Goal: Task Accomplishment & Management: Manage account settings

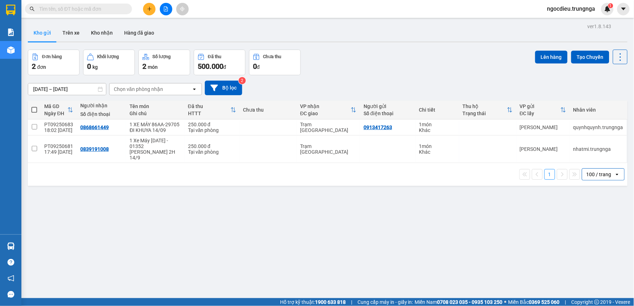
click at [603, 174] on div "100 / trang" at bounding box center [598, 174] width 25 height 7
click at [596, 252] on span "100 / trang" at bounding box center [595, 254] width 27 height 7
click at [151, 6] on button at bounding box center [149, 9] width 12 height 12
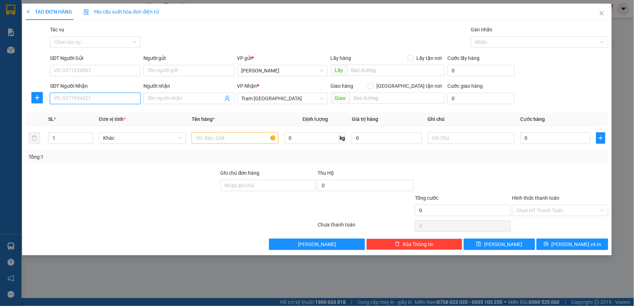
click at [76, 97] on input "SĐT Người Nhận" at bounding box center [95, 98] width 91 height 11
type input "0"
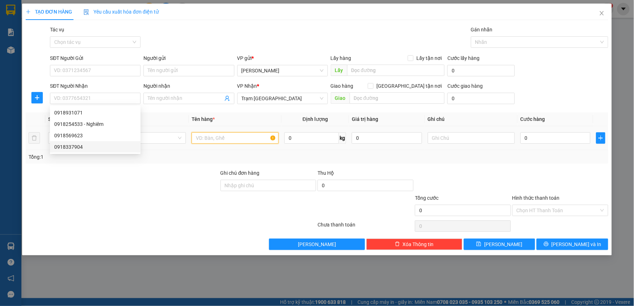
click at [247, 139] on input "text" at bounding box center [235, 137] width 87 height 11
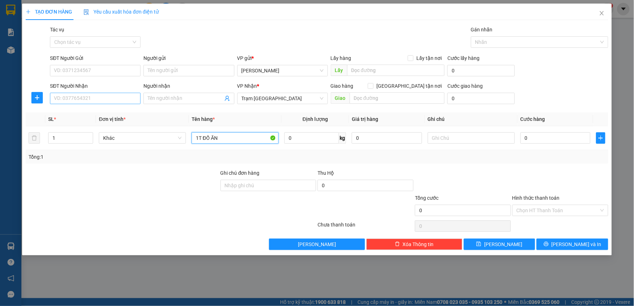
type input "1T ĐỒ ĂN"
click at [101, 104] on input "SĐT Người Nhận" at bounding box center [95, 98] width 91 height 11
type input "0914334195"
click at [69, 66] on input "SĐT Người Gửi" at bounding box center [95, 70] width 91 height 11
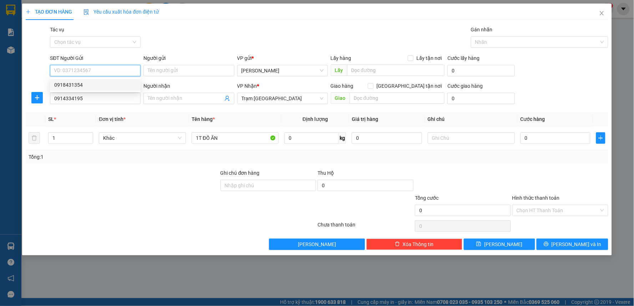
click at [70, 87] on div "0918431354" at bounding box center [95, 85] width 82 height 8
type input "0918431354"
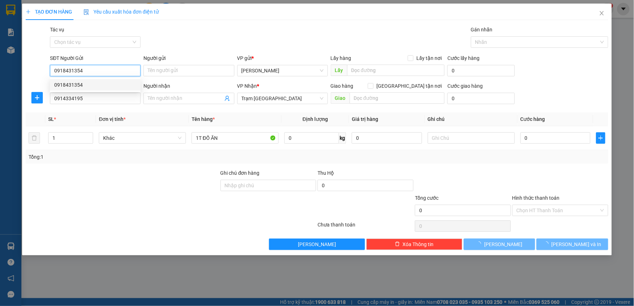
type input "60.000"
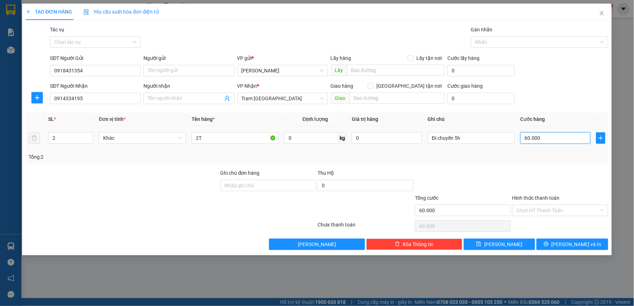
click at [547, 137] on input "60.000" at bounding box center [555, 137] width 70 height 11
click at [468, 137] on input "Đi chuyến 5h" at bounding box center [471, 137] width 87 height 11
type input "Đ"
click at [543, 141] on input "60.000" at bounding box center [555, 137] width 70 height 11
type input "0"
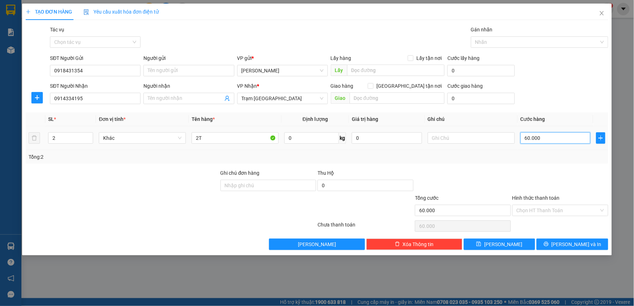
type input "0"
type input "5"
type input "05"
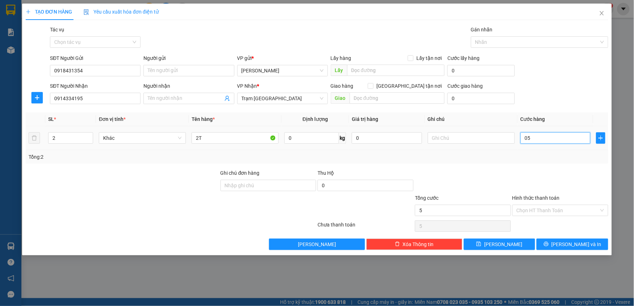
type input "50"
type input "050"
drag, startPoint x: 543, startPoint y: 141, endPoint x: 522, endPoint y: 141, distance: 21.4
click at [522, 141] on input "050" at bounding box center [555, 137] width 70 height 11
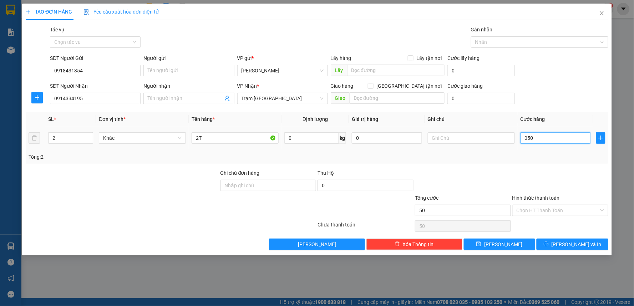
type input "0"
type input "5"
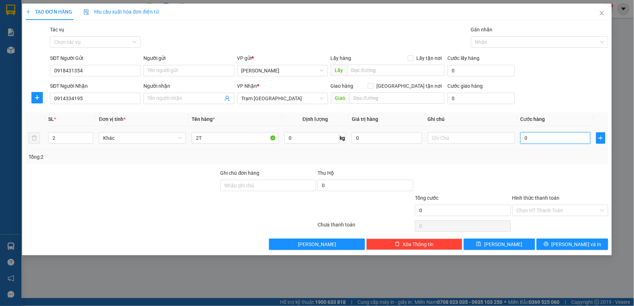
type input "5"
type input "50"
type input "50.000"
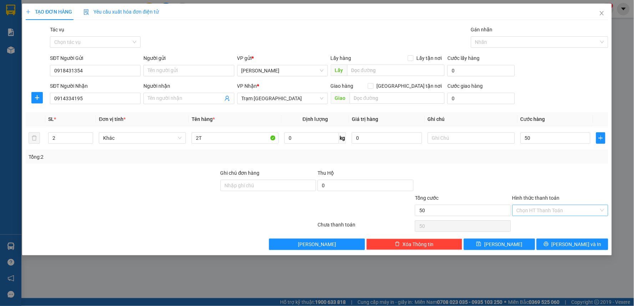
type input "50.000"
click at [536, 210] on input "Hình thức thanh toán" at bounding box center [558, 210] width 82 height 11
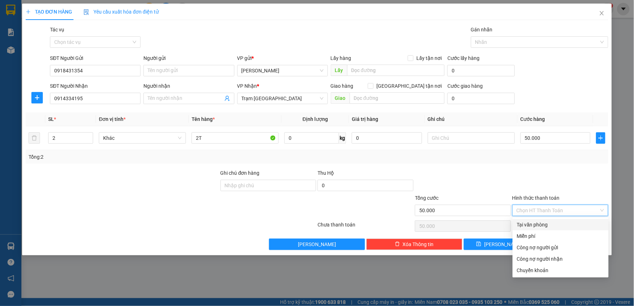
click at [533, 229] on div "Tại văn phòng" at bounding box center [561, 224] width 96 height 11
type input "0"
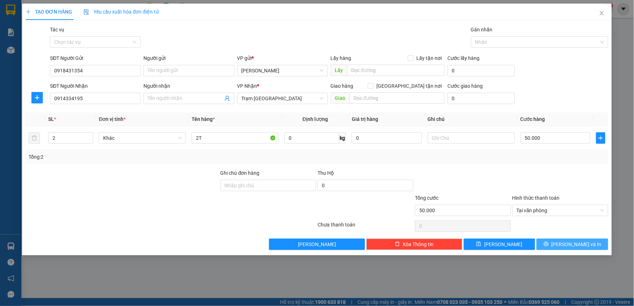
click at [549, 246] on icon "printer" at bounding box center [546, 244] width 5 height 5
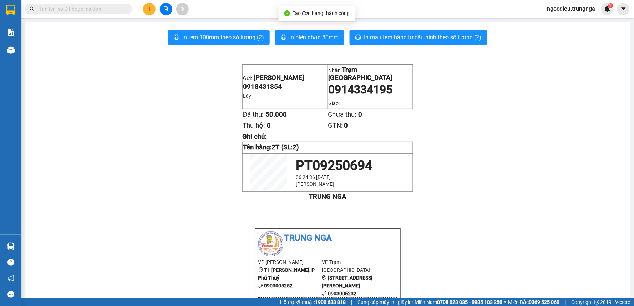
click at [302, 40] on span "In biên nhận 80mm" at bounding box center [313, 37] width 49 height 9
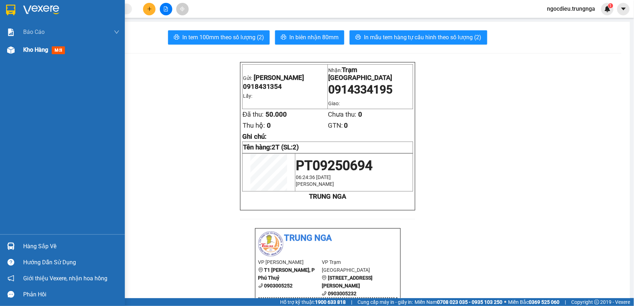
click at [35, 44] on div "Kho hàng mới" at bounding box center [71, 50] width 96 height 18
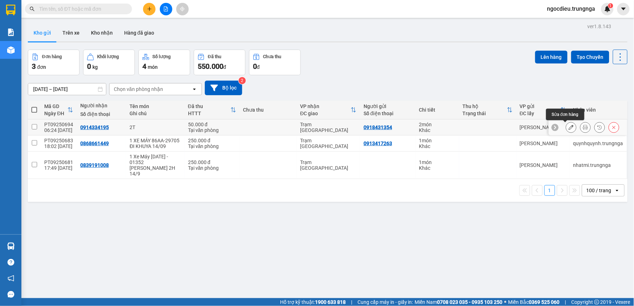
click at [569, 128] on icon at bounding box center [571, 127] width 5 height 5
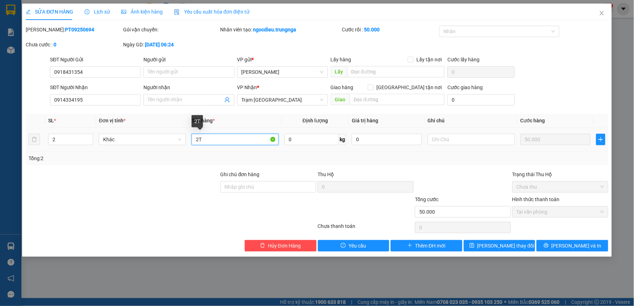
drag, startPoint x: 197, startPoint y: 137, endPoint x: 205, endPoint y: 149, distance: 15.1
click at [198, 137] on input "2T" at bounding box center [235, 139] width 87 height 11
type input "1T"
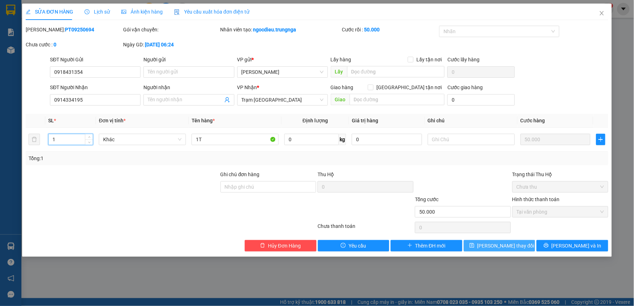
type input "1"
click at [502, 247] on span "[PERSON_NAME] thay đổi" at bounding box center [505, 246] width 57 height 8
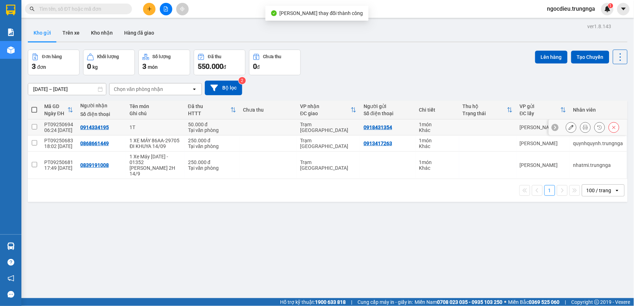
click at [580, 128] on button at bounding box center [585, 127] width 10 height 12
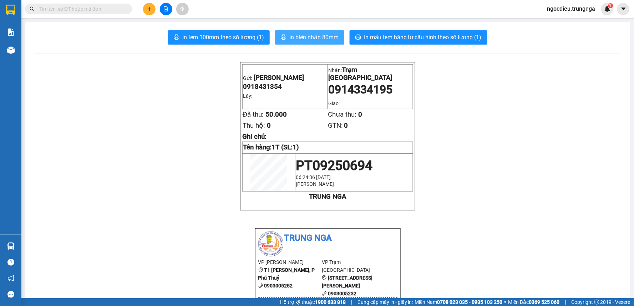
click at [296, 38] on span "In biên nhận 80mm" at bounding box center [313, 37] width 49 height 9
drag, startPoint x: 218, startPoint y: 29, endPoint x: 218, endPoint y: 34, distance: 4.3
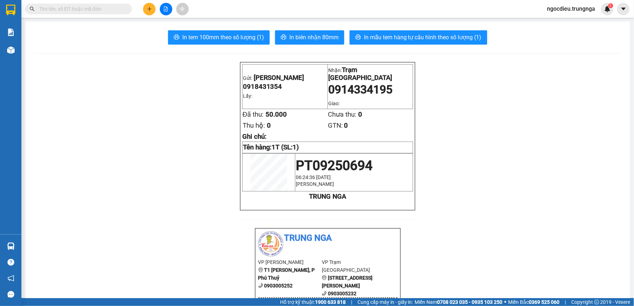
click at [218, 34] on span "In tem 100mm theo số lượng (1)" at bounding box center [223, 37] width 82 height 9
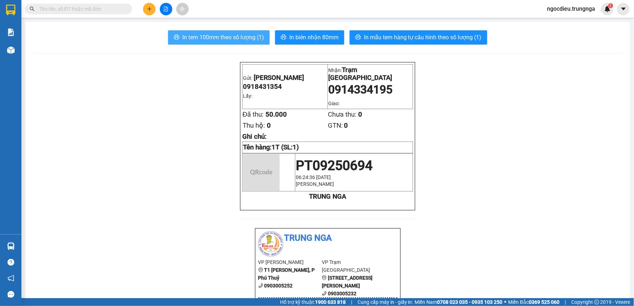
click at [218, 34] on span "In tem 100mm theo số lượng (1)" at bounding box center [223, 37] width 82 height 9
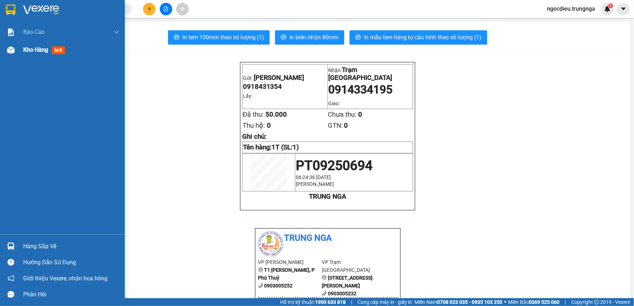
click at [35, 47] on span "Kho hàng" at bounding box center [35, 49] width 25 height 7
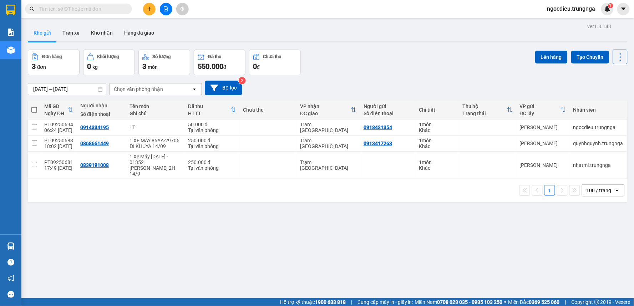
scroll to position [33, 0]
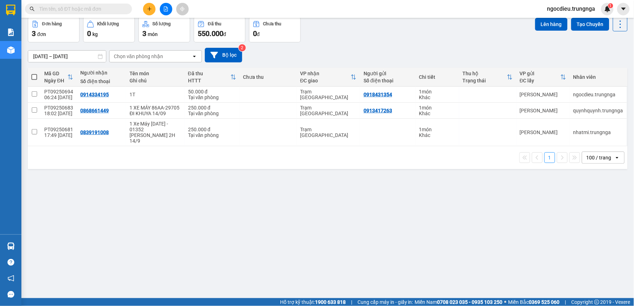
click at [598, 156] on div "100 / trang" at bounding box center [598, 157] width 25 height 7
drag, startPoint x: 594, startPoint y: 236, endPoint x: 372, endPoint y: 224, distance: 221.8
click at [593, 237] on span "100 / trang" at bounding box center [595, 237] width 27 height 7
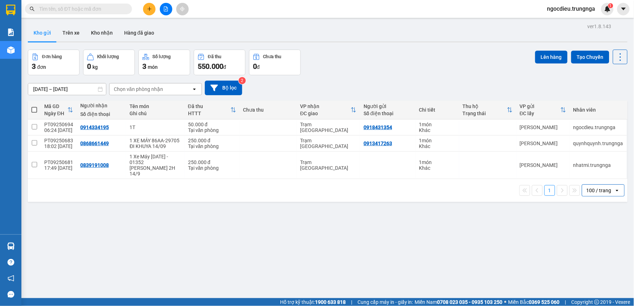
click at [150, 10] on icon "plus" at bounding box center [149, 8] width 5 height 5
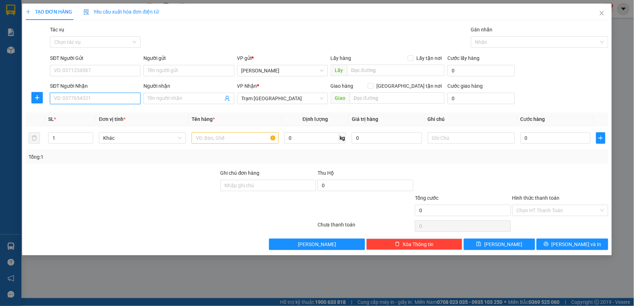
click at [75, 97] on input "SĐT Người Nhận" at bounding box center [95, 98] width 91 height 11
type input "0933992757"
click at [72, 70] on input "SĐT Người Gửi" at bounding box center [95, 70] width 91 height 11
click at [238, 138] on input "text" at bounding box center [235, 137] width 87 height 11
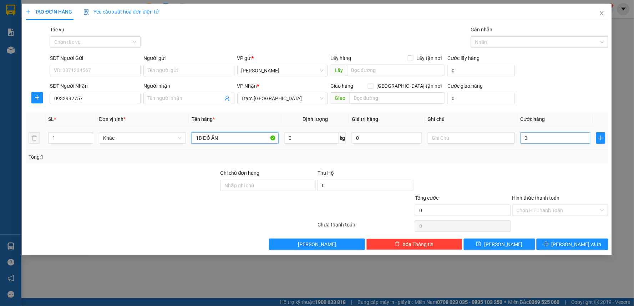
type input "1B ĐỒ ĂN"
type input "5"
type input "50"
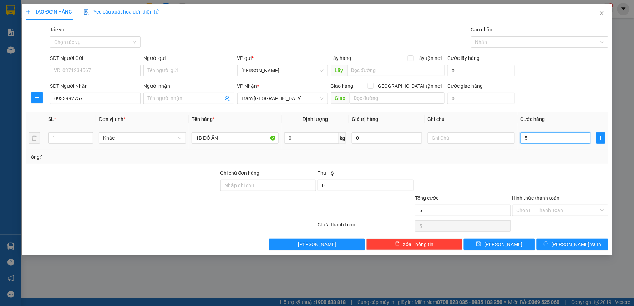
type input "50"
type input "50.000"
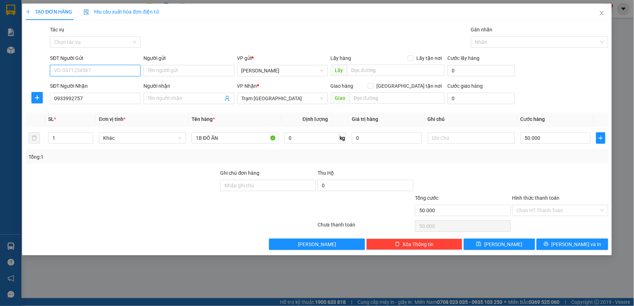
click at [91, 71] on input "SĐT Người Gửi" at bounding box center [95, 70] width 91 height 11
click at [206, 48] on div "Tác vụ Chọn tác vụ Gán nhãn Nhãn" at bounding box center [329, 38] width 561 height 25
click at [92, 70] on input "SĐT Người Gửi" at bounding box center [95, 70] width 91 height 11
click at [87, 84] on div "0915159850" at bounding box center [95, 85] width 82 height 8
type input "0915159850"
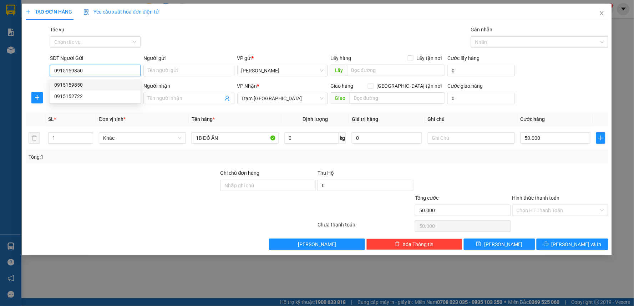
type input "30.000"
type input "0915159850"
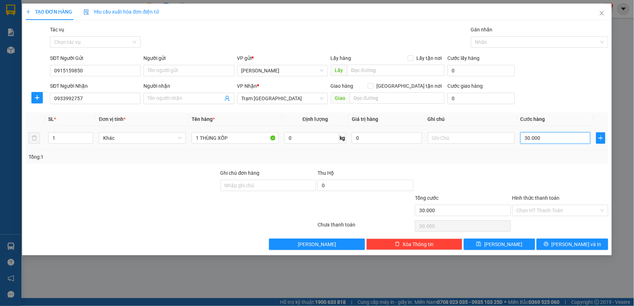
click at [543, 134] on input "30.000" at bounding box center [555, 137] width 70 height 11
type input "5"
type input "50"
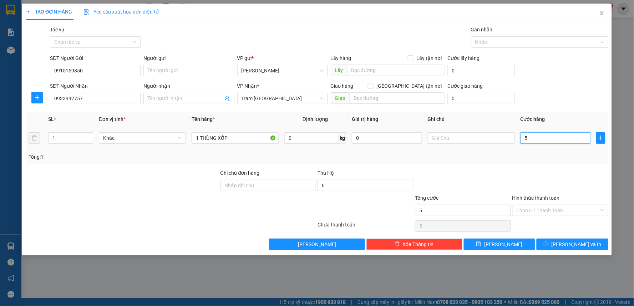
type input "50"
type input "50.000"
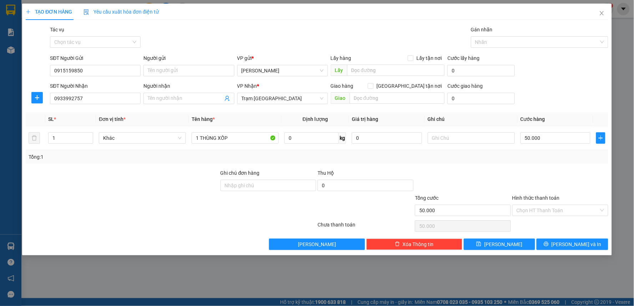
click at [472, 166] on div "Transit Pickup Surcharge Ids Transit Deliver Surcharge Ids Transit Deliver Surc…" at bounding box center [317, 138] width 583 height 224
drag, startPoint x: 88, startPoint y: 98, endPoint x: 22, endPoint y: 100, distance: 65.3
click at [22, 100] on div "TẠO ĐƠN HÀNG Yêu cầu xuất hóa đơn điện tử Transit Pickup Surcharge Ids Transit …" at bounding box center [317, 130] width 590 height 252
click at [602, 12] on icon "close" at bounding box center [602, 13] width 6 height 6
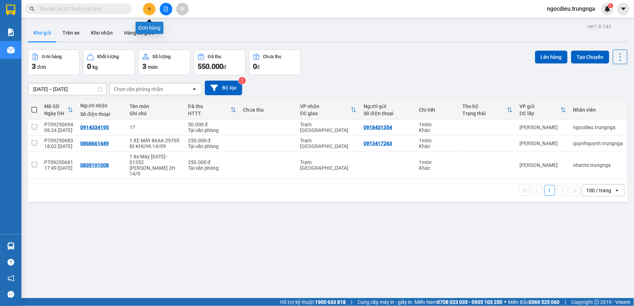
click at [150, 10] on icon "plus" at bounding box center [149, 8] width 5 height 5
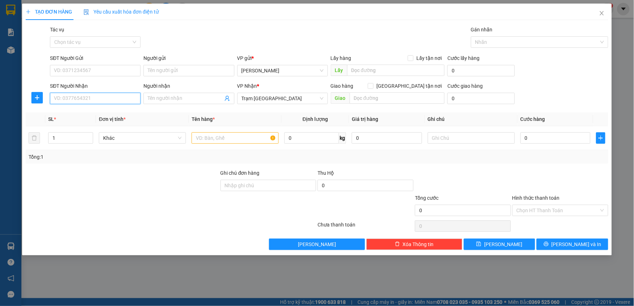
click at [71, 103] on input "SĐT Người Nhận" at bounding box center [95, 98] width 91 height 11
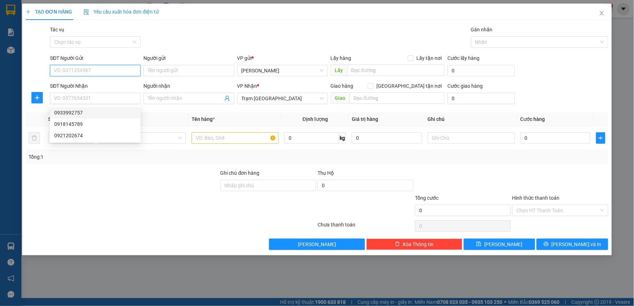
click at [60, 68] on input "SĐT Người Gửi" at bounding box center [95, 70] width 91 height 11
type input "0977509607"
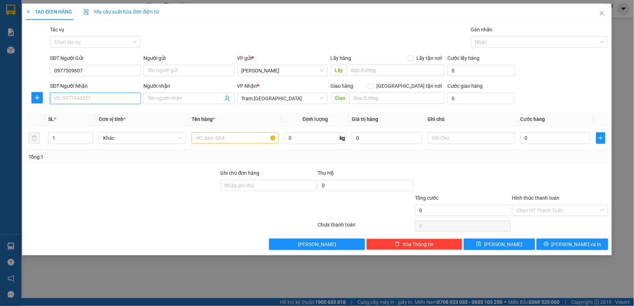
click at [60, 97] on input "SĐT Người Nhận" at bounding box center [95, 98] width 91 height 11
click at [206, 134] on input "text" at bounding box center [235, 137] width 87 height 11
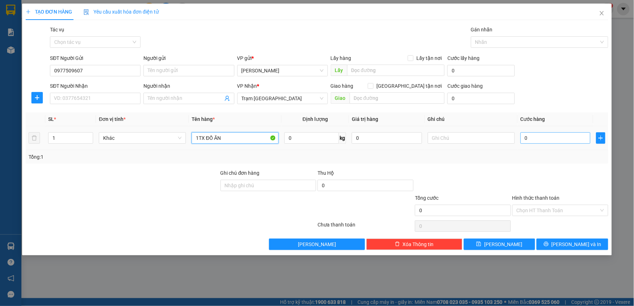
type input "1TX ĐỒ ĂN"
click at [539, 143] on input "0" at bounding box center [555, 137] width 70 height 11
type input "4"
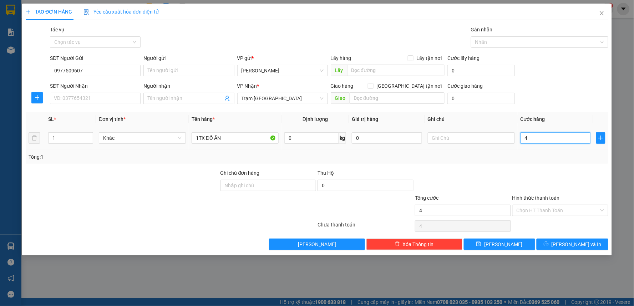
type input "40"
type input "40.000"
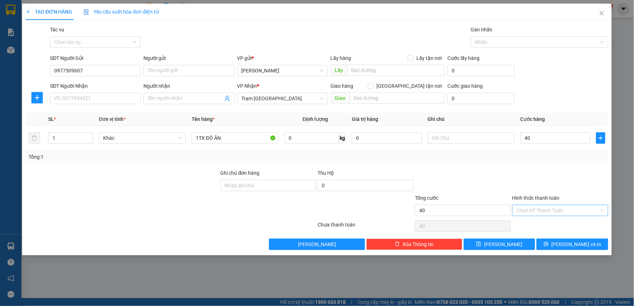
type input "40.000"
click at [537, 207] on input "Hình thức thanh toán" at bounding box center [558, 210] width 82 height 11
click at [525, 177] on div at bounding box center [560, 181] width 97 height 25
click at [76, 97] on input "SĐT Người Nhận" at bounding box center [95, 98] width 91 height 11
paste input "0933992757"
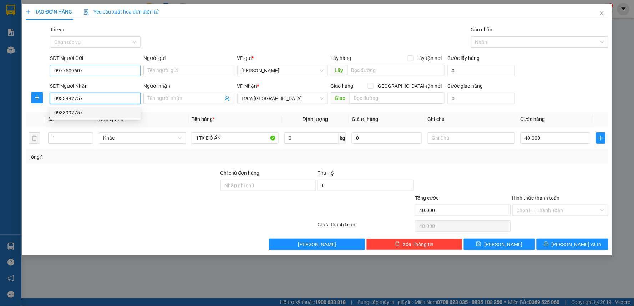
type input "0933992757"
drag, startPoint x: 94, startPoint y: 65, endPoint x: 31, endPoint y: 84, distance: 65.9
click at [31, 84] on form "SĐT Người Gửi 0977509607 0977509607 Người gửi Tên người gửi VP gửi * Phan Thiết…" at bounding box center [317, 80] width 583 height 53
click at [73, 88] on div "0915159850" at bounding box center [95, 84] width 91 height 11
type input "0915159850"
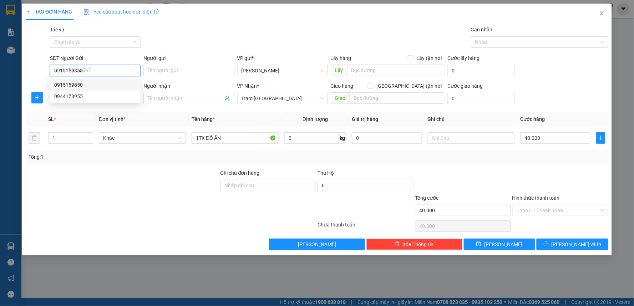
type input "30.000"
type input "0915159850"
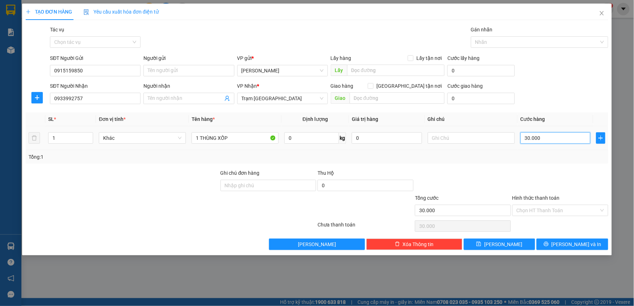
click at [540, 134] on input "30.000" at bounding box center [555, 137] width 70 height 11
type input "0"
type input "4"
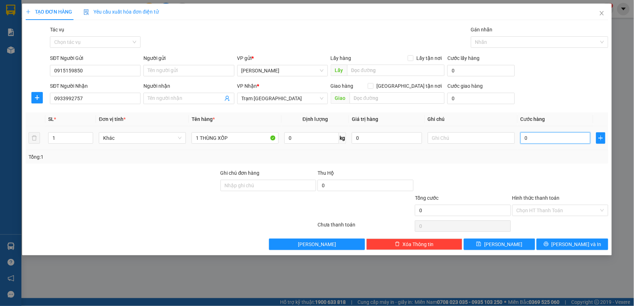
type input "4"
type input "04"
type input "40"
type input "040"
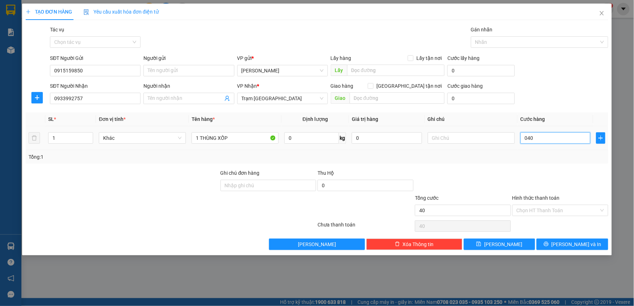
type input "4"
type input "40"
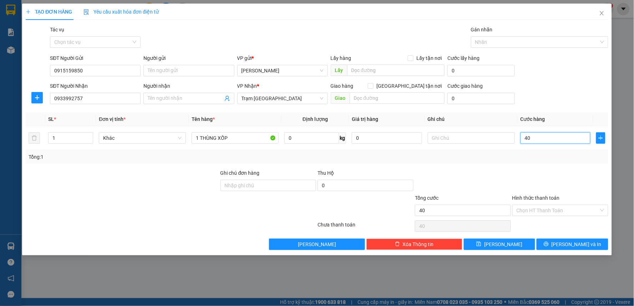
type input "40"
type input "40.000"
click at [554, 168] on div "Transit Pickup Surcharge Ids Transit Deliver Surcharge Ids Transit Deliver Surc…" at bounding box center [317, 138] width 583 height 224
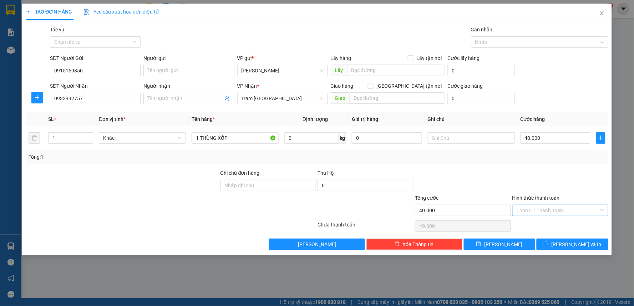
click at [545, 208] on input "Hình thức thanh toán" at bounding box center [558, 210] width 82 height 11
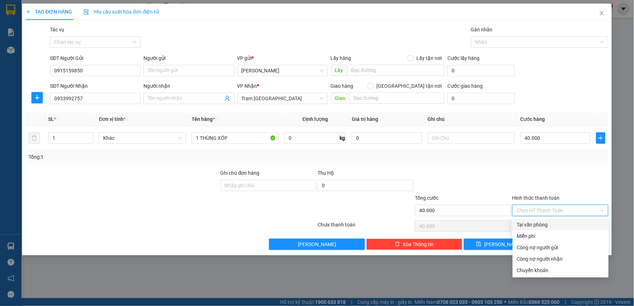
click at [543, 222] on div "Tại văn phòng" at bounding box center [560, 225] width 87 height 8
type input "0"
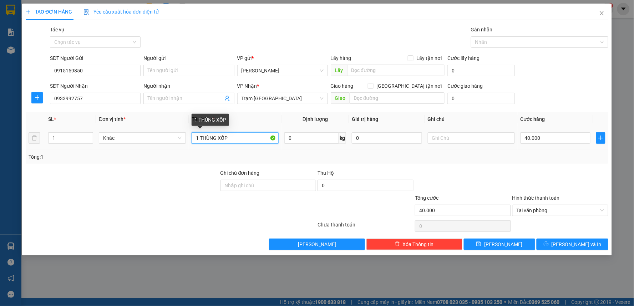
drag, startPoint x: 213, startPoint y: 143, endPoint x: 189, endPoint y: 151, distance: 25.2
click at [189, 151] on div "SL * Đơn vị tính * Tên hàng * Định lượng Giá trị hàng Ghi chú Cước hàng 1 Khác …" at bounding box center [317, 137] width 583 height 51
type input "1B ĐỒ ĂN"
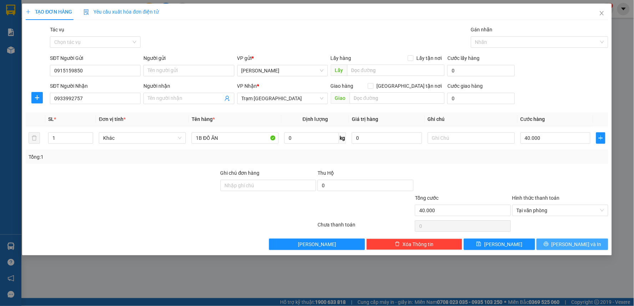
click at [576, 244] on span "[PERSON_NAME] và In" at bounding box center [577, 244] width 50 height 8
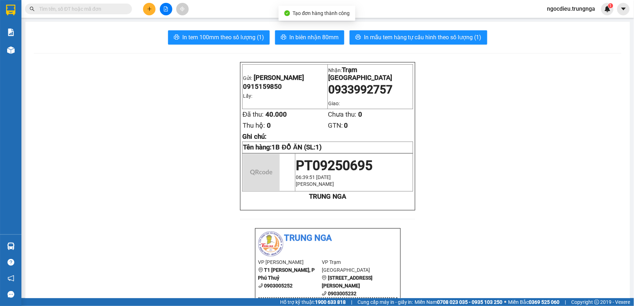
click at [302, 35] on span "In biên nhận 80mm" at bounding box center [313, 37] width 49 height 9
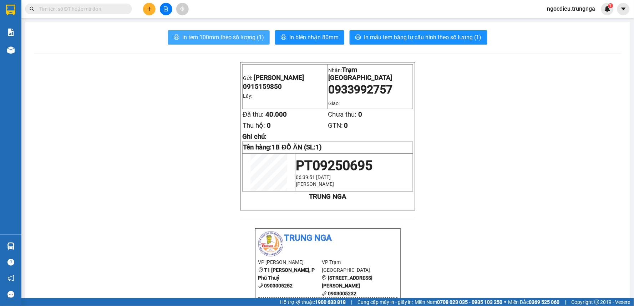
click at [230, 39] on span "In tem 100mm theo số lượng (1)" at bounding box center [223, 37] width 82 height 9
click at [230, 38] on span "In tem 100mm theo số lượng (1)" at bounding box center [223, 37] width 82 height 9
click at [229, 38] on span "In tem 100mm theo số lượng (1)" at bounding box center [223, 37] width 82 height 9
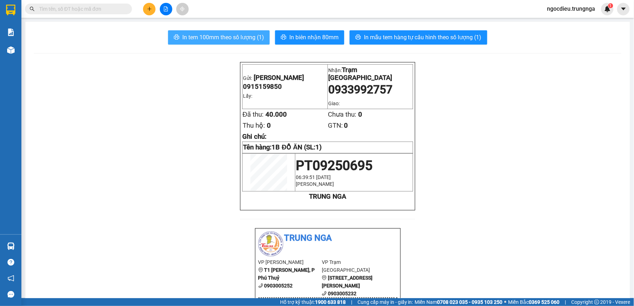
click at [229, 38] on span "In tem 100mm theo số lượng (1)" at bounding box center [223, 37] width 82 height 9
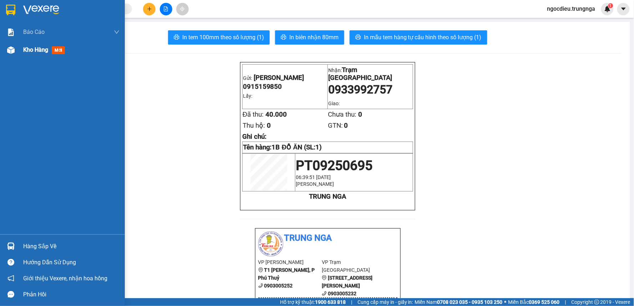
drag, startPoint x: 36, startPoint y: 48, endPoint x: 31, endPoint y: 48, distance: 5.0
click at [36, 48] on span "Kho hàng" at bounding box center [35, 49] width 25 height 7
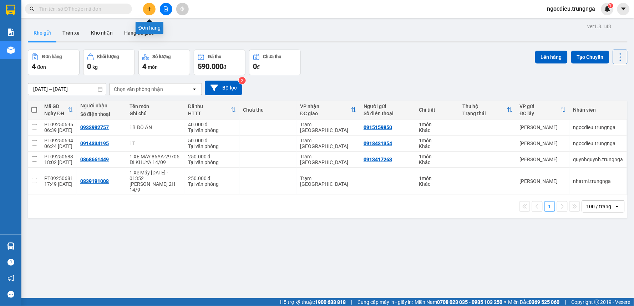
click at [151, 11] on icon "plus" at bounding box center [149, 8] width 5 height 5
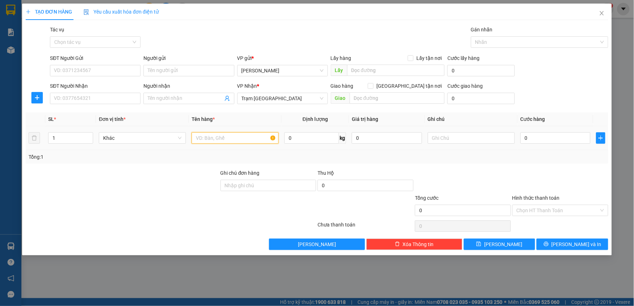
click at [216, 140] on input "text" at bounding box center [235, 137] width 87 height 11
type input "1 THÙNG XỐP"
click at [544, 129] on td "0" at bounding box center [556, 138] width 76 height 24
click at [535, 137] on input "0" at bounding box center [555, 137] width 70 height 11
type input "4"
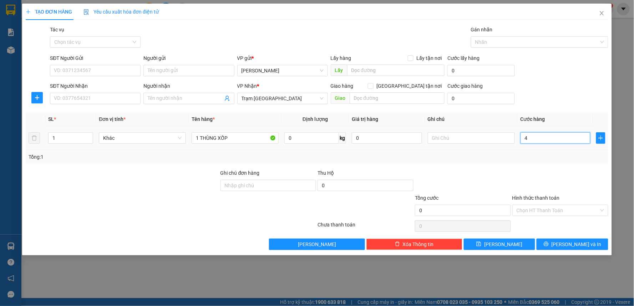
type input "4"
type input "40"
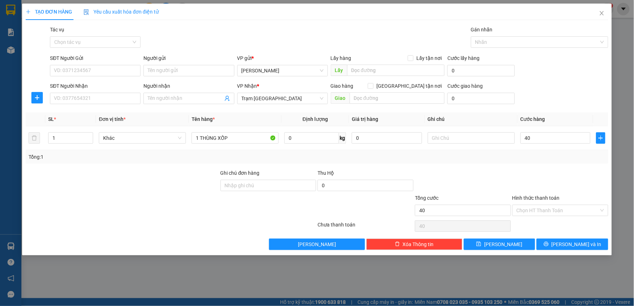
type input "40.000"
click at [498, 174] on div at bounding box center [462, 181] width 97 height 25
click at [601, 15] on icon "close" at bounding box center [602, 13] width 4 height 4
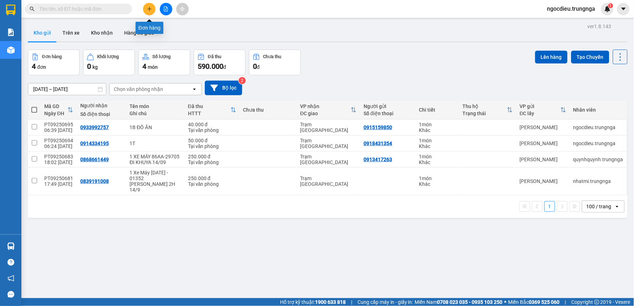
click at [149, 11] on icon "plus" at bounding box center [149, 8] width 5 height 5
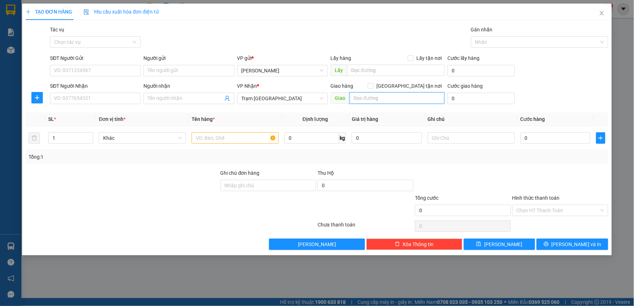
click at [384, 98] on input "text" at bounding box center [397, 97] width 95 height 11
click at [58, 102] on input "SĐT Người Nhận" at bounding box center [95, 98] width 91 height 11
type input "0937985497"
click at [87, 70] on input "SĐT Người Gửi" at bounding box center [95, 70] width 91 height 11
click at [453, 144] on div at bounding box center [471, 138] width 87 height 14
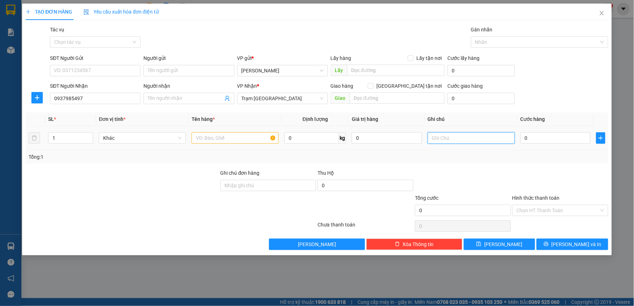
click at [446, 136] on input "text" at bounding box center [471, 137] width 87 height 11
click at [247, 145] on td at bounding box center [235, 138] width 93 height 24
click at [245, 143] on input "text" at bounding box center [235, 137] width 87 height 11
type input "1TX"
click at [550, 138] on input "0" at bounding box center [555, 137] width 70 height 11
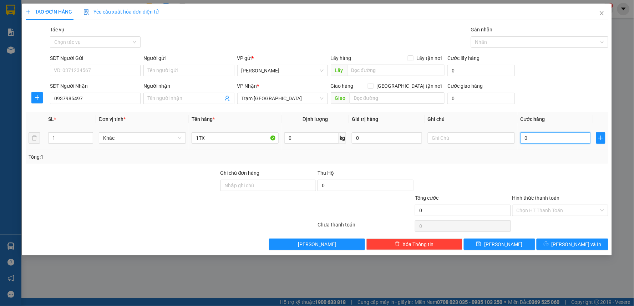
type input "4"
type input "40"
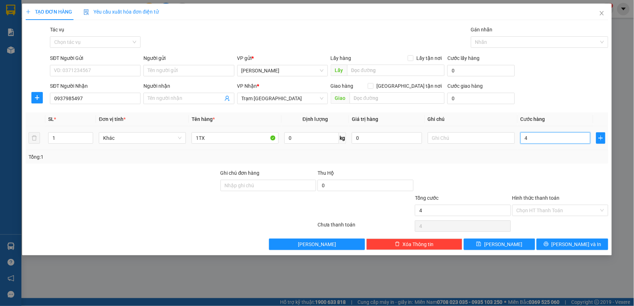
type input "40"
type input "40.000"
click at [531, 209] on input "Hình thức thanh toán" at bounding box center [558, 210] width 82 height 11
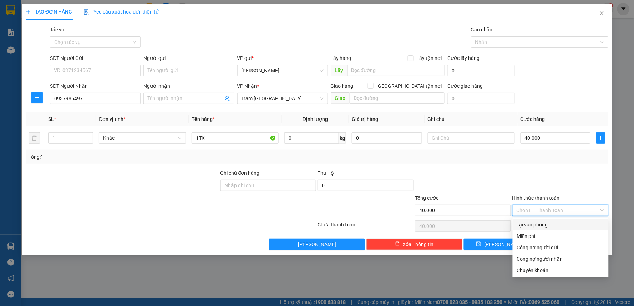
click at [516, 178] on div at bounding box center [560, 181] width 97 height 25
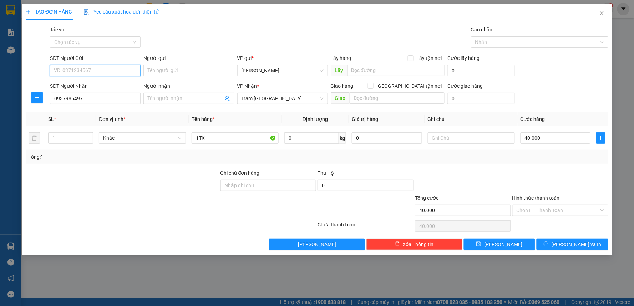
click at [90, 72] on input "SĐT Người Gửi" at bounding box center [95, 70] width 91 height 11
drag, startPoint x: 90, startPoint y: 101, endPoint x: 32, endPoint y: 98, distance: 57.8
click at [32, 98] on div "SĐT Người Nhận 0937985497 0937985497 Người nhận Tên người nhận VP Nhận * Trạm S…" at bounding box center [317, 94] width 584 height 25
click at [93, 69] on input "SĐT Người Gửi" at bounding box center [95, 70] width 91 height 11
click at [230, 137] on input "1TX" at bounding box center [235, 137] width 87 height 11
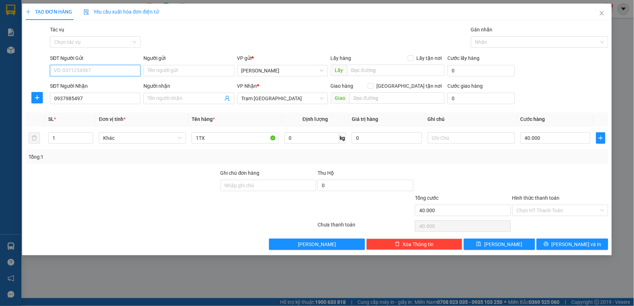
click at [79, 70] on input "SĐT Người Gửi" at bounding box center [95, 70] width 91 height 11
type input "0977509607"
drag, startPoint x: 558, startPoint y: 209, endPoint x: 561, endPoint y: 210, distance: 3.6
click at [560, 210] on input "Hình thức thanh toán" at bounding box center [558, 210] width 82 height 11
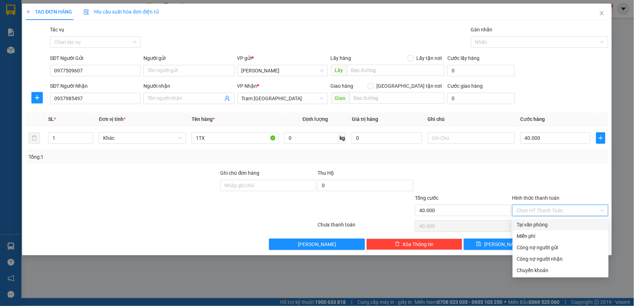
click at [533, 225] on div "Tại văn phòng" at bounding box center [560, 225] width 87 height 8
type input "0"
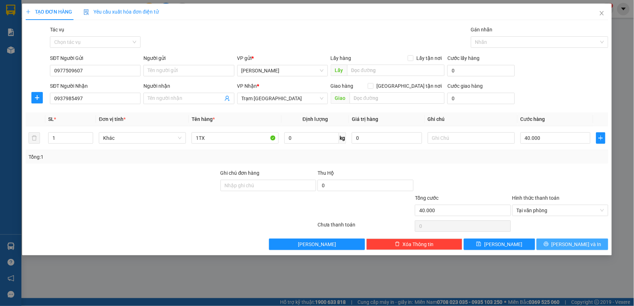
click at [573, 244] on span "[PERSON_NAME] và In" at bounding box center [577, 244] width 50 height 8
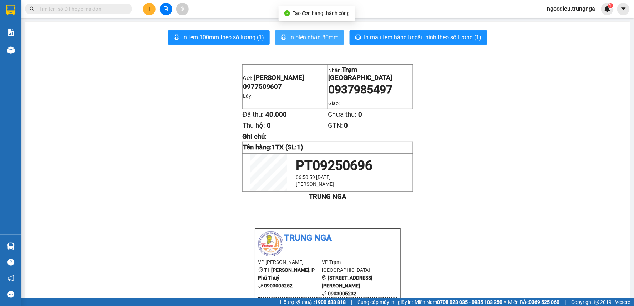
click at [290, 33] on span "In biên nhận 80mm" at bounding box center [313, 37] width 49 height 9
click at [290, 34] on span "In biên nhận 80mm" at bounding box center [313, 37] width 49 height 9
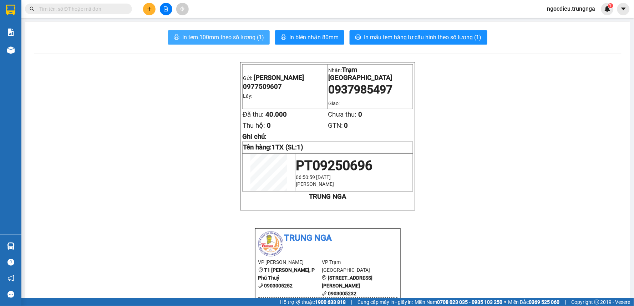
click at [217, 36] on span "In tem 100mm theo số lượng (1)" at bounding box center [223, 37] width 82 height 9
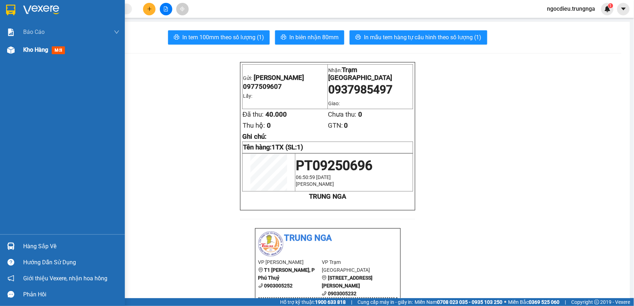
click at [26, 49] on span "Kho hàng" at bounding box center [35, 49] width 25 height 7
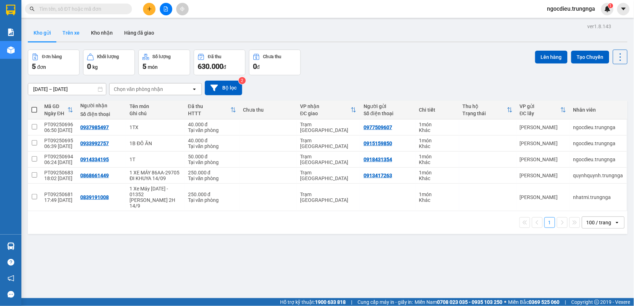
click at [77, 31] on button "Trên xe" at bounding box center [71, 32] width 29 height 17
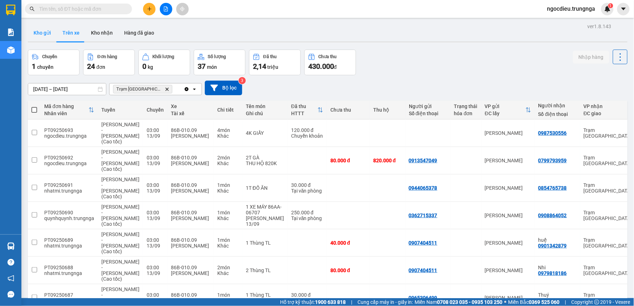
click at [45, 34] on button "Kho gửi" at bounding box center [42, 32] width 29 height 17
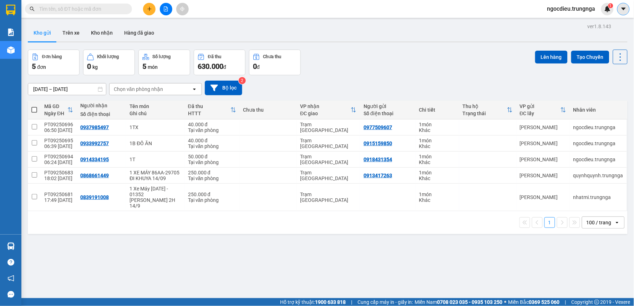
click at [624, 12] on icon "caret-down" at bounding box center [623, 9] width 6 height 6
click at [568, 12] on span "ngocdieu.trungnga" at bounding box center [572, 8] width 60 height 9
click at [562, 24] on span "Đăng xuất" at bounding box center [574, 22] width 45 height 8
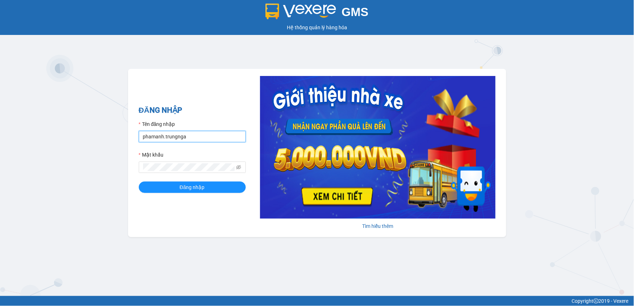
click at [156, 136] on input "phamanh.trungnga" at bounding box center [192, 136] width 107 height 11
type input "kimhoan.trungnga"
click at [139, 182] on button "Đăng nhập" at bounding box center [192, 187] width 107 height 11
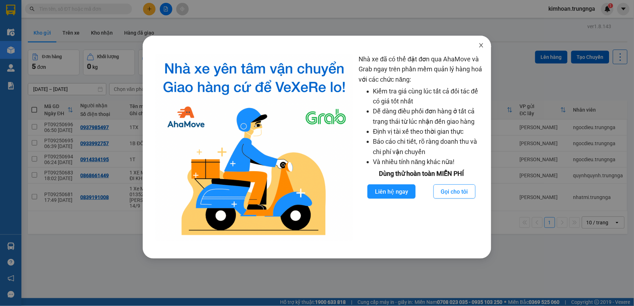
click at [482, 46] on icon "close" at bounding box center [481, 45] width 6 height 6
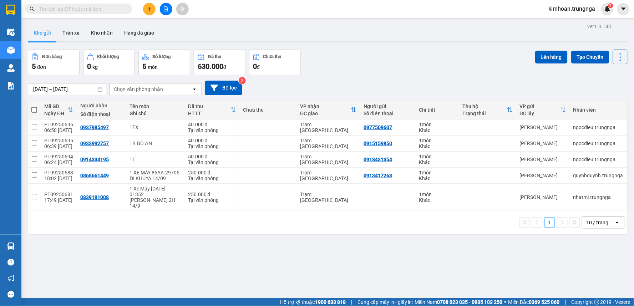
click at [596, 228] on div "10 / trang" at bounding box center [598, 222] width 32 height 11
click at [590, 206] on span "100 / trang" at bounding box center [595, 207] width 26 height 7
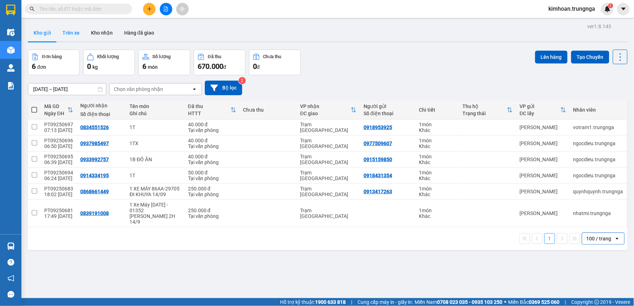
click at [65, 30] on button "Trên xe" at bounding box center [71, 32] width 29 height 17
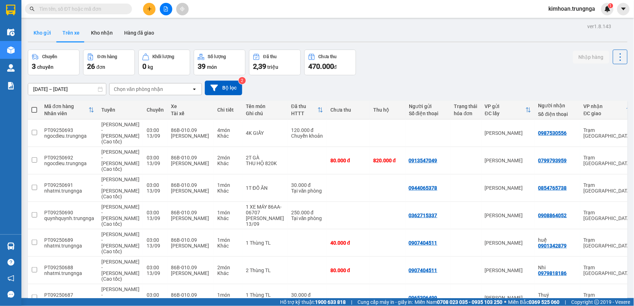
click at [44, 32] on button "Kho gửi" at bounding box center [42, 32] width 29 height 17
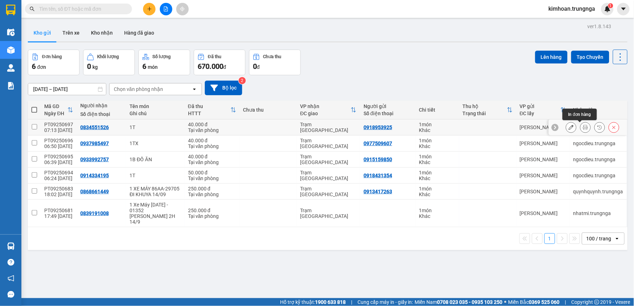
click at [583, 129] on icon at bounding box center [585, 127] width 5 height 5
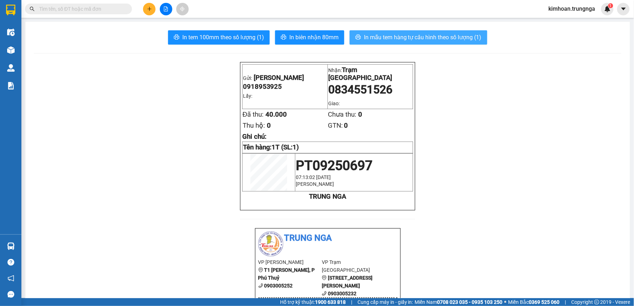
click at [369, 37] on span "In mẫu tem hàng tự cấu hình theo số lượng (1)" at bounding box center [423, 37] width 118 height 9
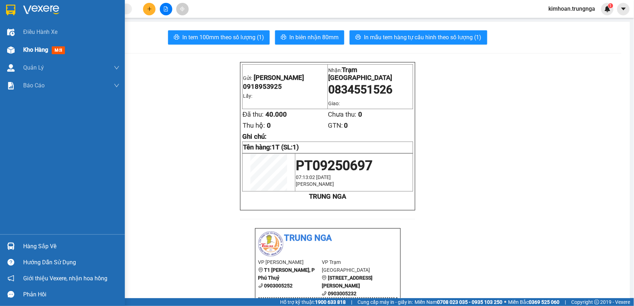
click at [15, 54] on div at bounding box center [11, 50] width 12 height 12
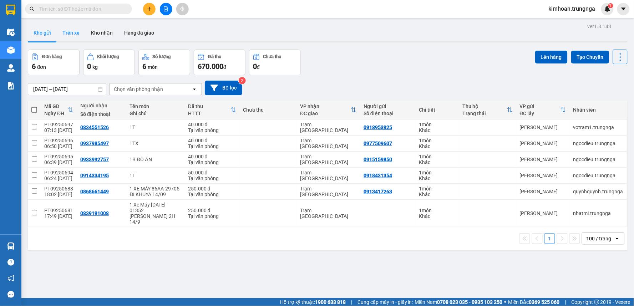
click at [79, 31] on button "Trên xe" at bounding box center [71, 32] width 29 height 17
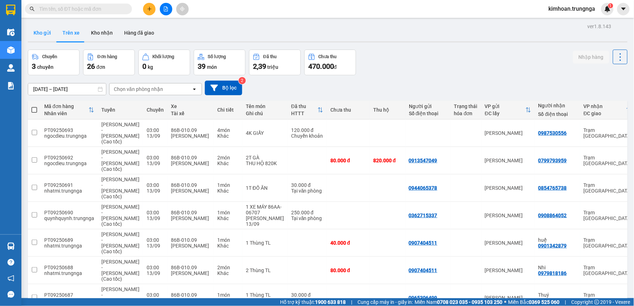
click at [47, 33] on button "Kho gửi" at bounding box center [42, 32] width 29 height 17
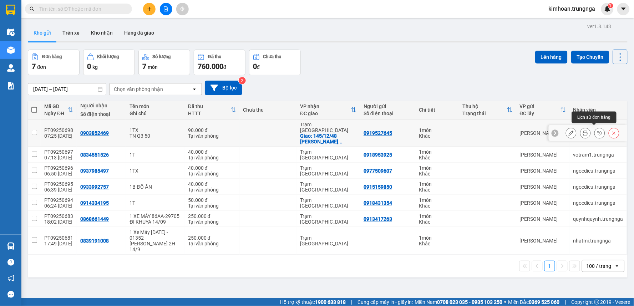
click at [583, 131] on icon at bounding box center [585, 133] width 5 height 5
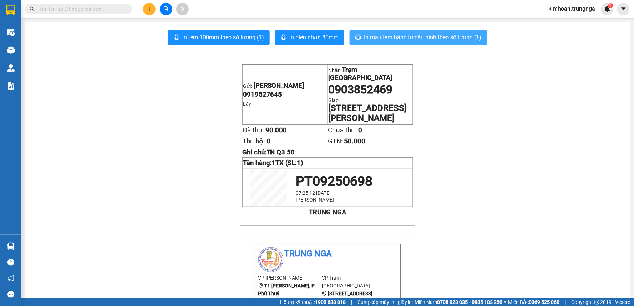
click at [402, 42] on button "In mẫu tem hàng tự cấu hình theo số lượng (1)" at bounding box center [419, 37] width 138 height 14
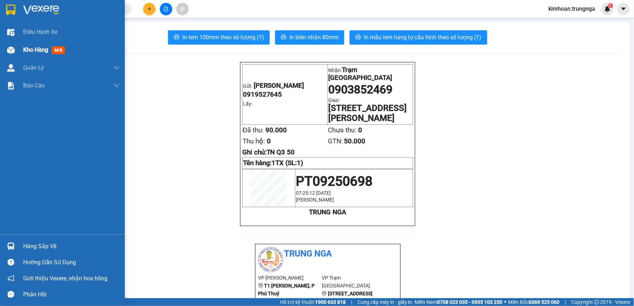
click at [22, 51] on div "Kho hàng mới" at bounding box center [62, 50] width 125 height 18
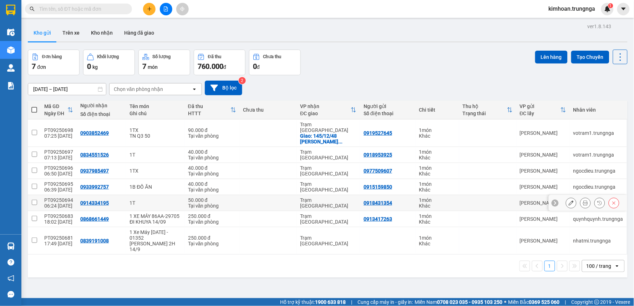
scroll to position [33, 0]
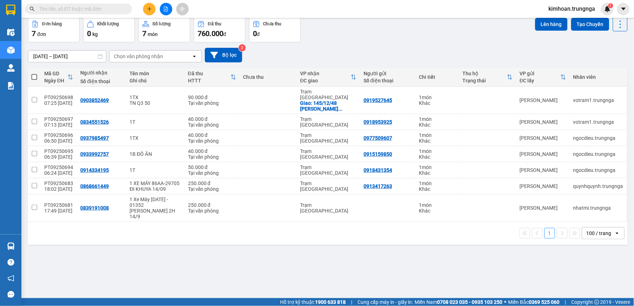
click at [34, 73] on label at bounding box center [34, 76] width 6 height 7
click at [34, 73] on input "checkbox" at bounding box center [34, 73] width 0 height 0
checkbox input "true"
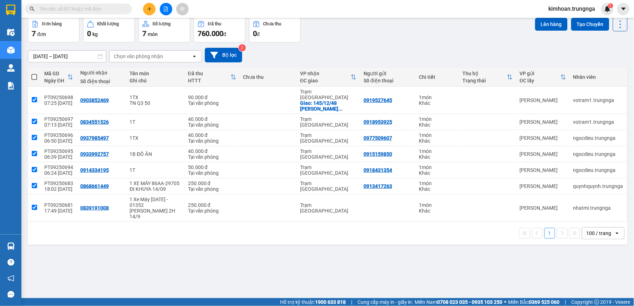
checkbox input "true"
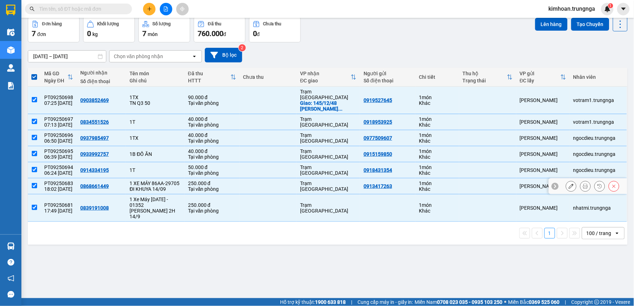
click at [34, 183] on input "checkbox" at bounding box center [34, 185] width 5 height 5
checkbox input "false"
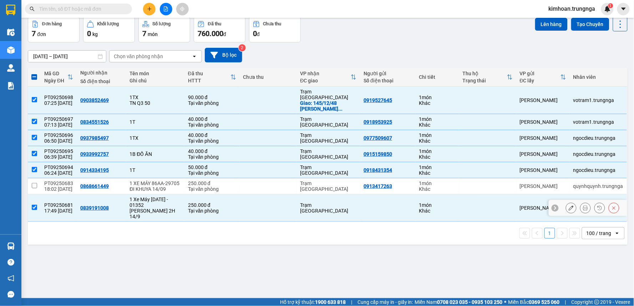
click at [32, 205] on input "checkbox" at bounding box center [34, 207] width 5 height 5
checkbox input "false"
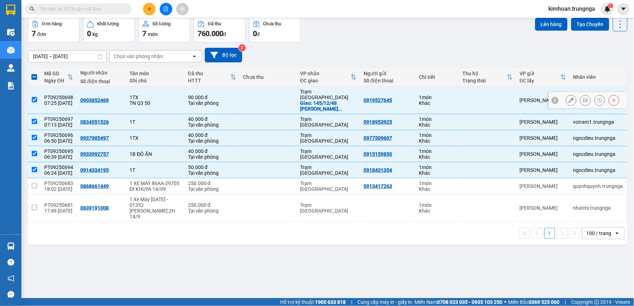
scroll to position [0, 0]
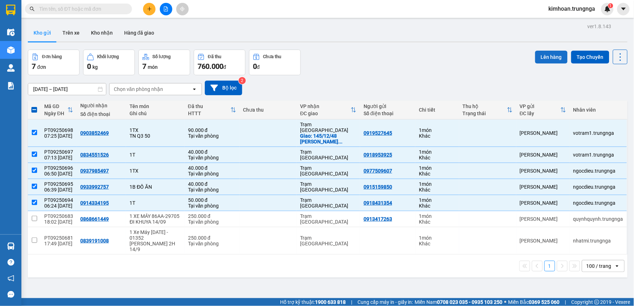
click at [540, 55] on button "Lên hàng" at bounding box center [551, 57] width 32 height 13
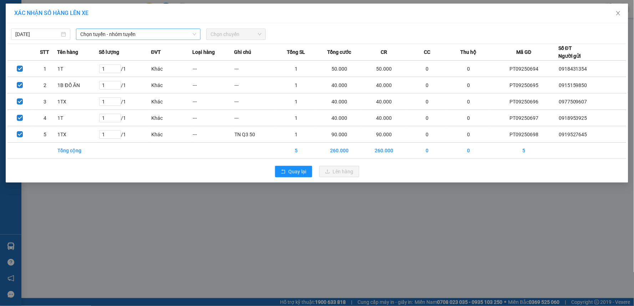
click at [97, 36] on span "Chọn tuyến - nhóm tuyến" at bounding box center [138, 34] width 116 height 11
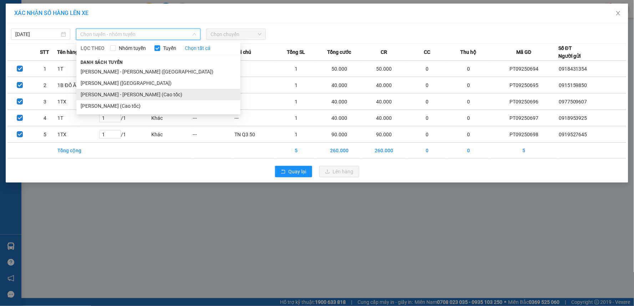
click at [124, 93] on li "[PERSON_NAME] - [PERSON_NAME] (Cao tốc)" at bounding box center [158, 94] width 164 height 11
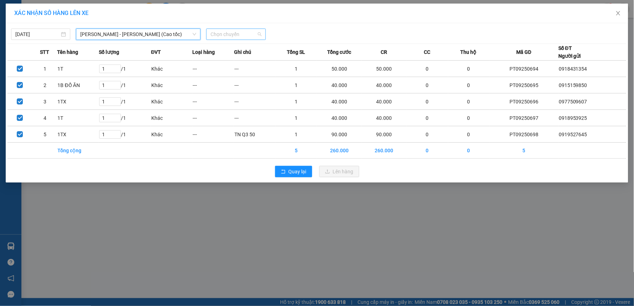
click at [223, 36] on span "Chọn chuyến" at bounding box center [235, 34] width 51 height 11
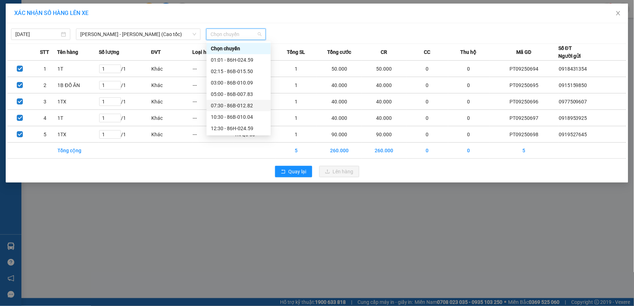
scroll to position [23, 0]
click at [221, 81] on div "07:30 - 86B-012.82" at bounding box center [239, 83] width 56 height 8
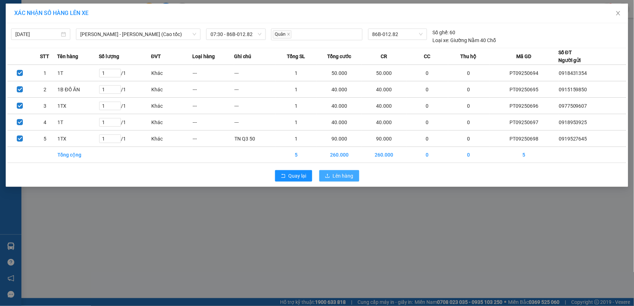
click at [340, 175] on span "Lên hàng" at bounding box center [343, 176] width 21 height 8
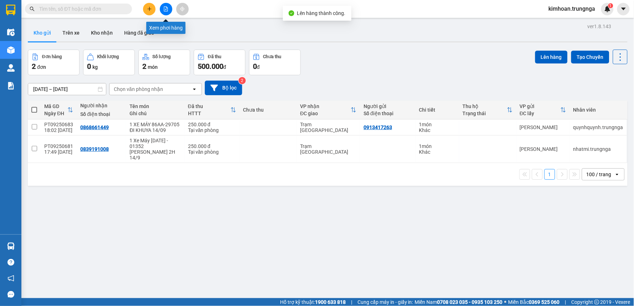
click at [163, 12] on button at bounding box center [166, 9] width 12 height 12
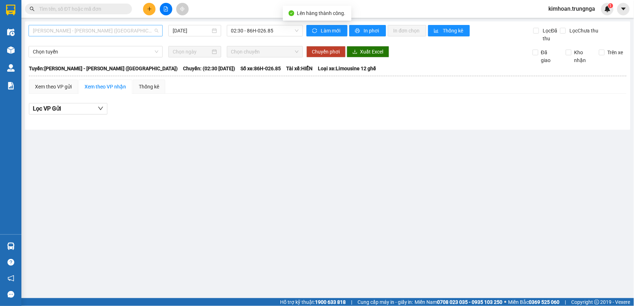
click at [96, 34] on span "[PERSON_NAME] - [PERSON_NAME] ([GEOGRAPHIC_DATA])" at bounding box center [96, 30] width 126 height 11
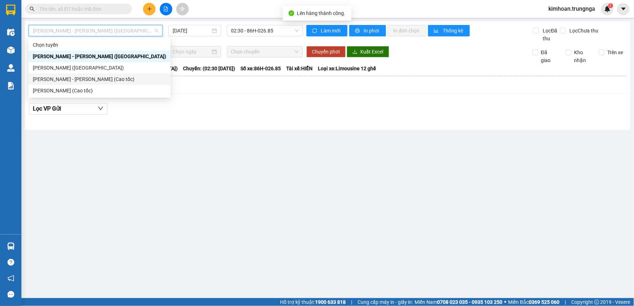
click at [88, 76] on div "[PERSON_NAME] - [PERSON_NAME] (Cao tốc)" at bounding box center [99, 79] width 133 height 8
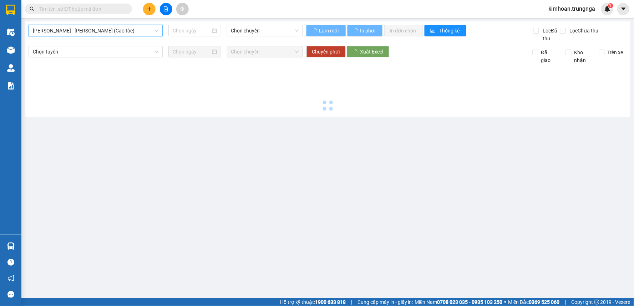
type input "[DATE]"
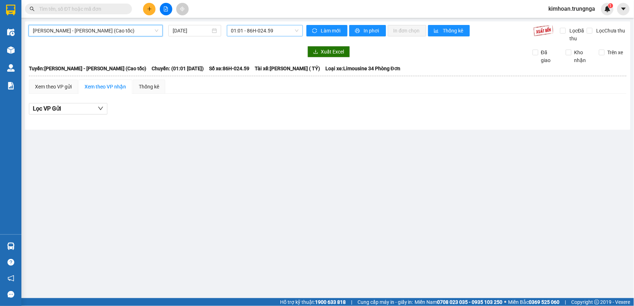
click at [279, 29] on span "01:01 - 86H-024.59" at bounding box center [264, 30] width 67 height 11
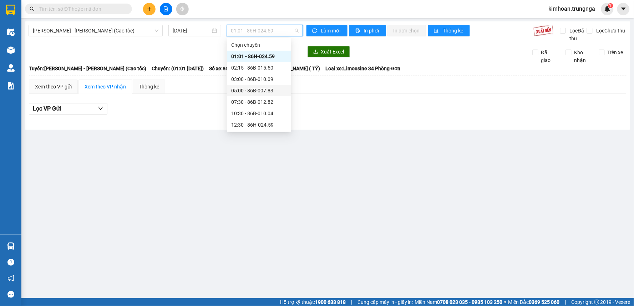
scroll to position [23, 0]
click at [249, 78] on div "07:30 - 86B-012.82" at bounding box center [259, 79] width 56 height 8
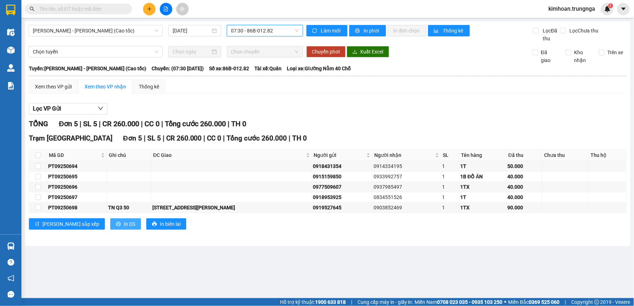
click at [124, 224] on span "In DS" at bounding box center [129, 224] width 11 height 8
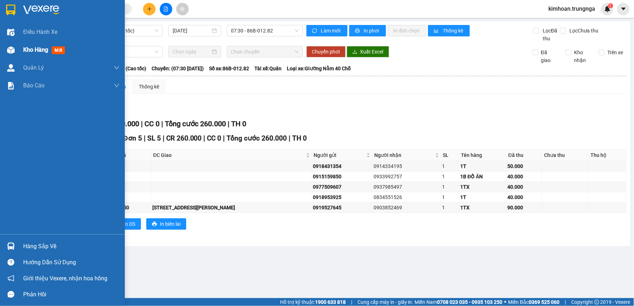
click at [16, 50] on div at bounding box center [11, 50] width 12 height 12
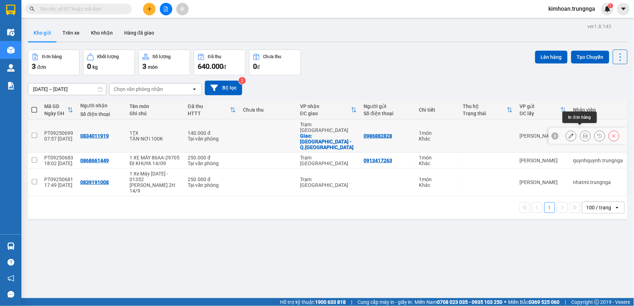
click at [583, 133] on icon at bounding box center [585, 135] width 5 height 5
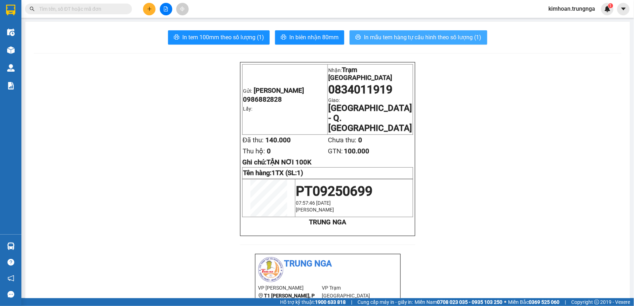
click at [402, 40] on span "In mẫu tem hàng tự cấu hình theo số lượng (1)" at bounding box center [423, 37] width 118 height 9
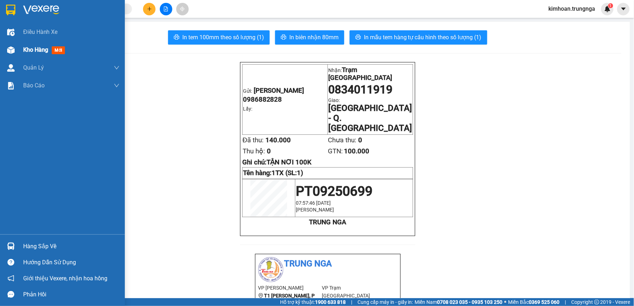
click at [16, 51] on div at bounding box center [11, 50] width 12 height 12
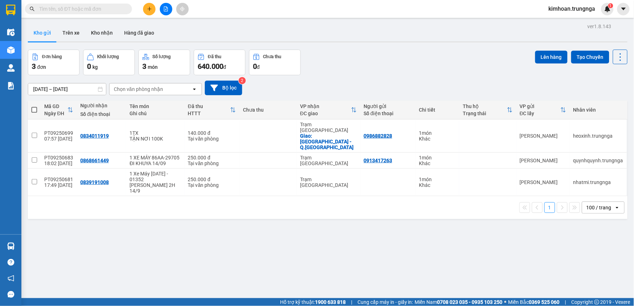
click at [108, 8] on input "text" at bounding box center [81, 9] width 84 height 8
click at [127, 6] on span at bounding box center [127, 9] width 4 height 8
click at [126, 6] on span at bounding box center [127, 9] width 4 height 8
click at [119, 6] on input "text" at bounding box center [81, 9] width 84 height 8
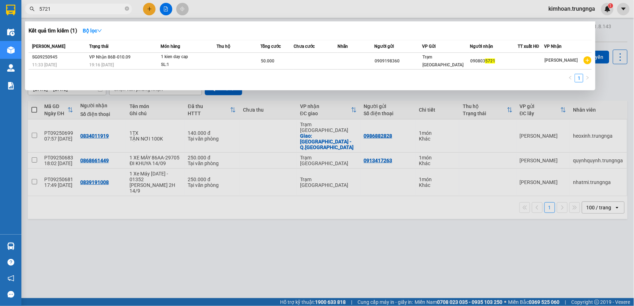
type input "5721"
click at [240, 172] on div at bounding box center [317, 153] width 634 height 306
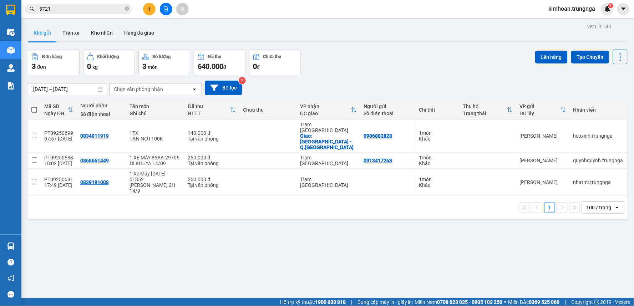
click at [151, 9] on icon "plus" at bounding box center [149, 8] width 5 height 5
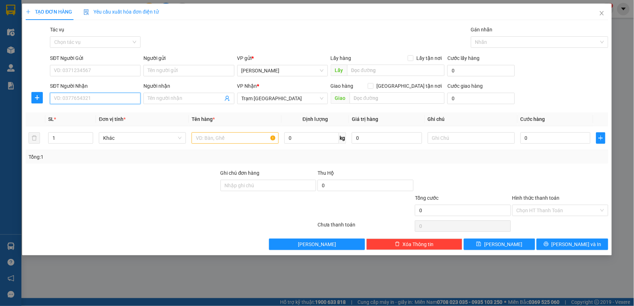
click at [94, 99] on input "SĐT Người Nhận" at bounding box center [95, 98] width 91 height 11
type input "0935765666"
click at [57, 114] on div "0935765666" at bounding box center [95, 113] width 82 height 8
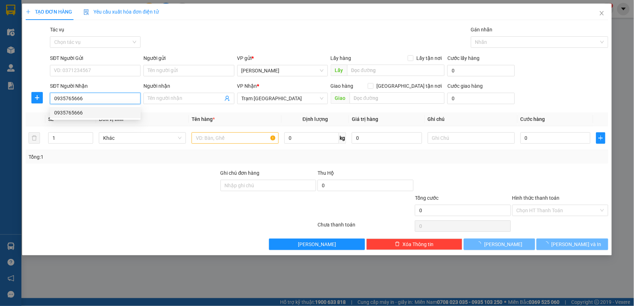
type input "40.000"
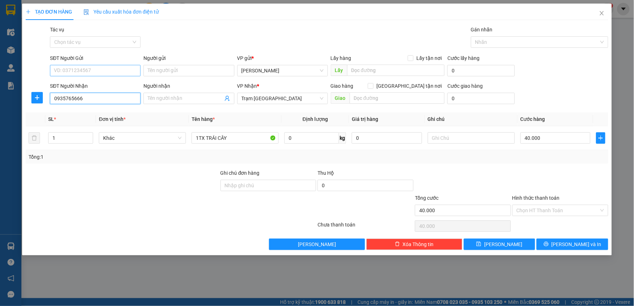
type input "0935765666"
click at [83, 68] on input "SĐT Người Gửi" at bounding box center [95, 70] width 91 height 11
click at [84, 86] on div "0862157762" at bounding box center [95, 85] width 82 height 8
type input "0862157762"
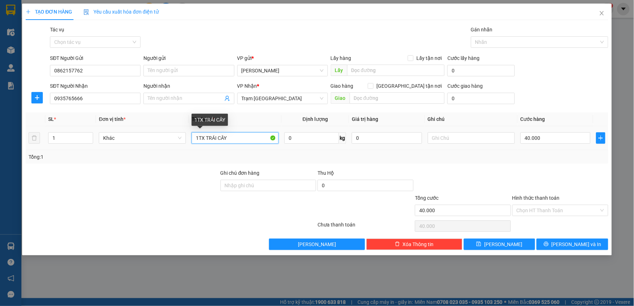
drag, startPoint x: 235, startPoint y: 138, endPoint x: 199, endPoint y: 140, distance: 36.1
click at [199, 140] on input "1TX TRÁI CÂY" at bounding box center [235, 137] width 87 height 11
type input "1 KIỆN ĐỒ ĂN"
click at [539, 141] on input "40.000" at bounding box center [555, 137] width 70 height 11
type input "5"
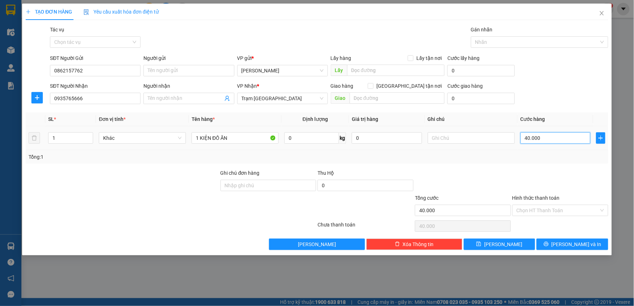
type input "5"
type input "50"
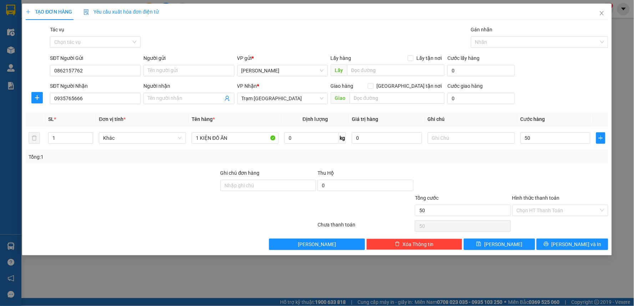
type input "50.000"
click at [518, 165] on div "Transit Pickup Surcharge Ids Transit Deliver Surcharge Ids Transit Deliver Surc…" at bounding box center [317, 138] width 583 height 224
click at [581, 245] on span "[PERSON_NAME] và In" at bounding box center [577, 244] width 50 height 8
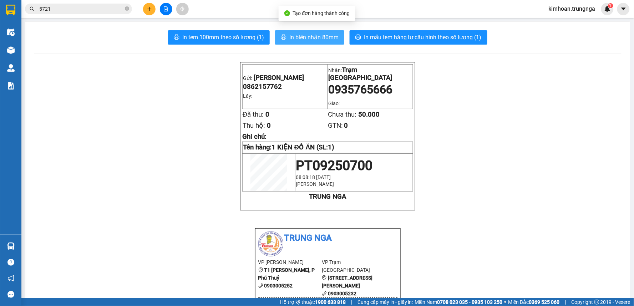
click at [301, 34] on span "In biên nhận 80mm" at bounding box center [313, 37] width 49 height 9
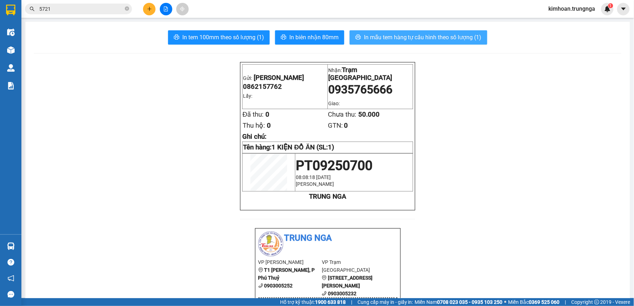
click at [391, 37] on span "In mẫu tem hàng tự cấu hình theo số lượng (1)" at bounding box center [423, 37] width 118 height 9
click at [149, 12] on button at bounding box center [149, 9] width 12 height 12
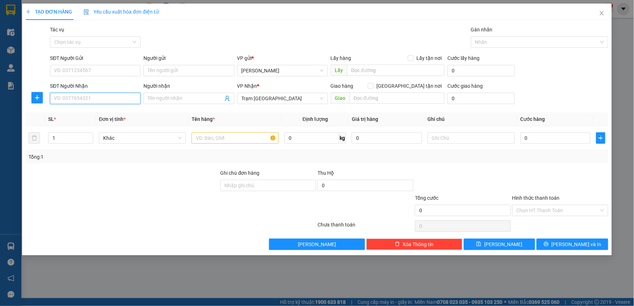
click at [119, 99] on input "SĐT Người Nhận" at bounding box center [95, 98] width 91 height 11
type input "0906388831"
click at [73, 118] on div "0906388831" at bounding box center [95, 112] width 91 height 11
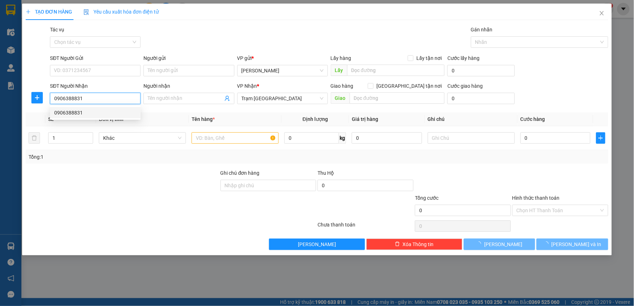
type input "40.000"
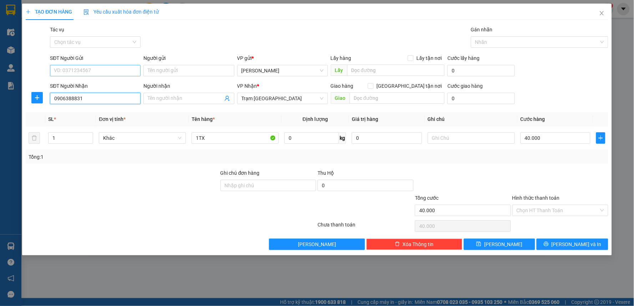
type input "0906388831"
click at [97, 70] on input "SĐT Người Gửi" at bounding box center [95, 70] width 91 height 11
click at [92, 82] on div "0908991617" at bounding box center [95, 85] width 82 height 8
type input "0908991617"
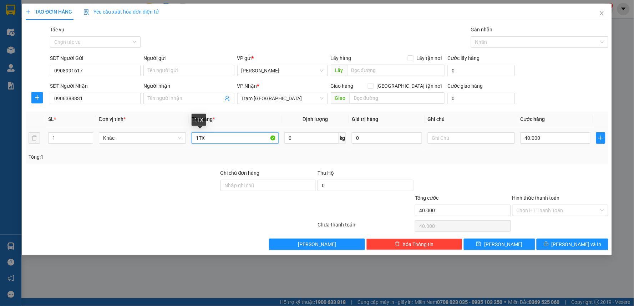
drag, startPoint x: 229, startPoint y: 139, endPoint x: 199, endPoint y: 138, distance: 30.3
click at [199, 138] on input "1TX" at bounding box center [235, 137] width 87 height 11
type input "1 THÙNG XỐP"
click at [555, 211] on input "Hình thức thanh toán" at bounding box center [558, 210] width 82 height 11
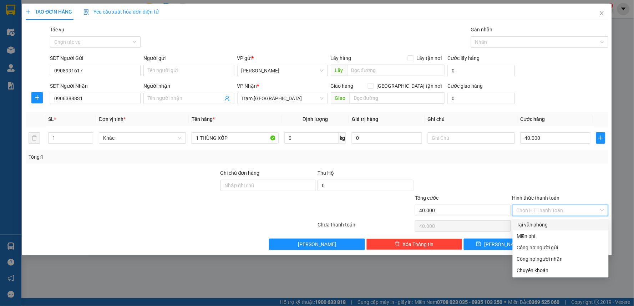
click at [550, 223] on div "Tại văn phòng" at bounding box center [560, 225] width 87 height 8
type input "0"
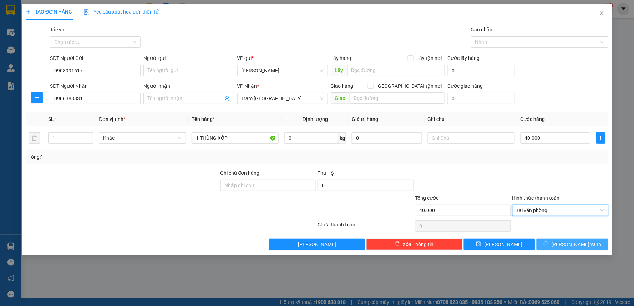
click at [549, 242] on icon "printer" at bounding box center [546, 244] width 5 height 5
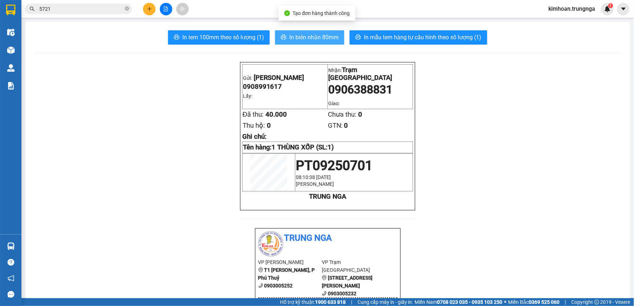
click at [297, 36] on span "In biên nhận 80mm" at bounding box center [313, 37] width 49 height 9
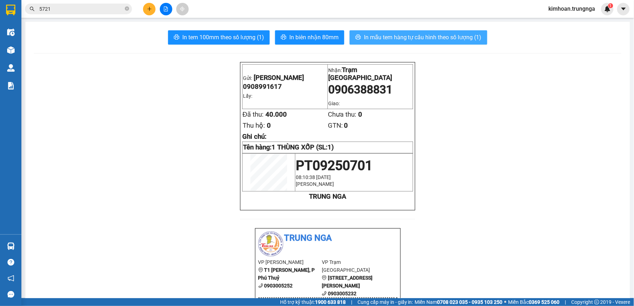
click at [387, 43] on button "In mẫu tem hàng tự cấu hình theo số lượng (1)" at bounding box center [419, 37] width 138 height 14
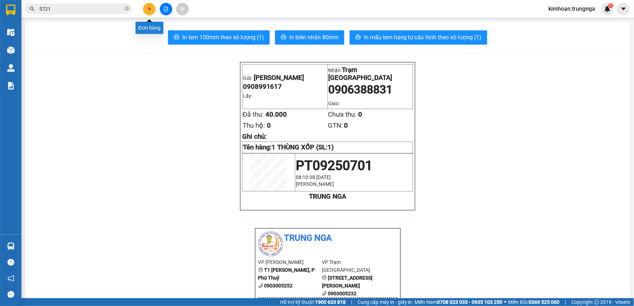
click at [149, 12] on button at bounding box center [149, 9] width 12 height 12
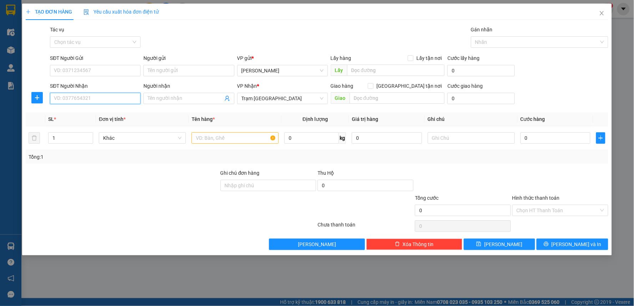
click at [117, 100] on input "SĐT Người Nhận" at bounding box center [95, 98] width 91 height 11
type input "0916676565"
click at [178, 97] on input "Người nhận" at bounding box center [185, 99] width 75 height 8
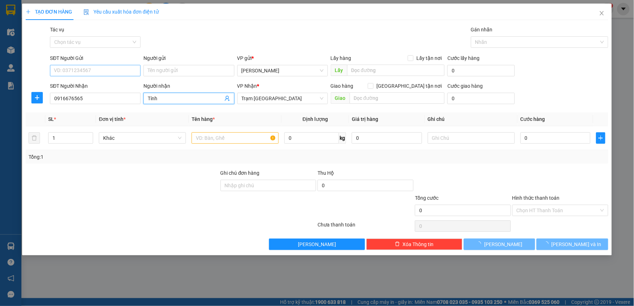
type input "Tính"
click at [121, 74] on input "SĐT Người Gửi" at bounding box center [95, 70] width 91 height 11
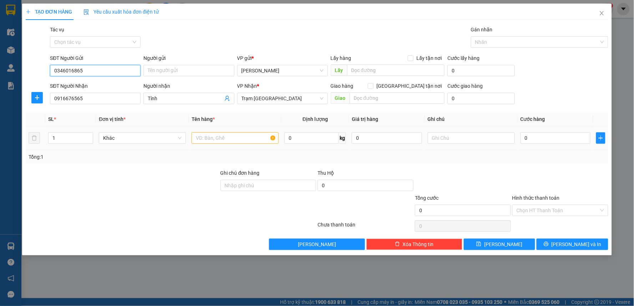
type input "0346016865"
click at [238, 138] on input "text" at bounding box center [235, 137] width 87 height 11
type input "1 THÙNG XỐP"
click at [545, 130] on td "0" at bounding box center [556, 138] width 76 height 24
click at [545, 134] on input "0" at bounding box center [555, 137] width 70 height 11
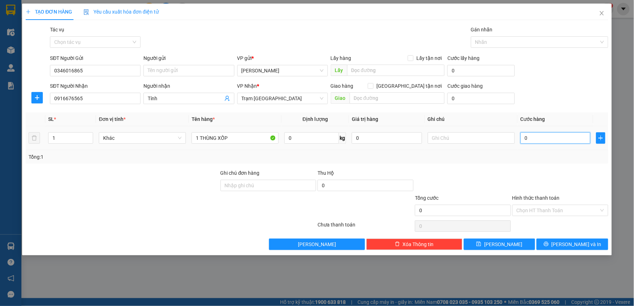
type input "4"
type input "40"
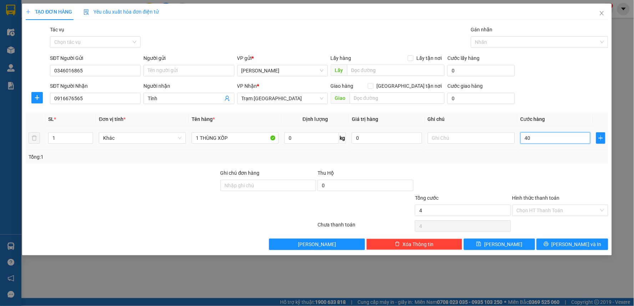
type input "40"
type input "40.000"
click at [543, 161] on div "Tổng: 1" at bounding box center [317, 157] width 577 height 8
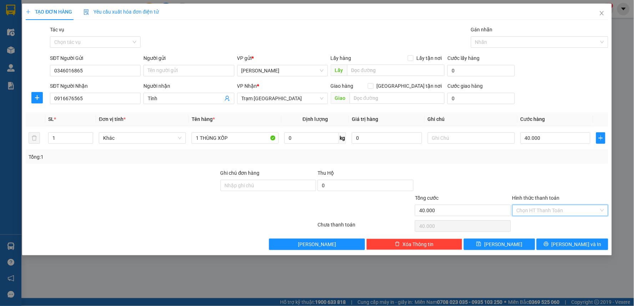
click at [545, 213] on input "Hình thức thanh toán" at bounding box center [558, 210] width 82 height 11
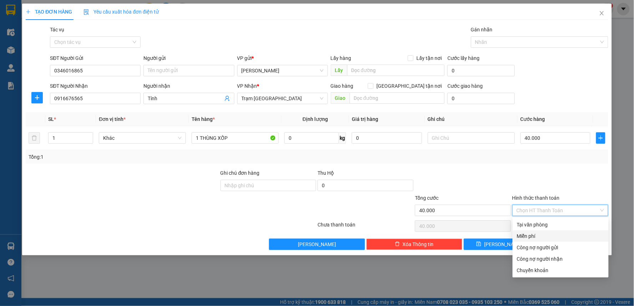
click at [547, 231] on div "Miễn phí" at bounding box center [561, 235] width 96 height 11
type input "0"
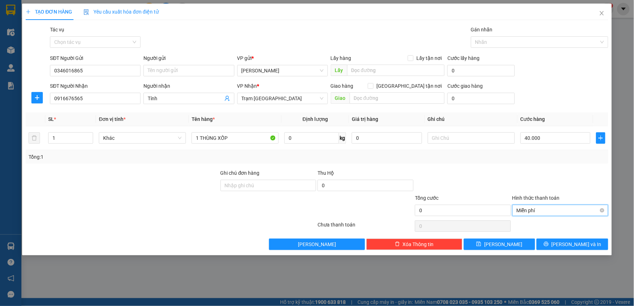
click at [547, 209] on span "Miễn phí" at bounding box center [560, 210] width 87 height 11
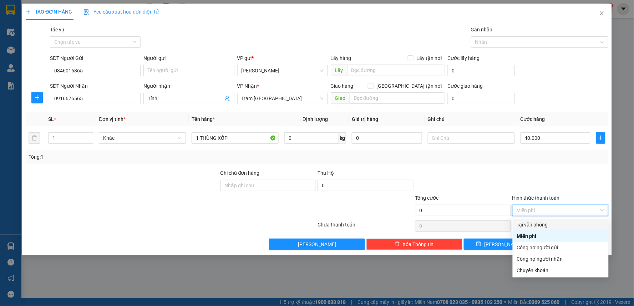
click at [545, 222] on div "Tại văn phòng" at bounding box center [560, 225] width 87 height 8
type input "40.000"
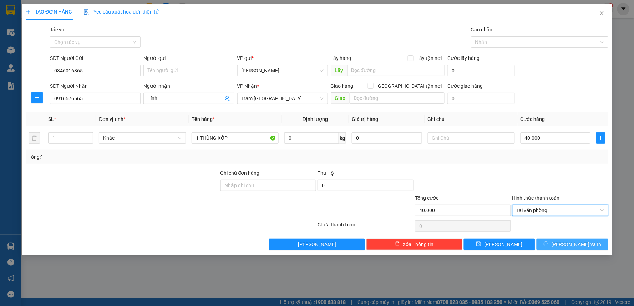
click at [573, 247] on span "[PERSON_NAME] và In" at bounding box center [577, 244] width 50 height 8
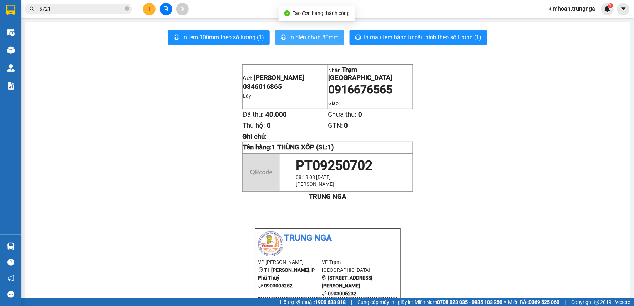
click at [298, 39] on span "In biên nhận 80mm" at bounding box center [313, 37] width 49 height 9
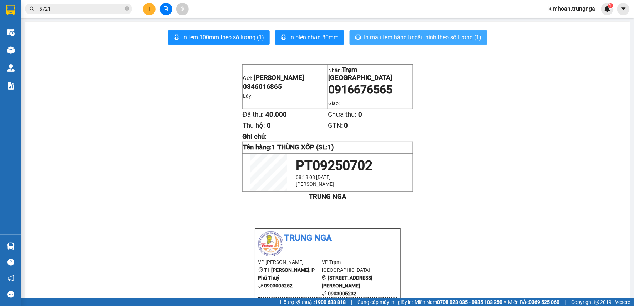
click at [414, 31] on button "In mẫu tem hàng tự cấu hình theo số lượng (1)" at bounding box center [419, 37] width 138 height 14
click at [147, 12] on button at bounding box center [149, 9] width 12 height 12
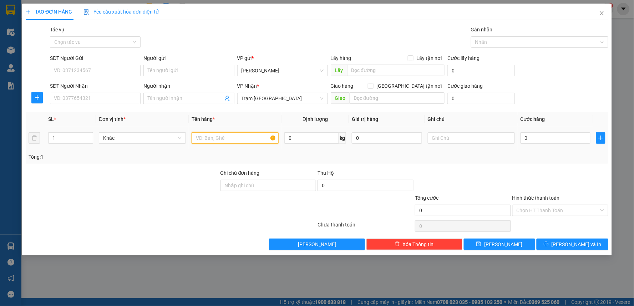
click at [206, 141] on input "text" at bounding box center [235, 137] width 87 height 11
type input "1 THÙNG XỐP"
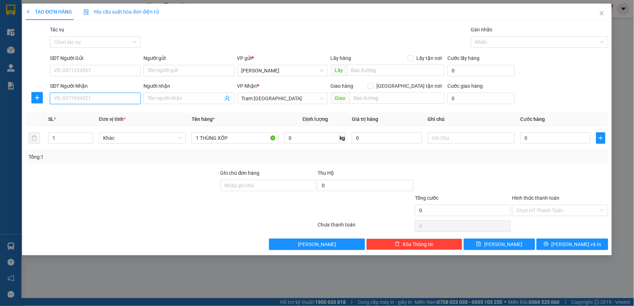
click at [63, 93] on input "SĐT Người Nhận" at bounding box center [95, 98] width 91 height 11
click at [525, 143] on input "0" at bounding box center [555, 137] width 70 height 11
type input "4"
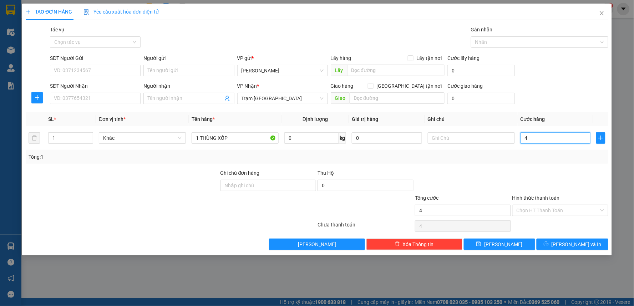
type input "40"
type input "40.000"
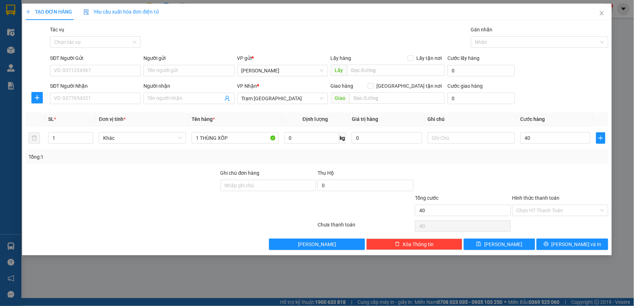
type input "40.000"
click at [497, 156] on div "Tổng: 1" at bounding box center [317, 157] width 577 height 8
click at [98, 95] on input "SĐT Người Nhận" at bounding box center [95, 98] width 91 height 11
type input "0941986666"
click at [104, 63] on div "SĐT Người Gửi" at bounding box center [95, 59] width 91 height 11
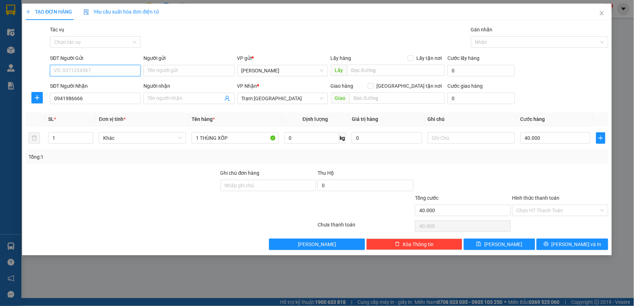
click at [102, 66] on input "SĐT Người Gửi" at bounding box center [95, 70] width 91 height 11
click at [187, 100] on input "Người nhận" at bounding box center [185, 99] width 75 height 8
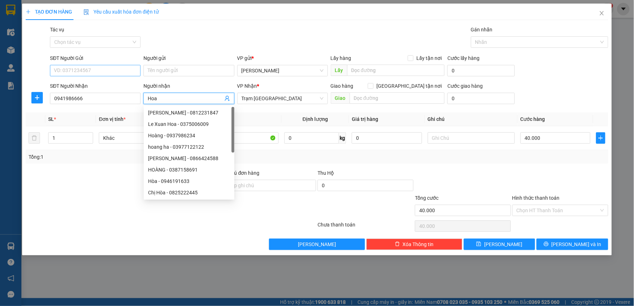
type input "Hoa"
click at [97, 70] on input "SĐT Người Gửi" at bounding box center [95, 70] width 91 height 11
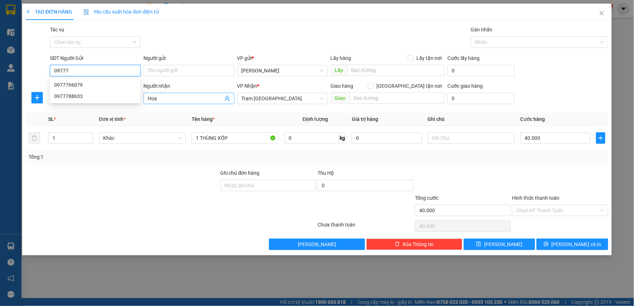
type input "09777"
click at [162, 97] on input "Hoa" at bounding box center [185, 99] width 75 height 8
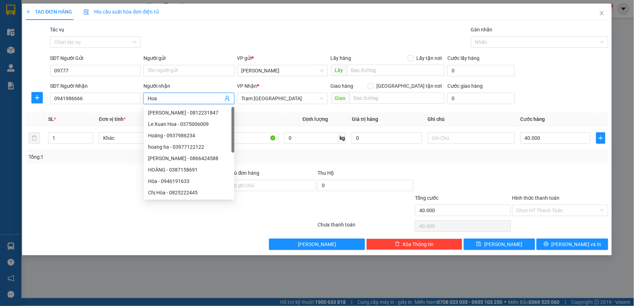
type input "C"
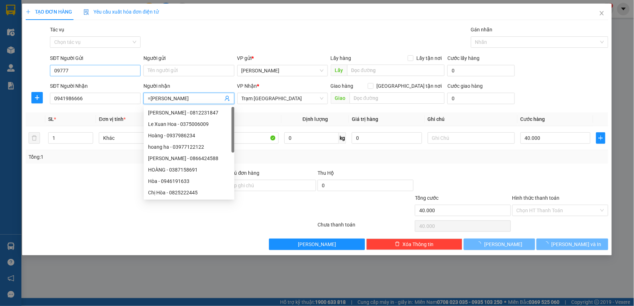
type input "=Vân"
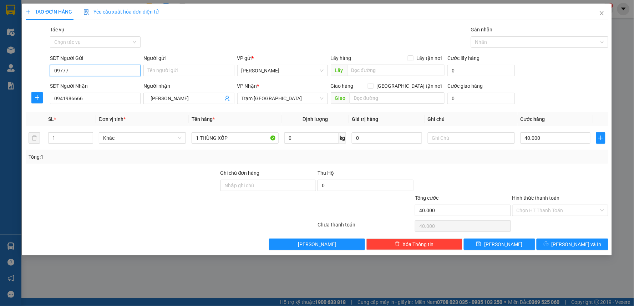
click at [106, 70] on input "09777" at bounding box center [95, 70] width 91 height 11
type input "0977734355"
click at [150, 98] on input "=Vân" at bounding box center [185, 99] width 75 height 8
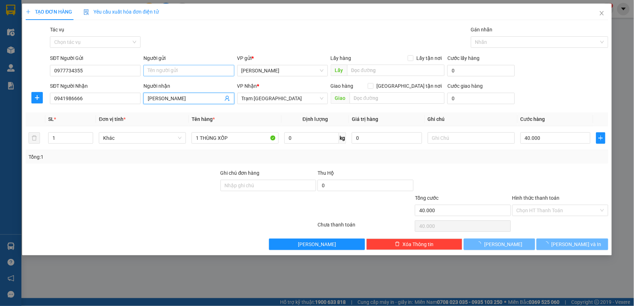
type input "[PERSON_NAME]"
click at [172, 72] on input "Người gửi" at bounding box center [188, 70] width 91 height 11
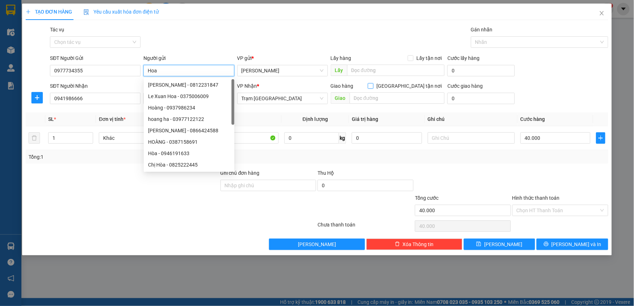
type input "Hoa"
click at [373, 88] on input "[GEOGRAPHIC_DATA] tận nơi" at bounding box center [370, 85] width 5 height 5
checkbox input "true"
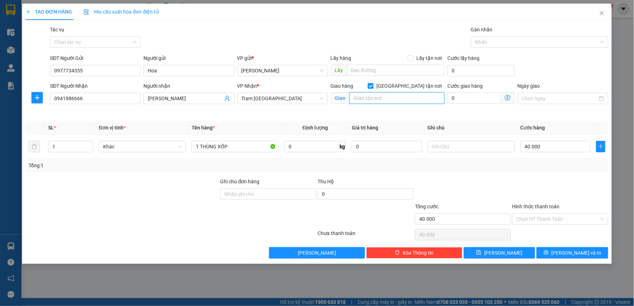
click at [405, 93] on input "text" at bounding box center [397, 97] width 95 height 11
type input "229 [PERSON_NAME], [GEOGRAPHIC_DATA], Q1"
click at [436, 98] on input "229 [PERSON_NAME], [GEOGRAPHIC_DATA], Q1" at bounding box center [397, 97] width 95 height 11
click at [462, 95] on input "0" at bounding box center [474, 97] width 54 height 11
type input "40.003"
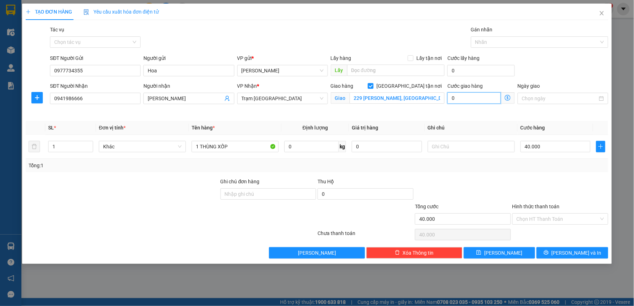
type input "40.003"
type input "3"
type input "40.030"
type input "30"
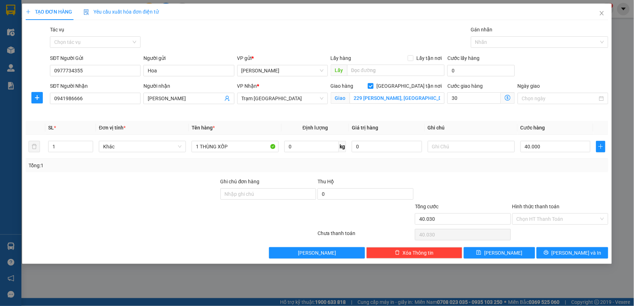
type input "70.000"
type input "30.000"
click at [448, 112] on div "Cước giao hàng 30.000" at bounding box center [481, 99] width 70 height 34
click at [466, 147] on input "text" at bounding box center [471, 146] width 87 height 11
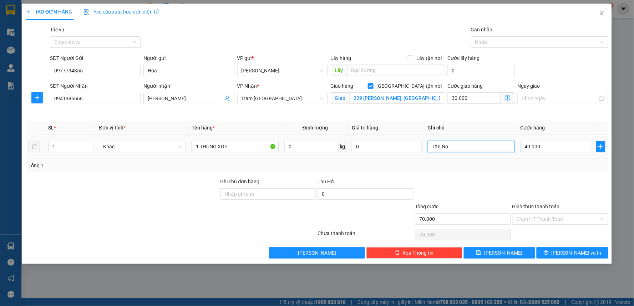
type input "Tận Noi"
click at [538, 217] on input "Hình thức thanh toán" at bounding box center [558, 219] width 82 height 11
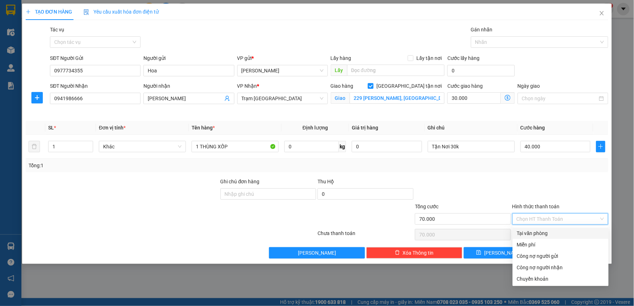
click at [530, 237] on div "Tại văn phòng" at bounding box center [560, 233] width 87 height 8
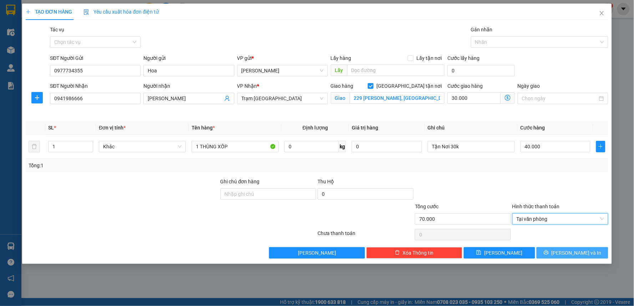
click at [564, 258] on button "[PERSON_NAME] và In" at bounding box center [573, 252] width 72 height 11
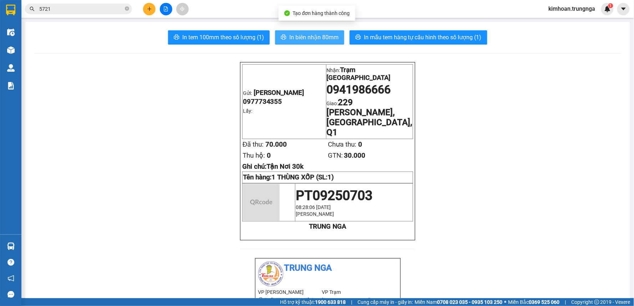
click at [281, 40] on icon "printer" at bounding box center [284, 37] width 6 height 6
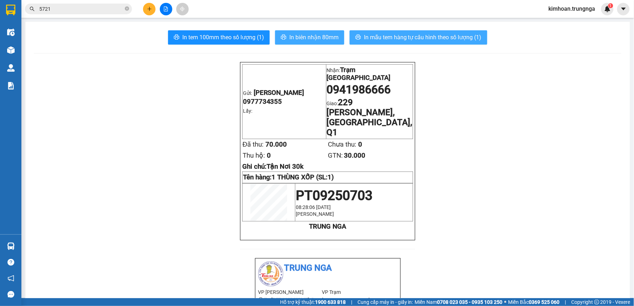
click at [398, 40] on span "In mẫu tem hàng tự cấu hình theo số lượng (1)" at bounding box center [423, 37] width 118 height 9
click at [148, 11] on icon "plus" at bounding box center [149, 8] width 5 height 5
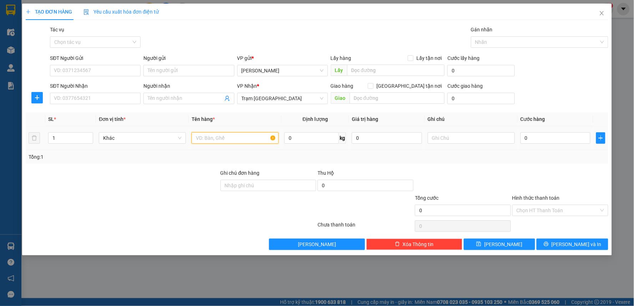
click at [233, 135] on input "text" at bounding box center [235, 137] width 87 height 11
type input "1 THÙNG GIẤY"
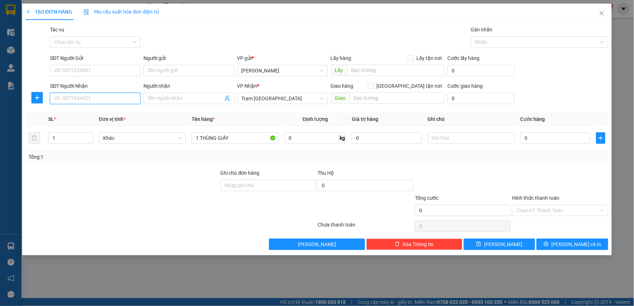
click at [106, 104] on input "SĐT Người Nhận" at bounding box center [95, 98] width 91 height 11
click at [77, 98] on input "0867674334" at bounding box center [95, 98] width 91 height 11
type input "0867674034"
click at [80, 71] on input "SĐT Người Gửi" at bounding box center [95, 70] width 91 height 11
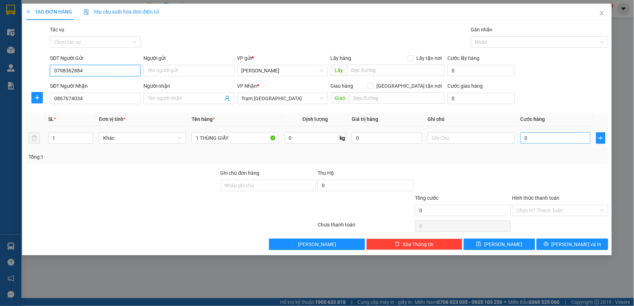
type input "0798362884"
click at [567, 144] on input "0" at bounding box center [555, 137] width 70 height 11
type input "5"
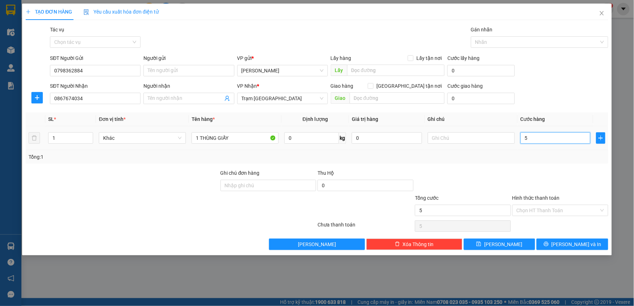
type input "0"
type input "04"
type input "4"
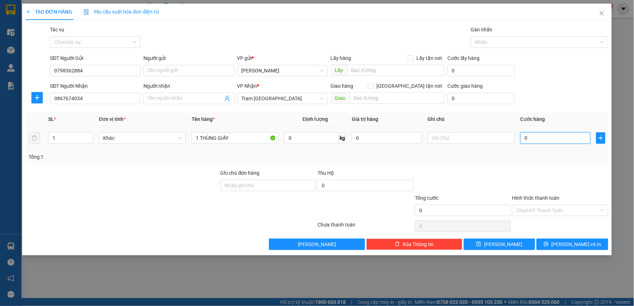
type input "4"
type input "040"
type input "40"
click at [532, 172] on div at bounding box center [560, 181] width 97 height 25
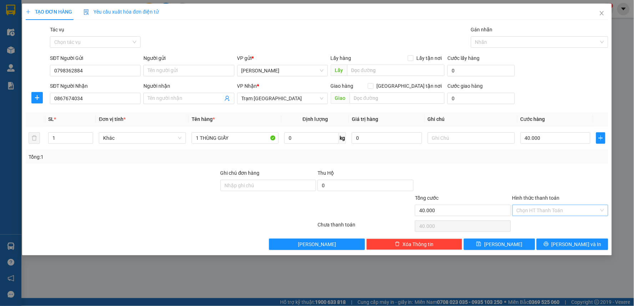
click at [530, 206] on input "Hình thức thanh toán" at bounding box center [558, 210] width 82 height 11
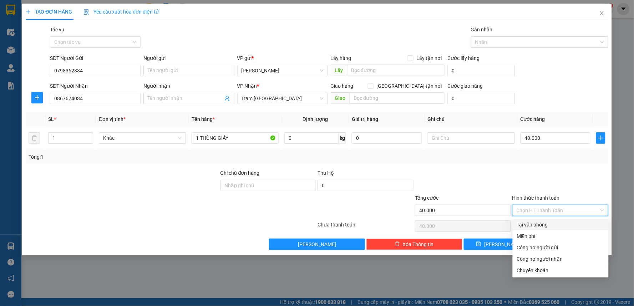
click at [530, 229] on div "Tại văn phòng" at bounding box center [561, 224] width 96 height 11
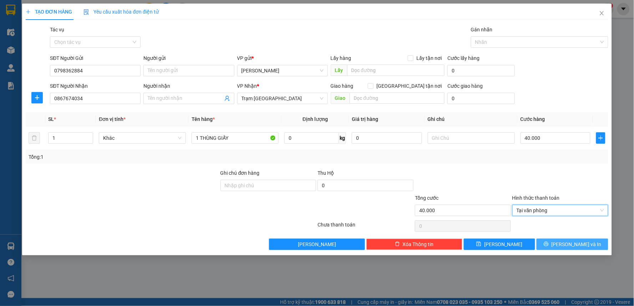
click at [549, 243] on icon "printer" at bounding box center [546, 244] width 5 height 5
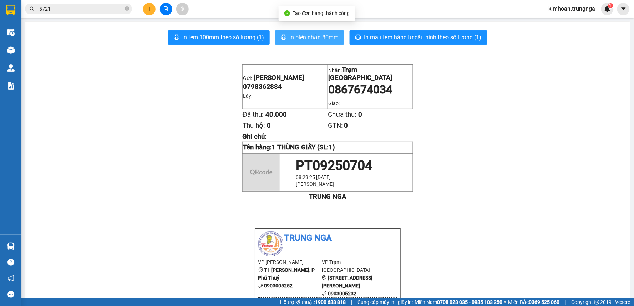
click at [326, 40] on span "In biên nhận 80mm" at bounding box center [313, 37] width 49 height 9
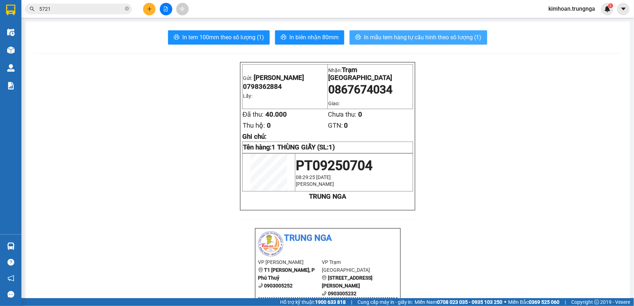
click at [467, 40] on span "In mẫu tem hàng tự cấu hình theo số lượng (1)" at bounding box center [423, 37] width 118 height 9
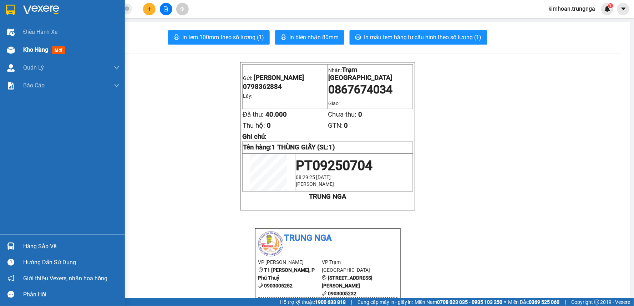
click at [14, 44] on div at bounding box center [11, 50] width 12 height 12
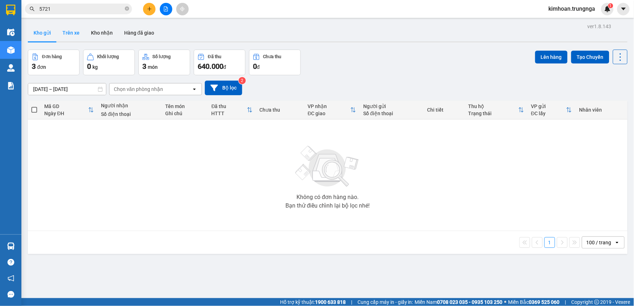
click at [73, 37] on button "Trên xe" at bounding box center [71, 32] width 29 height 17
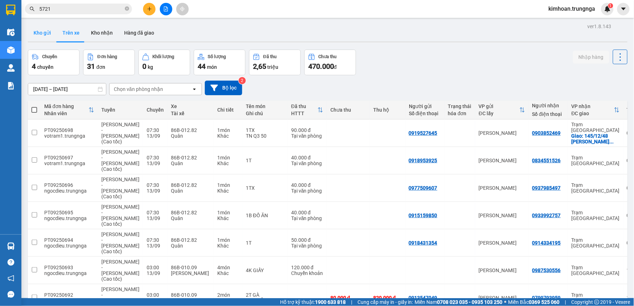
click at [41, 34] on button "Kho gửi" at bounding box center [42, 32] width 29 height 17
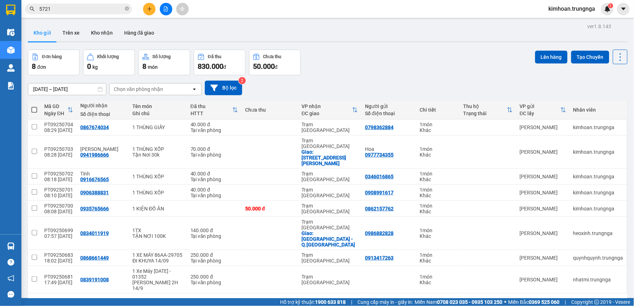
click at [148, 9] on icon "plus" at bounding box center [149, 9] width 4 height 0
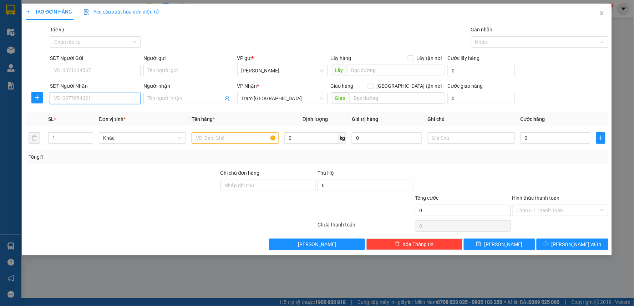
click at [107, 98] on input "SĐT Người Nhận" at bounding box center [95, 98] width 91 height 11
type input "0907124727"
click at [71, 113] on div "0907124727 - AN" at bounding box center [95, 113] width 82 height 8
type input "AN"
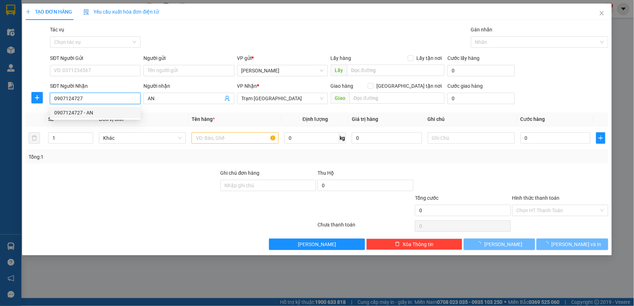
type input "30.000"
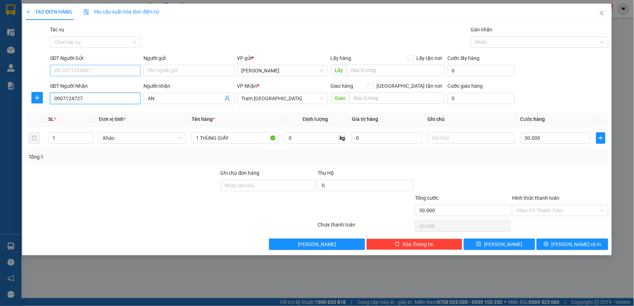
type input "0907124727"
click at [99, 70] on input "SĐT Người Gửi" at bounding box center [95, 70] width 91 height 11
click at [93, 83] on div "0703410192" at bounding box center [95, 85] width 82 height 8
type input "0703410192"
click at [567, 212] on input "Hình thức thanh toán" at bounding box center [558, 210] width 82 height 11
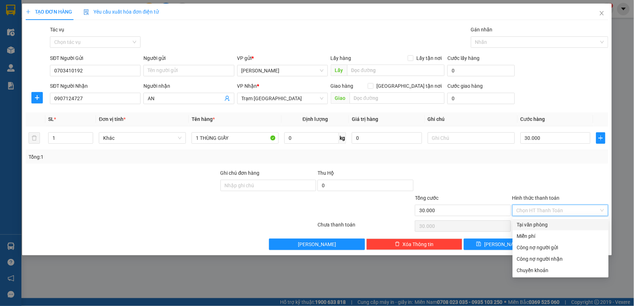
click at [548, 226] on div "Tại văn phòng" at bounding box center [560, 225] width 87 height 8
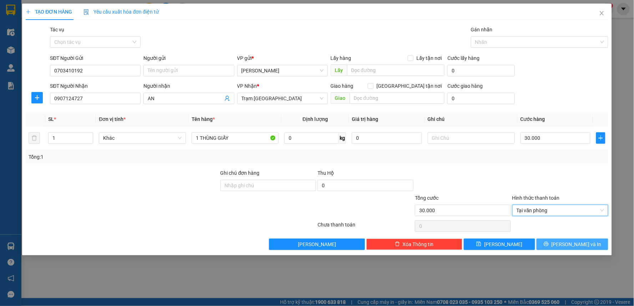
click at [568, 247] on span "[PERSON_NAME] và In" at bounding box center [577, 244] width 50 height 8
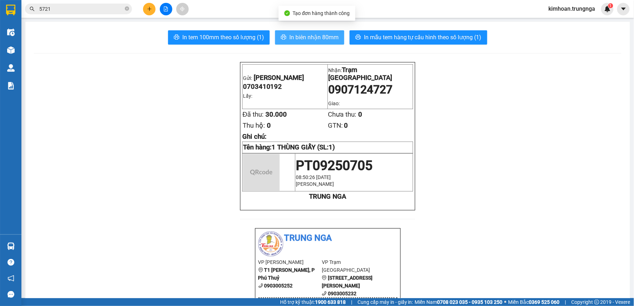
click at [315, 36] on span "In biên nhận 80mm" at bounding box center [313, 37] width 49 height 9
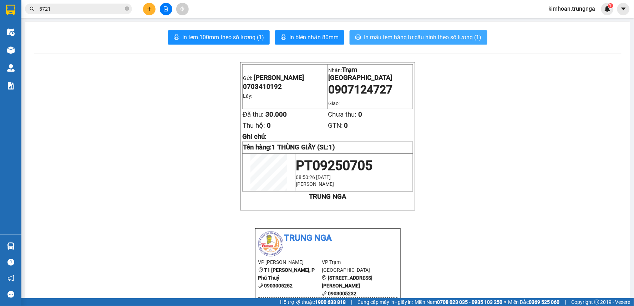
click at [438, 36] on span "In mẫu tem hàng tự cấu hình theo số lượng (1)" at bounding box center [423, 37] width 118 height 9
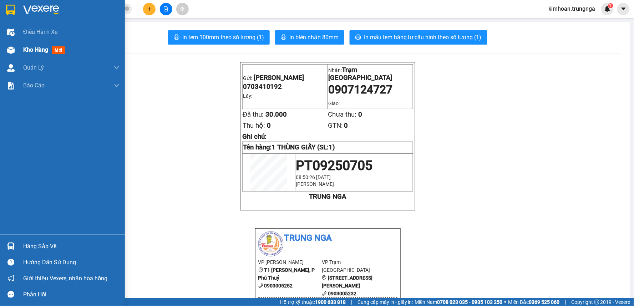
click at [17, 51] on div "Kho hàng mới" at bounding box center [62, 50] width 125 height 18
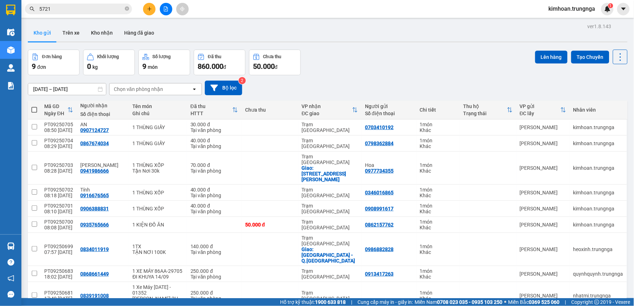
click at [156, 10] on div at bounding box center [166, 9] width 54 height 12
click at [151, 9] on icon "plus" at bounding box center [149, 8] width 5 height 5
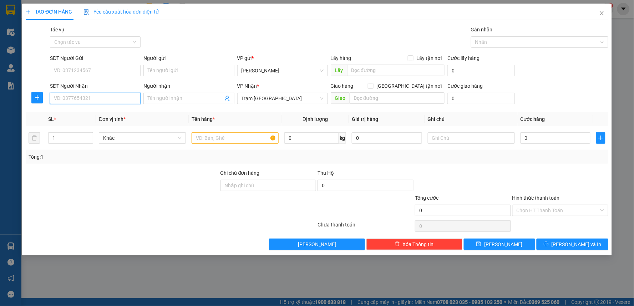
click at [104, 98] on input "SĐT Người Nhận" at bounding box center [95, 98] width 91 height 11
type input "0931452883"
click at [79, 69] on input "SĐT Người Gửi" at bounding box center [95, 70] width 91 height 11
type input "0933112127"
click at [243, 131] on div at bounding box center [235, 138] width 87 height 14
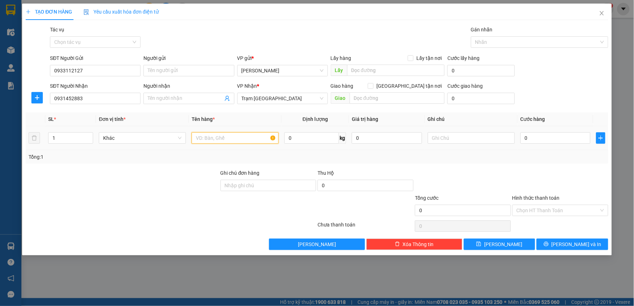
click at [243, 140] on input "text" at bounding box center [235, 137] width 87 height 11
type input "1 HỒ SƠ"
click at [529, 137] on input "0" at bounding box center [555, 137] width 70 height 11
type input "3"
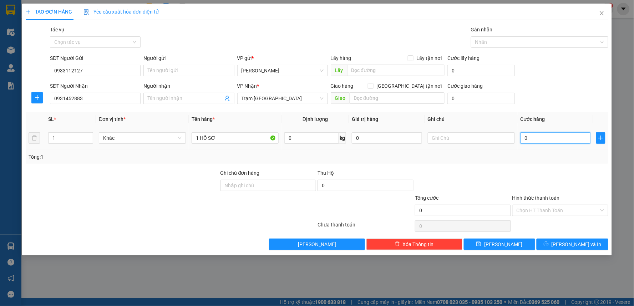
type input "3"
type input "30"
type input "30.000"
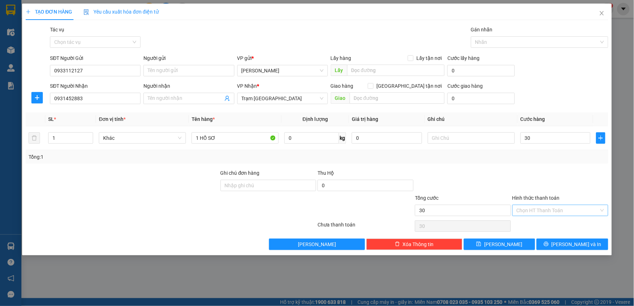
type input "30.000"
click at [537, 205] on input "Hình thức thanh toán" at bounding box center [558, 210] width 82 height 11
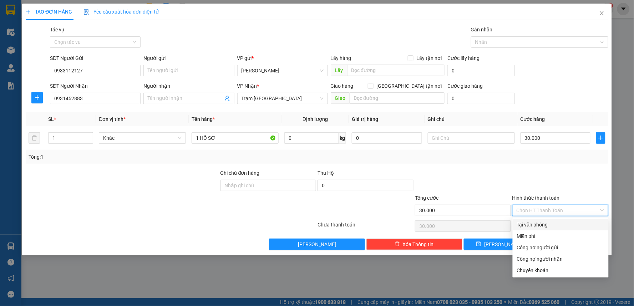
click at [539, 222] on div "Tại văn phòng" at bounding box center [560, 225] width 87 height 8
type input "0"
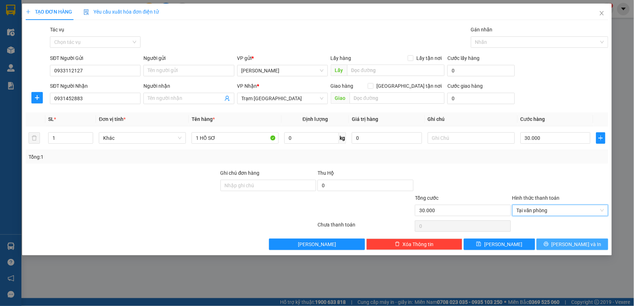
click at [557, 239] on button "[PERSON_NAME] và In" at bounding box center [573, 244] width 72 height 11
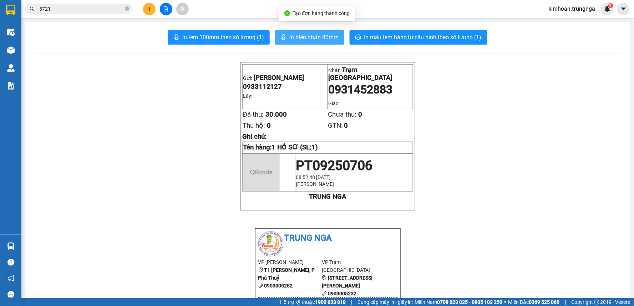
click at [330, 42] on button "In biên nhận 80mm" at bounding box center [309, 37] width 69 height 14
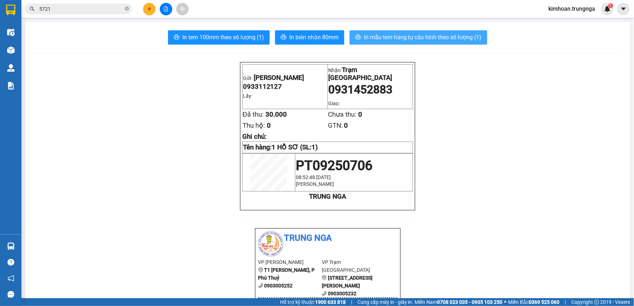
click at [356, 37] on icon "printer" at bounding box center [358, 37] width 6 height 6
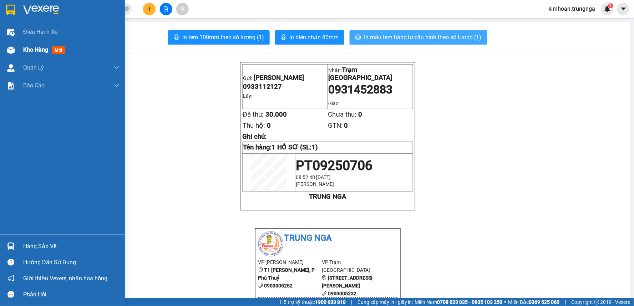
click at [15, 48] on div at bounding box center [11, 50] width 12 height 12
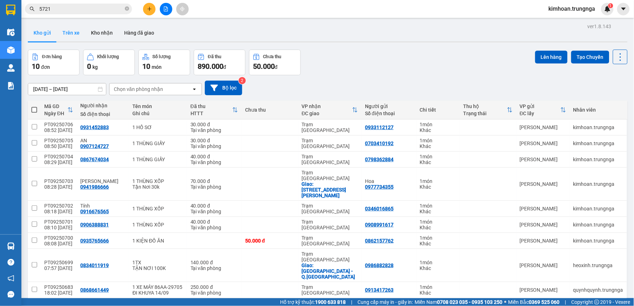
click at [68, 37] on button "Trên xe" at bounding box center [71, 32] width 29 height 17
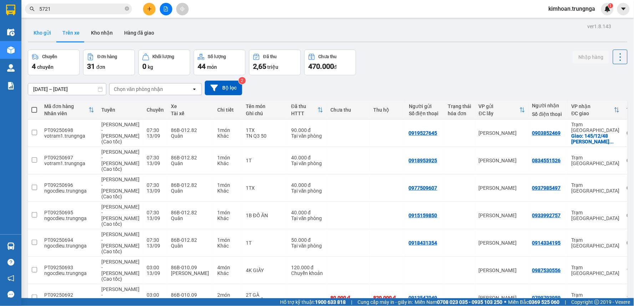
click at [34, 33] on button "Kho gửi" at bounding box center [42, 32] width 29 height 17
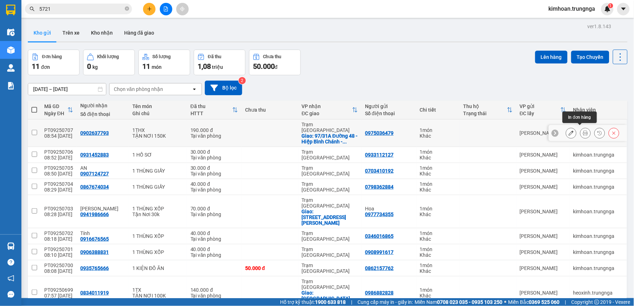
click at [580, 131] on button at bounding box center [585, 133] width 10 height 12
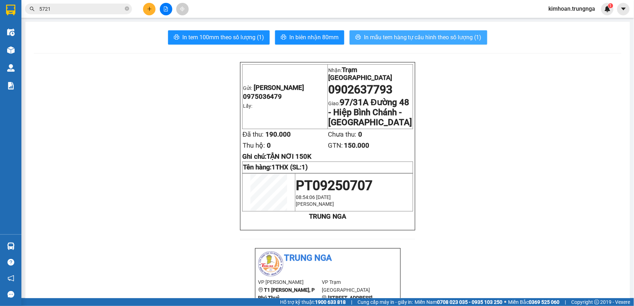
click at [427, 31] on button "In mẫu tem hàng tự cấu hình theo số lượng (1)" at bounding box center [419, 37] width 138 height 14
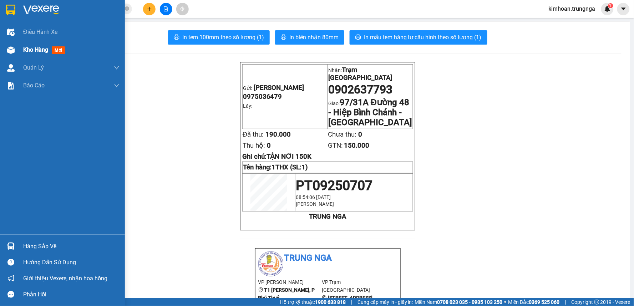
click at [47, 50] on span "Kho hàng" at bounding box center [35, 49] width 25 height 7
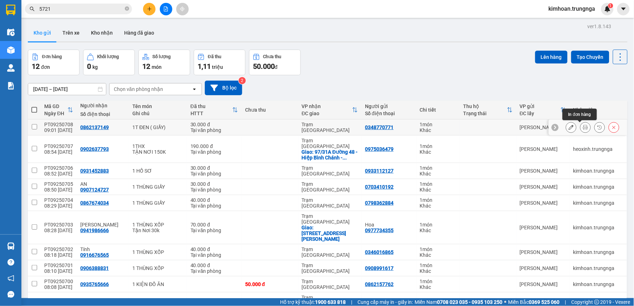
click at [583, 129] on icon at bounding box center [585, 127] width 5 height 5
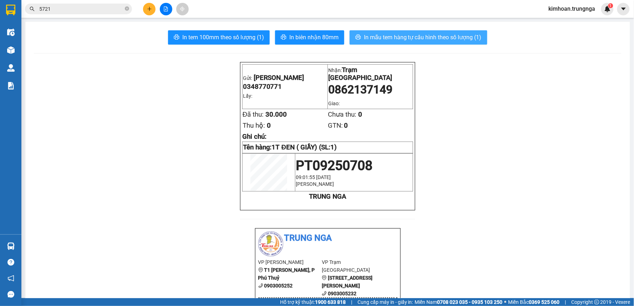
click at [411, 36] on span "In mẫu tem hàng tự cấu hình theo số lượng (1)" at bounding box center [423, 37] width 118 height 9
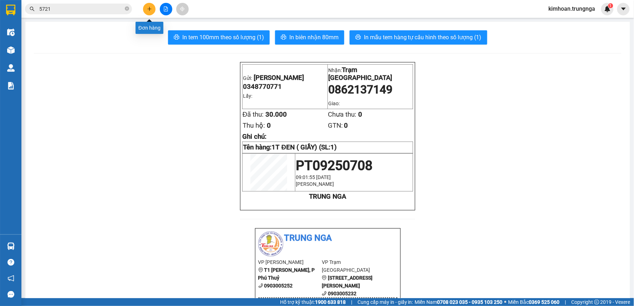
click at [151, 9] on icon "plus" at bounding box center [149, 8] width 5 height 5
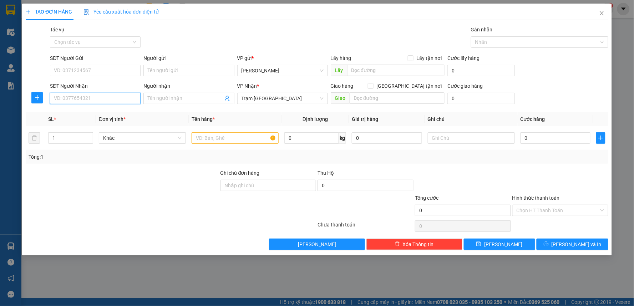
click at [112, 100] on input "SĐT Người Nhận" at bounding box center [95, 98] width 91 height 11
click at [235, 145] on td at bounding box center [235, 138] width 93 height 24
click at [237, 139] on input "text" at bounding box center [235, 137] width 87 height 11
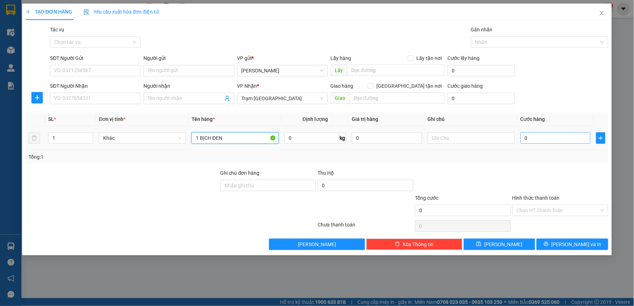
type input "1 BỊCH ĐEN"
click at [543, 140] on input "0" at bounding box center [555, 137] width 70 height 11
click at [374, 88] on span at bounding box center [371, 86] width 6 height 6
click at [373, 88] on input "[GEOGRAPHIC_DATA] tận nơi" at bounding box center [370, 85] width 5 height 5
checkbox input "true"
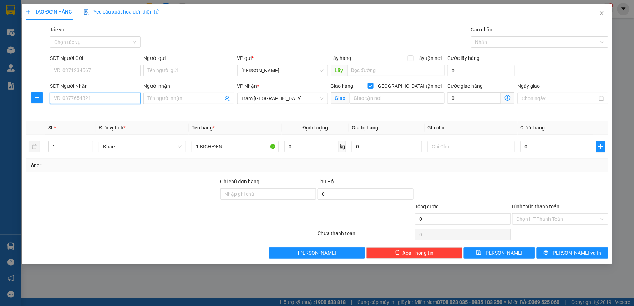
click at [91, 97] on input "SĐT Người Nhận" at bounding box center [95, 98] width 91 height 11
type input "0907637368"
click at [419, 97] on input "text" at bounding box center [397, 97] width 95 height 11
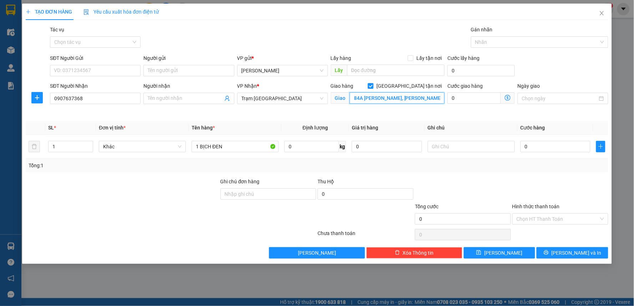
click at [382, 98] on input "84A Trần QUốc Toản, P Võ Thị Sáu, Q3" at bounding box center [397, 97] width 95 height 11
type input "84A [PERSON_NAME], P [PERSON_NAME], Q3"
click at [468, 91] on div "Cước giao hàng" at bounding box center [480, 87] width 67 height 11
click at [468, 98] on input "0" at bounding box center [474, 97] width 54 height 11
type input "5"
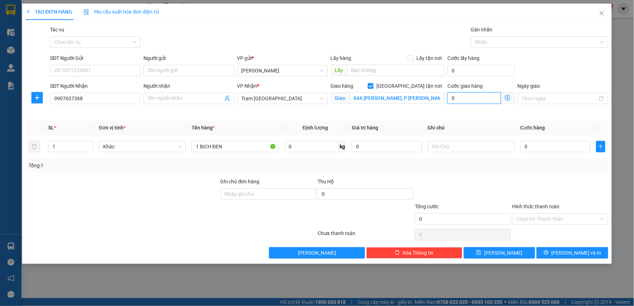
type input "5"
type input "50"
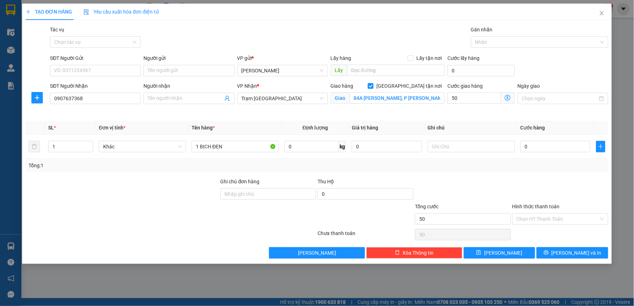
type input "50.000"
click at [456, 115] on div "Cước giao hàng 50.000" at bounding box center [481, 99] width 70 height 34
click at [472, 152] on input "text" at bounding box center [471, 146] width 87 height 11
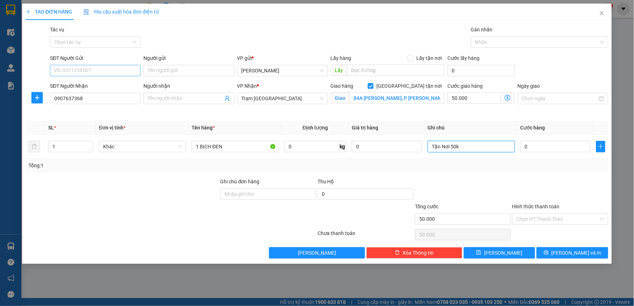
type input "Tận Nơi 50k"
click at [108, 70] on input "SĐT Người Gửi" at bounding box center [95, 70] width 91 height 11
type input "0908525778"
click at [535, 144] on input "0" at bounding box center [555, 146] width 70 height 11
type input "4"
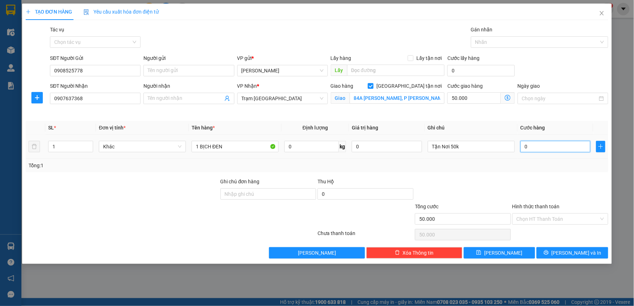
type input "50.004"
type input "40"
type input "50.040"
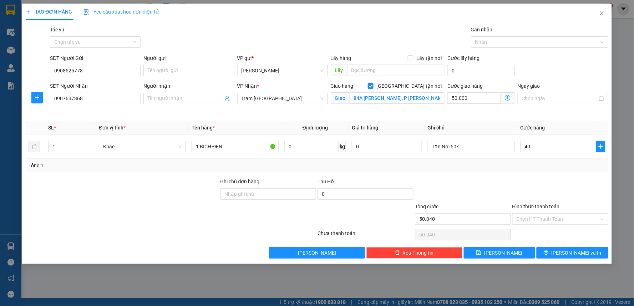
type input "40.000"
type input "90.000"
click at [516, 162] on div "Tổng: 1" at bounding box center [317, 166] width 577 height 8
click at [522, 217] on input "Hình thức thanh toán" at bounding box center [558, 219] width 82 height 11
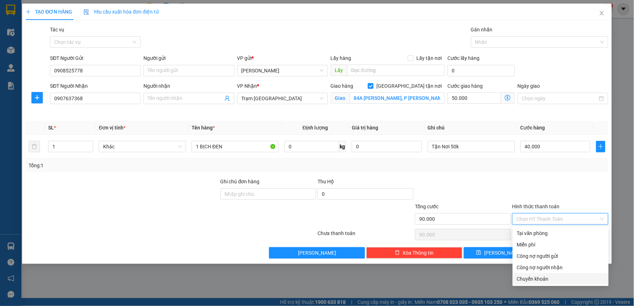
click at [528, 278] on div "Chuyển khoản" at bounding box center [560, 279] width 87 height 8
type input "0"
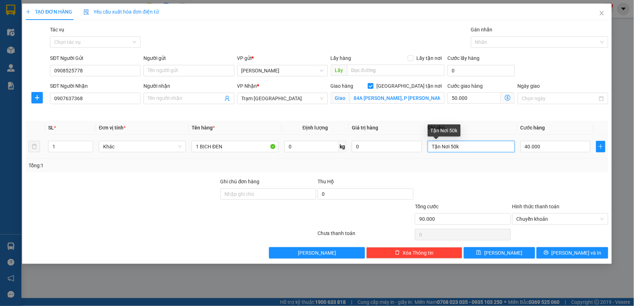
click at [431, 147] on input "Tận Nơi 50k" at bounding box center [471, 146] width 87 height 11
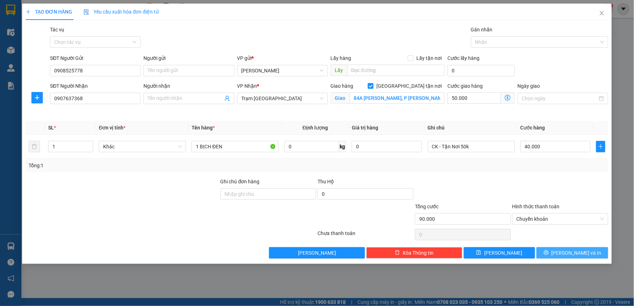
click at [584, 253] on span "[PERSON_NAME] và In" at bounding box center [577, 253] width 50 height 8
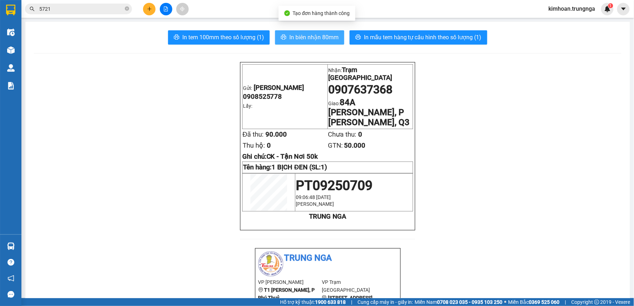
click at [324, 34] on span "In biên nhận 80mm" at bounding box center [313, 37] width 49 height 9
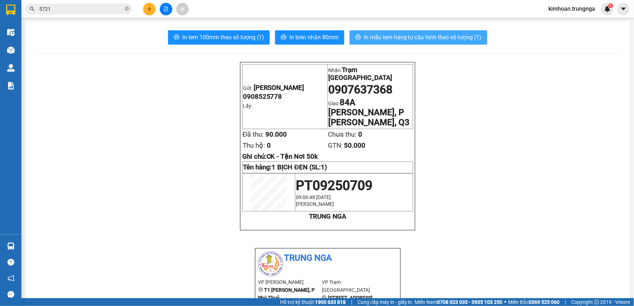
click at [405, 41] on span "In mẫu tem hàng tự cấu hình theo số lượng (1)" at bounding box center [423, 37] width 118 height 9
click at [375, 31] on button "In mẫu tem hàng tự cấu hình theo số lượng (1)" at bounding box center [419, 37] width 138 height 14
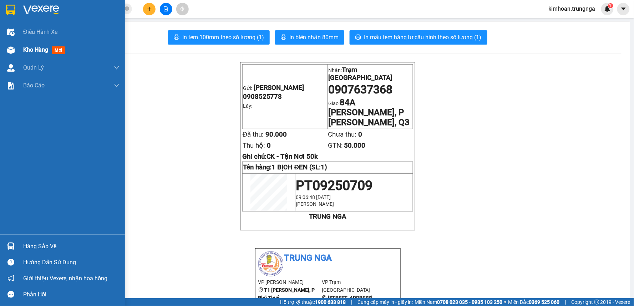
click at [9, 44] on div at bounding box center [11, 50] width 12 height 12
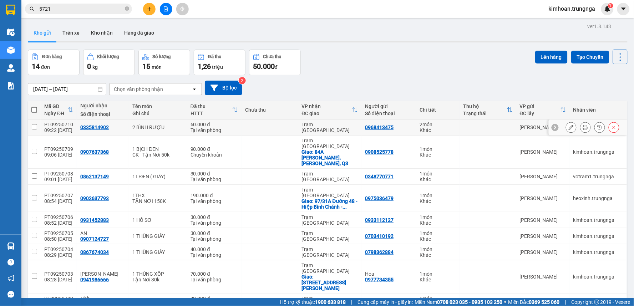
click at [580, 127] on button at bounding box center [585, 127] width 10 height 12
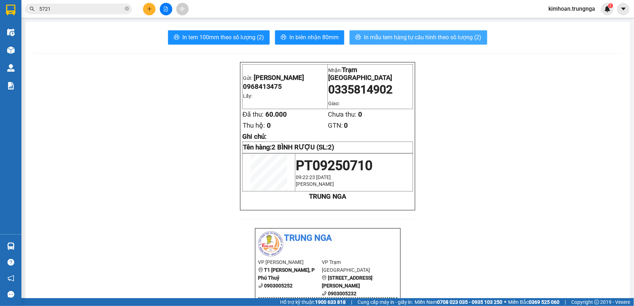
click at [411, 35] on span "In mẫu tem hàng tự cấu hình theo số lượng (2)" at bounding box center [423, 37] width 118 height 9
click at [144, 9] on button at bounding box center [149, 9] width 12 height 12
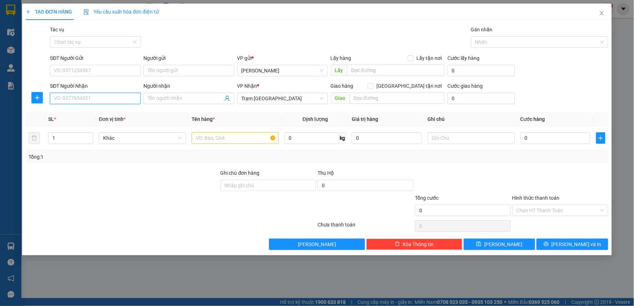
click at [109, 101] on input "SĐT Người Nhận" at bounding box center [95, 98] width 91 height 11
click at [245, 138] on input "text" at bounding box center [235, 137] width 87 height 11
type input "1 THÙNG XỐP"
click at [87, 101] on input "SĐT Người Nhận" at bounding box center [95, 98] width 91 height 11
click at [96, 101] on input "SĐT Người Nhận" at bounding box center [95, 98] width 91 height 11
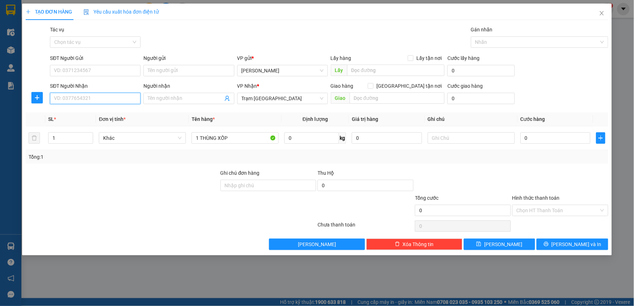
click at [93, 97] on input "SĐT Người Nhận" at bounding box center [95, 98] width 91 height 11
type input "0767053062"
click at [108, 72] on input "SĐT Người Gửi" at bounding box center [95, 70] width 91 height 11
type input "0777615050"
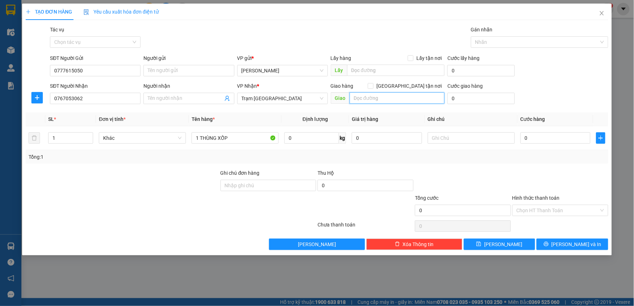
click at [383, 93] on input "text" at bounding box center [397, 97] width 95 height 11
click at [364, 99] on input "166/22/6 Hồ Bá Kiệm" at bounding box center [397, 97] width 95 height 11
click at [374, 98] on input "166/22/6 Hồ Bá Kiệm" at bounding box center [397, 97] width 95 height 11
click at [411, 94] on input "166/22/9 Hồ Bá Kiệm" at bounding box center [397, 97] width 95 height 11
type input "166/22/9 [PERSON_NAME], Q10"
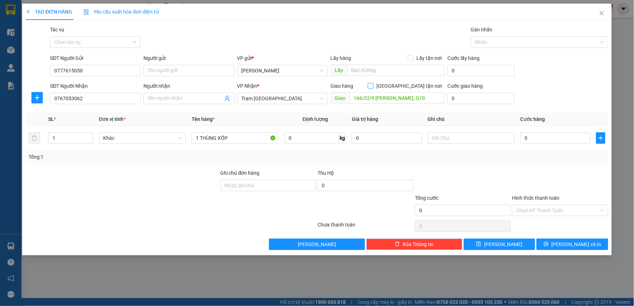
click at [373, 86] on input "[GEOGRAPHIC_DATA] tận nơi" at bounding box center [370, 85] width 5 height 5
checkbox input "true"
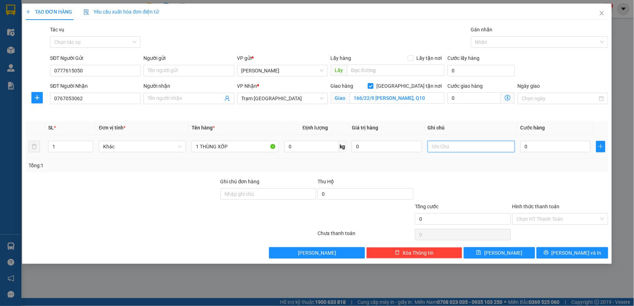
click at [447, 149] on input "text" at bounding box center [471, 146] width 87 height 11
type input "Tận nơi 50k"
click at [479, 101] on input "0" at bounding box center [474, 97] width 54 height 11
type input "5"
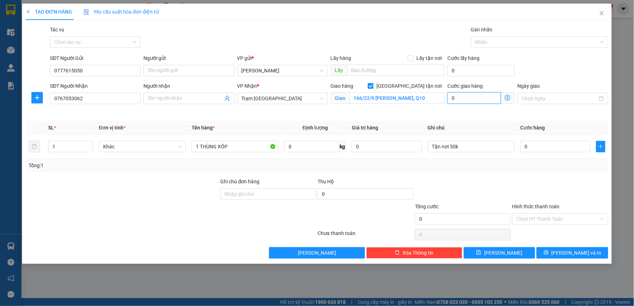
type input "5"
type input "50"
type input "50.000"
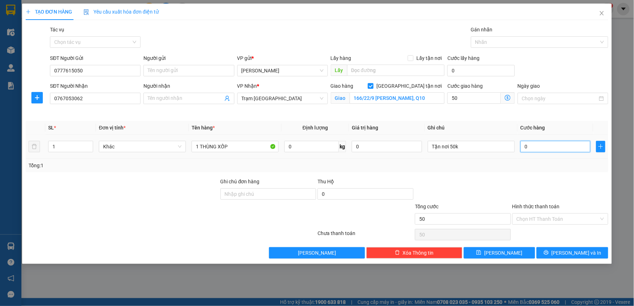
type input "50.000"
click at [552, 150] on input "0" at bounding box center [555, 146] width 70 height 11
type input "3"
type input "50.003"
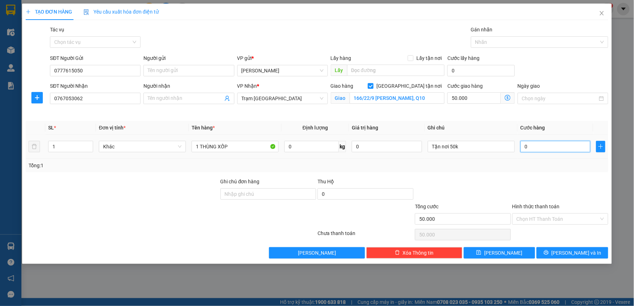
type input "50.003"
type input "30"
type input "50.030"
type input "30.000"
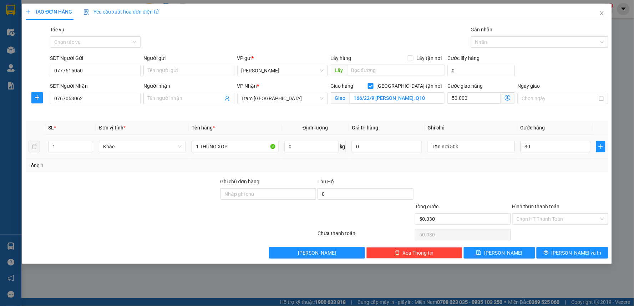
type input "80.000"
click at [505, 211] on div "Tổng cước" at bounding box center [463, 208] width 96 height 11
click at [534, 220] on input "Hình thức thanh toán" at bounding box center [558, 219] width 82 height 11
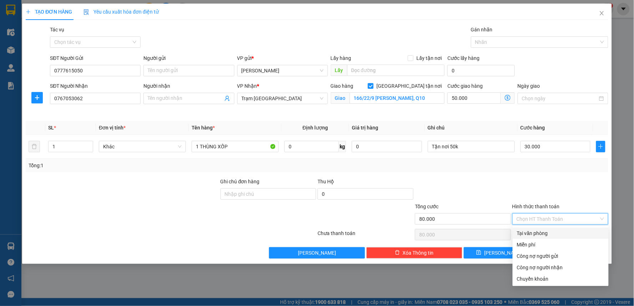
click at [534, 235] on div "Tại văn phòng" at bounding box center [560, 233] width 87 height 8
type input "0"
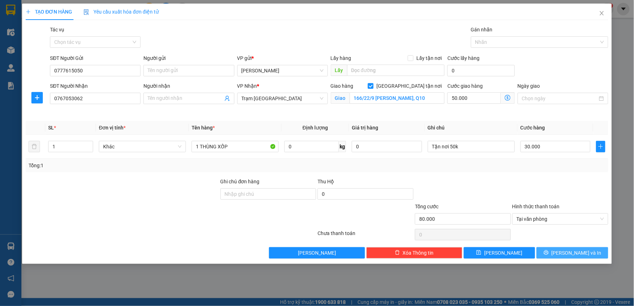
drag, startPoint x: 554, startPoint y: 255, endPoint x: 61, endPoint y: 56, distance: 531.2
click at [59, 56] on div "Transit Pickup Surcharge Ids Transit Deliver Surcharge Ids Transit Deliver Surc…" at bounding box center [317, 142] width 583 height 233
drag, startPoint x: 97, startPoint y: 74, endPoint x: 43, endPoint y: 69, distance: 54.1
click at [43, 69] on div "SĐT Người Gửi 0777615050 0777615050 Người gửi Tên người gửi VP gửi * Phan Thiết…" at bounding box center [317, 66] width 584 height 25
drag, startPoint x: 561, startPoint y: 252, endPoint x: 555, endPoint y: 242, distance: 11.4
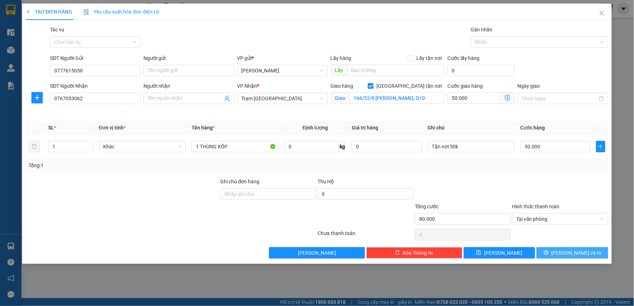
click at [549, 252] on icon "printer" at bounding box center [546, 252] width 5 height 5
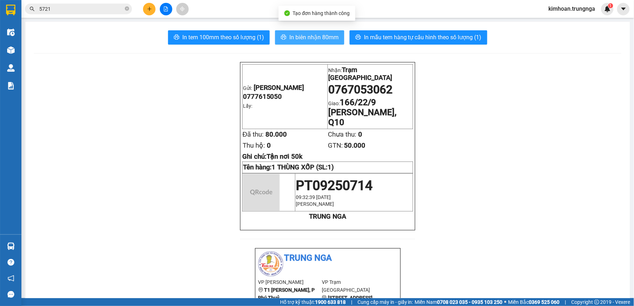
click at [318, 37] on span "In biên nhận 80mm" at bounding box center [313, 37] width 49 height 9
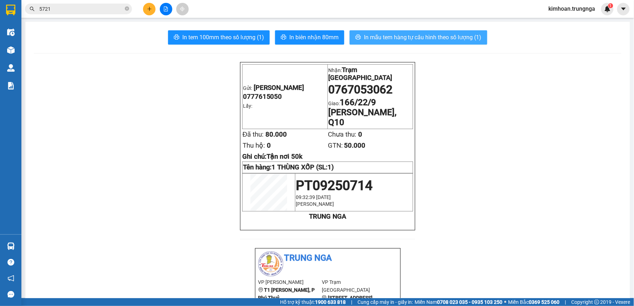
click at [401, 38] on span "In mẫu tem hàng tự cấu hình theo số lượng (1)" at bounding box center [423, 37] width 118 height 9
click at [148, 11] on icon "plus" at bounding box center [149, 8] width 5 height 5
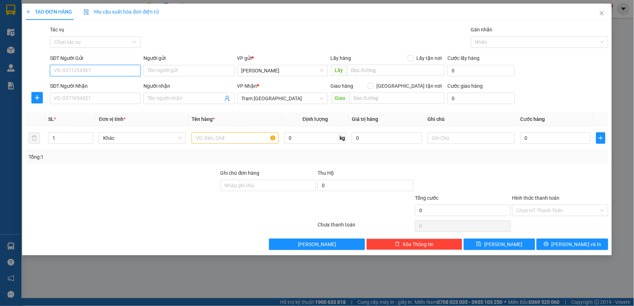
click at [101, 70] on input "SĐT Người Gửi" at bounding box center [95, 70] width 91 height 11
paste input "0777615050"
type input "0777615050"
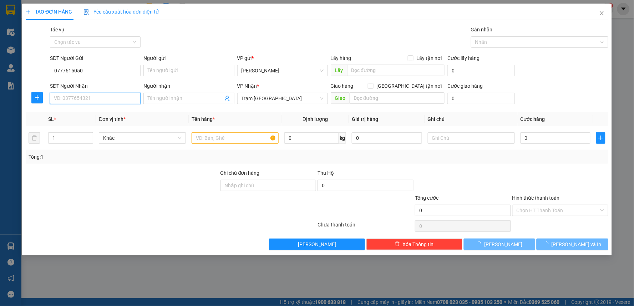
click at [92, 96] on input "SĐT Người Nhận" at bounding box center [95, 98] width 91 height 11
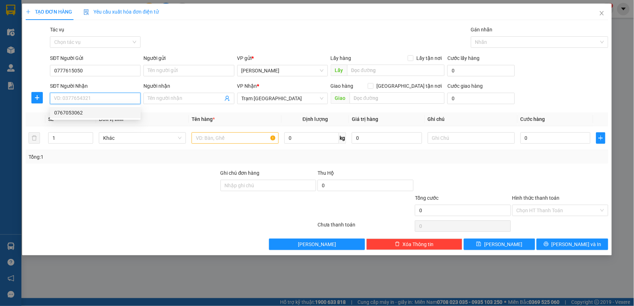
click at [75, 113] on div "0767053062" at bounding box center [95, 113] width 82 height 8
type input "0767053062"
checkbox input "true"
type input "166/22/9 [PERSON_NAME], Q10"
type input "50.000"
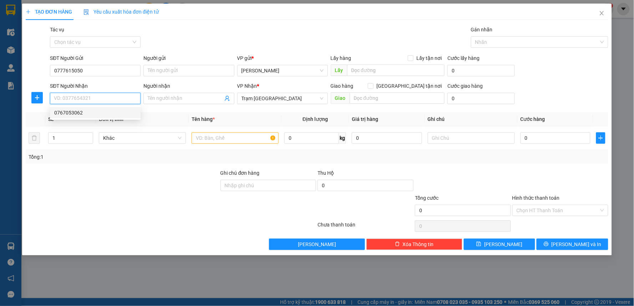
type input "50.000"
type input "80.000"
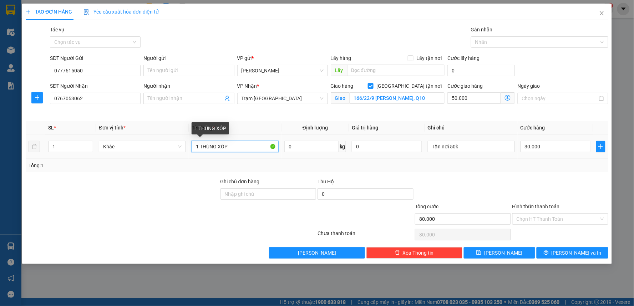
drag, startPoint x: 245, startPoint y: 149, endPoint x: 200, endPoint y: 144, distance: 44.8
click at [200, 144] on input "1 THÙNG XỐP" at bounding box center [235, 146] width 87 height 11
drag, startPoint x: 200, startPoint y: 148, endPoint x: 170, endPoint y: 150, distance: 30.4
click at [170, 150] on tr "1 Khác 1 1 XE ĐẠP 0 kg 0 Tận nơi 50k 30.000" at bounding box center [317, 147] width 583 height 24
type input "1 XE ĐẠP"
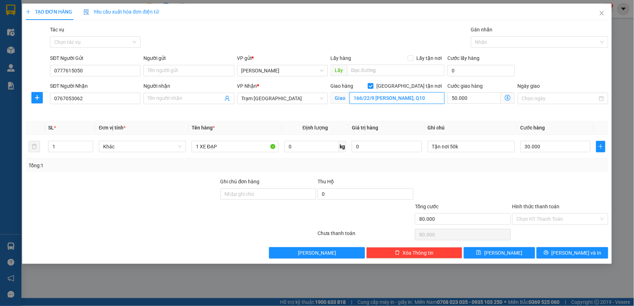
click at [372, 99] on input "166/22/9 [PERSON_NAME], Q10" at bounding box center [397, 97] width 95 height 11
click at [373, 86] on input "[GEOGRAPHIC_DATA] tận nơi" at bounding box center [370, 85] width 5 height 5
checkbox input "false"
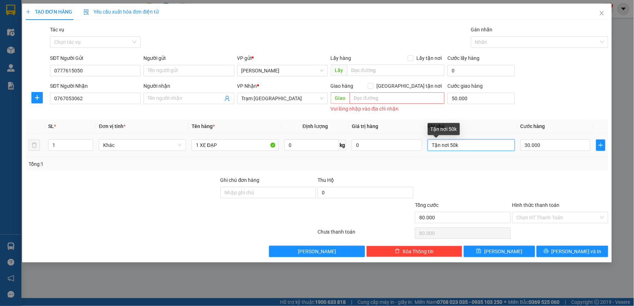
drag, startPoint x: 478, startPoint y: 146, endPoint x: 427, endPoint y: 146, distance: 51.0
click at [427, 146] on td "Tận nơi 50k" at bounding box center [471, 145] width 93 height 24
click at [484, 105] on div "Cước giao hàng 50.000" at bounding box center [480, 94] width 67 height 25
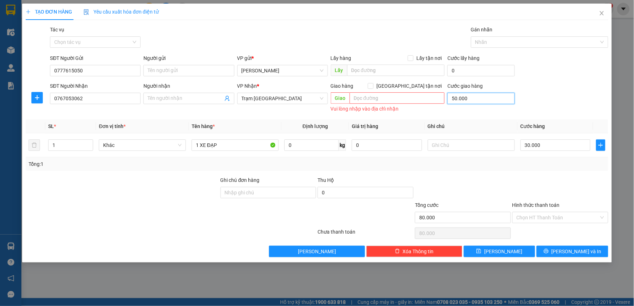
click at [483, 102] on input "50.000" at bounding box center [480, 98] width 67 height 11
type input "30.000"
type input "0"
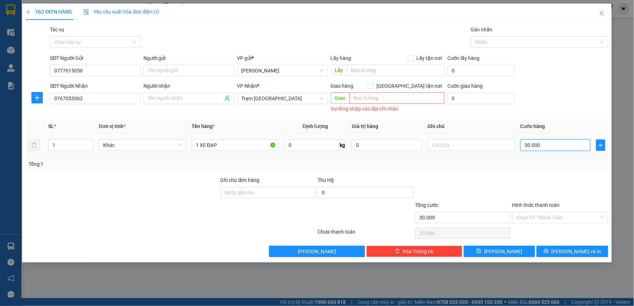
click at [539, 141] on input "30.000" at bounding box center [555, 144] width 70 height 11
type input "1"
type input "10"
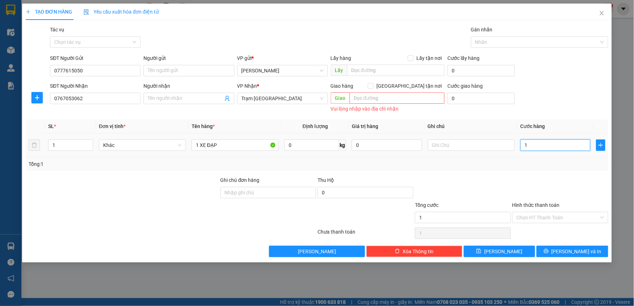
type input "10"
type input "100"
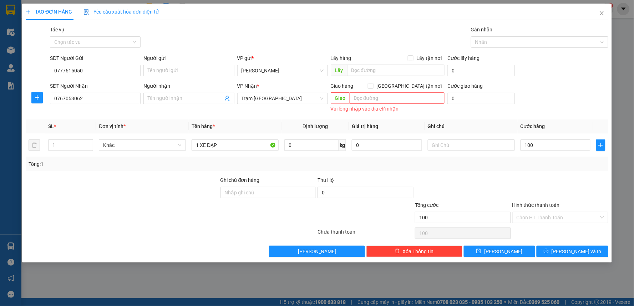
type input "100.000"
click at [523, 172] on div "Transit Pickup Surcharge Ids Transit Deliver Surcharge Ids Transit Deliver Surc…" at bounding box center [317, 142] width 583 height 232
click at [471, 145] on input "text" at bounding box center [471, 144] width 87 height 11
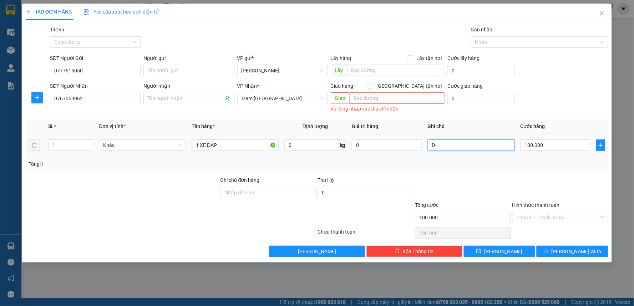
type input "D"
type input "ĐI OH (14/3)"
click at [465, 175] on div "Transit Pickup Surcharge Ids Transit Deliver Surcharge Ids Transit Deliver Surc…" at bounding box center [317, 142] width 583 height 232
click at [376, 102] on input "text" at bounding box center [397, 97] width 95 height 11
paste input "166/22/9 [PERSON_NAME], Q10"
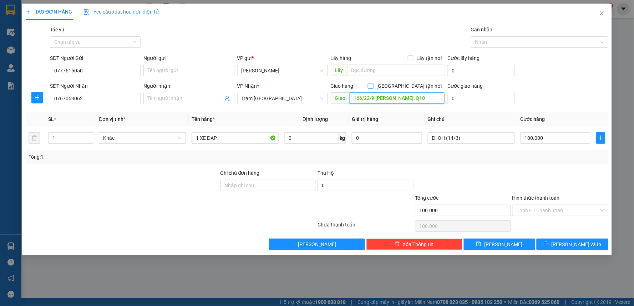
type input "166/22/9 [PERSON_NAME], Q10"
click at [412, 85] on span "[GEOGRAPHIC_DATA] tận nơi" at bounding box center [409, 86] width 71 height 8
click at [373, 85] on input "[GEOGRAPHIC_DATA] tận nơi" at bounding box center [370, 85] width 5 height 5
checkbox input "true"
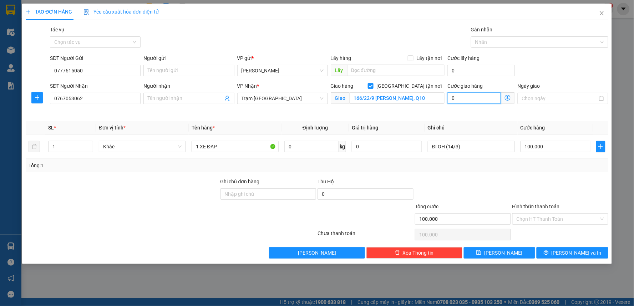
click at [479, 101] on input "0" at bounding box center [474, 97] width 54 height 11
type input "100.007"
type input "7"
type input "100.070"
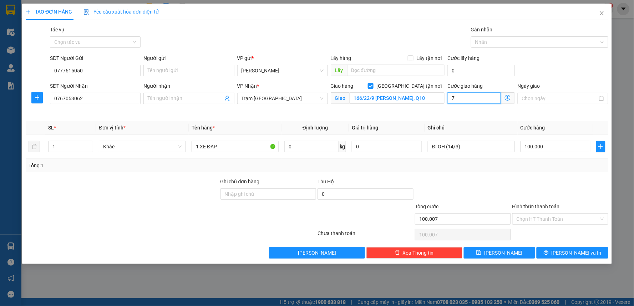
type input "100.070"
type input "70"
type input "170.000"
click at [473, 152] on input "ĐI OH (14/3)" at bounding box center [471, 146] width 87 height 11
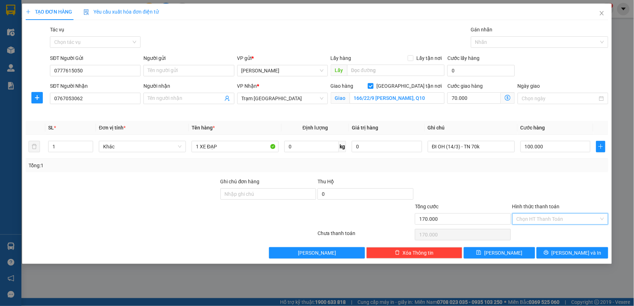
click at [546, 219] on input "Hình thức thanh toán" at bounding box center [558, 219] width 82 height 11
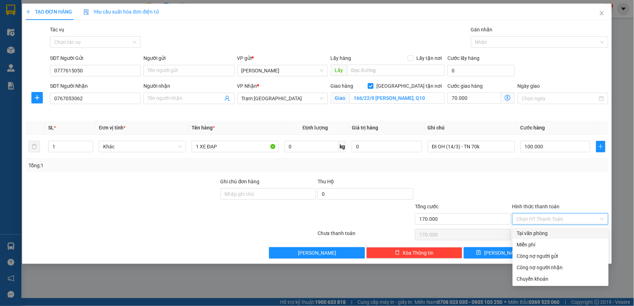
click at [540, 234] on div "Tại văn phòng" at bounding box center [560, 233] width 87 height 8
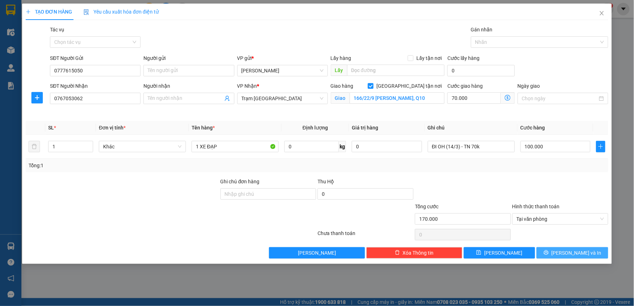
click at [549, 255] on icon "printer" at bounding box center [546, 252] width 5 height 5
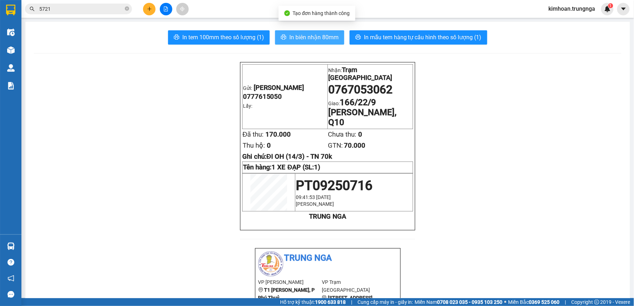
click at [304, 37] on span "In biên nhận 80mm" at bounding box center [313, 37] width 49 height 9
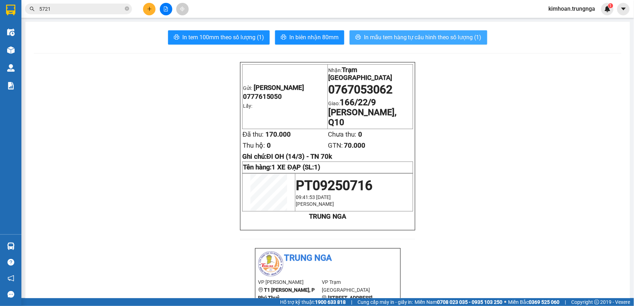
click at [405, 40] on span "In mẫu tem hàng tự cấu hình theo số lượng (1)" at bounding box center [423, 37] width 118 height 9
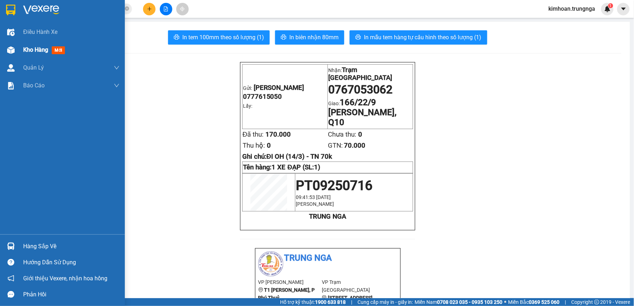
click at [24, 51] on span "Kho hàng" at bounding box center [35, 49] width 25 height 7
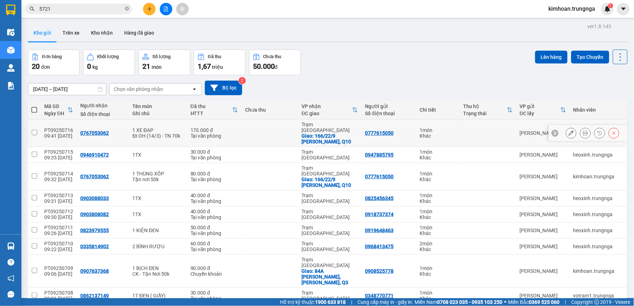
click at [569, 131] on icon at bounding box center [571, 133] width 5 height 5
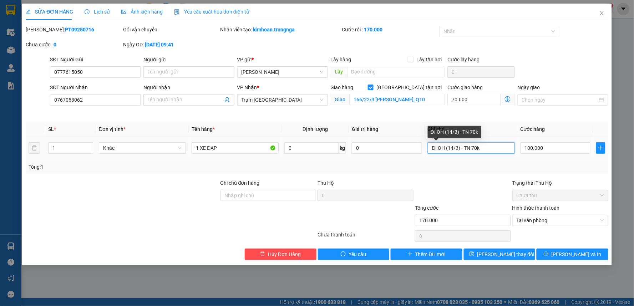
click at [457, 148] on input "ĐI OH (14/3) - TN 70k" at bounding box center [471, 147] width 87 height 11
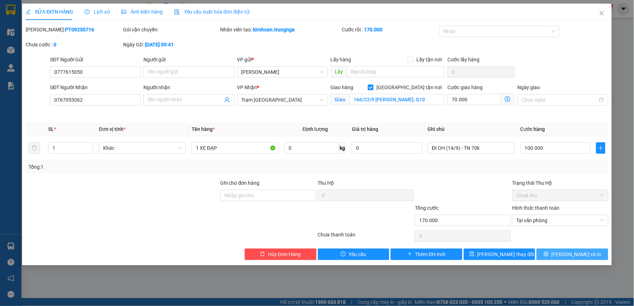
click at [568, 256] on span "[PERSON_NAME] và In" at bounding box center [577, 254] width 50 height 8
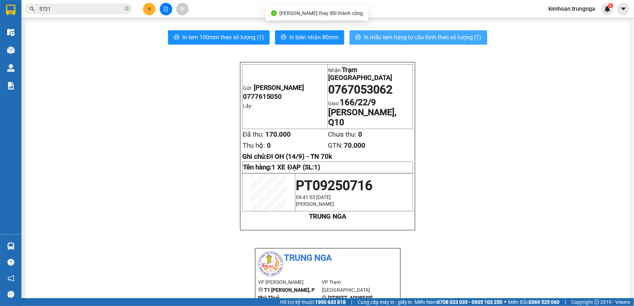
click at [422, 34] on span "In mẫu tem hàng tự cấu hình theo số lượng (1)" at bounding box center [423, 37] width 118 height 9
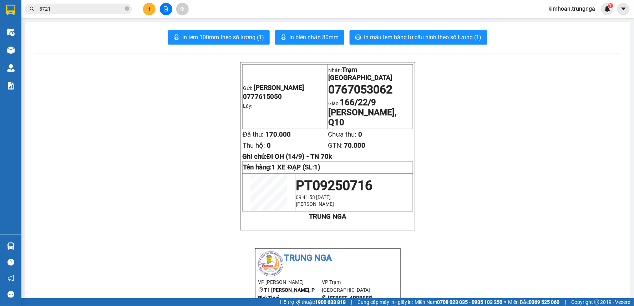
click at [151, 12] on button at bounding box center [149, 9] width 12 height 12
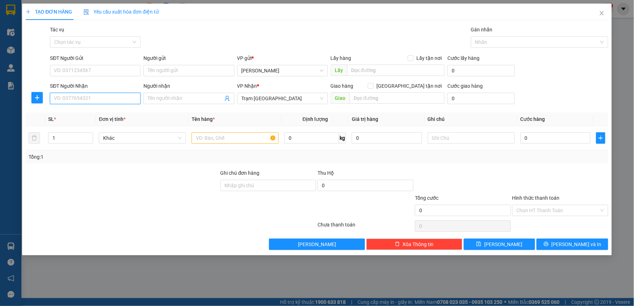
click at [98, 99] on input "SĐT Người Nhận" at bounding box center [95, 98] width 91 height 11
click at [96, 73] on input "SĐT Người Gửi" at bounding box center [95, 70] width 91 height 11
click at [245, 140] on input "text" at bounding box center [235, 137] width 87 height 11
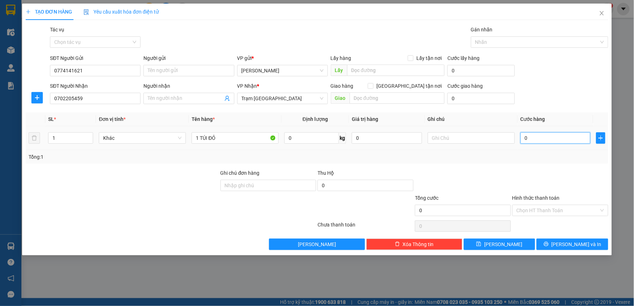
click at [532, 137] on input "0" at bounding box center [555, 137] width 70 height 11
click at [523, 154] on div "Tổng: 1" at bounding box center [317, 157] width 577 height 8
click at [535, 216] on div "Chọn HT Thanh Toán" at bounding box center [560, 210] width 96 height 11
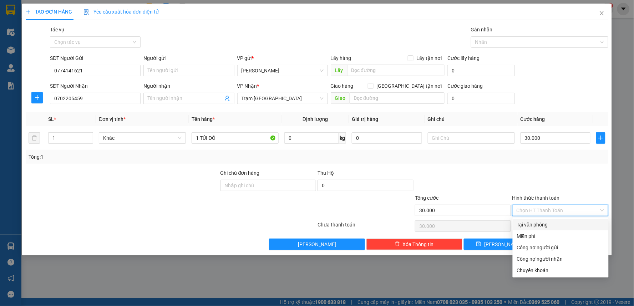
click at [535, 225] on div "Tại văn phòng" at bounding box center [560, 225] width 87 height 8
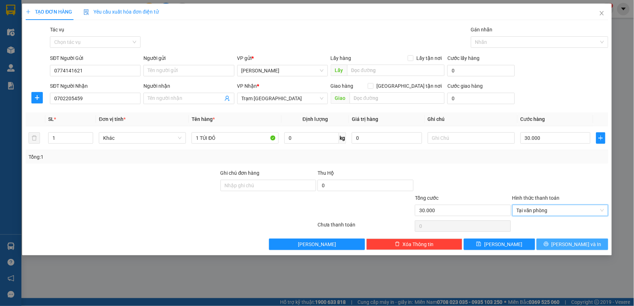
click at [566, 244] on button "[PERSON_NAME] và In" at bounding box center [573, 244] width 72 height 11
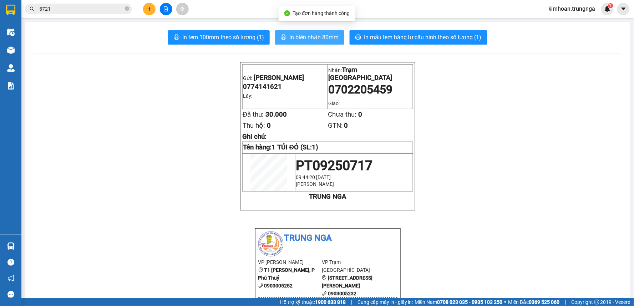
click at [298, 36] on span "In biên nhận 80mm" at bounding box center [313, 37] width 49 height 9
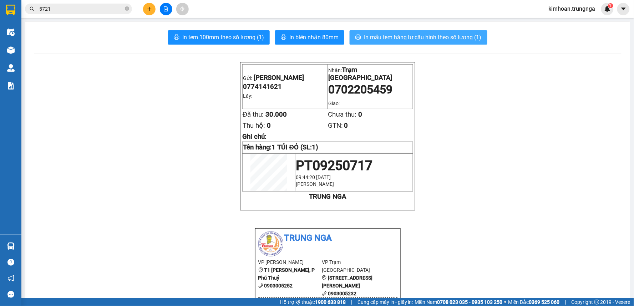
click at [416, 34] on span "In mẫu tem hàng tự cấu hình theo số lượng (1)" at bounding box center [423, 37] width 118 height 9
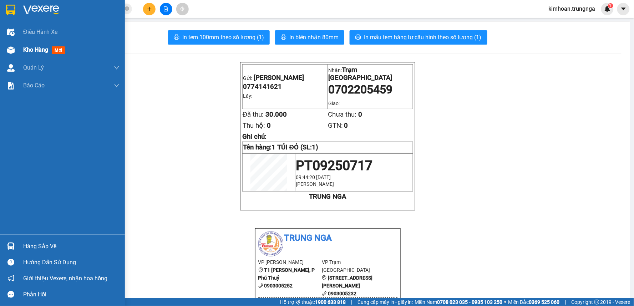
click at [15, 44] on div at bounding box center [11, 50] width 12 height 12
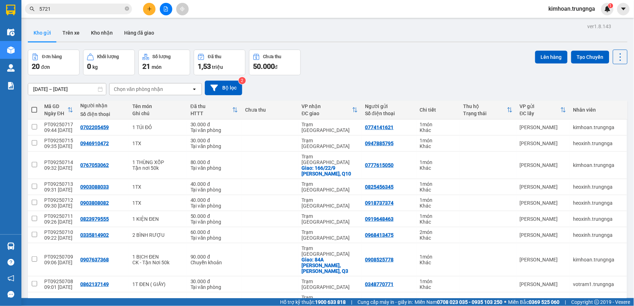
drag, startPoint x: 536, startPoint y: 55, endPoint x: 191, endPoint y: 46, distance: 345.4
click at [198, 55] on div "Đơn hàng 20 đơn Khối lượng 0 kg Số lượng 21 món Đã thu 1,53 triệu Chưa thu 50.0…" at bounding box center [328, 63] width 600 height 26
click at [152, 14] on div "Kết quả tìm kiếm ( 1 ) Bộ lọc Mã ĐH Trạng thái Món hàng Thu hộ Tổng cước Chưa c…" at bounding box center [317, 9] width 634 height 18
click at [148, 11] on icon "plus" at bounding box center [149, 8] width 5 height 5
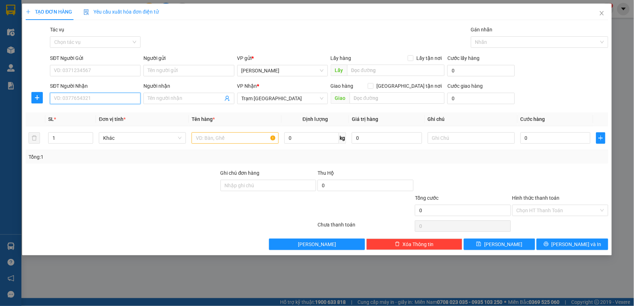
click at [125, 102] on input "SĐT Người Nhận" at bounding box center [95, 98] width 91 height 11
click at [86, 108] on div "0767053062" at bounding box center [95, 112] width 91 height 11
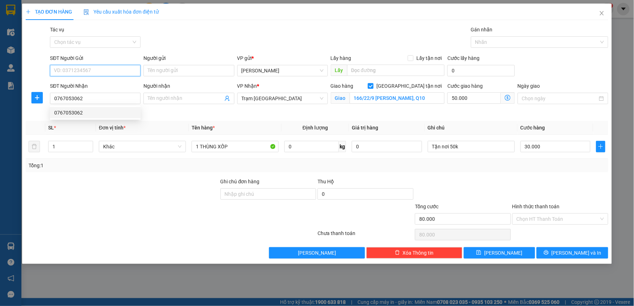
click at [91, 70] on input "SĐT Người Gửi" at bounding box center [95, 70] width 91 height 11
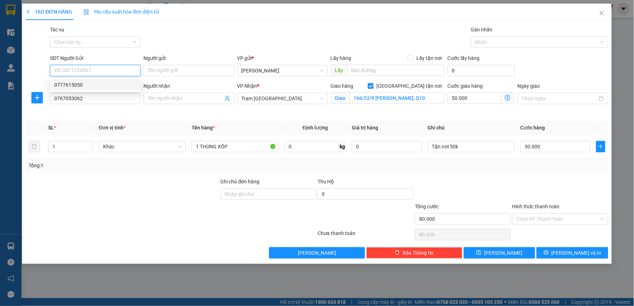
click at [90, 84] on div "0777615050" at bounding box center [95, 85] width 82 height 8
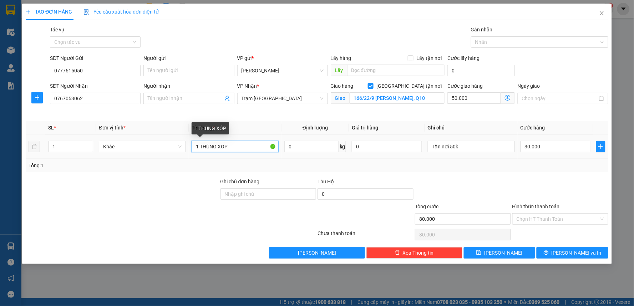
drag, startPoint x: 239, startPoint y: 149, endPoint x: 200, endPoint y: 143, distance: 39.3
click at [200, 143] on input "1 THÙNG XỐP" at bounding box center [235, 146] width 87 height 11
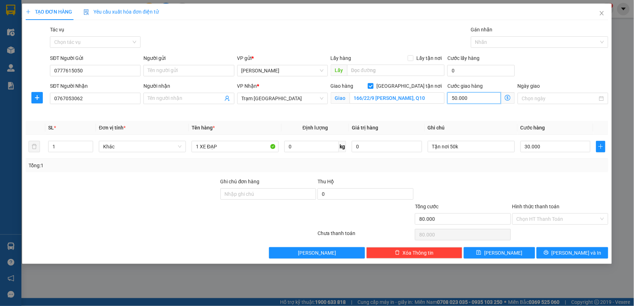
click at [463, 101] on input "50.000" at bounding box center [474, 97] width 54 height 11
click at [446, 126] on th "Ghi chú" at bounding box center [471, 128] width 93 height 14
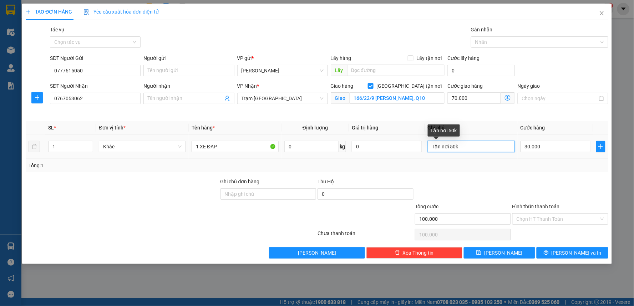
drag, startPoint x: 461, startPoint y: 147, endPoint x: 431, endPoint y: 147, distance: 30.0
click at [431, 147] on input "Tận nơi 50k" at bounding box center [471, 146] width 87 height 11
click at [431, 147] on input "Tận Nơi 70k" at bounding box center [471, 146] width 87 height 11
click at [527, 147] on input "30.000" at bounding box center [555, 146] width 70 height 11
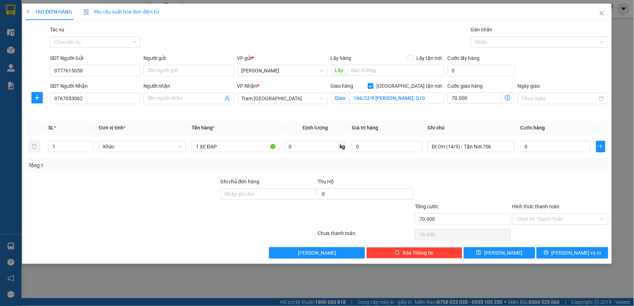
click at [519, 188] on div at bounding box center [560, 190] width 97 height 25
click at [537, 224] on input "Hình thức thanh toán" at bounding box center [558, 219] width 82 height 11
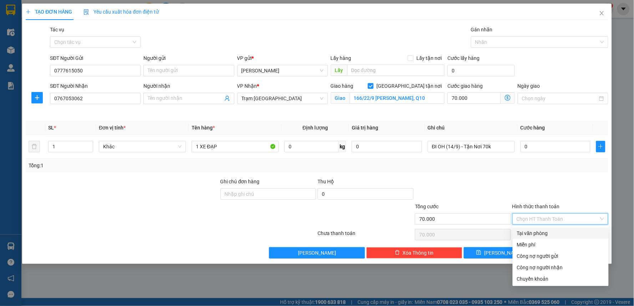
click at [536, 232] on div "Tại văn phòng" at bounding box center [560, 233] width 87 height 8
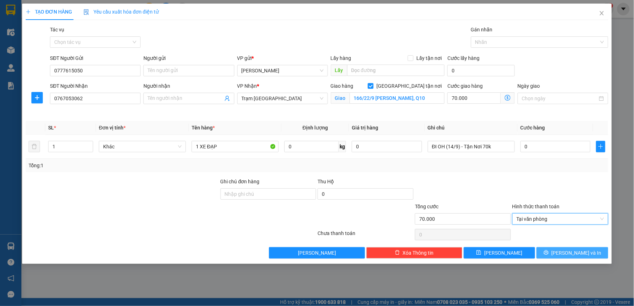
click at [554, 255] on button "[PERSON_NAME] và In" at bounding box center [573, 252] width 72 height 11
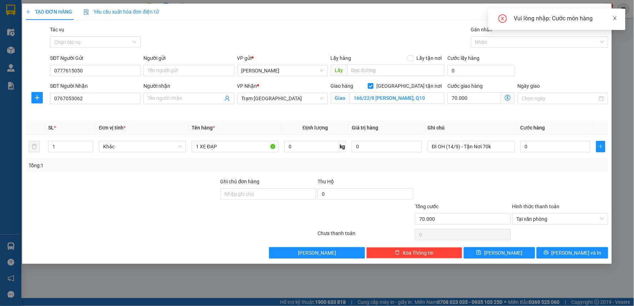
click at [614, 19] on icon "close" at bounding box center [615, 18] width 4 height 4
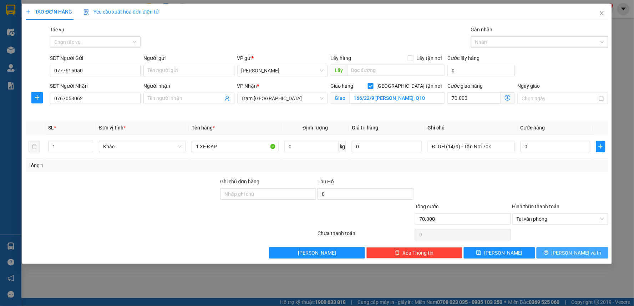
click at [565, 253] on button "[PERSON_NAME] và In" at bounding box center [573, 252] width 72 height 11
click at [565, 252] on button "[PERSON_NAME] và In" at bounding box center [573, 252] width 72 height 11
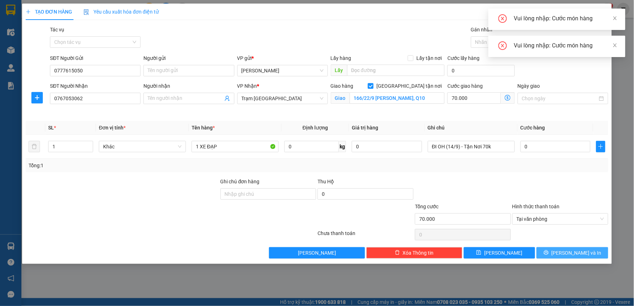
click at [565, 252] on button "[PERSON_NAME] và In" at bounding box center [573, 252] width 72 height 11
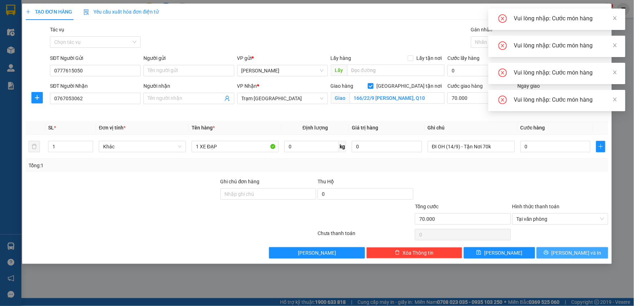
click at [565, 252] on button "[PERSON_NAME] và In" at bounding box center [573, 252] width 72 height 11
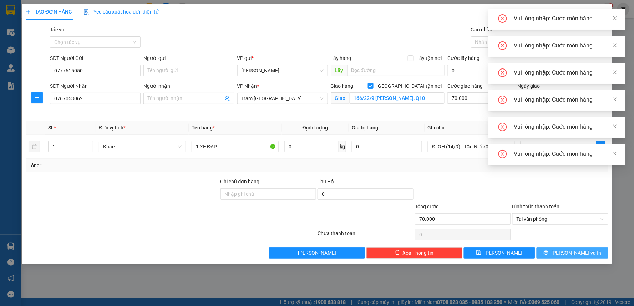
click at [565, 252] on button "[PERSON_NAME] và In" at bounding box center [573, 252] width 72 height 11
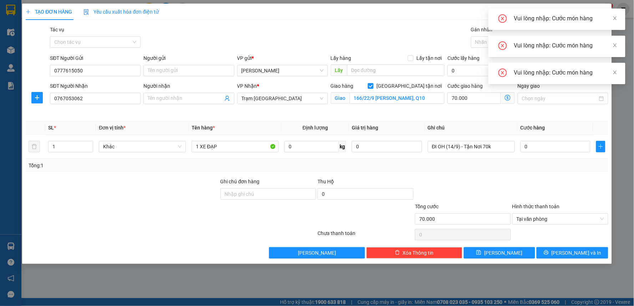
click at [279, 16] on div "TẠO ĐƠN HÀNG Yêu cầu xuất hóa đơn điện tử" at bounding box center [317, 12] width 583 height 16
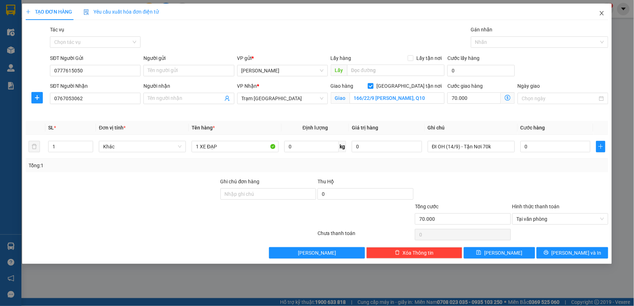
click at [605, 16] on span "Close" at bounding box center [602, 14] width 20 height 20
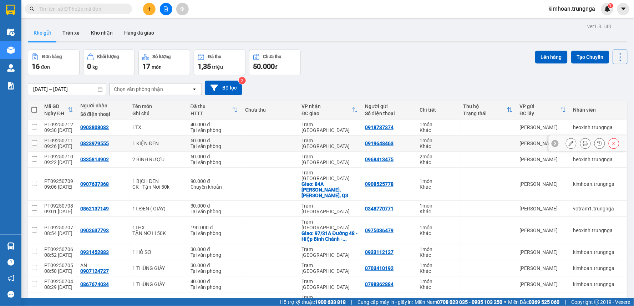
click at [580, 145] on button at bounding box center [585, 143] width 10 height 12
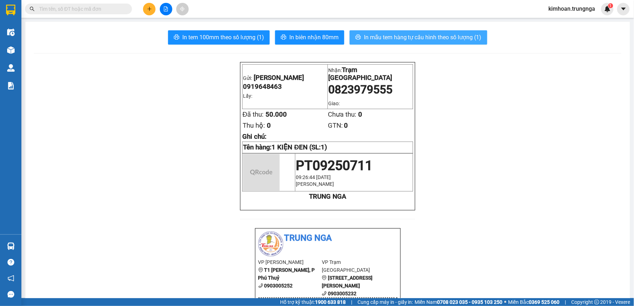
click at [422, 31] on button "In mẫu tem hàng tự cấu hình theo số lượng (1)" at bounding box center [419, 37] width 138 height 14
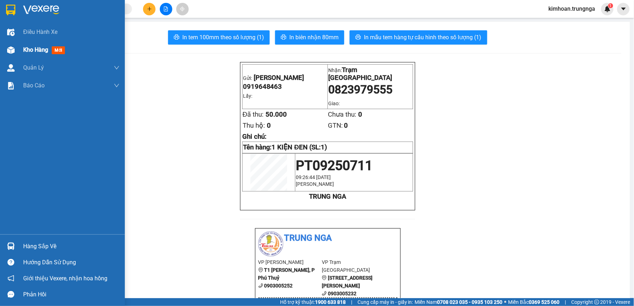
click at [23, 51] on span "Kho hàng" at bounding box center [35, 49] width 25 height 7
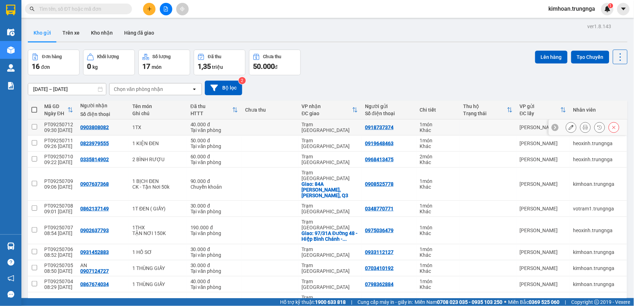
click at [580, 126] on button at bounding box center [585, 127] width 10 height 12
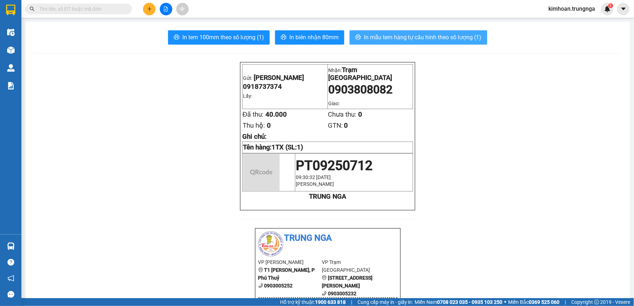
click at [419, 35] on span "In mẫu tem hàng tự cấu hình theo số lượng (1)" at bounding box center [423, 37] width 118 height 9
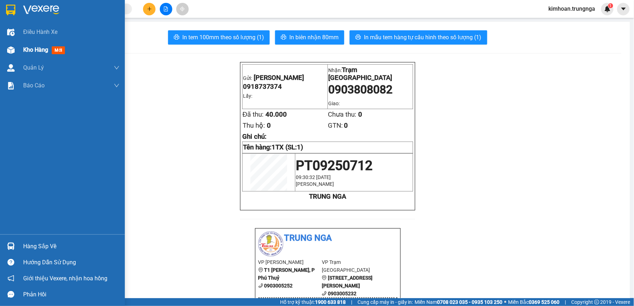
click at [12, 52] on img at bounding box center [10, 49] width 7 height 7
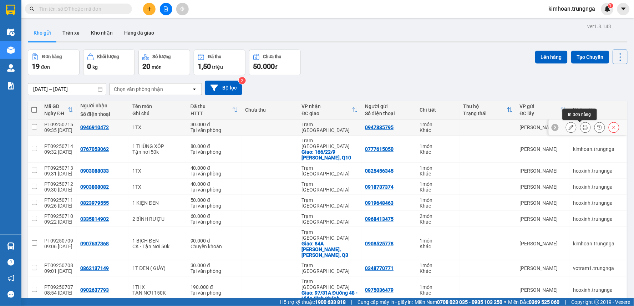
click at [583, 128] on icon at bounding box center [585, 127] width 5 height 5
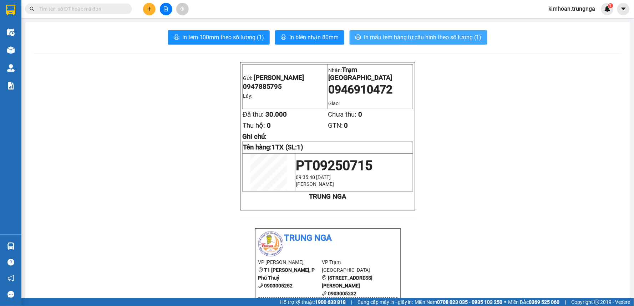
click at [410, 33] on span "In mẫu tem hàng tự cấu hình theo số lượng (1)" at bounding box center [423, 37] width 118 height 9
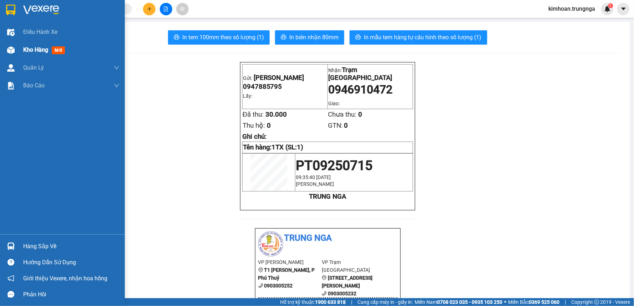
click at [25, 51] on span "Kho hàng" at bounding box center [35, 49] width 25 height 7
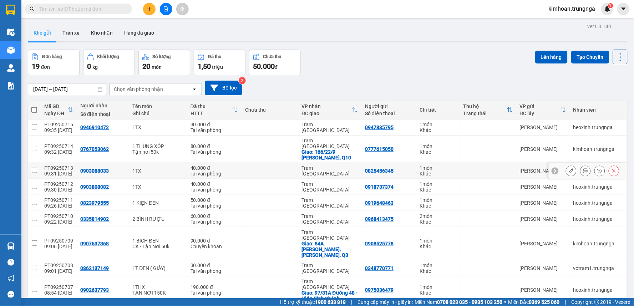
click at [583, 168] on icon at bounding box center [585, 170] width 5 height 5
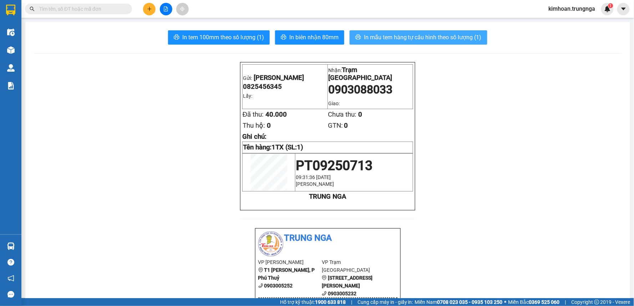
click at [433, 36] on span "In mẫu tem hàng tự cấu hình theo số lượng (1)" at bounding box center [423, 37] width 118 height 9
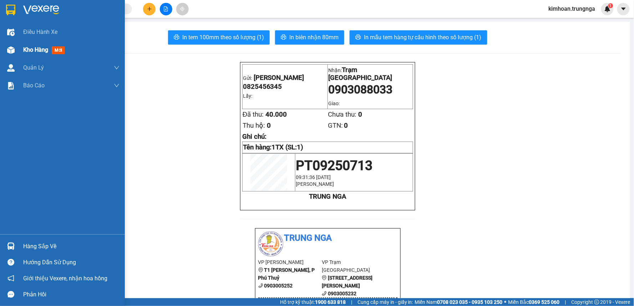
click at [29, 51] on span "Kho hàng" at bounding box center [35, 49] width 25 height 7
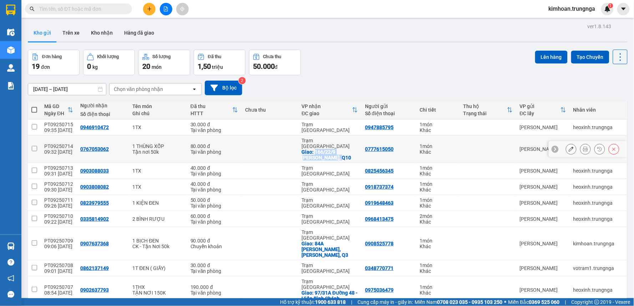
drag, startPoint x: 318, startPoint y: 152, endPoint x: 308, endPoint y: 144, distance: 13.5
click at [308, 149] on div "Giao: 166/22/9 [PERSON_NAME], Q10" at bounding box center [330, 154] width 56 height 11
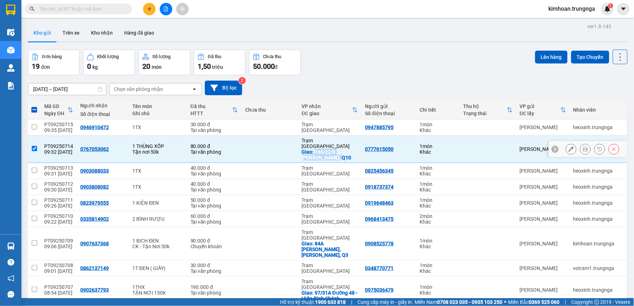
copy div "166/22/9 [PERSON_NAME], Q10"
click at [341, 70] on div "Đơn hàng 19 đơn Khối lượng 0 kg Số lượng 20 món Đã thu 1,50 triệu Chưa thu 50.0…" at bounding box center [328, 63] width 600 height 26
click at [32, 147] on input "checkbox" at bounding box center [34, 148] width 5 height 5
checkbox input "false"
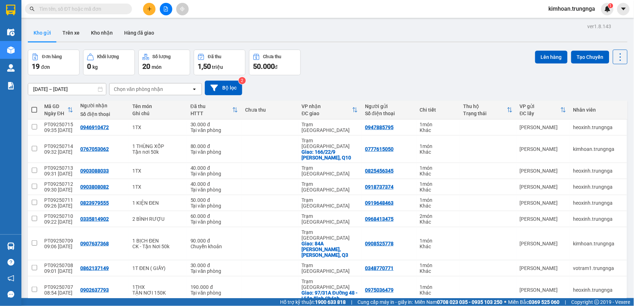
click at [329, 61] on div "Đơn hàng 19 đơn Khối lượng 0 kg Số lượng 20 món Đã thu 1,50 triệu Chưa thu 50.0…" at bounding box center [328, 63] width 600 height 26
click at [63, 35] on button "Trên xe" at bounding box center [71, 32] width 29 height 17
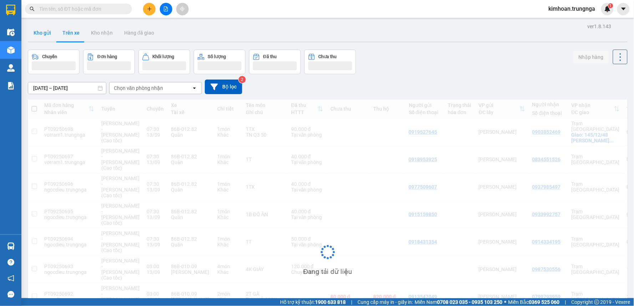
click at [43, 32] on button "Kho gửi" at bounding box center [42, 32] width 29 height 17
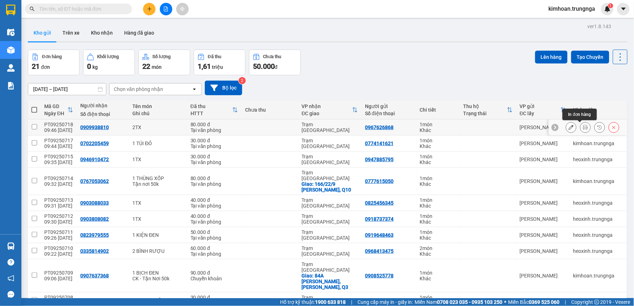
click at [583, 129] on icon at bounding box center [585, 127] width 5 height 5
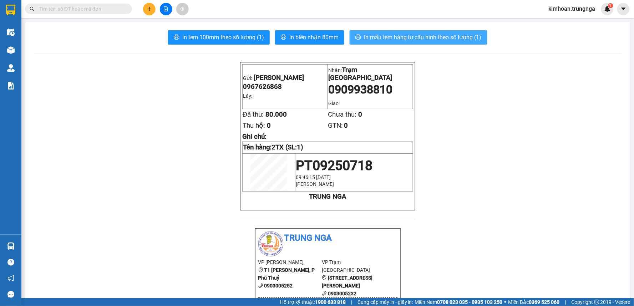
click at [446, 37] on span "In mẫu tem hàng tự cấu hình theo số lượng (1)" at bounding box center [423, 37] width 118 height 9
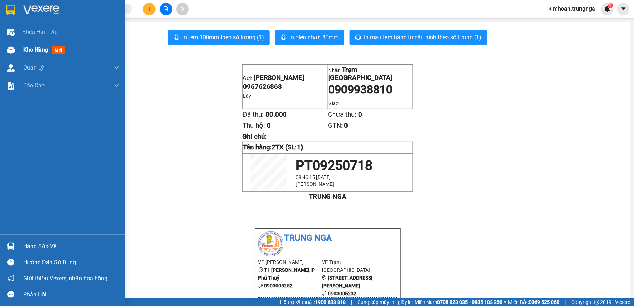
click at [12, 52] on img at bounding box center [10, 49] width 7 height 7
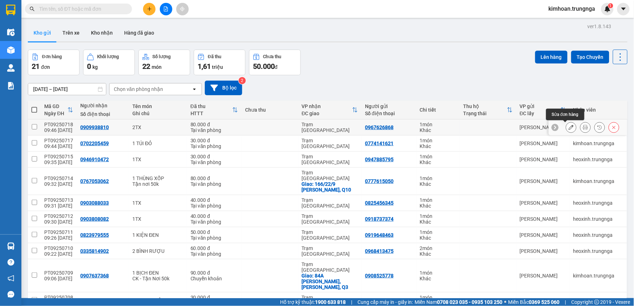
click at [569, 127] on button at bounding box center [571, 127] width 10 height 12
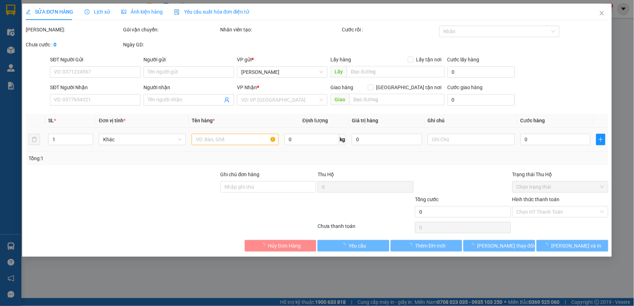
type input "0967626868"
type input "0909938810"
type input "80.000"
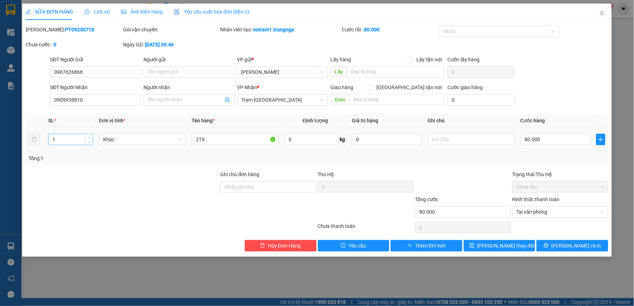
type input "2"
click at [88, 137] on icon "up" at bounding box center [89, 137] width 2 height 1
click at [564, 245] on button "[PERSON_NAME] và In" at bounding box center [573, 245] width 72 height 11
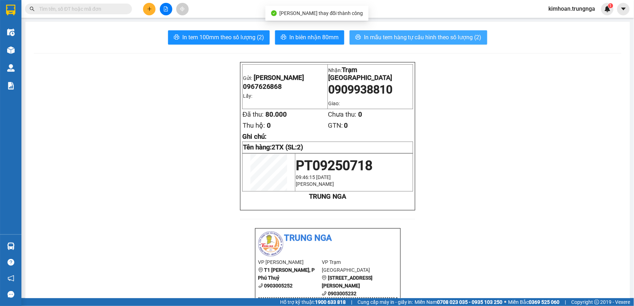
click at [374, 33] on span "In mẫu tem hàng tự cấu hình theo số lượng (2)" at bounding box center [423, 37] width 118 height 9
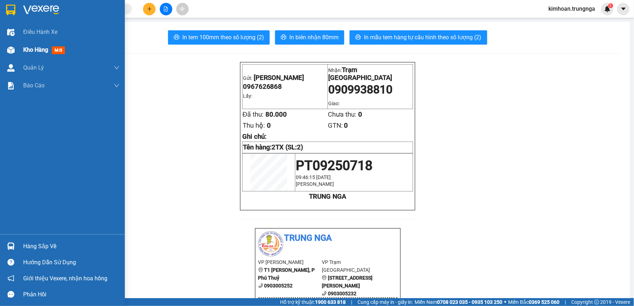
click at [21, 51] on div "Kho hàng mới" at bounding box center [62, 50] width 125 height 18
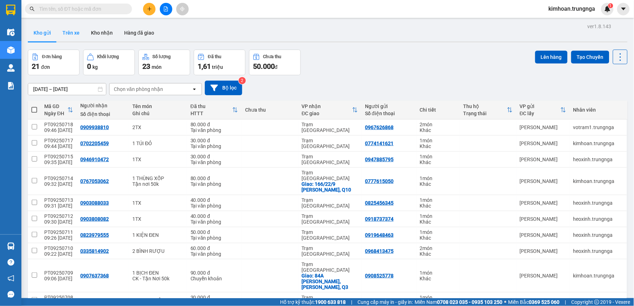
click at [75, 36] on button "Trên xe" at bounding box center [71, 32] width 29 height 17
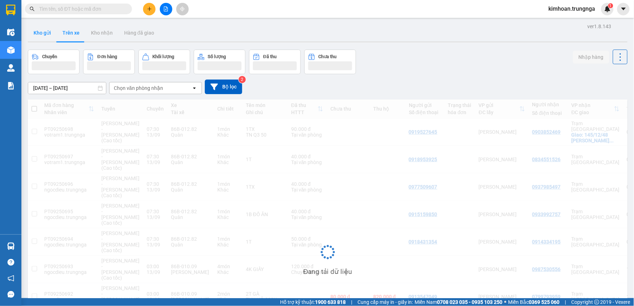
click at [49, 33] on button "Kho gửi" at bounding box center [42, 32] width 29 height 17
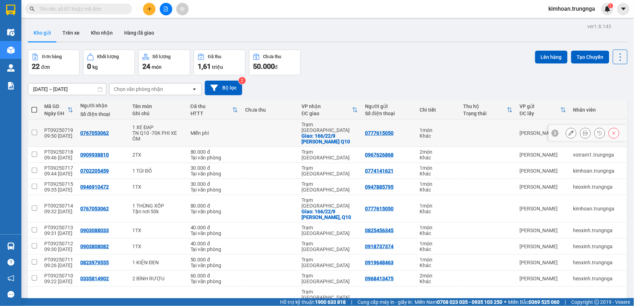
click at [583, 131] on icon at bounding box center [585, 133] width 5 height 5
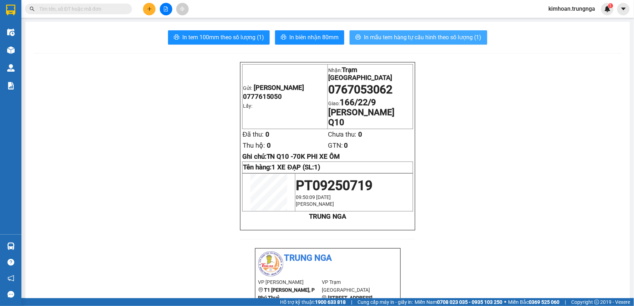
click at [357, 37] on icon "printer" at bounding box center [358, 37] width 5 height 5
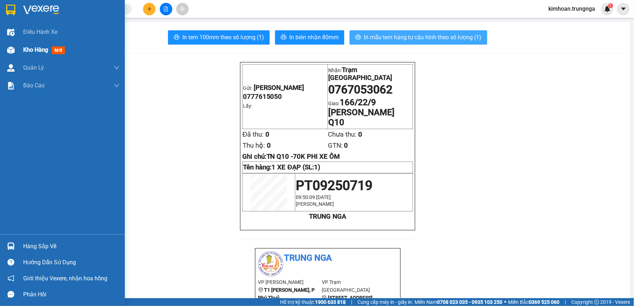
click at [16, 51] on div at bounding box center [11, 50] width 12 height 12
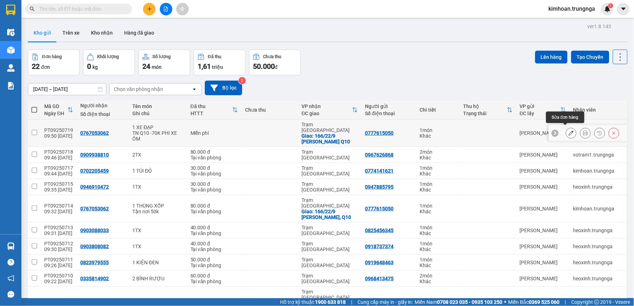
click at [569, 131] on icon at bounding box center [571, 133] width 5 height 5
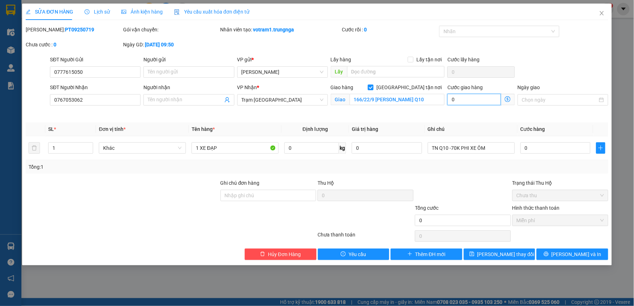
click at [464, 97] on input "0" at bounding box center [474, 99] width 54 height 11
click at [448, 193] on div at bounding box center [462, 191] width 97 height 25
click at [478, 98] on input "0" at bounding box center [474, 99] width 54 height 11
type input "0"
click at [598, 15] on span "Close" at bounding box center [602, 14] width 20 height 20
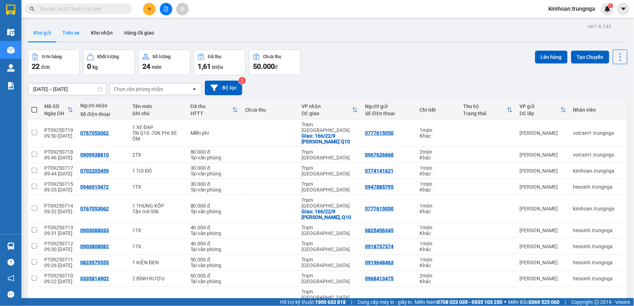
click at [72, 36] on button "Trên xe" at bounding box center [71, 32] width 29 height 17
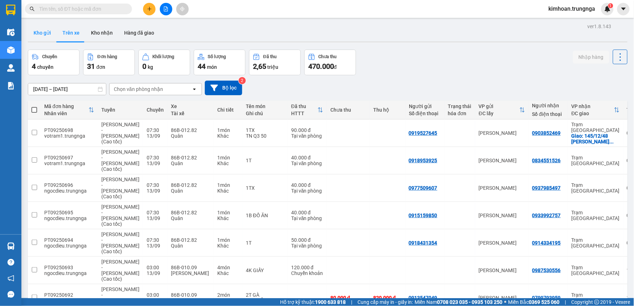
click at [38, 33] on button "Kho gửi" at bounding box center [42, 32] width 29 height 17
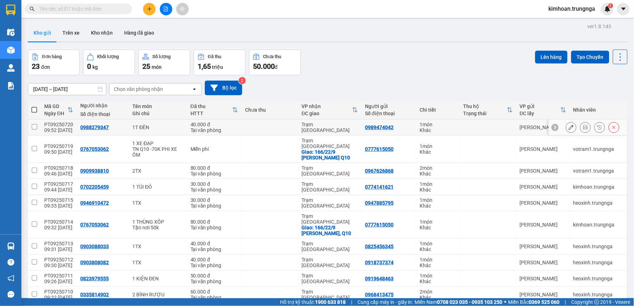
click at [583, 127] on icon at bounding box center [585, 127] width 5 height 5
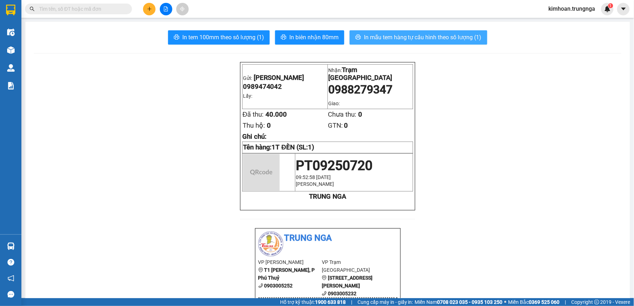
click at [415, 41] on span "In mẫu tem hàng tự cấu hình theo số lượng (1)" at bounding box center [423, 37] width 118 height 9
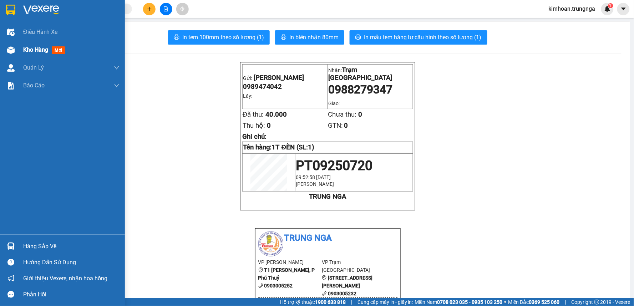
click at [4, 42] on div "Kho hàng mới" at bounding box center [62, 50] width 125 height 18
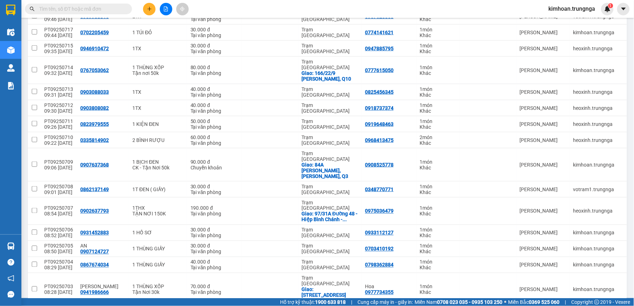
scroll to position [304, 0]
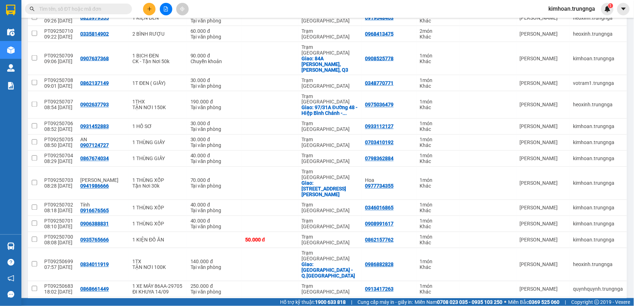
click at [101, 10] on input "text" at bounding box center [81, 9] width 84 height 8
click at [566, 283] on button at bounding box center [571, 289] width 10 height 12
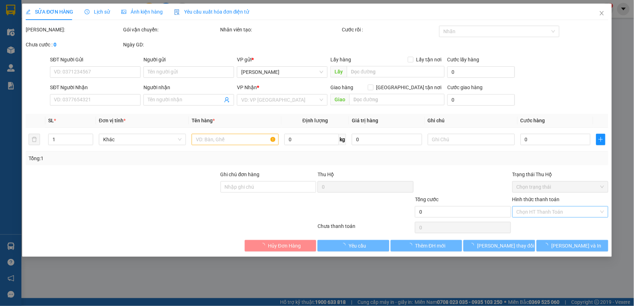
type input "0913417263"
type input "0868661449"
type input "250.000"
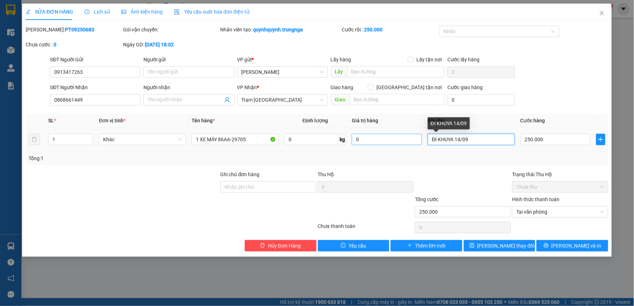
drag, startPoint x: 479, startPoint y: 141, endPoint x: 416, endPoint y: 141, distance: 63.1
click at [416, 141] on tr "1 Khác 1 XE MÁY 86AA-29705 0 kg 0 ĐI KHUYA 14/09 250.000" at bounding box center [317, 140] width 583 height 24
type input "10:30 264 MCT"
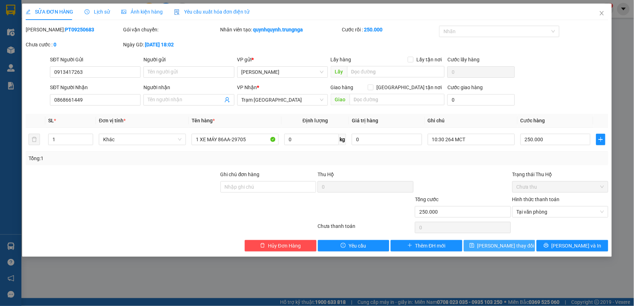
click at [489, 246] on button "[PERSON_NAME] thay đổi" at bounding box center [500, 245] width 72 height 11
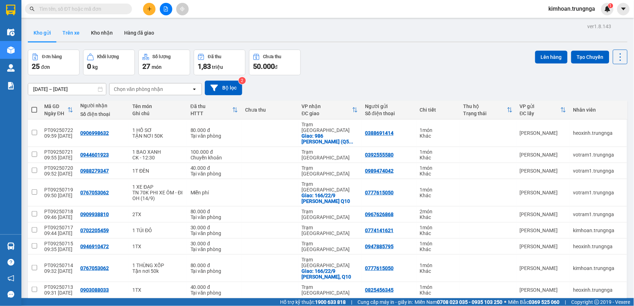
click at [63, 31] on button "Trên xe" at bounding box center [71, 32] width 29 height 17
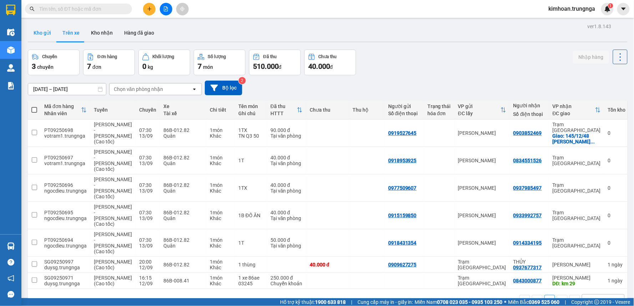
click at [38, 34] on button "Kho gửi" at bounding box center [42, 32] width 29 height 17
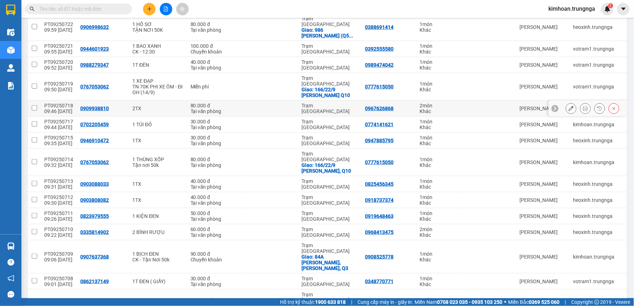
scroll to position [27, 0]
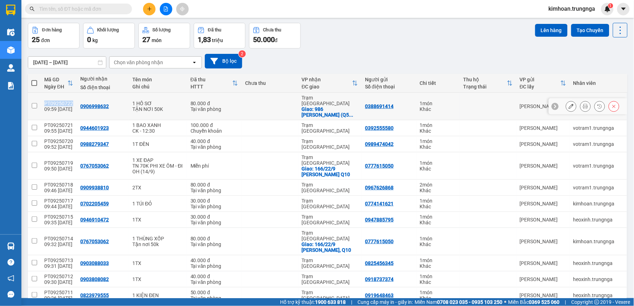
drag, startPoint x: 70, startPoint y: 98, endPoint x: 44, endPoint y: 101, distance: 26.6
click at [44, 101] on div "PT09250722" at bounding box center [58, 104] width 29 height 6
checkbox input "true"
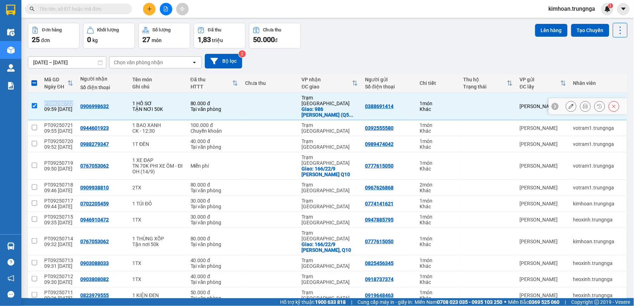
copy div "PT09250722"
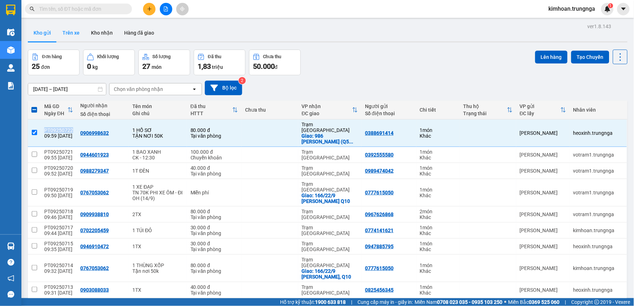
click at [72, 33] on button "Trên xe" at bounding box center [71, 32] width 29 height 17
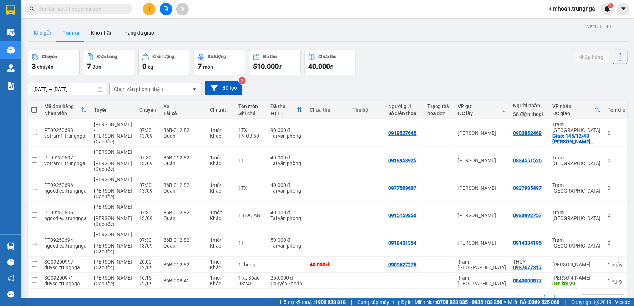
click at [41, 34] on button "Kho gửi" at bounding box center [42, 32] width 29 height 17
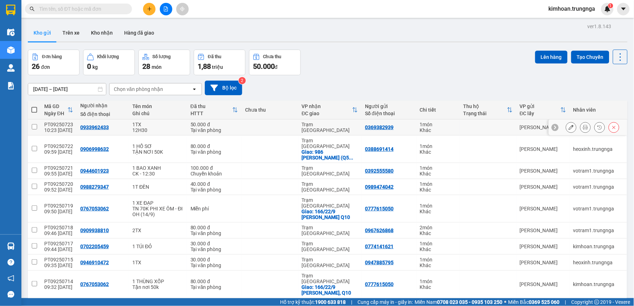
click at [574, 129] on div at bounding box center [593, 127] width 54 height 11
click at [583, 126] on icon at bounding box center [585, 127] width 5 height 5
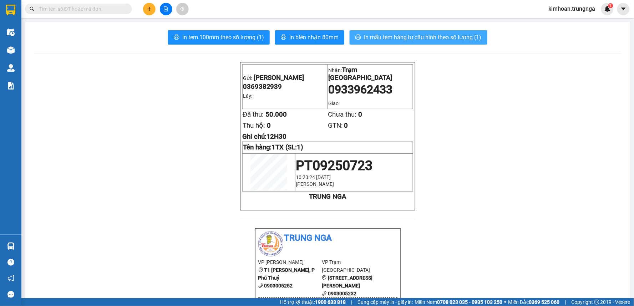
click at [397, 40] on span "In mẫu tem hàng tự cấu hình theo số lượng (1)" at bounding box center [423, 37] width 118 height 9
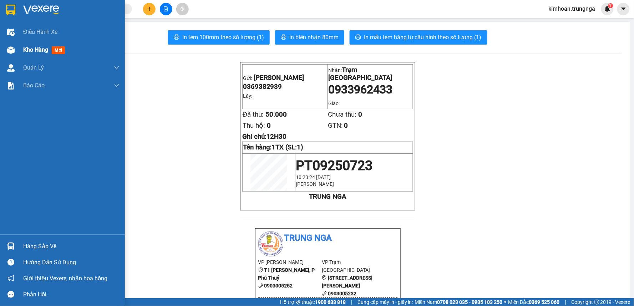
click at [16, 48] on div at bounding box center [11, 50] width 12 height 12
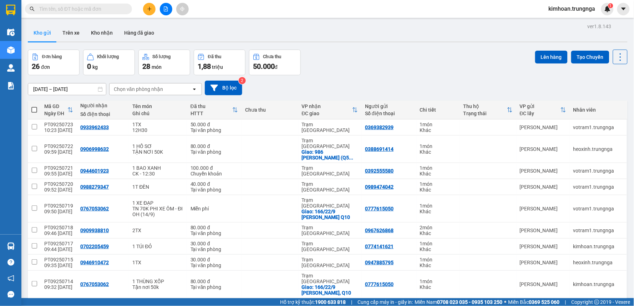
click at [80, 6] on input "text" at bounding box center [81, 9] width 84 height 8
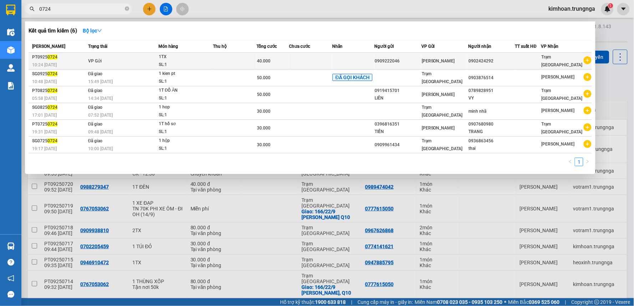
type input "0724"
click at [225, 59] on td at bounding box center [234, 61] width 43 height 17
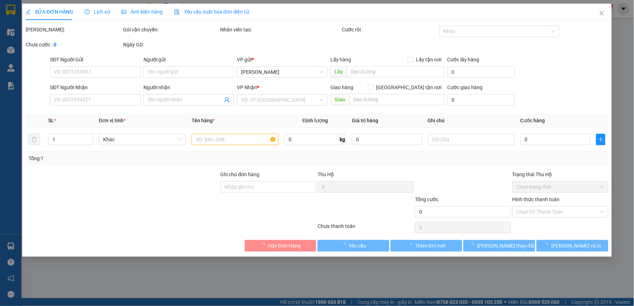
type input "0909222046"
type input "0902424292"
type input "40.000"
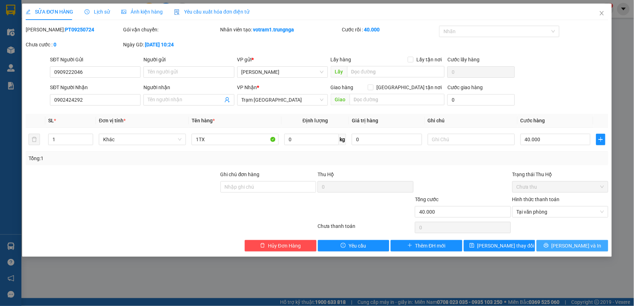
click at [564, 243] on button "[PERSON_NAME] và In" at bounding box center [573, 245] width 72 height 11
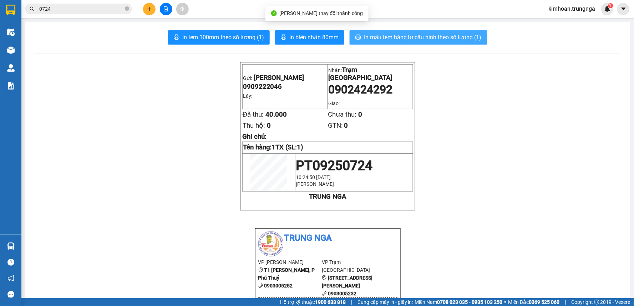
click at [367, 39] on span "In mẫu tem hàng tự cấu hình theo số lượng (1)" at bounding box center [423, 37] width 118 height 9
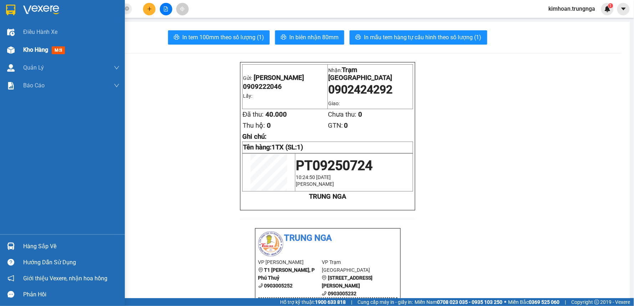
click at [16, 51] on div at bounding box center [11, 50] width 12 height 12
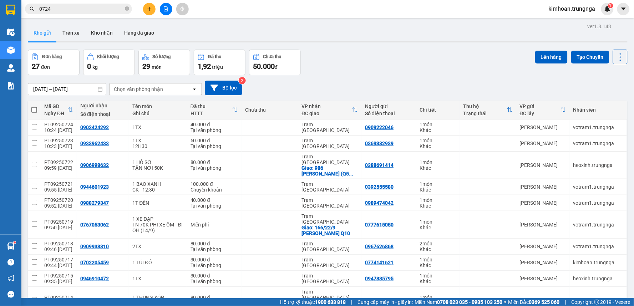
click at [31, 110] on th at bounding box center [34, 110] width 13 height 19
click at [34, 110] on span at bounding box center [34, 110] width 6 height 6
click at [34, 106] on input "checkbox" at bounding box center [34, 106] width 0 height 0
checkbox input "true"
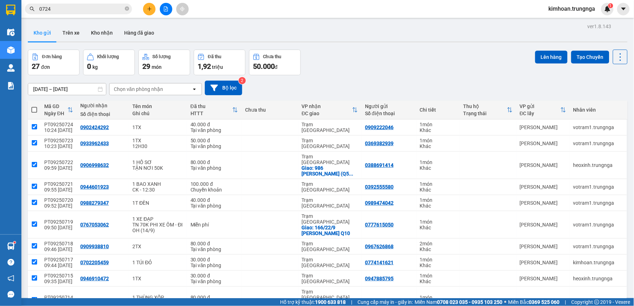
checkbox input "true"
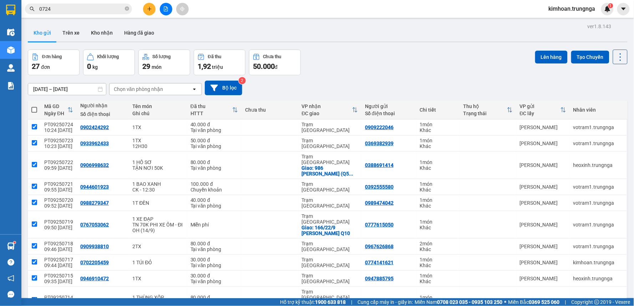
checkbox input "true"
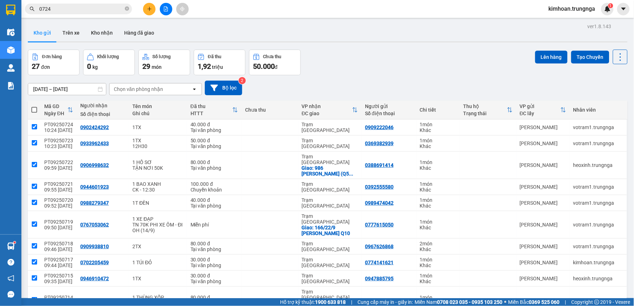
checkbox input "true"
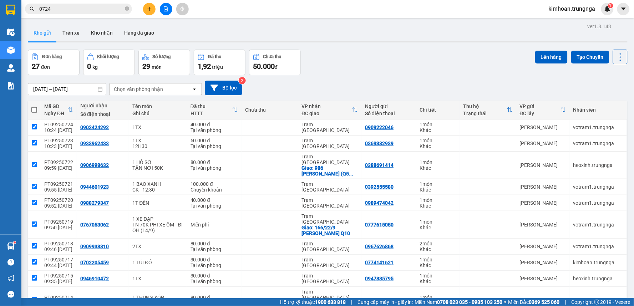
checkbox input "true"
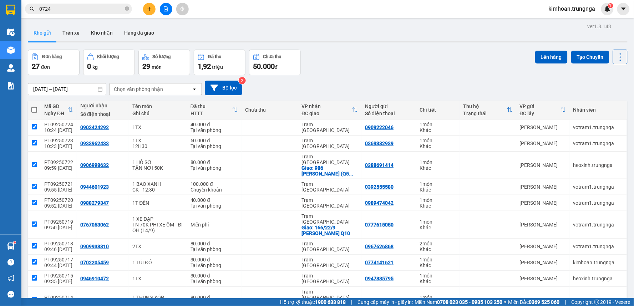
checkbox input "true"
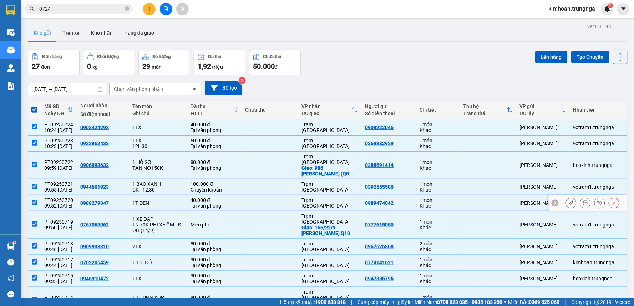
scroll to position [79, 0]
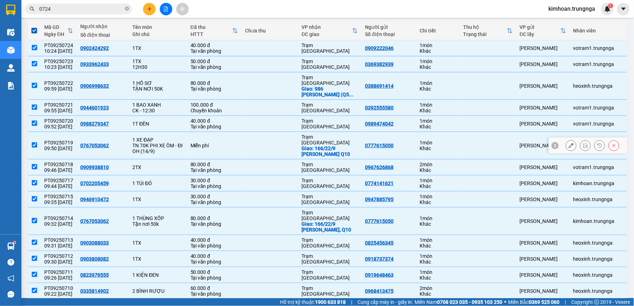
click at [34, 142] on input "checkbox" at bounding box center [34, 144] width 5 height 5
checkbox input "false"
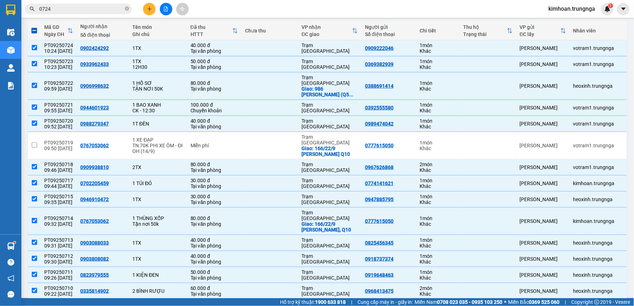
scroll to position [0, 0]
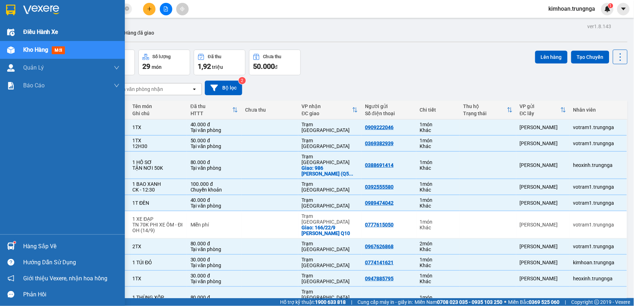
click at [14, 29] on img at bounding box center [10, 32] width 7 height 7
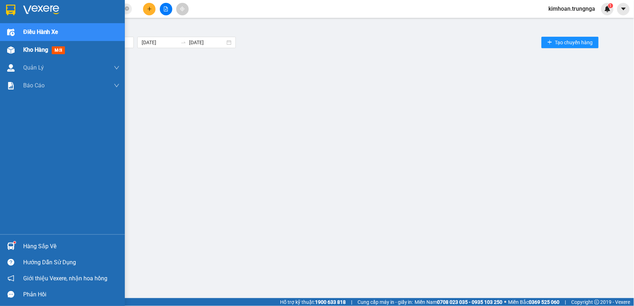
click at [19, 46] on div "Kho hàng mới" at bounding box center [62, 50] width 125 height 18
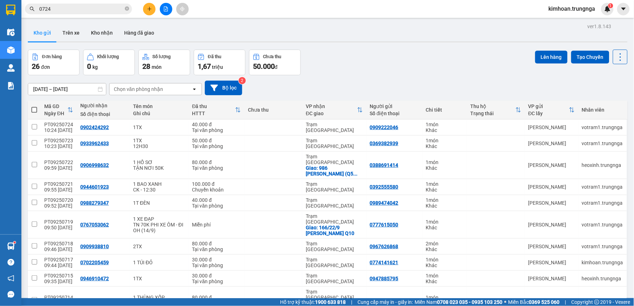
click at [34, 109] on span at bounding box center [34, 110] width 6 height 6
click at [34, 106] on input "checkbox" at bounding box center [34, 106] width 0 height 0
checkbox input "true"
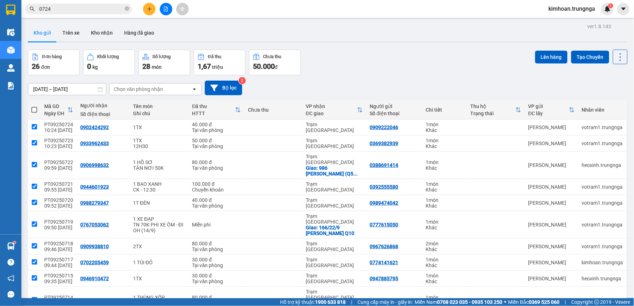
checkbox input "true"
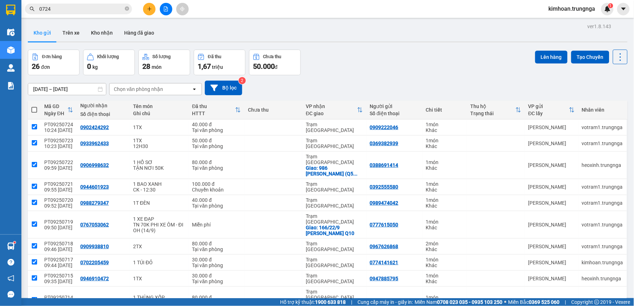
checkbox input "true"
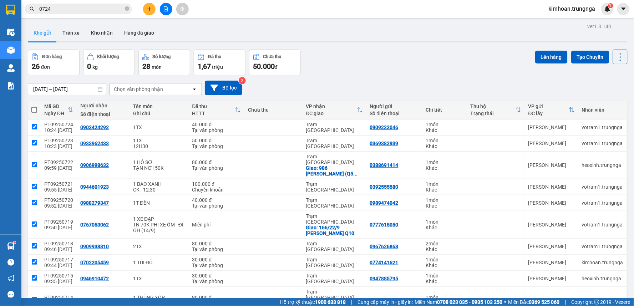
checkbox input "true"
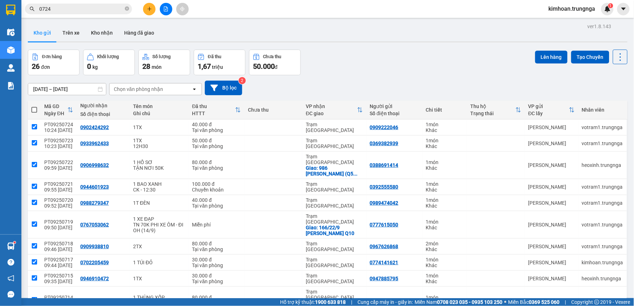
checkbox input "true"
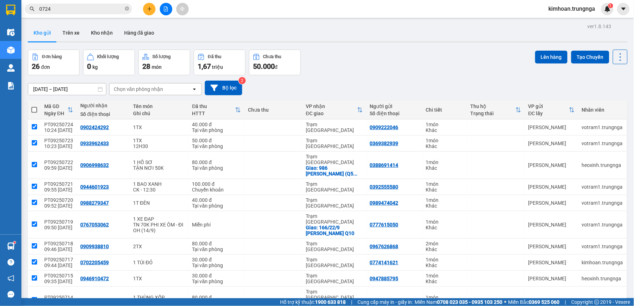
checkbox input "true"
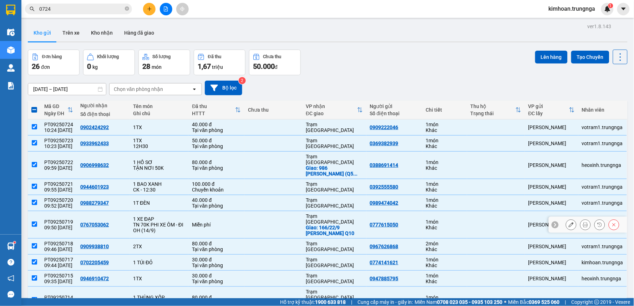
click at [33, 222] on input "checkbox" at bounding box center [34, 224] width 5 height 5
checkbox input "false"
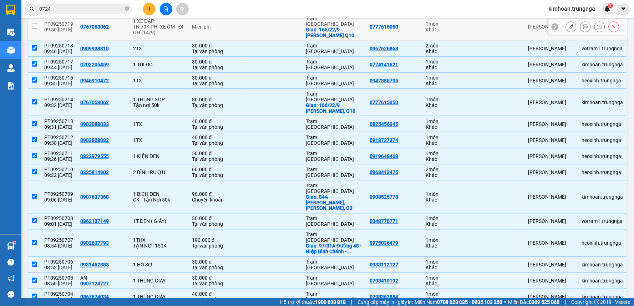
scroll to position [315, 0]
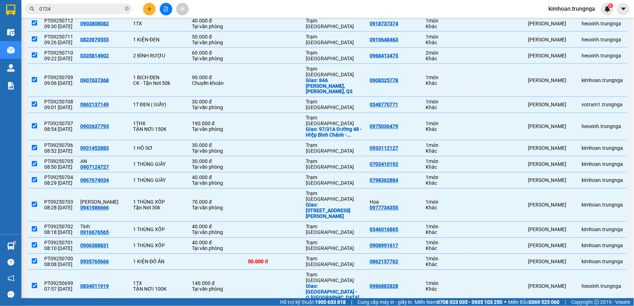
checkbox input "false"
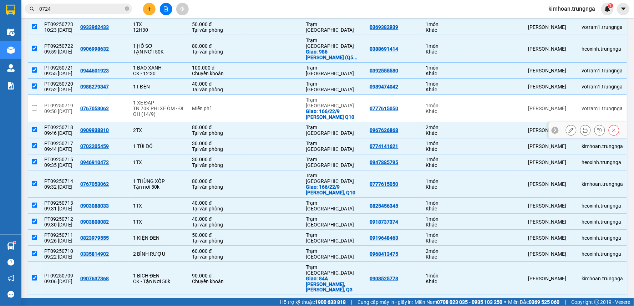
scroll to position [0, 0]
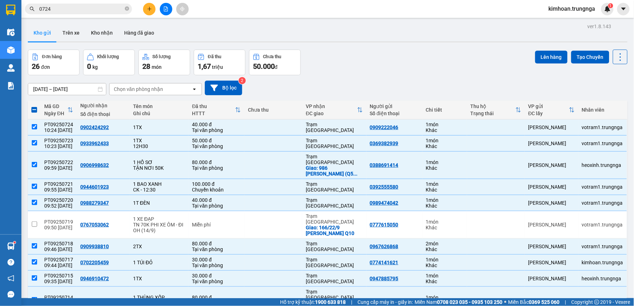
click at [34, 111] on span at bounding box center [34, 110] width 6 height 6
click at [34, 106] on input "checkbox" at bounding box center [34, 106] width 0 height 0
checkbox input "true"
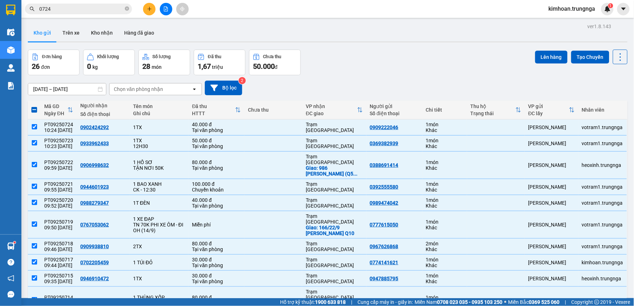
click at [34, 110] on span at bounding box center [34, 110] width 6 height 6
click at [34, 106] on input "checkbox" at bounding box center [34, 106] width 0 height 0
click at [37, 113] on label at bounding box center [34, 109] width 6 height 7
click at [34, 106] on input "checkbox" at bounding box center [34, 106] width 0 height 0
click at [36, 110] on span at bounding box center [34, 110] width 6 height 6
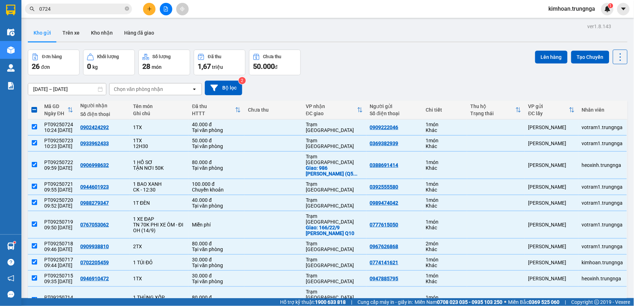
click at [34, 106] on input "checkbox" at bounding box center [34, 106] width 0 height 0
click at [72, 37] on button "Trên xe" at bounding box center [71, 32] width 29 height 17
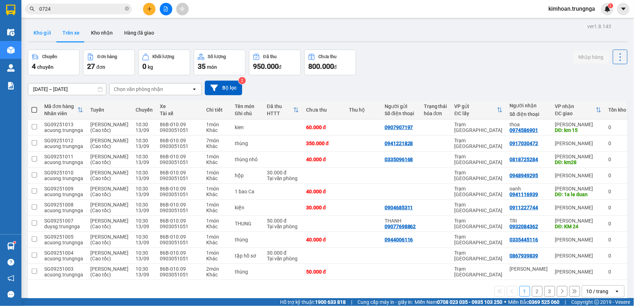
click at [34, 34] on button "Kho gửi" at bounding box center [42, 32] width 29 height 17
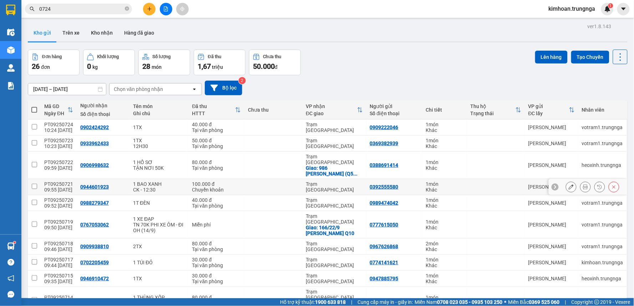
click at [566, 182] on button at bounding box center [571, 187] width 10 height 12
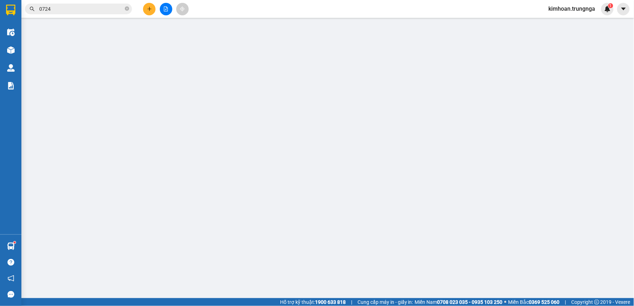
type input "0392555580"
type input "0944601923"
type input "100.000"
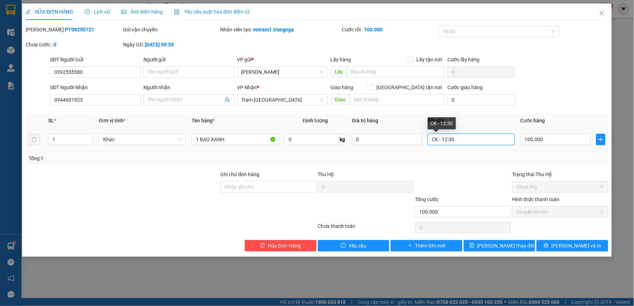
click at [459, 139] on input "CK - 12:30" at bounding box center [471, 139] width 87 height 11
drag, startPoint x: 467, startPoint y: 138, endPoint x: 439, endPoint y: 139, distance: 28.6
click at [439, 139] on input "CK - 12:30" at bounding box center [471, 139] width 87 height 11
type input "CK"
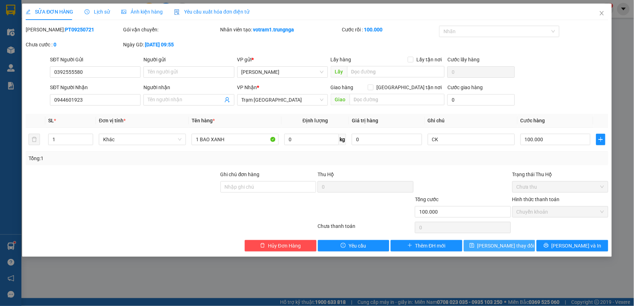
click at [511, 248] on span "[PERSON_NAME] thay đổi" at bounding box center [505, 246] width 57 height 8
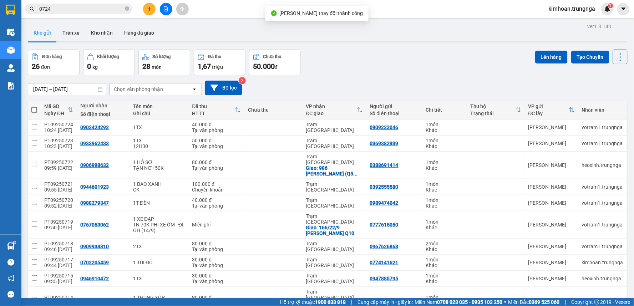
click at [33, 109] on span at bounding box center [34, 110] width 6 height 6
click at [34, 106] on input "checkbox" at bounding box center [34, 106] width 0 height 0
checkbox input "true"
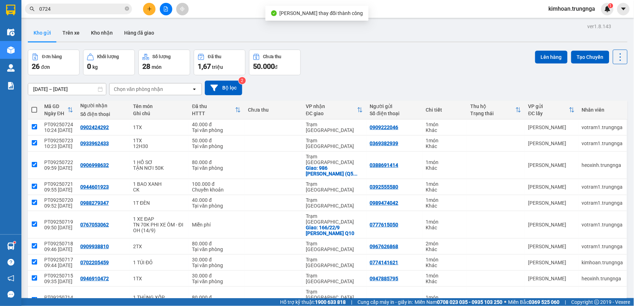
checkbox input "true"
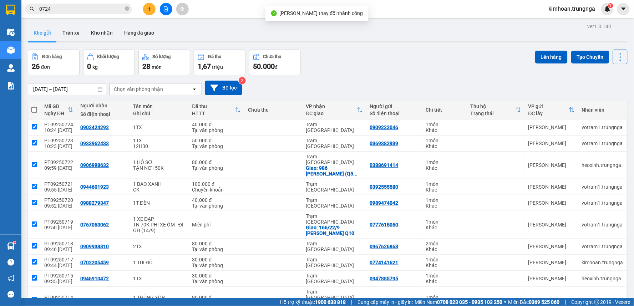
checkbox input "true"
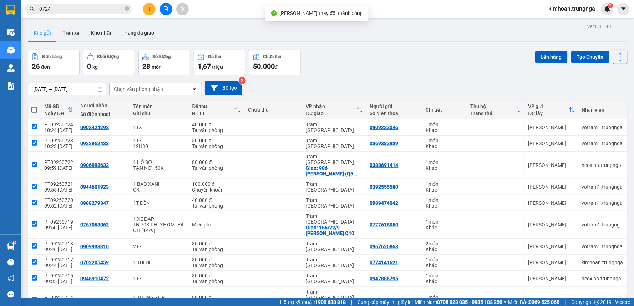
checkbox input "true"
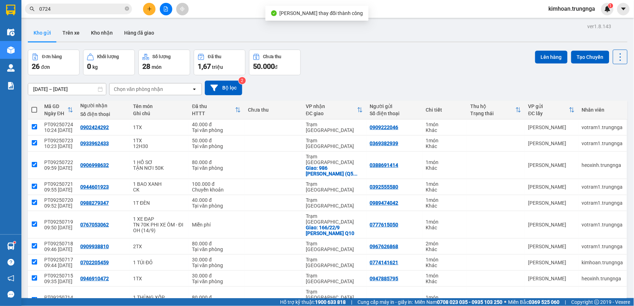
checkbox input "true"
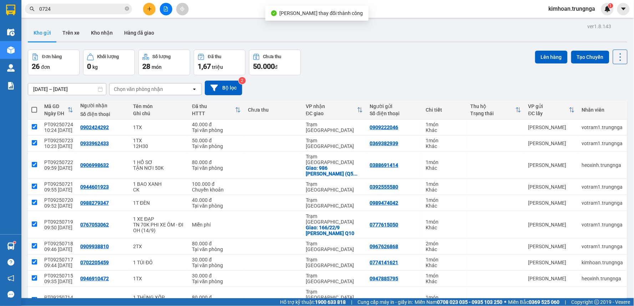
checkbox input "true"
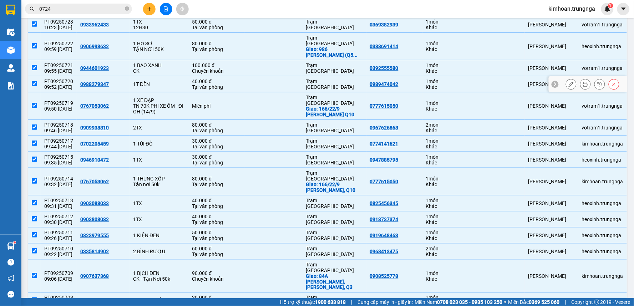
scroll to position [79, 0]
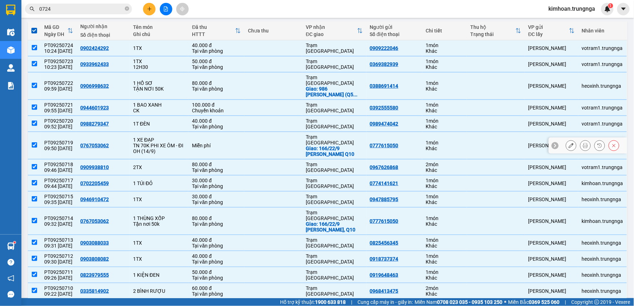
click at [34, 142] on input "checkbox" at bounding box center [34, 144] width 5 height 5
checkbox input "false"
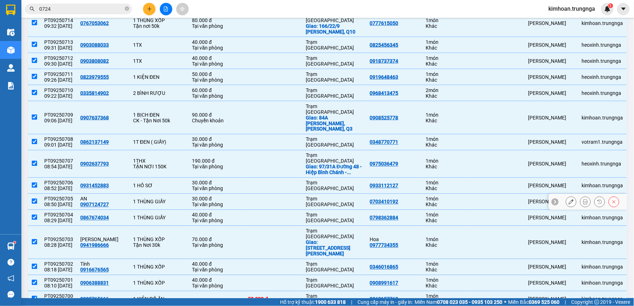
scroll to position [315, 0]
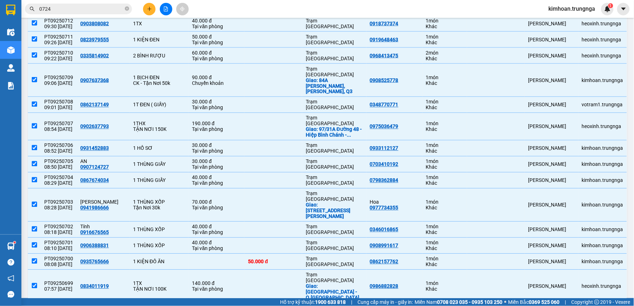
checkbox input "false"
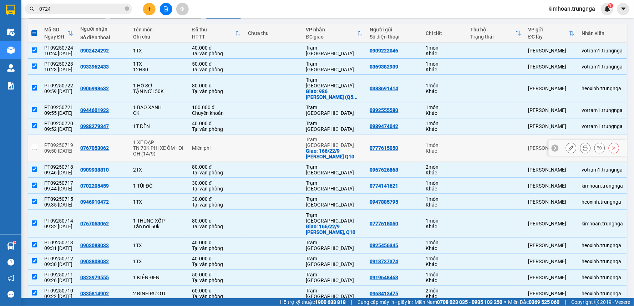
scroll to position [0, 0]
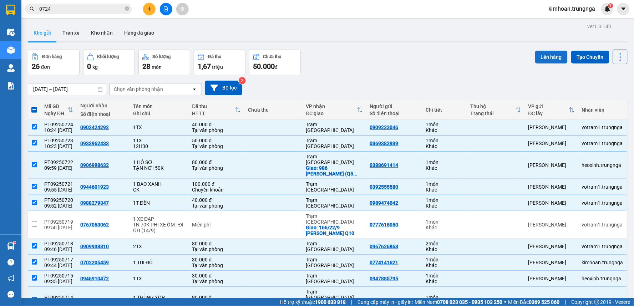
click at [548, 55] on button "Lên hàng" at bounding box center [551, 57] width 32 height 13
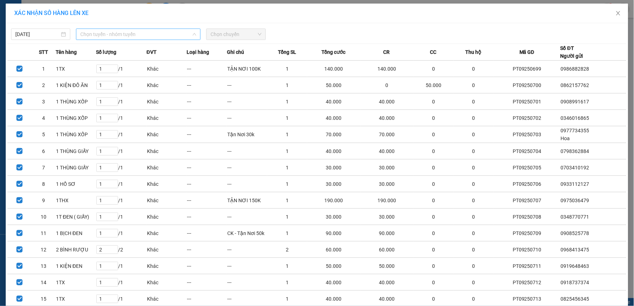
click at [127, 34] on span "Chọn tuyến - nhóm tuyến" at bounding box center [138, 34] width 116 height 11
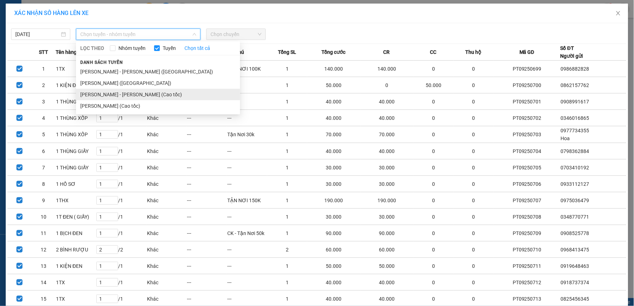
click at [149, 97] on li "[PERSON_NAME] - [PERSON_NAME] (Cao tốc)" at bounding box center [158, 94] width 164 height 11
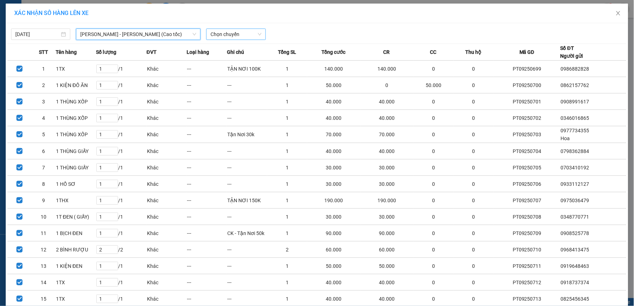
click at [240, 36] on span "Chọn chuyến" at bounding box center [235, 34] width 51 height 11
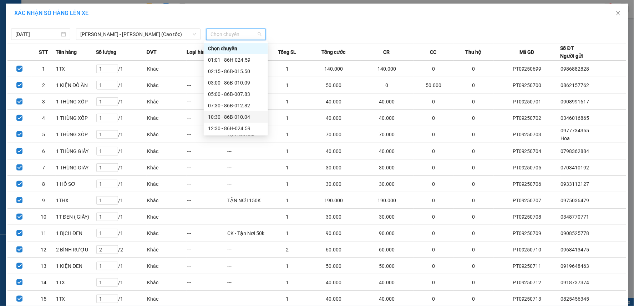
click at [239, 116] on div "10:30 - 86B-010.04" at bounding box center [236, 117] width 56 height 8
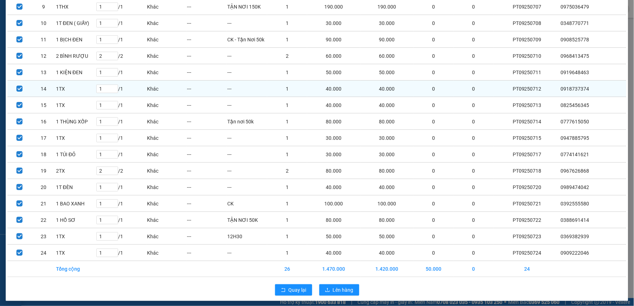
scroll to position [202, 0]
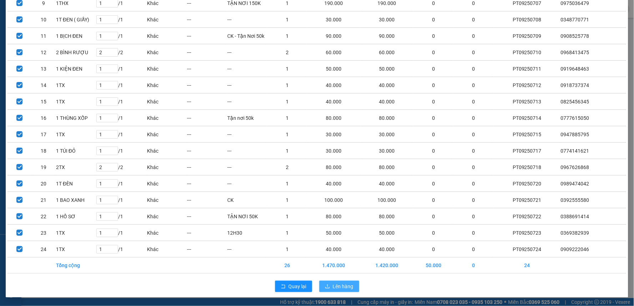
click at [333, 284] on span "Lên hàng" at bounding box center [343, 287] width 21 height 8
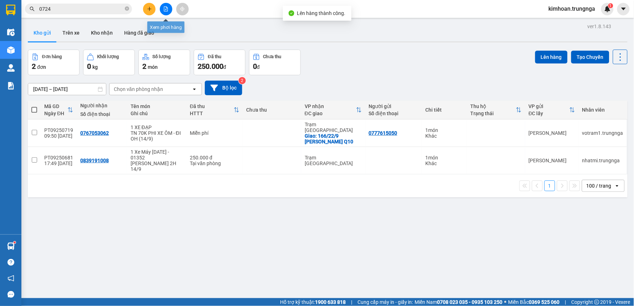
click at [167, 11] on icon "file-add" at bounding box center [166, 8] width 4 height 5
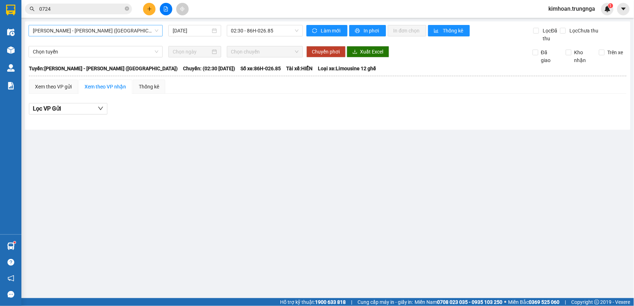
click at [137, 35] on span "[PERSON_NAME] - [PERSON_NAME] ([GEOGRAPHIC_DATA])" at bounding box center [96, 30] width 126 height 11
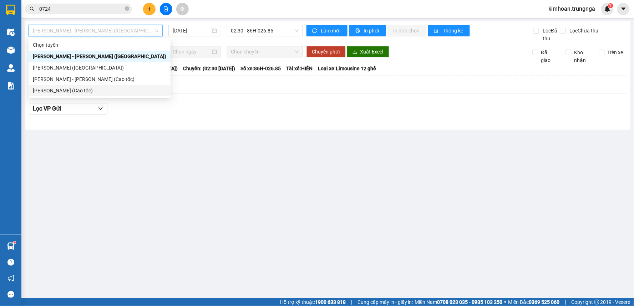
click at [109, 86] on div "[PERSON_NAME] (Cao tốc)" at bounding box center [100, 90] width 142 height 11
type input "[DATE]"
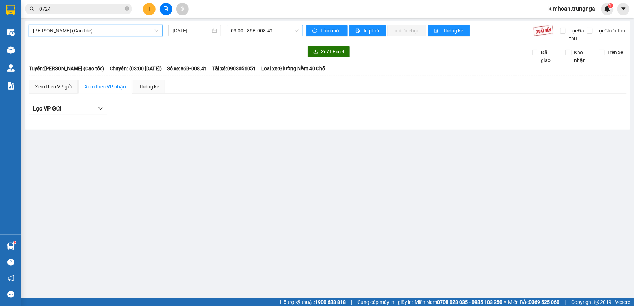
click at [255, 27] on span "03:00 - 86B-008.41" at bounding box center [264, 30] width 67 height 11
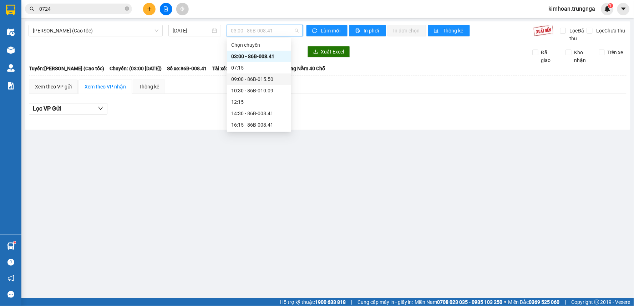
click at [131, 37] on div "[PERSON_NAME] (Cao tốc) [DATE] 03:00 - 86B-008.41" at bounding box center [166, 33] width 274 height 17
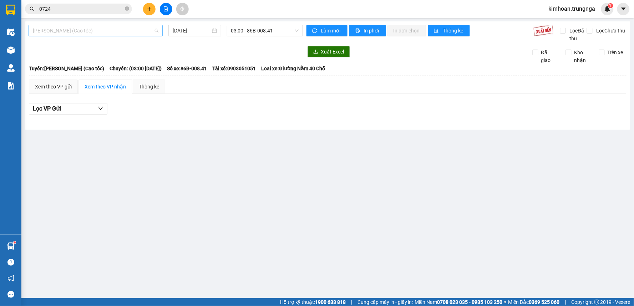
click at [131, 34] on span "[PERSON_NAME] (Cao tốc)" at bounding box center [96, 30] width 126 height 11
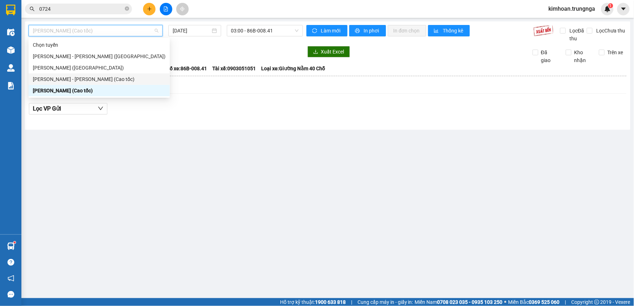
click at [101, 78] on div "[PERSON_NAME] - [PERSON_NAME] (Cao tốc)" at bounding box center [99, 79] width 133 height 8
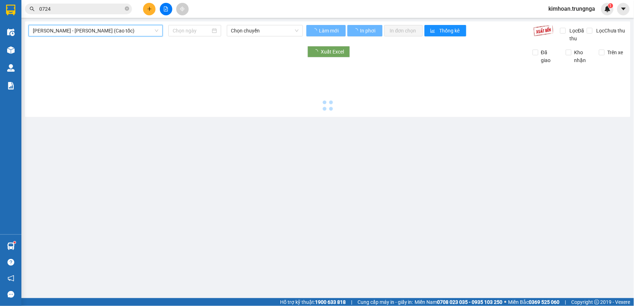
type input "[DATE]"
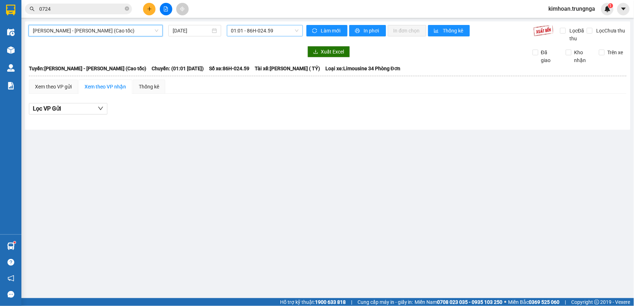
click at [277, 30] on span "01:01 - 86H-024.59" at bounding box center [264, 30] width 67 height 11
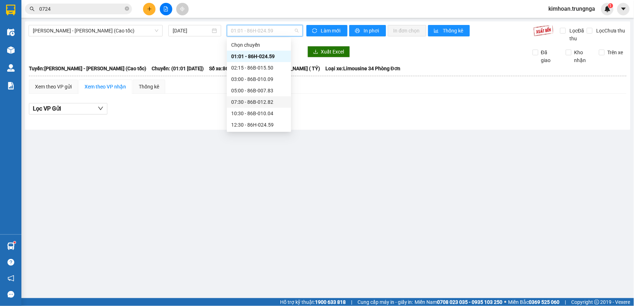
scroll to position [23, 0]
click at [248, 87] on div "10:30 - 86B-010.04" at bounding box center [259, 91] width 56 height 8
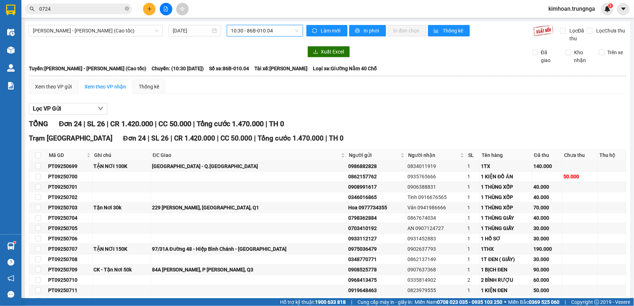
click at [223, 54] on div at bounding box center [166, 51] width 274 height 11
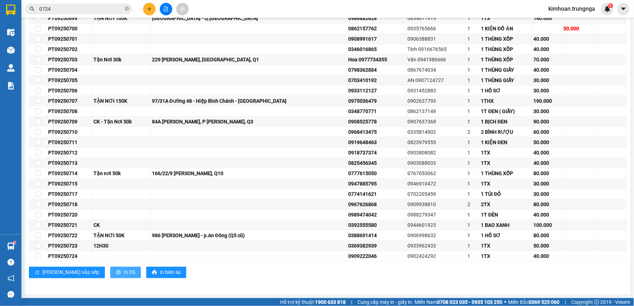
click at [124, 276] on span "In DS" at bounding box center [129, 273] width 11 height 8
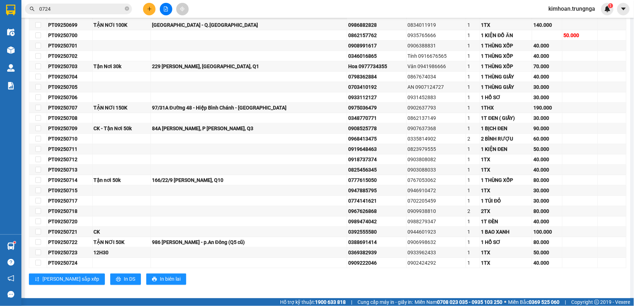
scroll to position [22, 0]
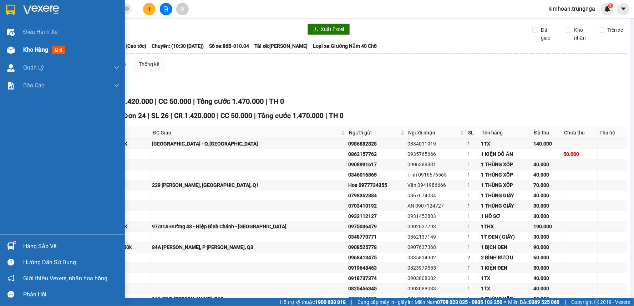
click at [16, 52] on div at bounding box center [11, 50] width 12 height 12
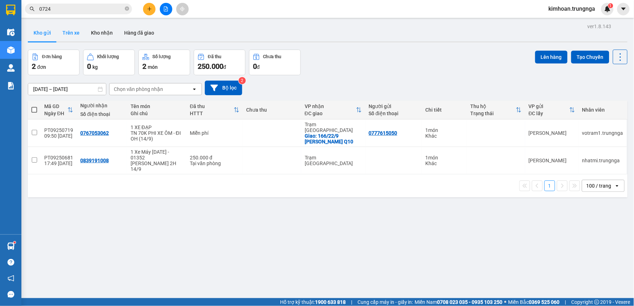
click at [74, 34] on button "Trên xe" at bounding box center [71, 32] width 29 height 17
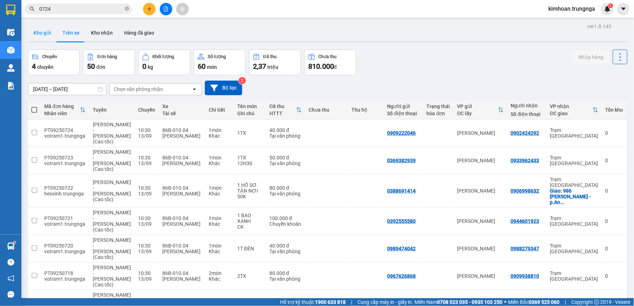
click at [42, 32] on button "Kho gửi" at bounding box center [42, 32] width 29 height 17
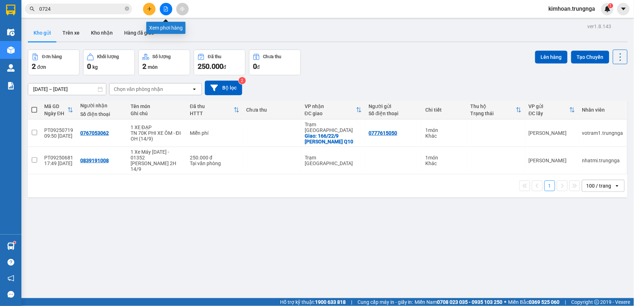
click at [162, 11] on button at bounding box center [166, 9] width 12 height 12
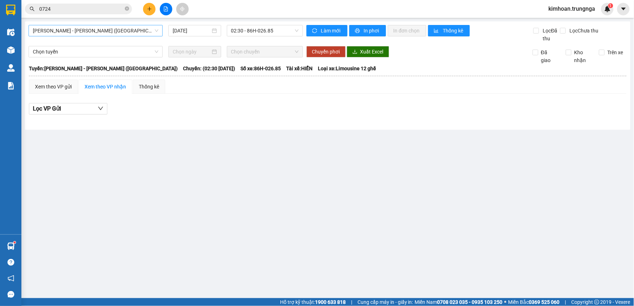
click at [148, 26] on span "[PERSON_NAME] - [PERSON_NAME] ([GEOGRAPHIC_DATA])" at bounding box center [96, 30] width 126 height 11
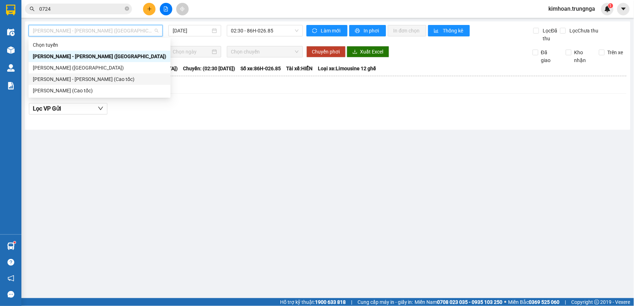
click at [108, 77] on div "[PERSON_NAME] - [PERSON_NAME] (Cao tốc)" at bounding box center [99, 79] width 133 height 8
type input "[DATE]"
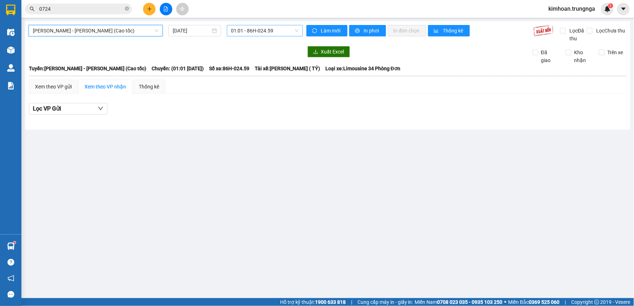
click at [255, 29] on span "01:01 - 86H-024.59" at bounding box center [264, 30] width 67 height 11
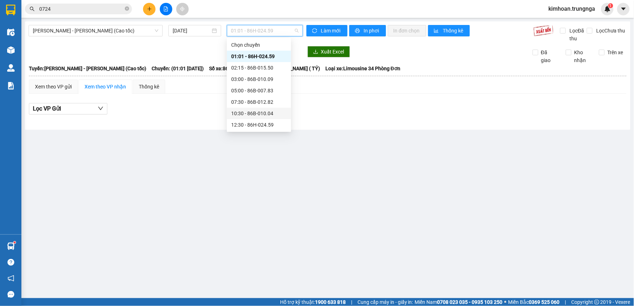
click at [247, 114] on div "10:30 - 86B-010.04" at bounding box center [259, 114] width 56 height 8
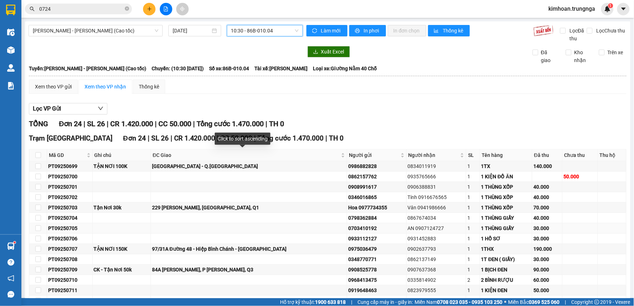
scroll to position [148, 0]
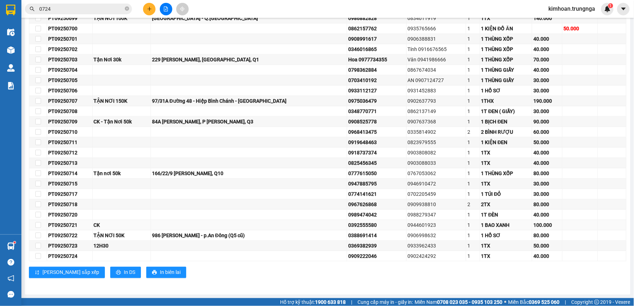
click at [408, 224] on div "0944601923" at bounding box center [436, 225] width 57 height 8
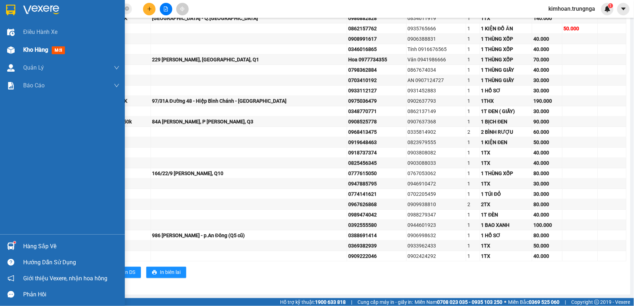
click at [15, 54] on div at bounding box center [11, 50] width 12 height 12
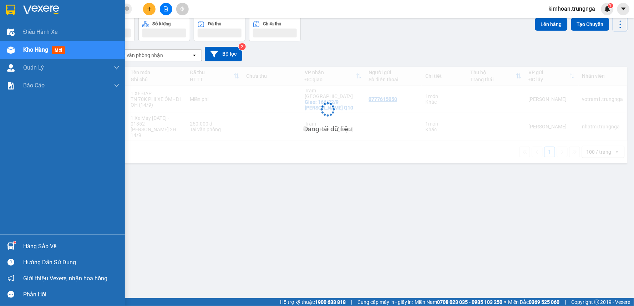
scroll to position [33, 0]
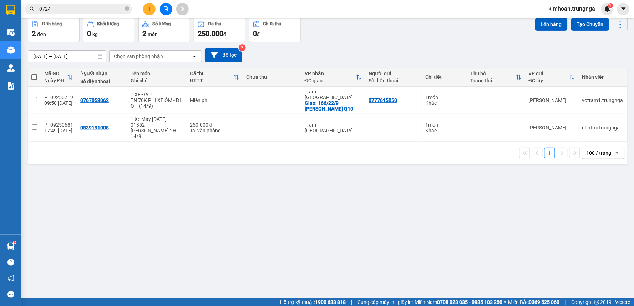
click at [148, 7] on icon "plus" at bounding box center [149, 8] width 5 height 5
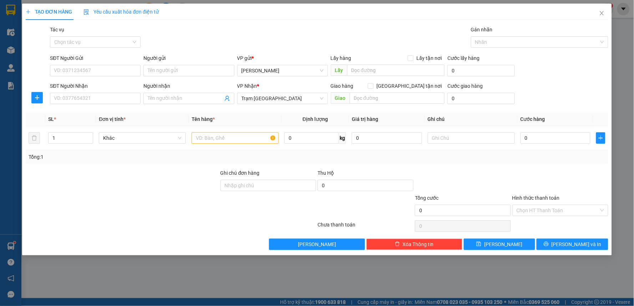
click at [93, 92] on div "SĐT Người Nhận" at bounding box center [95, 87] width 91 height 11
click at [86, 98] on input "SĐT Người Nhận" at bounding box center [95, 98] width 91 height 11
click at [597, 12] on span "Close" at bounding box center [602, 14] width 20 height 20
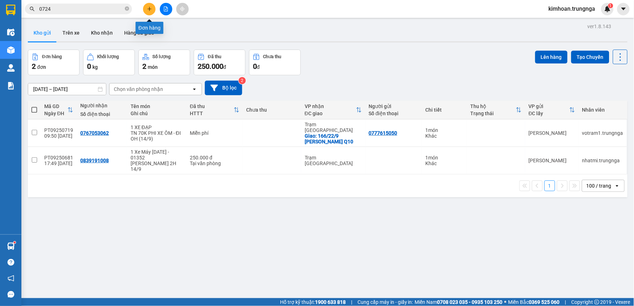
click at [165, 11] on button at bounding box center [166, 9] width 12 height 12
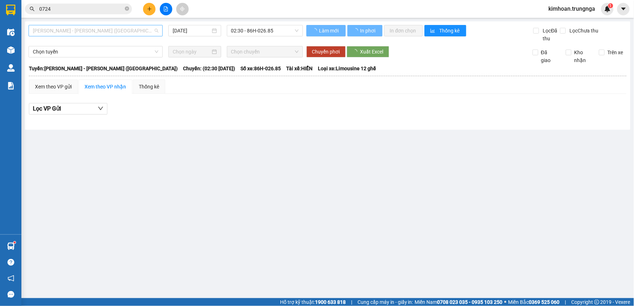
click at [82, 30] on span "[PERSON_NAME] - [PERSON_NAME] ([GEOGRAPHIC_DATA])" at bounding box center [96, 30] width 126 height 11
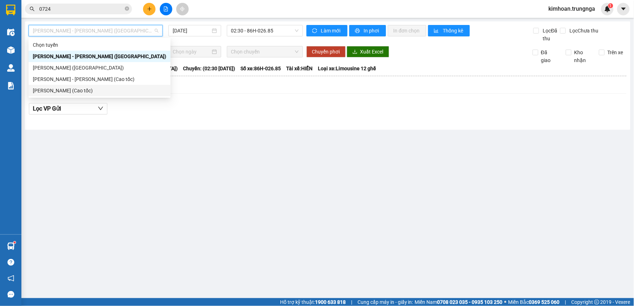
click at [66, 81] on div "[PERSON_NAME] - [PERSON_NAME] (Cao tốc)" at bounding box center [99, 79] width 133 height 8
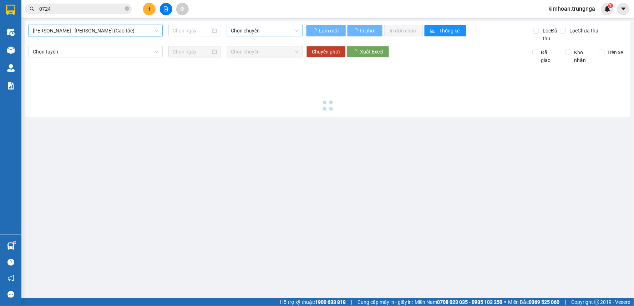
type input "[DATE]"
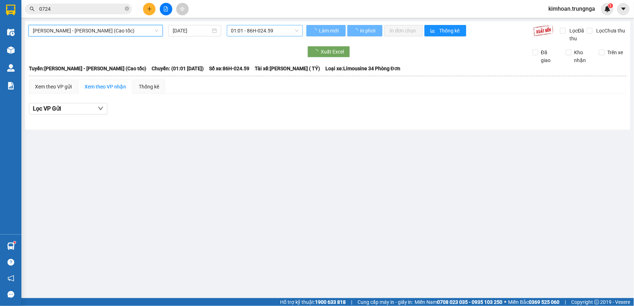
click at [265, 33] on span "01:01 - 86H-024.59" at bounding box center [264, 30] width 67 height 11
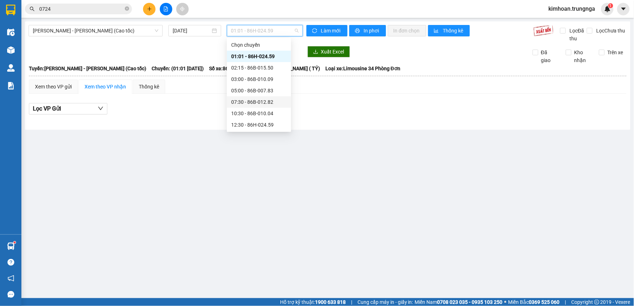
scroll to position [23, 0]
click at [247, 88] on div "10:30 - 86B-010.04" at bounding box center [259, 91] width 56 height 8
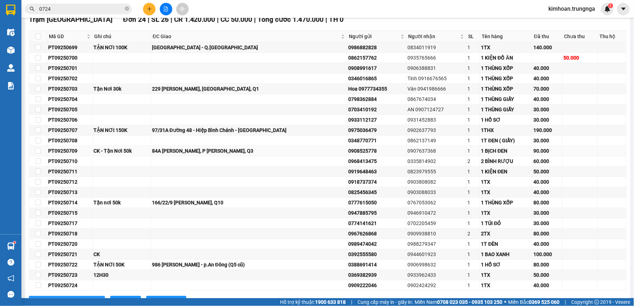
scroll to position [148, 0]
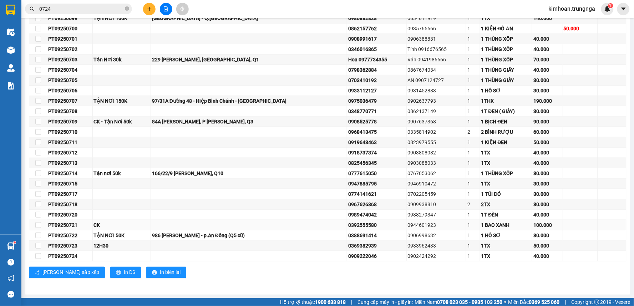
click at [357, 225] on div "0392555580" at bounding box center [376, 225] width 57 height 8
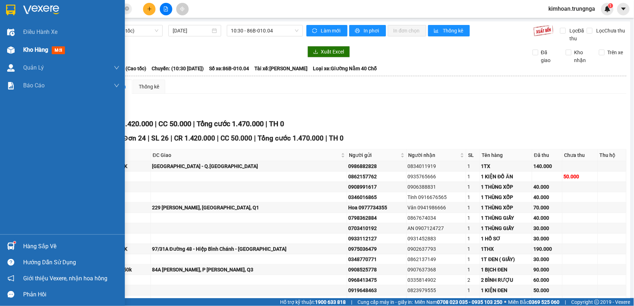
click at [14, 45] on div at bounding box center [11, 50] width 12 height 12
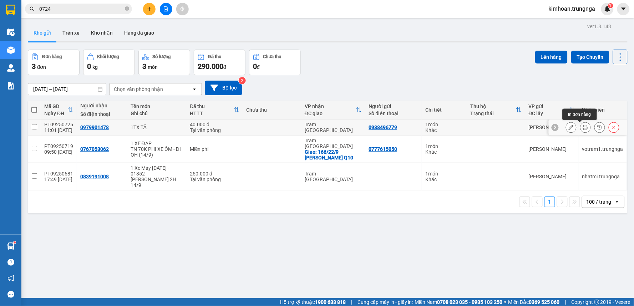
click at [580, 127] on button at bounding box center [585, 127] width 10 height 12
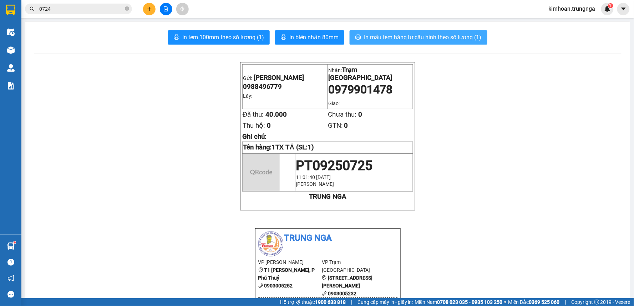
click at [460, 39] on span "In mẫu tem hàng tự cấu hình theo số lượng (1)" at bounding box center [423, 37] width 118 height 9
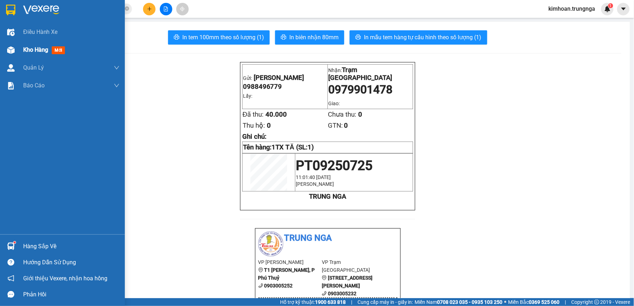
click at [14, 53] on img at bounding box center [10, 49] width 7 height 7
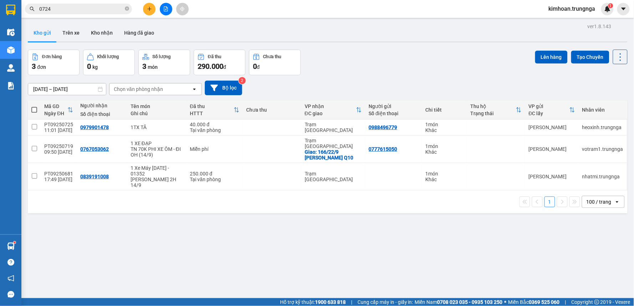
click at [144, 9] on button at bounding box center [149, 9] width 12 height 12
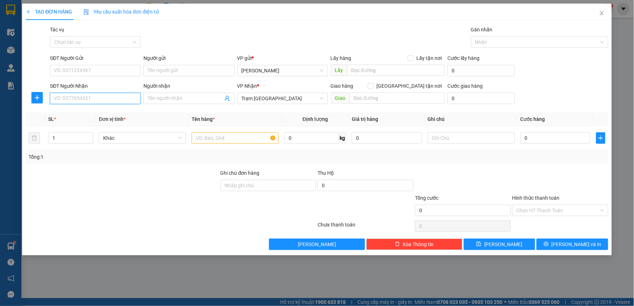
click at [96, 104] on input "SĐT Người Nhận" at bounding box center [95, 98] width 91 height 11
type input "03798"
click at [601, 9] on span "Close" at bounding box center [602, 14] width 20 height 20
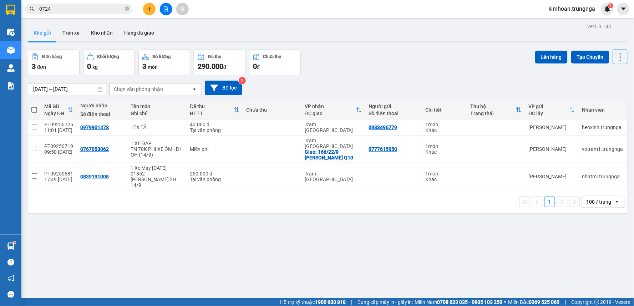
click at [143, 5] on div at bounding box center [166, 9] width 54 height 12
click at [148, 16] on div "Kết quả tìm kiếm ( 6 ) Bộ lọc Mã ĐH Trạng thái Món hàng Thu hộ Tổng cước Chưa c…" at bounding box center [317, 9] width 634 height 18
click at [148, 9] on icon "plus" at bounding box center [149, 9] width 4 height 0
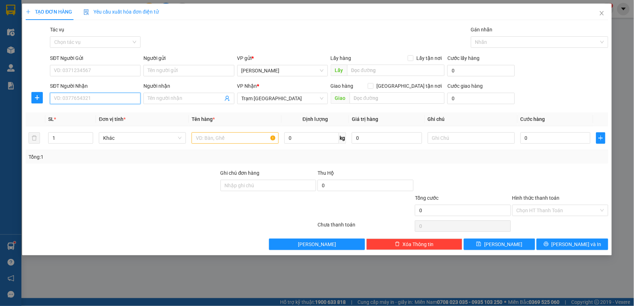
click at [112, 95] on input "SĐT Người Nhận" at bounding box center [95, 98] width 91 height 11
type input "0379844344"
click at [108, 107] on div "0379844344" at bounding box center [95, 112] width 91 height 11
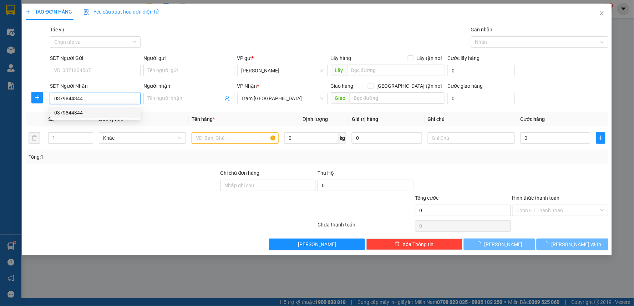
type input "30.000"
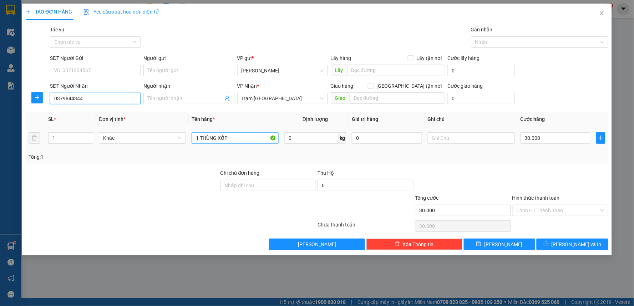
type input "0379844344"
click at [229, 139] on input "1 THÙNG XỐP" at bounding box center [235, 137] width 87 height 11
type input "1 THÙNG GIẤY"
click at [555, 212] on input "Hình thức thanh toán" at bounding box center [558, 210] width 82 height 11
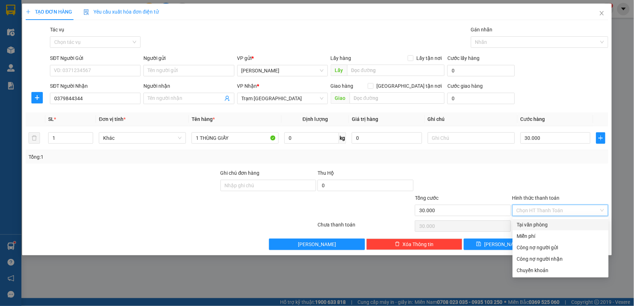
click at [553, 225] on div "Tại văn phòng" at bounding box center [560, 225] width 87 height 8
type input "0"
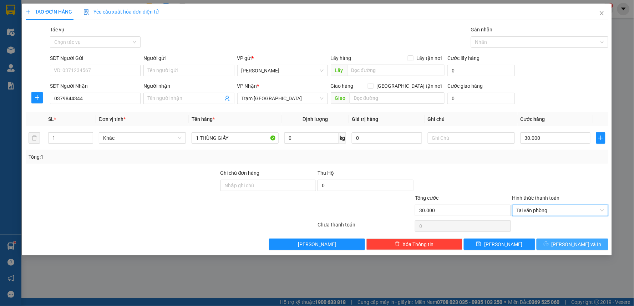
click at [565, 242] on button "[PERSON_NAME] và In" at bounding box center [573, 244] width 72 height 11
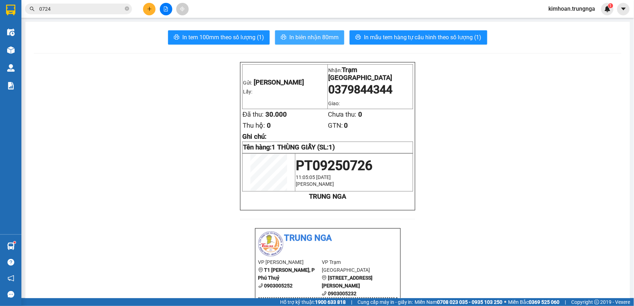
click at [302, 40] on span "In biên nhận 80mm" at bounding box center [313, 37] width 49 height 9
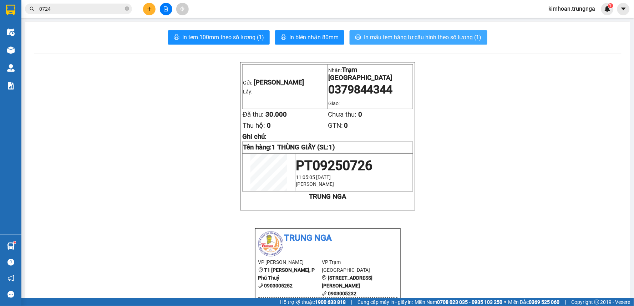
click at [453, 39] on span "In mẫu tem hàng tự cấu hình theo số lượng (1)" at bounding box center [423, 37] width 118 height 9
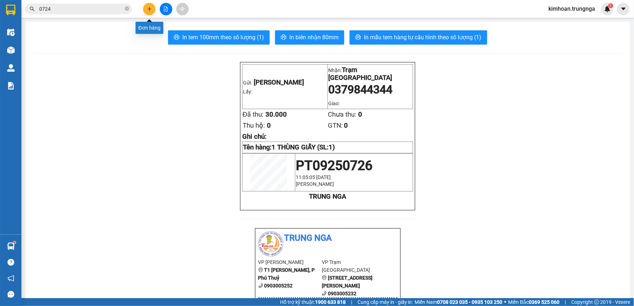
click at [152, 13] on button at bounding box center [149, 9] width 12 height 12
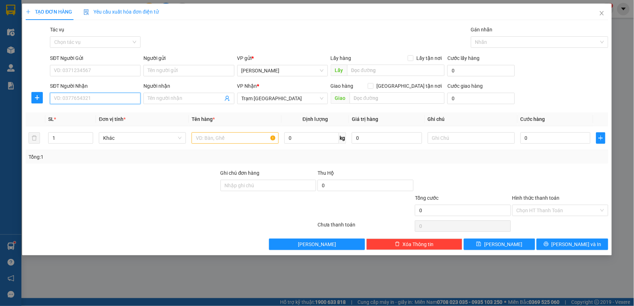
click at [125, 104] on input "SĐT Người Nhận" at bounding box center [95, 98] width 91 height 11
click at [106, 96] on input "SĐT Người Nhận" at bounding box center [95, 98] width 91 height 11
type input "0907153377"
click at [88, 117] on div "0907153377" at bounding box center [95, 112] width 91 height 11
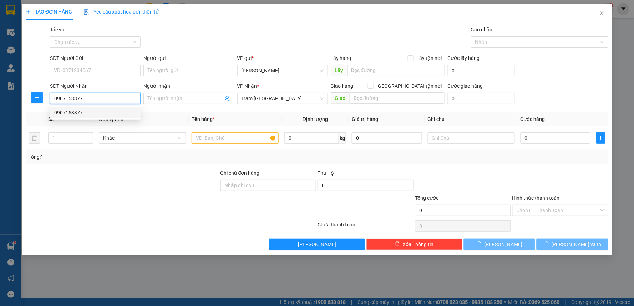
type input "60.000"
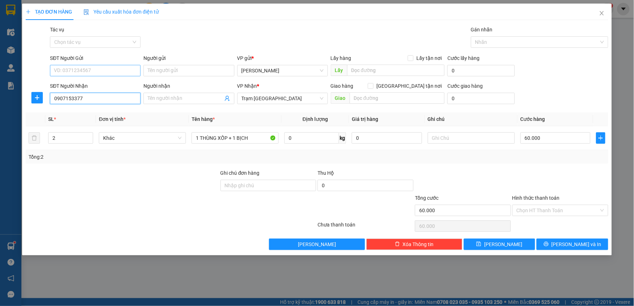
type input "0907153377"
click at [93, 68] on input "SĐT Người Gửi" at bounding box center [95, 70] width 91 height 11
click at [93, 83] on div "0949038824" at bounding box center [95, 85] width 82 height 8
type input "0949038824"
type input "1"
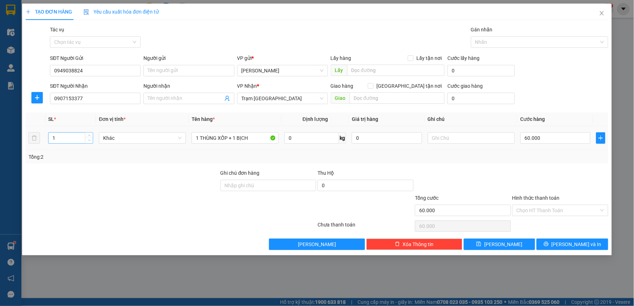
click at [87, 141] on span "down" at bounding box center [89, 140] width 4 height 4
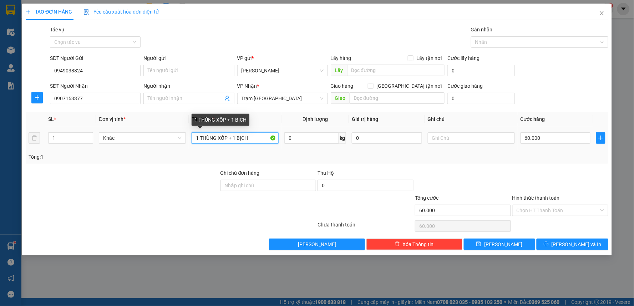
drag, startPoint x: 255, startPoint y: 139, endPoint x: 228, endPoint y: 136, distance: 26.9
click at [228, 136] on input "1 THÙNG XỐP + 1 BỊCH" at bounding box center [235, 137] width 87 height 11
drag, startPoint x: 235, startPoint y: 132, endPoint x: 200, endPoint y: 141, distance: 35.6
click at [200, 141] on input "1 THÙNG XỐP" at bounding box center [235, 137] width 87 height 11
type input "1 KIỆN"
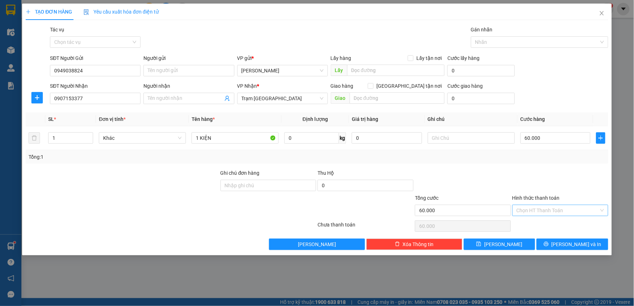
click at [539, 215] on input "Hình thức thanh toán" at bounding box center [558, 210] width 82 height 11
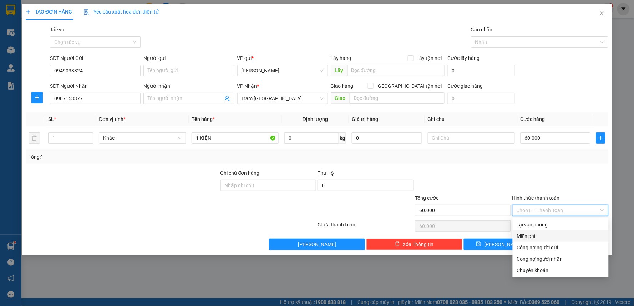
click at [545, 225] on div "Tại văn phòng" at bounding box center [560, 225] width 87 height 8
type input "0"
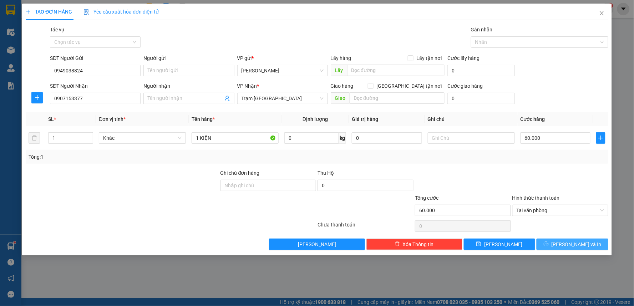
click at [567, 243] on span "[PERSON_NAME] và In" at bounding box center [577, 244] width 50 height 8
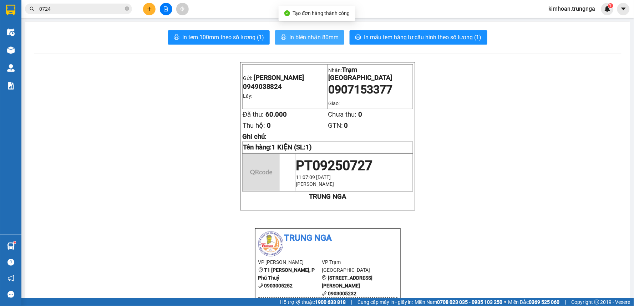
click at [309, 43] on button "In biên nhận 80mm" at bounding box center [309, 37] width 69 height 14
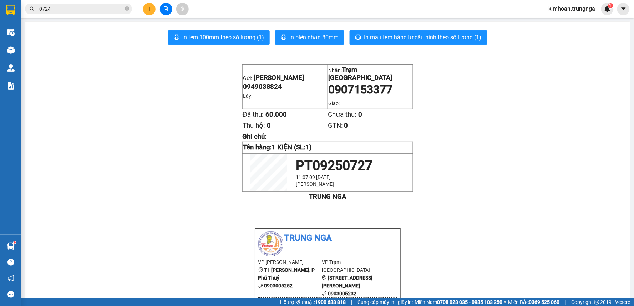
click at [392, 37] on span "In mẫu tem hàng tự cấu hình theo số lượng (1)" at bounding box center [423, 37] width 118 height 9
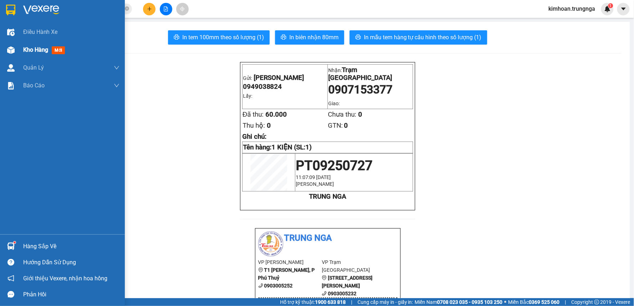
click at [30, 49] on span "Kho hàng" at bounding box center [35, 49] width 25 height 7
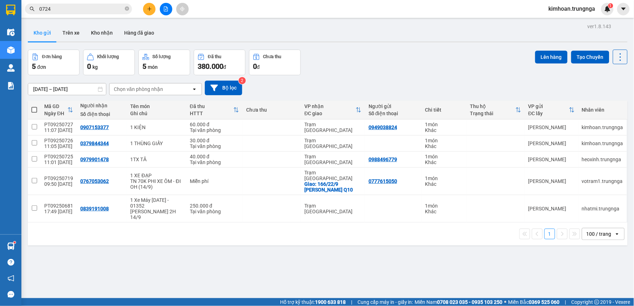
click at [149, 13] on button at bounding box center [149, 9] width 12 height 12
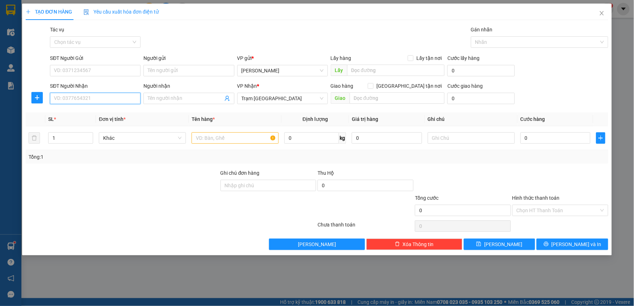
click at [118, 100] on input "SĐT Người Nhận" at bounding box center [95, 98] width 91 height 11
type input "0"
click at [131, 65] on input "SĐT Người Gửi" at bounding box center [95, 70] width 91 height 11
type input "0392555580"
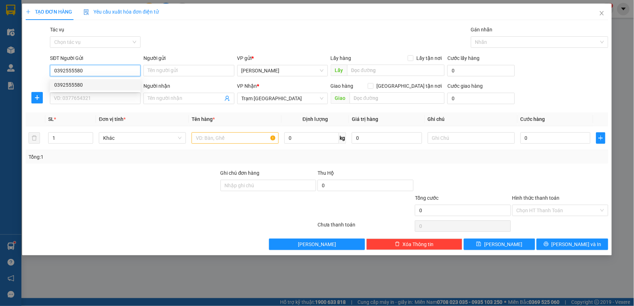
click at [124, 84] on div "0392555580" at bounding box center [95, 85] width 82 height 8
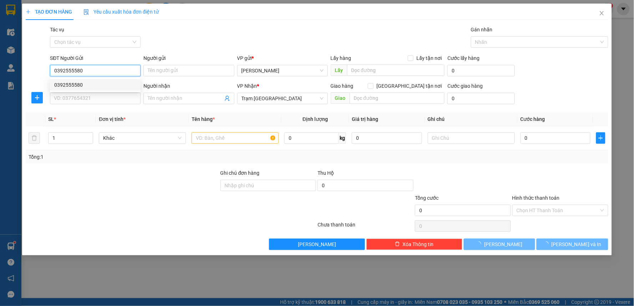
type input "100.000"
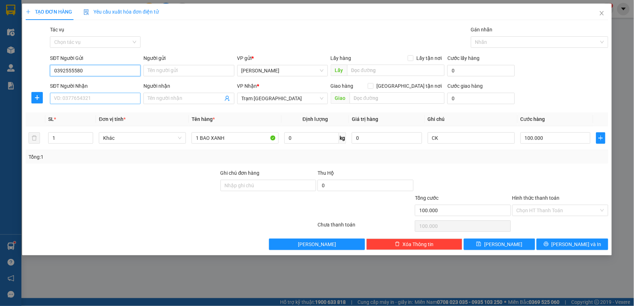
type input "0392555580"
click at [113, 95] on input "SĐT Người Nhận" at bounding box center [95, 98] width 91 height 11
click at [111, 111] on div "0944601923" at bounding box center [95, 113] width 82 height 8
type input "0944601923"
click at [545, 204] on div "Hình thức thanh toán Chọn HT Thanh Toán" at bounding box center [560, 206] width 96 height 25
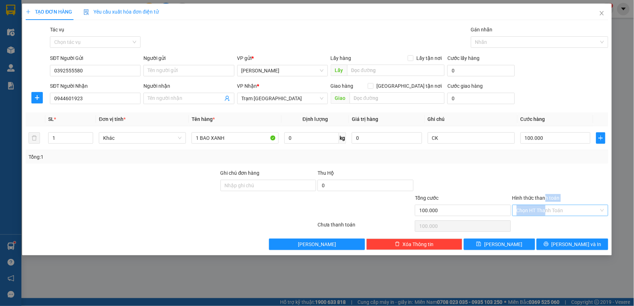
click at [544, 209] on input "Hình thức thanh toán" at bounding box center [558, 210] width 82 height 11
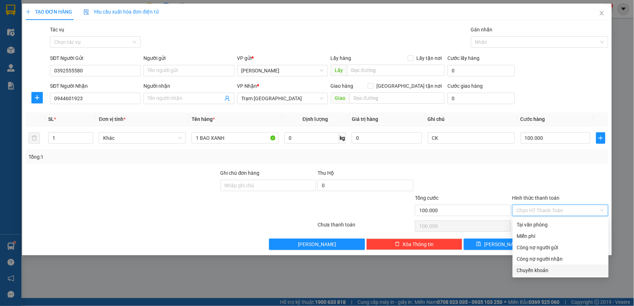
click at [534, 271] on div "Chuyển khoản" at bounding box center [560, 270] width 87 height 8
type input "0"
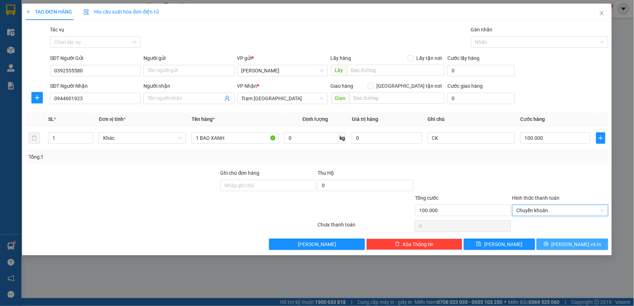
click at [557, 247] on button "[PERSON_NAME] và In" at bounding box center [573, 244] width 72 height 11
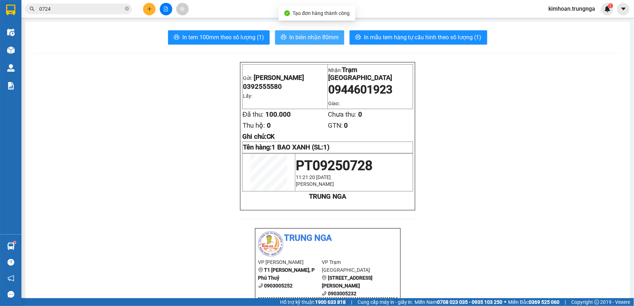
click at [335, 41] on span "In biên nhận 80mm" at bounding box center [313, 37] width 49 height 9
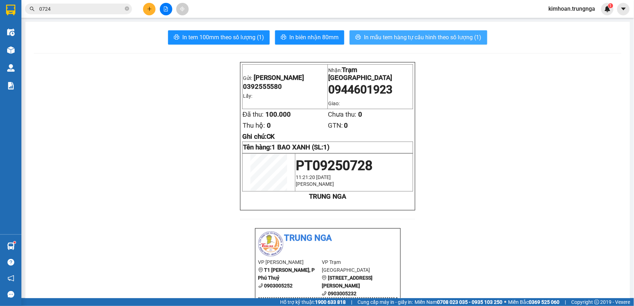
click at [418, 40] on span "In mẫu tem hàng tự cấu hình theo số lượng (1)" at bounding box center [423, 37] width 118 height 9
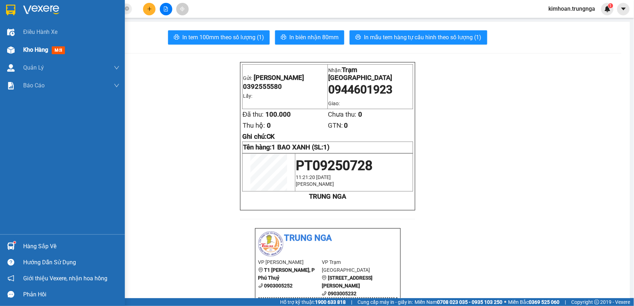
click at [15, 51] on div at bounding box center [11, 50] width 12 height 12
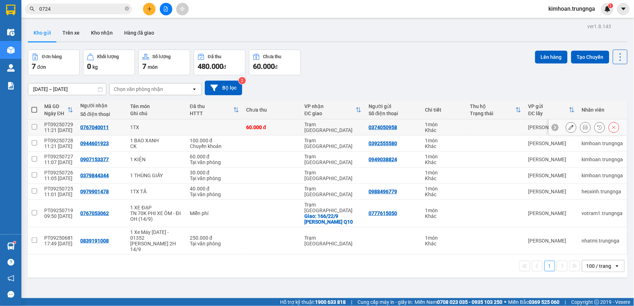
click at [583, 127] on icon at bounding box center [585, 127] width 5 height 5
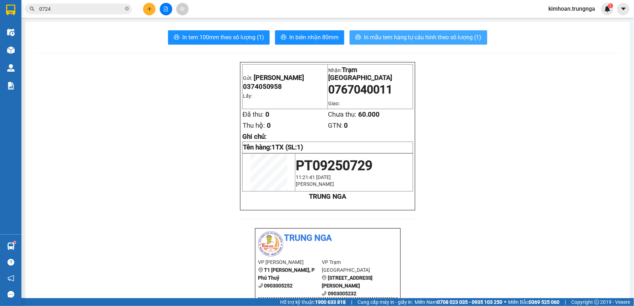
click at [439, 38] on span "In mẫu tem hàng tự cấu hình theo số lượng (1)" at bounding box center [423, 37] width 118 height 9
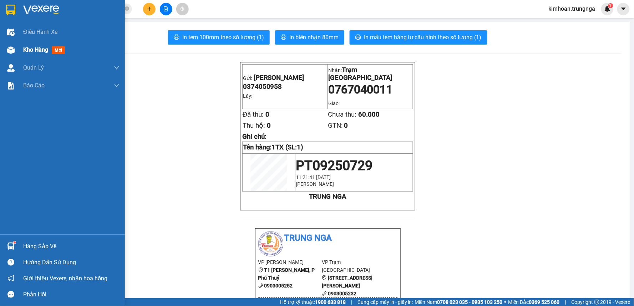
click at [13, 52] on img at bounding box center [10, 49] width 7 height 7
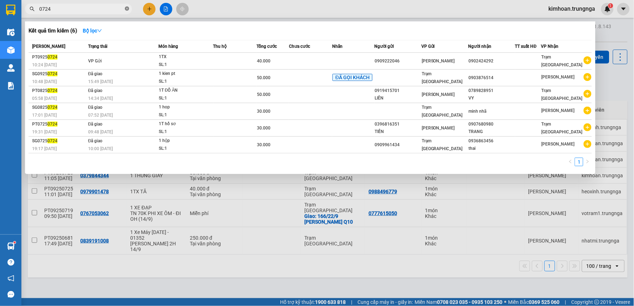
click at [126, 10] on icon "close-circle" at bounding box center [127, 8] width 4 height 4
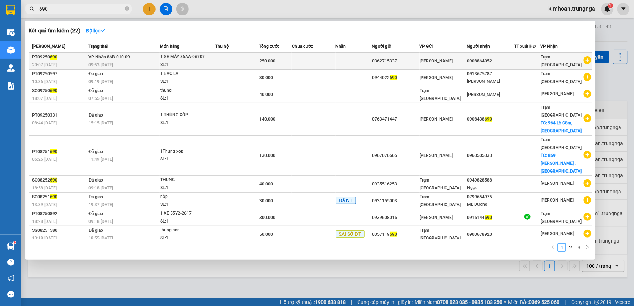
type input "690"
click at [112, 55] on span "VP Nhận 86B-010.09" at bounding box center [109, 57] width 41 height 5
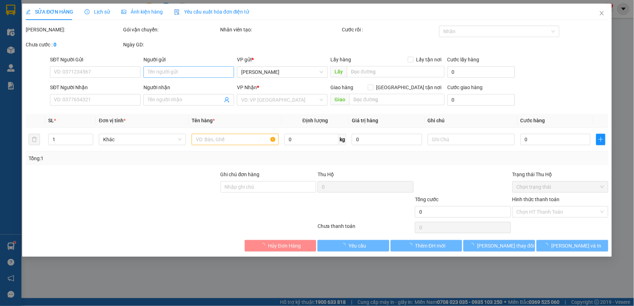
type input "0362715337"
type input "0908864052"
type input "250.000"
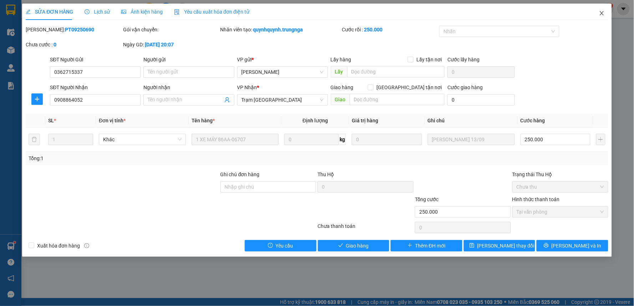
click at [604, 10] on span "Close" at bounding box center [602, 14] width 20 height 20
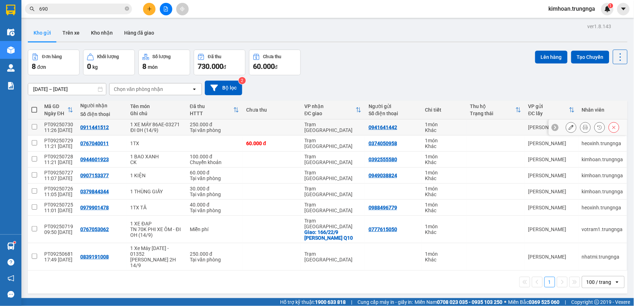
click at [583, 130] on icon at bounding box center [585, 127] width 5 height 5
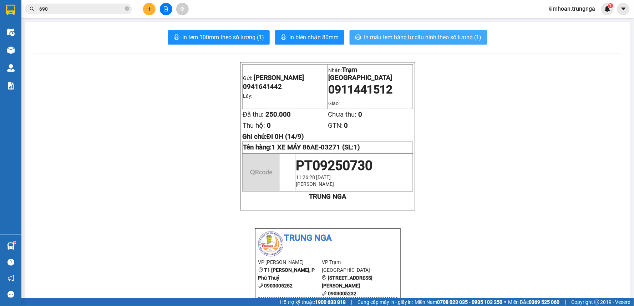
click at [448, 36] on span "In mẫu tem hàng tự cấu hình theo số lượng (1)" at bounding box center [423, 37] width 118 height 9
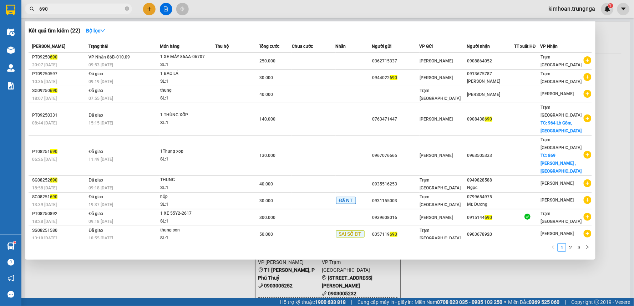
click at [93, 13] on span "690" at bounding box center [78, 9] width 107 height 11
click at [93, 6] on input "690" at bounding box center [81, 9] width 84 height 8
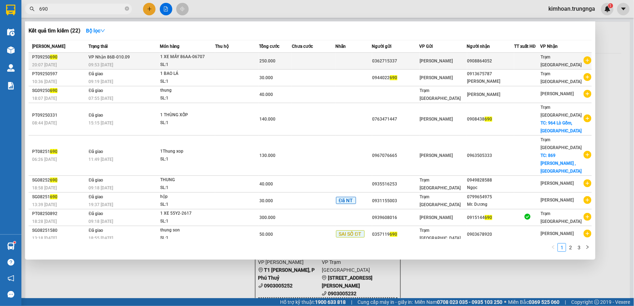
click at [139, 59] on td "VP Nhận 86B-010.09 09:53 - 13/09" at bounding box center [123, 61] width 73 height 17
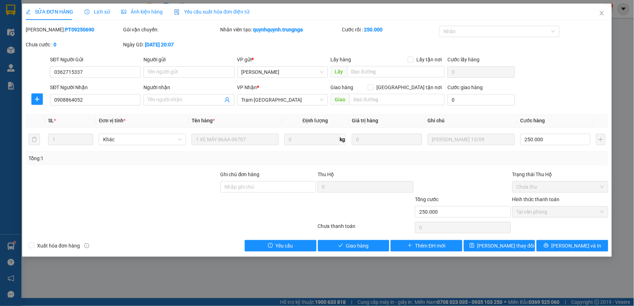
click at [94, 8] on div "Lịch sử" at bounding box center [97, 12] width 25 height 8
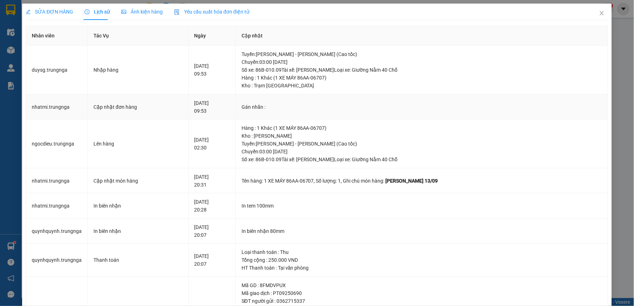
scroll to position [111, 0]
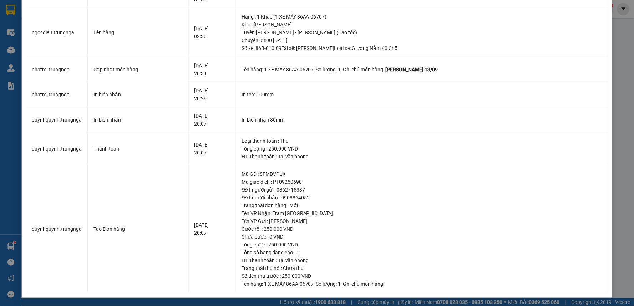
click at [615, 144] on div "SỬA ĐƠN HÀNG Lịch sử Ảnh kiện hàng Yêu cầu xuất hóa đơn điện tử Total Paid Fee …" at bounding box center [317, 153] width 634 height 306
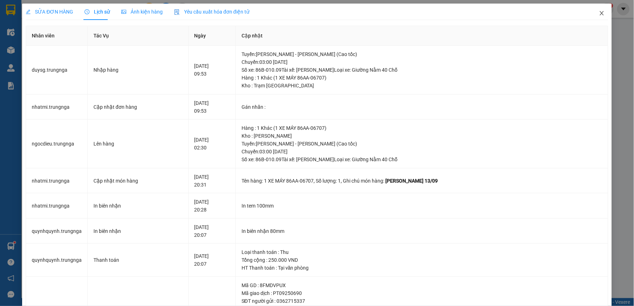
click at [599, 15] on icon "close" at bounding box center [602, 13] width 6 height 6
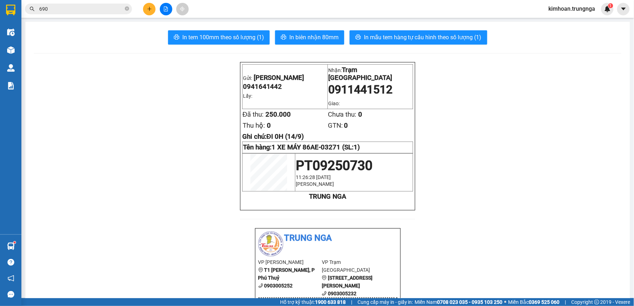
click at [96, 6] on input "690" at bounding box center [81, 9] width 84 height 8
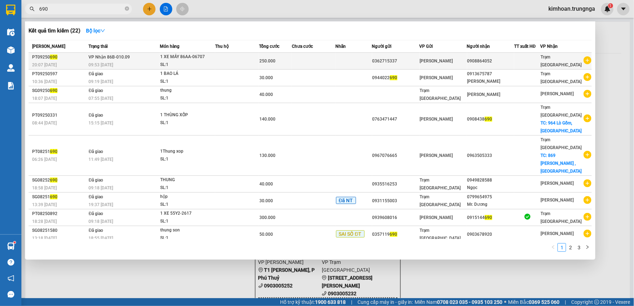
click at [100, 55] on span "VP Nhận 86B-010.09" at bounding box center [109, 57] width 41 height 5
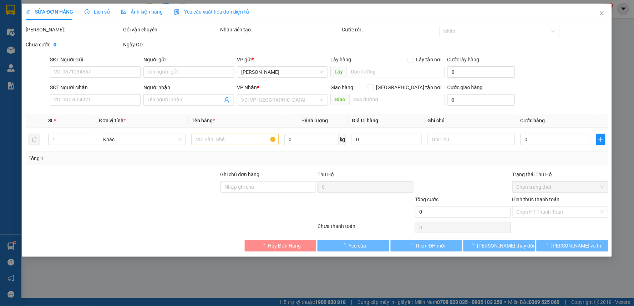
type input "0362715337"
type input "0908864052"
type input "250.000"
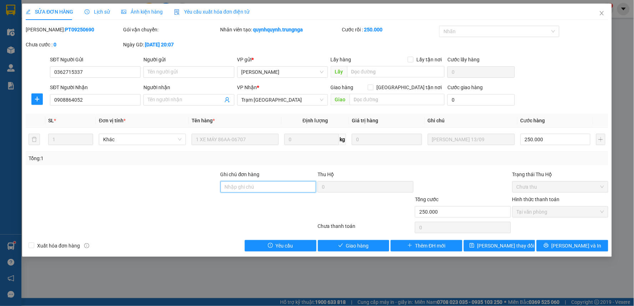
click at [284, 184] on input "Ghi chú đơn hàng" at bounding box center [268, 186] width 96 height 11
type input "Bớt 50k"
click at [474, 245] on button "[PERSON_NAME] thay đổi" at bounding box center [500, 245] width 72 height 11
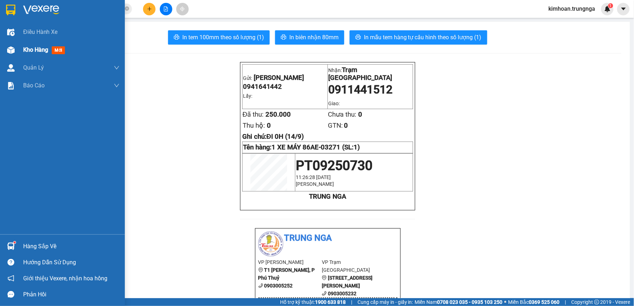
click at [16, 49] on div at bounding box center [11, 50] width 12 height 12
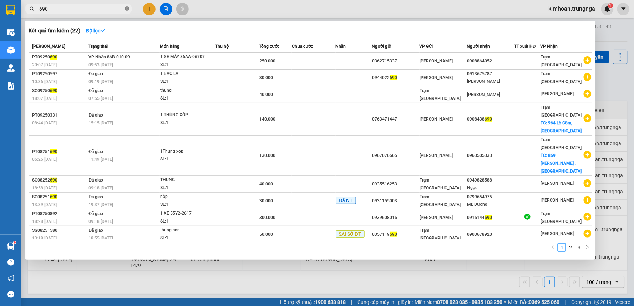
click at [125, 9] on icon "close-circle" at bounding box center [127, 8] width 4 height 4
type input "0374494776"
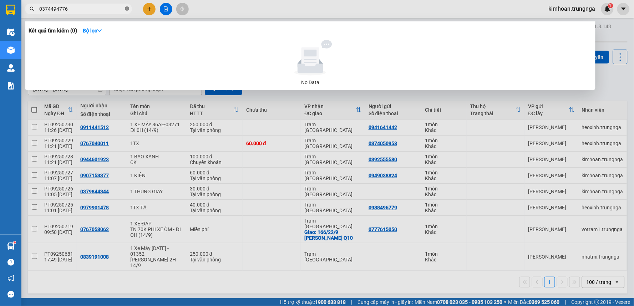
click at [126, 10] on icon "close-circle" at bounding box center [127, 8] width 4 height 4
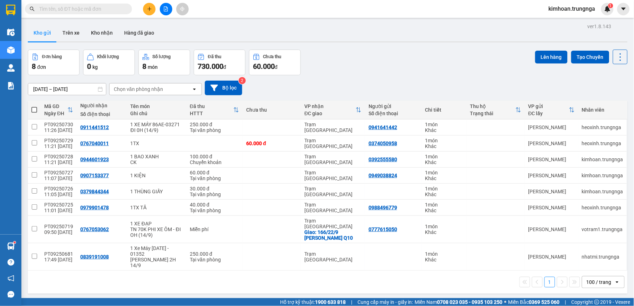
click at [93, 10] on input "text" at bounding box center [81, 9] width 84 height 8
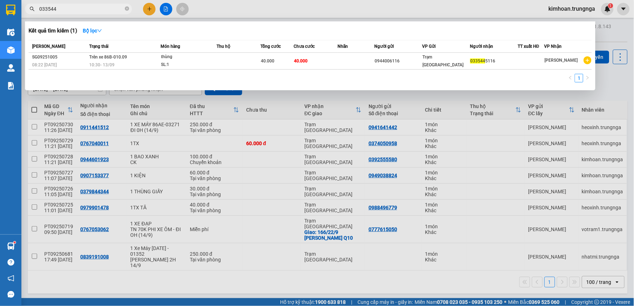
click at [123, 283] on div at bounding box center [317, 153] width 634 height 306
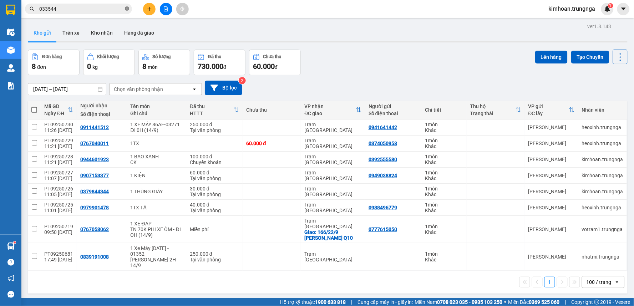
type input "033544"
click at [127, 10] on icon "close-circle" at bounding box center [127, 8] width 4 height 4
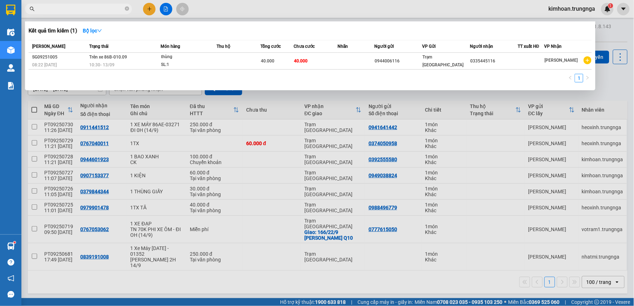
click at [92, 10] on input "text" at bounding box center [81, 9] width 84 height 8
click at [125, 9] on span at bounding box center [78, 9] width 107 height 11
click at [125, 9] on icon "close-circle" at bounding box center [127, 8] width 4 height 4
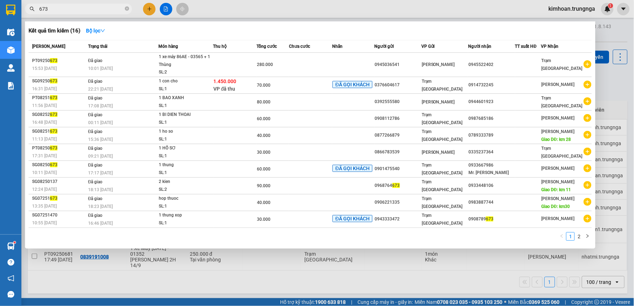
type input "673"
click at [146, 9] on div at bounding box center [317, 153] width 634 height 306
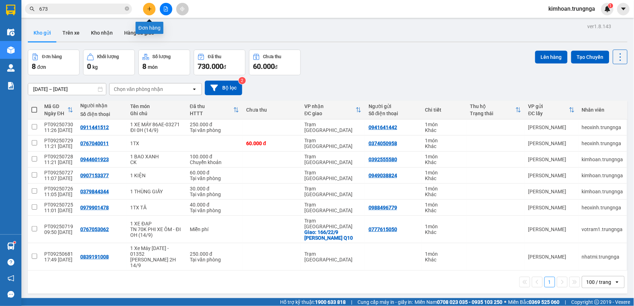
click at [146, 9] on button at bounding box center [149, 9] width 12 height 12
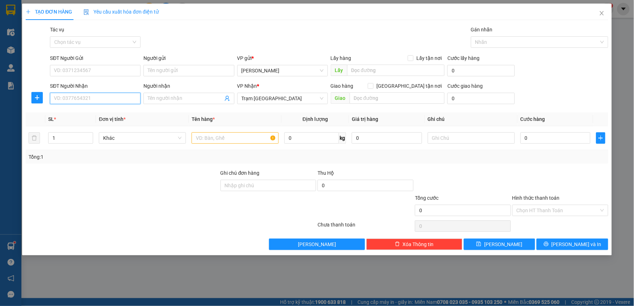
click at [113, 98] on input "SĐT Người Nhận" at bounding box center [95, 98] width 91 height 11
type input "0965742760"
click at [95, 115] on div "0965742760" at bounding box center [95, 113] width 82 height 8
type input "90.000"
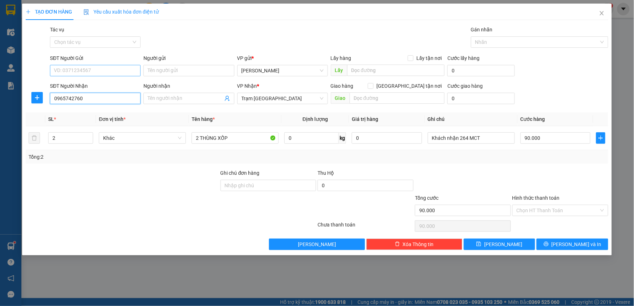
type input "0965742760"
click at [101, 71] on input "SĐT Người Gửi" at bounding box center [95, 70] width 91 height 11
click at [105, 88] on div "0328750323" at bounding box center [95, 85] width 82 height 8
drag, startPoint x: 93, startPoint y: 74, endPoint x: 16, endPoint y: 70, distance: 77.2
click at [16, 70] on div "TẠO ĐƠN HÀNG Yêu cầu xuất hóa đơn điện tử Transit Pickup Surcharge Ids Transit …" at bounding box center [317, 153] width 634 height 306
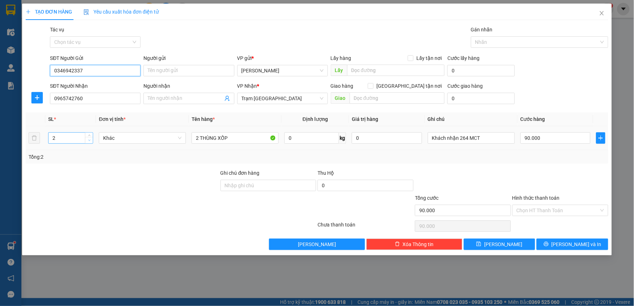
type input "0346942337"
type input "1"
click at [88, 141] on icon "down" at bounding box center [89, 140] width 2 height 2
click at [374, 86] on span at bounding box center [371, 86] width 6 height 6
click at [373, 86] on input "[GEOGRAPHIC_DATA] tận nơi" at bounding box center [370, 85] width 5 height 5
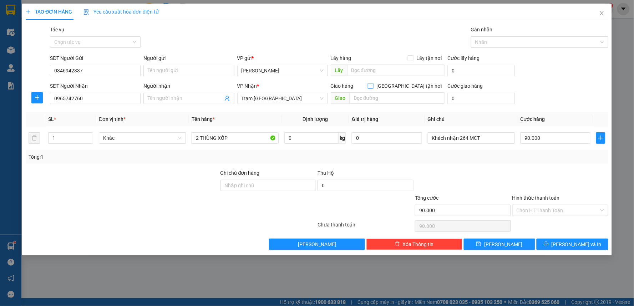
checkbox input "true"
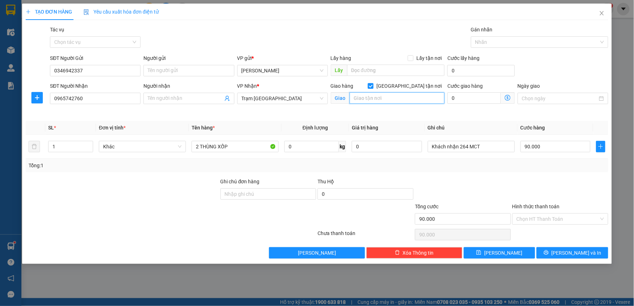
click at [399, 97] on input "text" at bounding box center [397, 97] width 95 height 11
type input "2"
click at [479, 159] on div "Tổng: 1" at bounding box center [317, 166] width 583 height 14
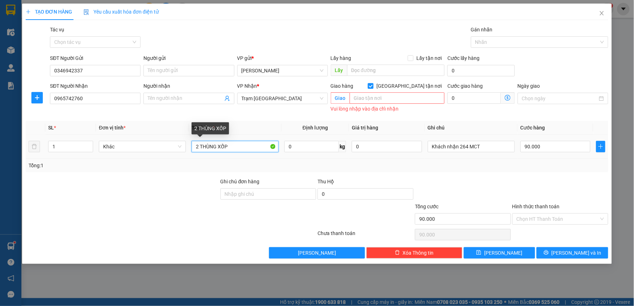
click at [197, 146] on input "2 THÙNG XỐP" at bounding box center [235, 146] width 87 height 11
type input "1 THÙNG XỐP"
click at [531, 144] on input "90.000" at bounding box center [555, 146] width 70 height 11
type input "5"
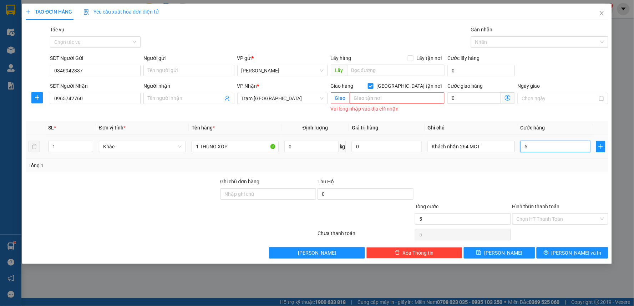
type input "50"
type input "50.000"
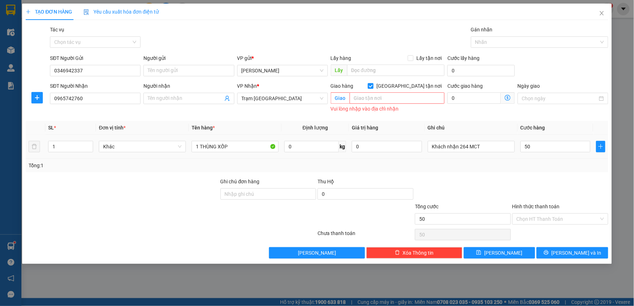
type input "50.000"
click at [529, 166] on div "Tổng: 1" at bounding box center [317, 166] width 577 height 8
click at [539, 213] on div "Chọn HT Thanh Toán" at bounding box center [560, 218] width 96 height 11
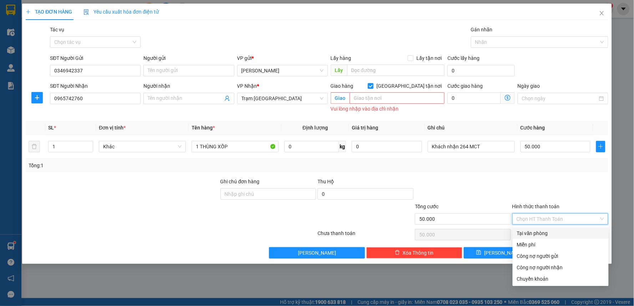
click at [532, 230] on div "Tại văn phòng" at bounding box center [560, 233] width 87 height 8
type input "0"
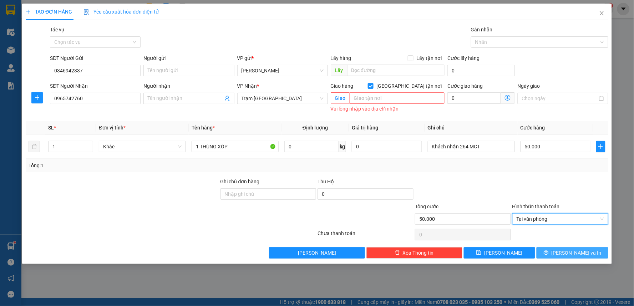
click at [572, 254] on span "[PERSON_NAME] và In" at bounding box center [577, 253] width 50 height 8
click at [549, 252] on icon "printer" at bounding box center [546, 252] width 5 height 5
click at [565, 257] on button "[PERSON_NAME] và In" at bounding box center [573, 252] width 72 height 11
click at [373, 86] on input "[GEOGRAPHIC_DATA] tận nơi" at bounding box center [370, 85] width 5 height 5
checkbox input "false"
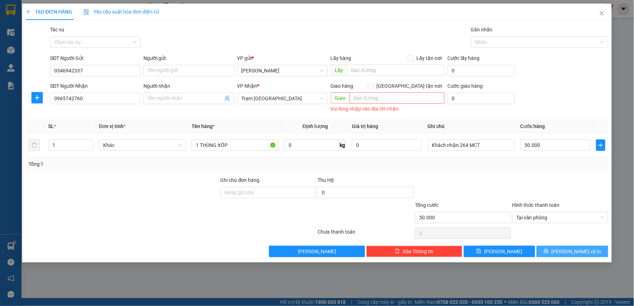
click at [574, 251] on span "[PERSON_NAME] và In" at bounding box center [577, 252] width 50 height 8
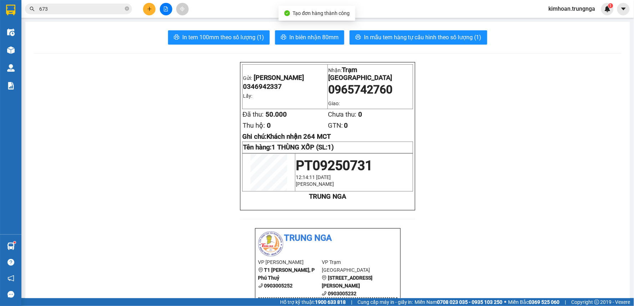
click at [294, 37] on span "In biên nhận 80mm" at bounding box center [313, 37] width 49 height 9
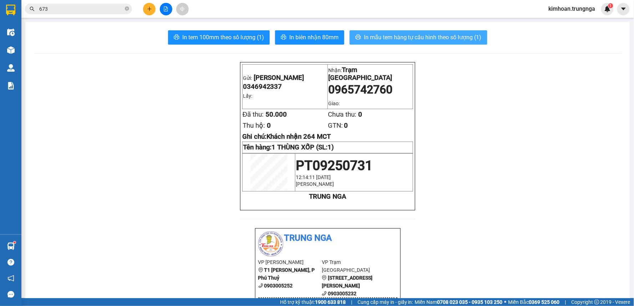
click at [398, 37] on span "In mẫu tem hàng tự cấu hình theo số lượng (1)" at bounding box center [423, 37] width 118 height 9
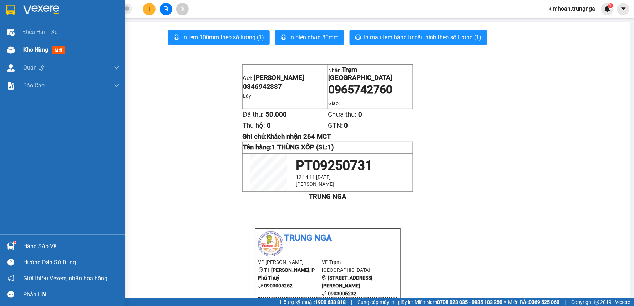
click at [15, 49] on div at bounding box center [11, 50] width 12 height 12
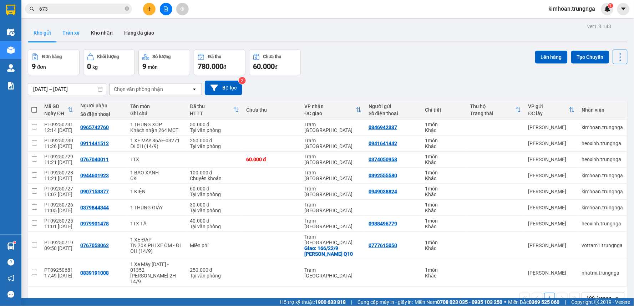
click at [74, 31] on button "Trên xe" at bounding box center [71, 32] width 29 height 17
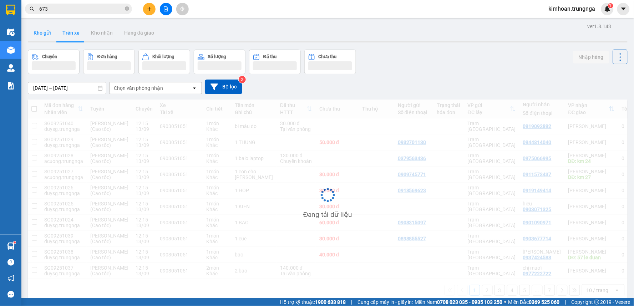
click at [39, 31] on button "Kho gửi" at bounding box center [42, 32] width 29 height 17
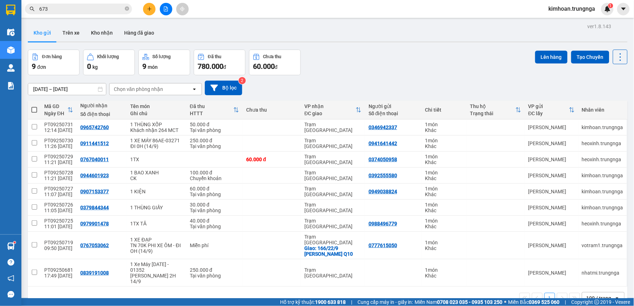
click at [37, 110] on th at bounding box center [34, 110] width 13 height 19
click at [35, 111] on span at bounding box center [34, 110] width 6 height 6
click at [34, 106] on input "checkbox" at bounding box center [34, 106] width 0 height 0
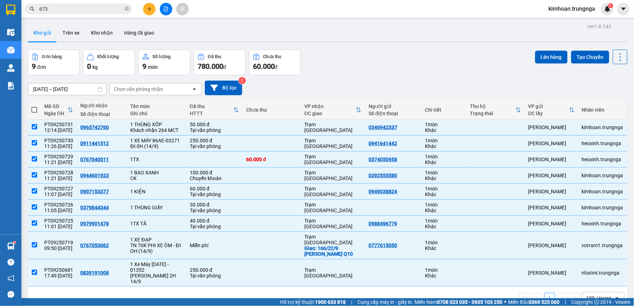
checkbox input "true"
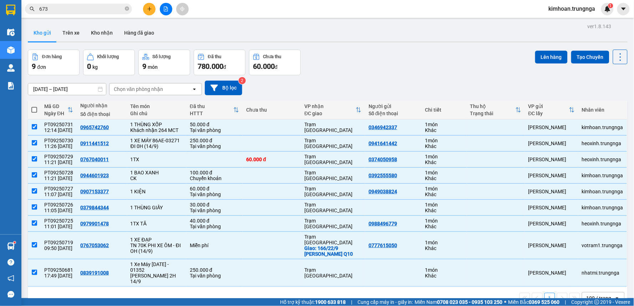
checkbox input "true"
click at [32, 145] on input "checkbox" at bounding box center [34, 142] width 5 height 5
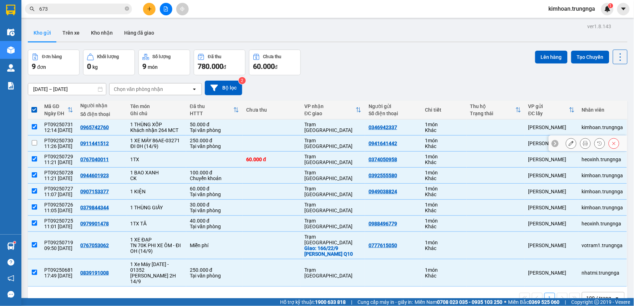
checkbox input "false"
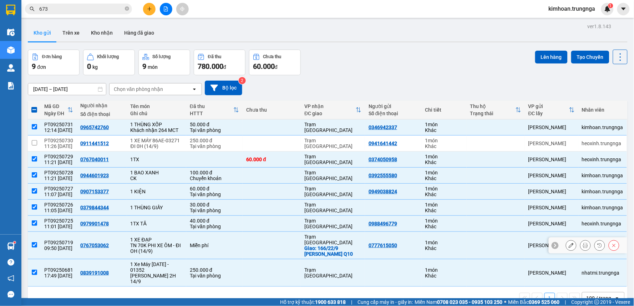
click at [34, 252] on td at bounding box center [34, 245] width 13 height 27
checkbox input "false"
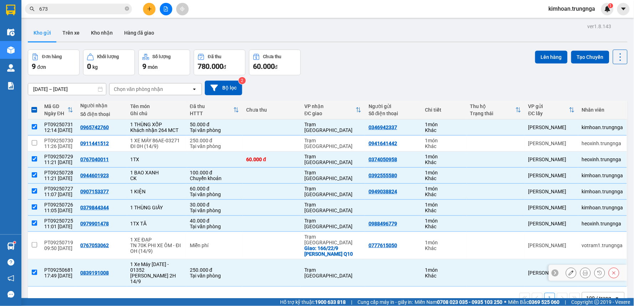
click at [32, 272] on input "checkbox" at bounding box center [34, 272] width 5 height 5
checkbox input "false"
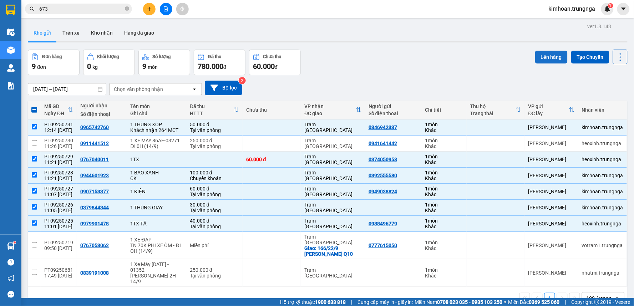
click at [546, 51] on button "Lên hàng" at bounding box center [551, 57] width 32 height 13
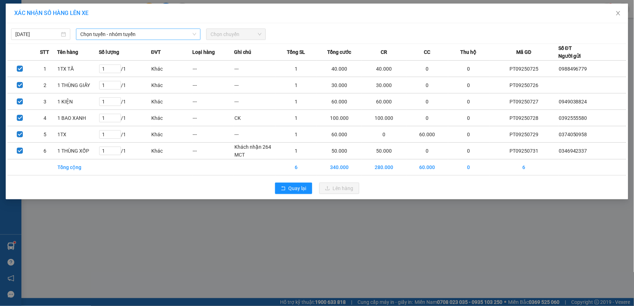
click at [125, 31] on span "Chọn tuyến - nhóm tuyến" at bounding box center [138, 34] width 116 height 11
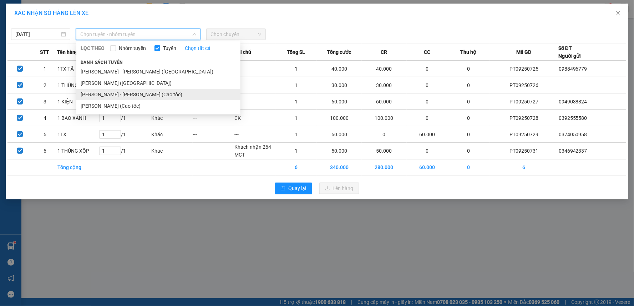
click at [109, 93] on li "[PERSON_NAME] - [PERSON_NAME] (Cao tốc)" at bounding box center [158, 94] width 164 height 11
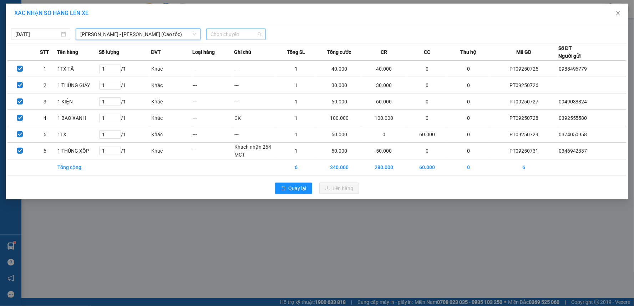
click at [238, 36] on span "Chọn chuyến" at bounding box center [235, 34] width 51 height 11
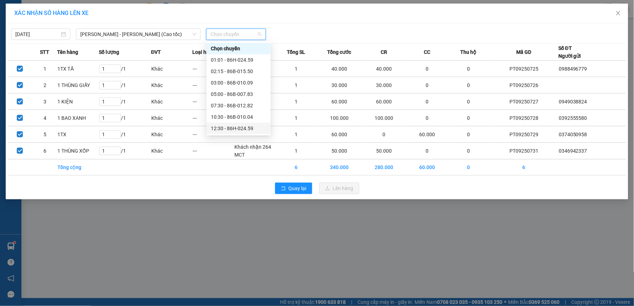
click at [231, 129] on div "12:30 - 86H-024.59" at bounding box center [239, 129] width 56 height 8
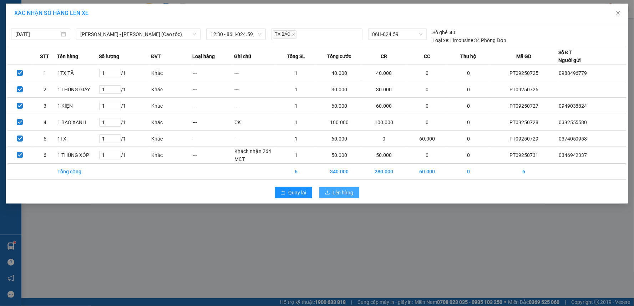
click at [325, 187] on button "Lên hàng" at bounding box center [339, 192] width 40 height 11
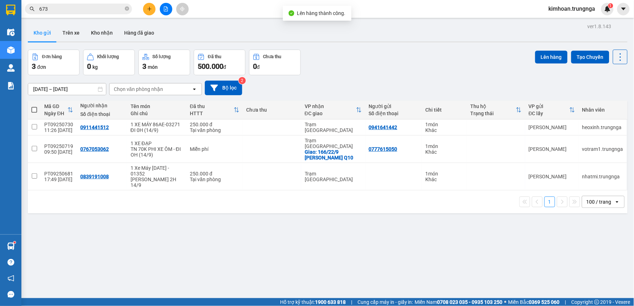
click at [172, 9] on button at bounding box center [166, 9] width 12 height 12
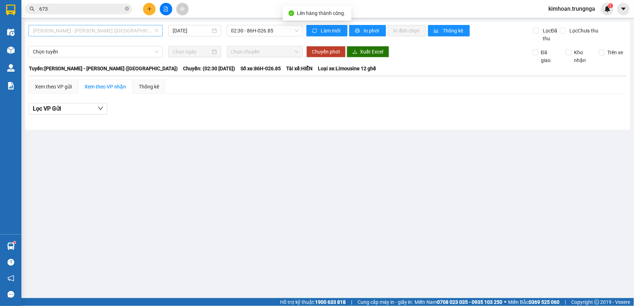
click at [121, 36] on span "[PERSON_NAME] - [PERSON_NAME] ([GEOGRAPHIC_DATA])" at bounding box center [96, 30] width 126 height 11
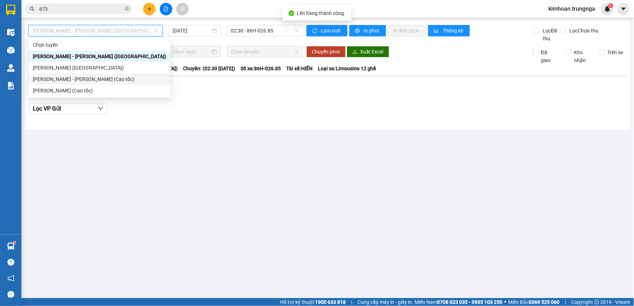
click at [110, 80] on div "[PERSON_NAME] - [PERSON_NAME] (Cao tốc)" at bounding box center [99, 79] width 133 height 8
type input "[DATE]"
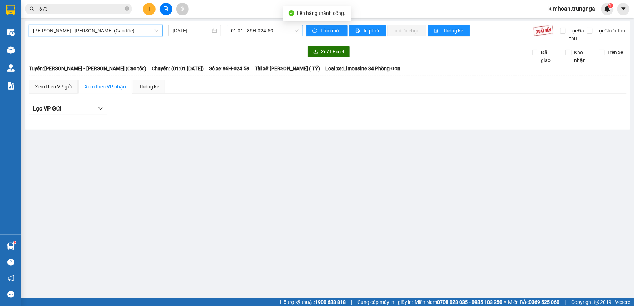
click at [247, 32] on span "01:01 - 86H-024.59" at bounding box center [264, 30] width 67 height 11
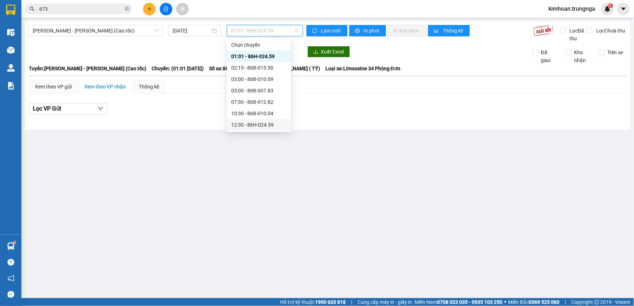
click at [243, 124] on div "12:30 - 86H-024.59" at bounding box center [259, 125] width 56 height 8
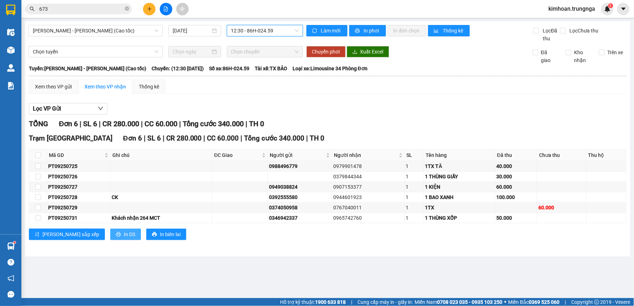
click at [124, 234] on span "In DS" at bounding box center [129, 234] width 11 height 8
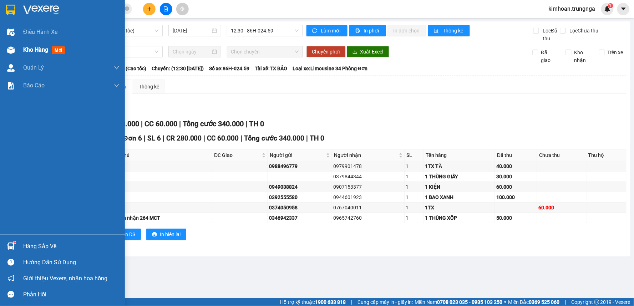
click at [15, 49] on div at bounding box center [11, 50] width 12 height 12
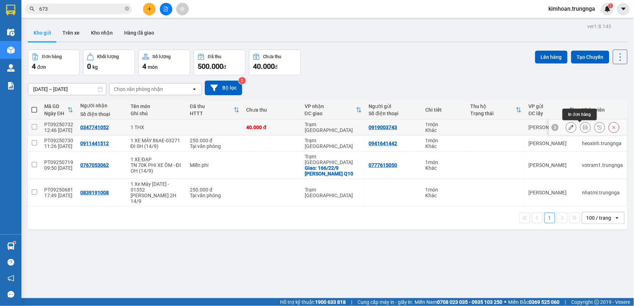
click at [580, 130] on button at bounding box center [585, 127] width 10 height 12
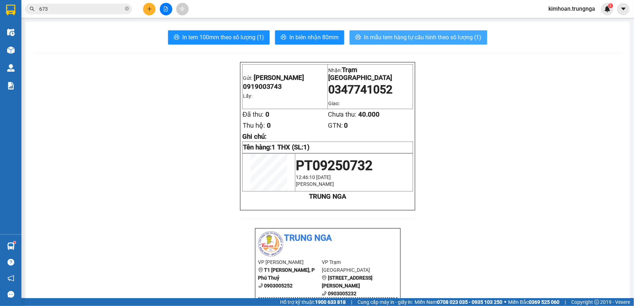
click at [437, 39] on span "In mẫu tem hàng tự cấu hình theo số lượng (1)" at bounding box center [423, 37] width 118 height 9
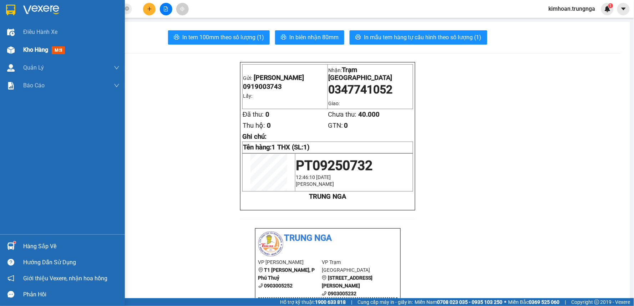
click at [33, 56] on div "Kho hàng mới" at bounding box center [71, 50] width 96 height 18
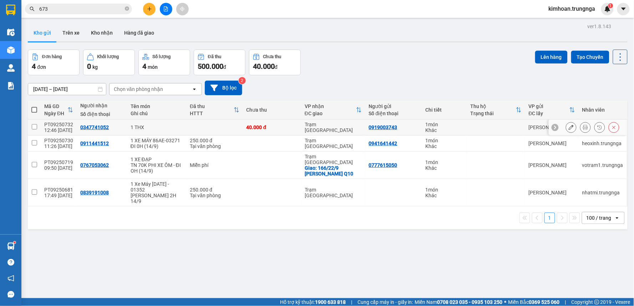
click at [568, 129] on button at bounding box center [571, 127] width 10 height 12
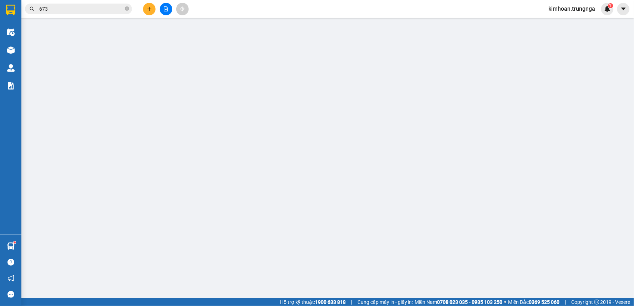
type input "0919003743"
type input "0347741052"
type input "40.000"
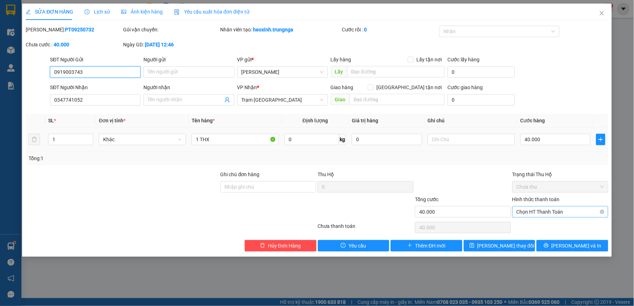
drag, startPoint x: 529, startPoint y: 209, endPoint x: 530, endPoint y: 217, distance: 8.3
click at [529, 209] on span "Chọn HT Thanh Toán" at bounding box center [560, 212] width 87 height 11
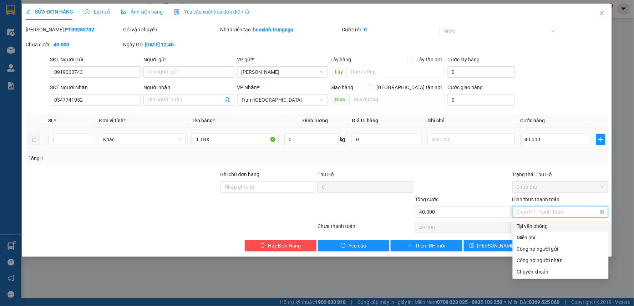
click at [532, 227] on div "Tại văn phòng" at bounding box center [560, 226] width 87 height 8
type input "0"
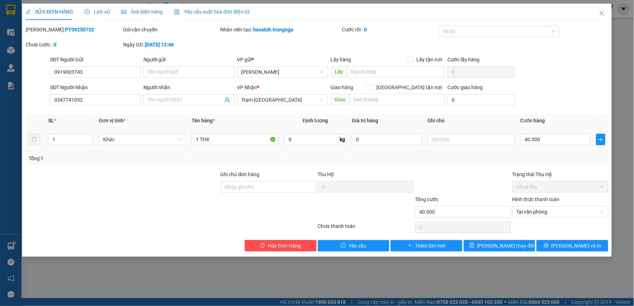
click at [566, 252] on div "SỬA ĐƠN HÀNG Lịch sử Ảnh kiện hàng Yêu cầu xuất hóa đơn điện tử Total Paid Fee …" at bounding box center [317, 130] width 590 height 253
click at [570, 247] on span "[PERSON_NAME] và In" at bounding box center [577, 246] width 50 height 8
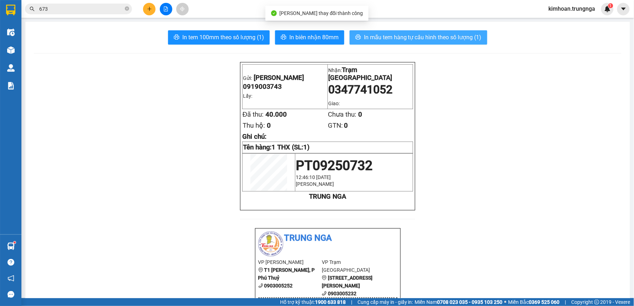
click at [364, 35] on span "In mẫu tem hàng tự cấu hình theo số lượng (1)" at bounding box center [423, 37] width 118 height 9
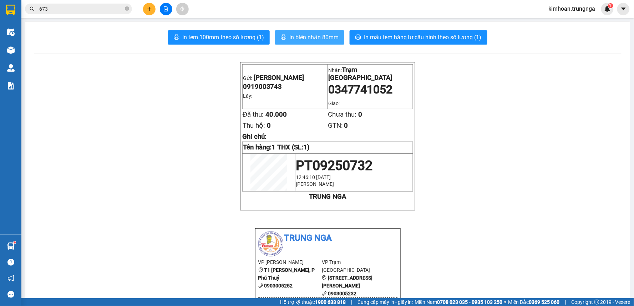
click at [324, 41] on span "In biên nhận 80mm" at bounding box center [313, 37] width 49 height 9
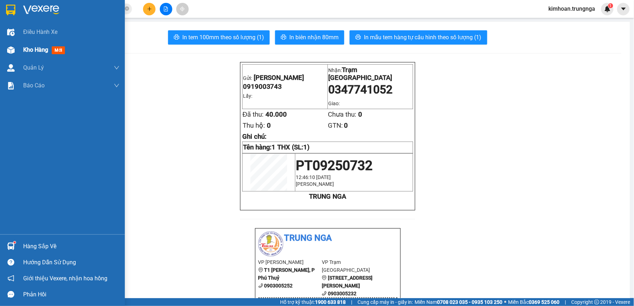
click at [11, 55] on div at bounding box center [11, 50] width 12 height 12
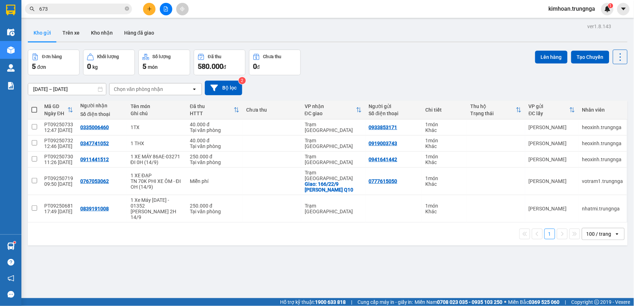
click at [169, 12] on button at bounding box center [166, 9] width 12 height 12
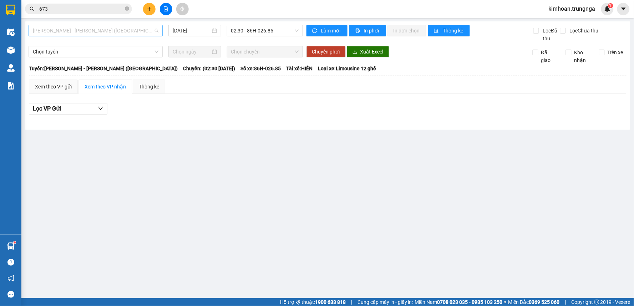
click at [93, 34] on span "[PERSON_NAME] - [PERSON_NAME] ([GEOGRAPHIC_DATA])" at bounding box center [96, 30] width 126 height 11
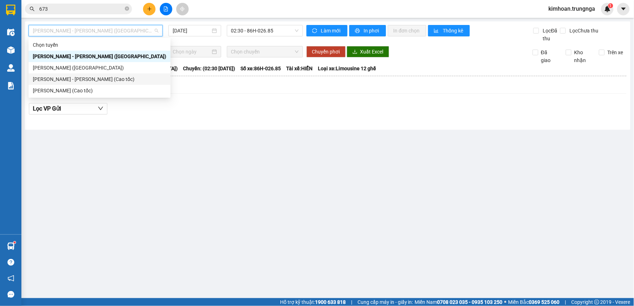
click at [71, 83] on div "[PERSON_NAME] - [PERSON_NAME] (Cao tốc)" at bounding box center [100, 78] width 142 height 11
type input "[DATE]"
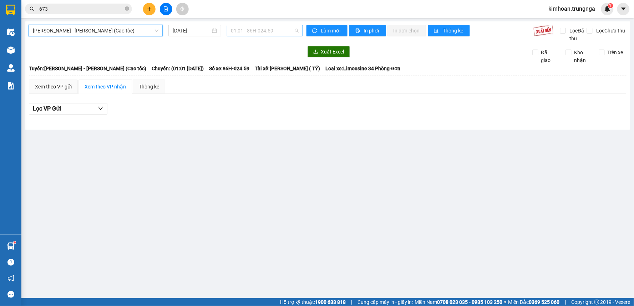
click at [250, 31] on span "01:01 - 86H-024.59" at bounding box center [264, 30] width 67 height 11
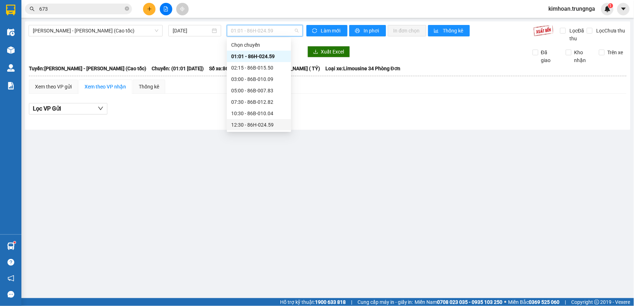
click at [236, 125] on div "12:30 - 86H-024.59" at bounding box center [259, 125] width 56 height 8
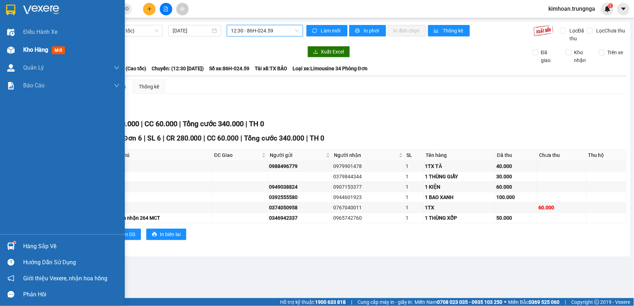
click at [15, 53] on div at bounding box center [11, 50] width 12 height 12
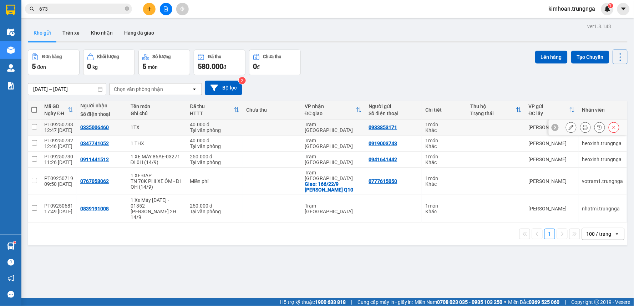
click at [583, 127] on icon at bounding box center [585, 127] width 5 height 5
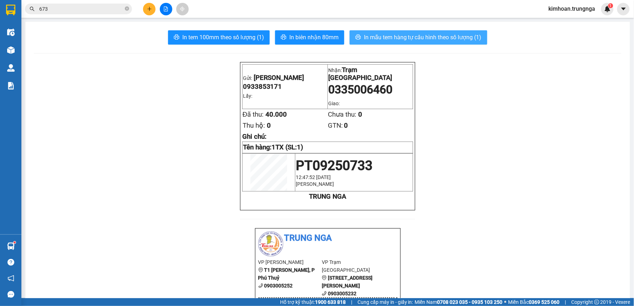
click at [442, 35] on span "In mẫu tem hàng tự cấu hình theo số lượng (1)" at bounding box center [423, 37] width 118 height 9
click at [163, 12] on button at bounding box center [166, 9] width 12 height 12
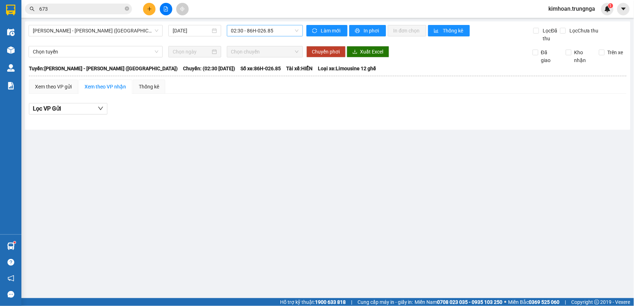
click at [245, 31] on span "02:30 - 86H-026.85" at bounding box center [264, 30] width 67 height 11
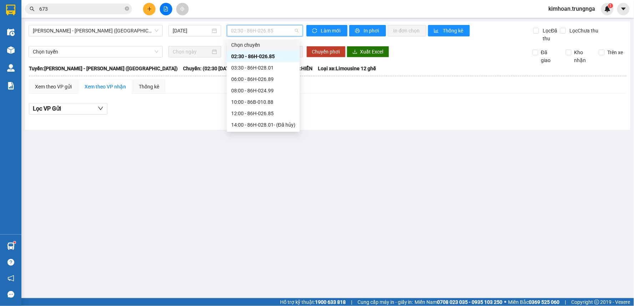
click at [124, 20] on main "Phan Thiết - Hồ Chí Minh (Ghế) 13/09/2025 02:30 - 86H-026.85 Làm mới In phơi In…" at bounding box center [317, 149] width 634 height 298
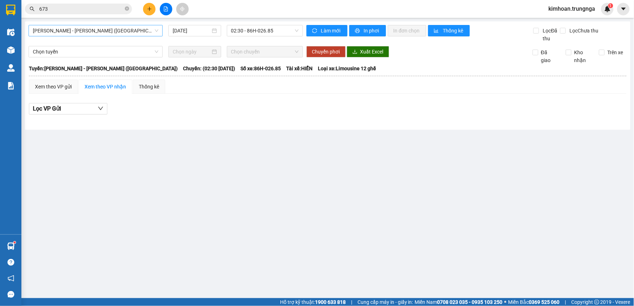
click at [123, 30] on span "[PERSON_NAME] - [PERSON_NAME] ([GEOGRAPHIC_DATA])" at bounding box center [96, 30] width 126 height 11
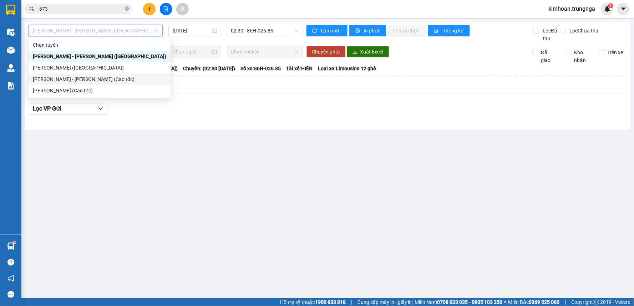
click at [109, 76] on div "[PERSON_NAME] - [PERSON_NAME] (Cao tốc)" at bounding box center [99, 79] width 133 height 8
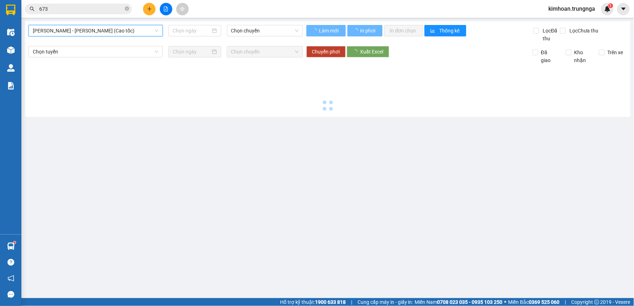
type input "[DATE]"
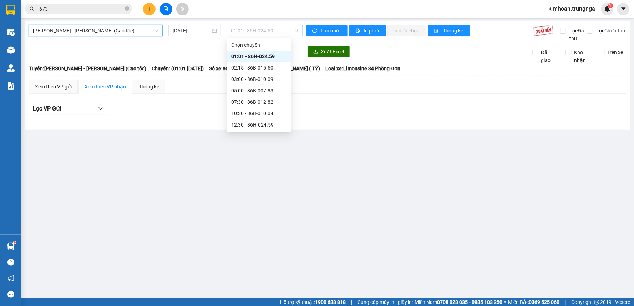
click at [263, 33] on span "01:01 - 86H-024.59" at bounding box center [264, 30] width 67 height 11
click at [249, 99] on div "07:30 - 86B-012.82" at bounding box center [259, 102] width 56 height 8
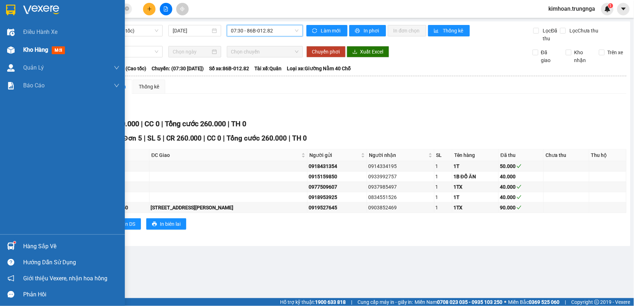
click at [15, 49] on div at bounding box center [11, 50] width 12 height 12
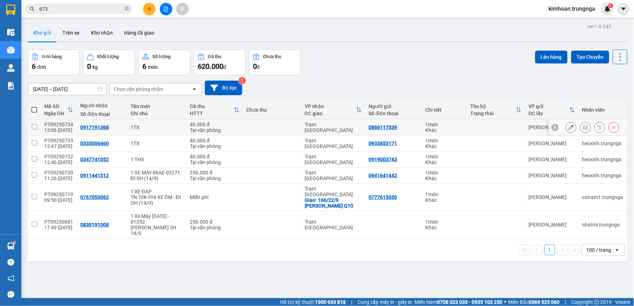
click at [583, 127] on icon at bounding box center [585, 127] width 5 height 5
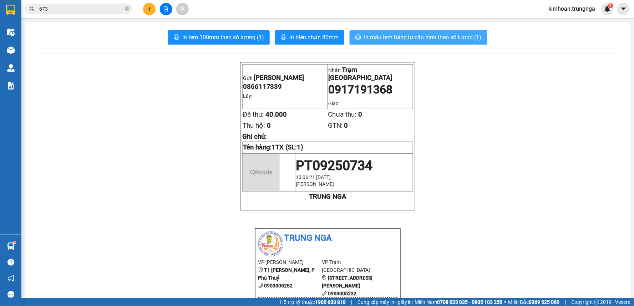
click at [419, 39] on span "In mẫu tem hàng tự cấu hình theo số lượng (1)" at bounding box center [423, 37] width 118 height 9
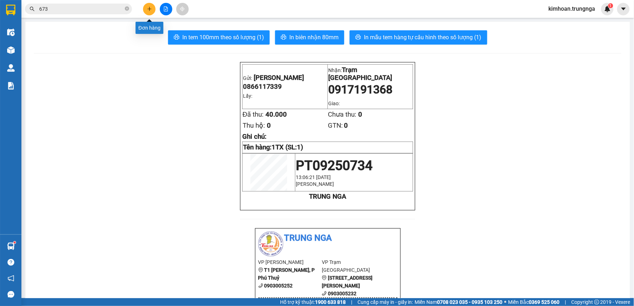
click at [152, 9] on button at bounding box center [149, 9] width 12 height 12
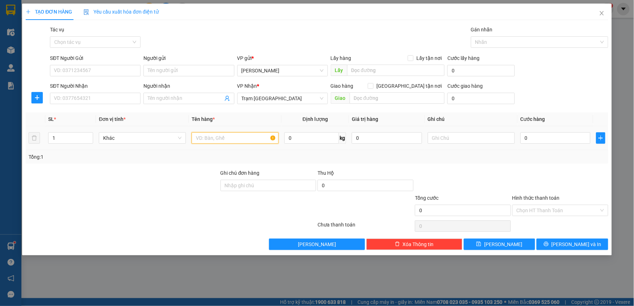
click at [204, 138] on input "text" at bounding box center [235, 137] width 87 height 11
type input "1 THÙNG XỐP"
click at [558, 137] on input "0" at bounding box center [555, 137] width 70 height 11
type input "4"
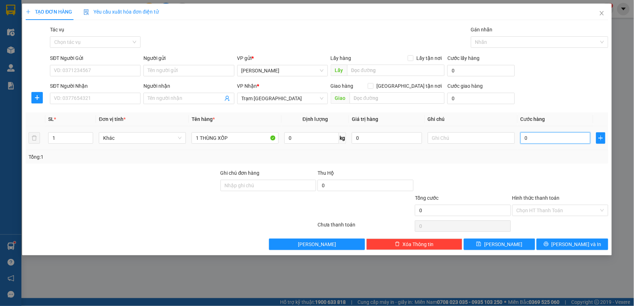
type input "4"
type input "40"
type input "40.000"
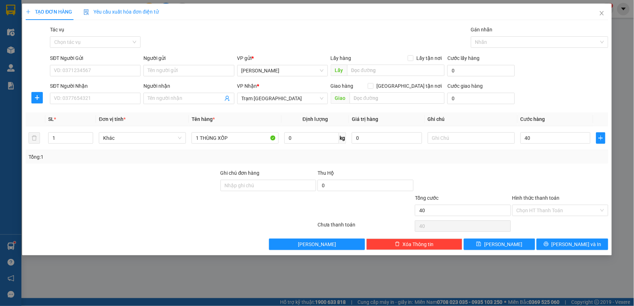
type input "40.000"
click at [498, 157] on div "Tổng: 1" at bounding box center [317, 157] width 577 height 8
click at [373, 87] on input "[GEOGRAPHIC_DATA] tận nơi" at bounding box center [370, 85] width 5 height 5
checkbox input "true"
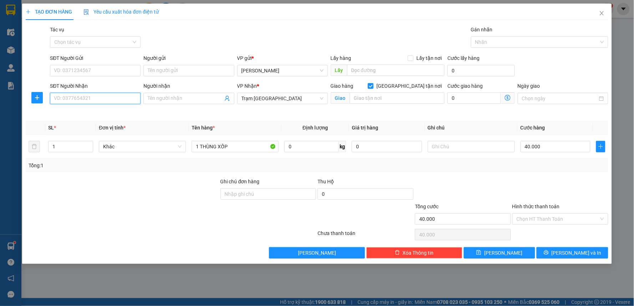
click at [116, 100] on input "SĐT Người Nhận" at bounding box center [95, 98] width 91 height 11
type input "0984410551"
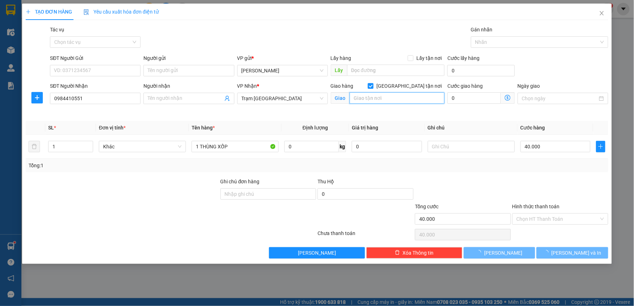
click at [385, 95] on input "text" at bounding box center [397, 97] width 95 height 11
type input "106/28A Đường 109 Phước Long B"
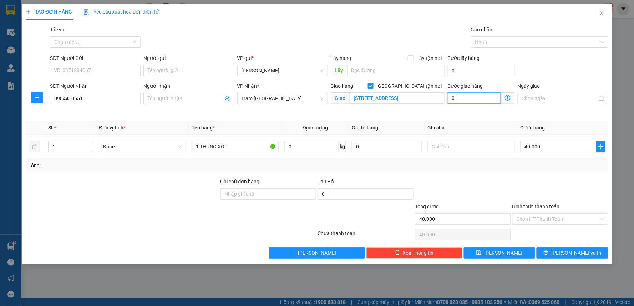
click at [464, 95] on input "0" at bounding box center [474, 97] width 54 height 11
type input "40.001"
type input "1"
type input "40.015"
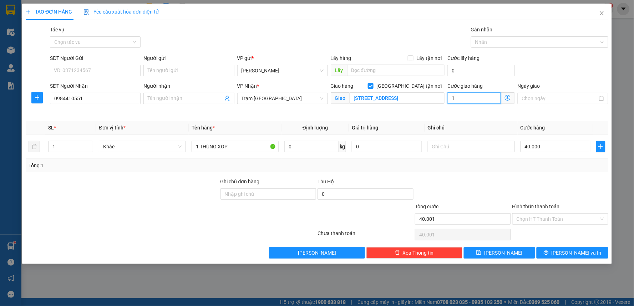
type input "40.015"
type input "15"
type input "40.150"
type input "150"
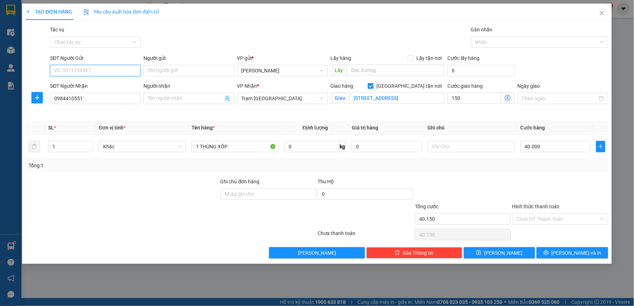
type input "190.000"
type input "150.000"
click at [126, 73] on input "SĐT Người Gửi" at bounding box center [95, 70] width 91 height 11
click at [205, 99] on input "Người nhận" at bounding box center [185, 99] width 75 height 8
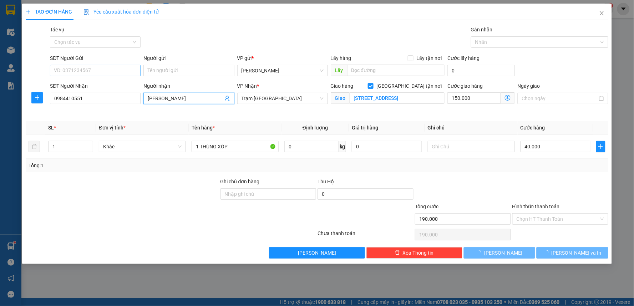
type input "Vũ"
click at [123, 75] on input "SĐT Người Gửi" at bounding box center [95, 70] width 91 height 11
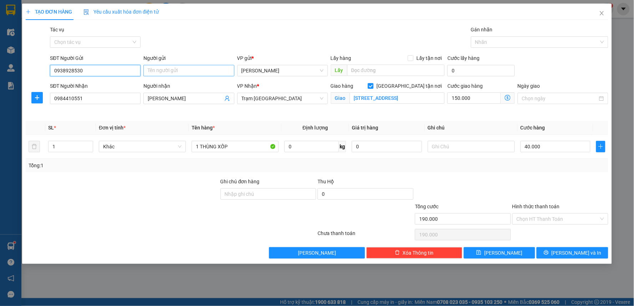
type input "0938928530"
click at [160, 67] on input "Người gửi" at bounding box center [188, 70] width 91 height 11
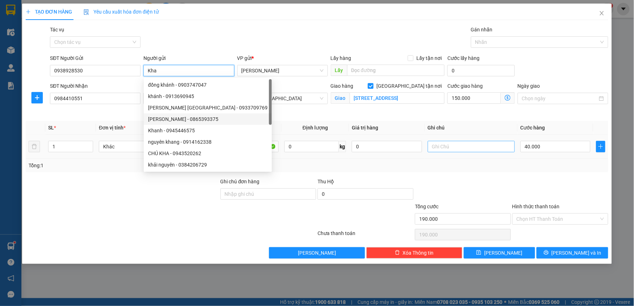
type input "Kha"
click at [459, 146] on input "text" at bounding box center [471, 146] width 87 height 11
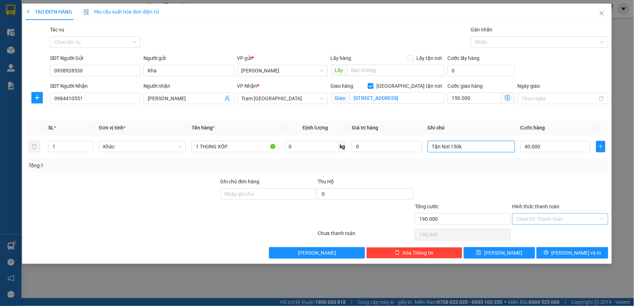
type input "Tận Nơi 150k"
click at [558, 222] on input "Hình thức thanh toán" at bounding box center [558, 219] width 82 height 11
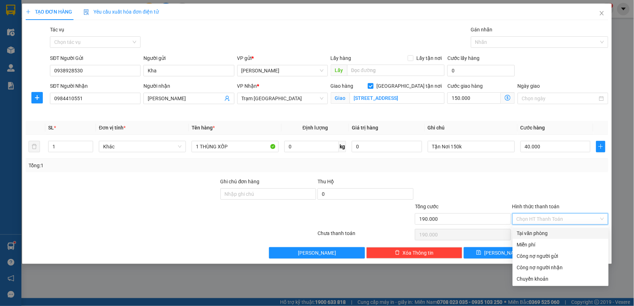
click at [544, 232] on div "Tại văn phòng" at bounding box center [560, 233] width 87 height 8
type input "0"
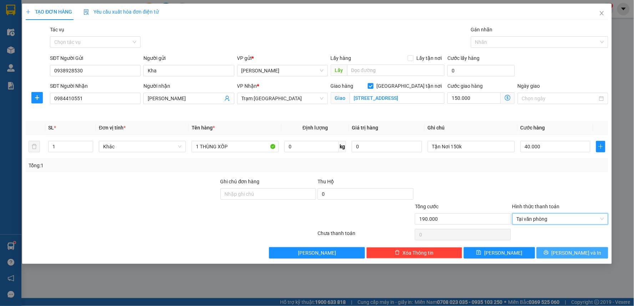
click at [566, 258] on button "[PERSON_NAME] và In" at bounding box center [573, 252] width 72 height 11
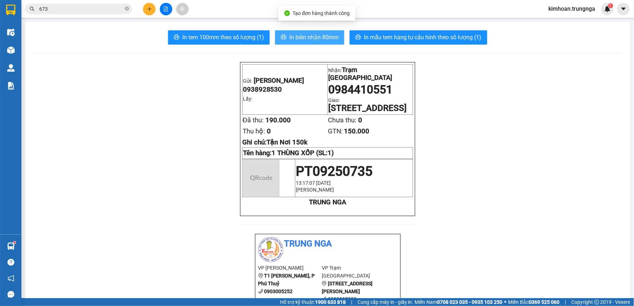
click at [289, 41] on span "In biên nhận 80mm" at bounding box center [313, 37] width 49 height 9
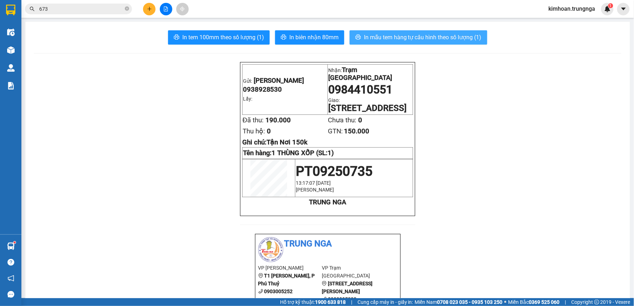
click at [380, 36] on span "In mẫu tem hàng tự cấu hình theo số lượng (1)" at bounding box center [423, 37] width 118 height 9
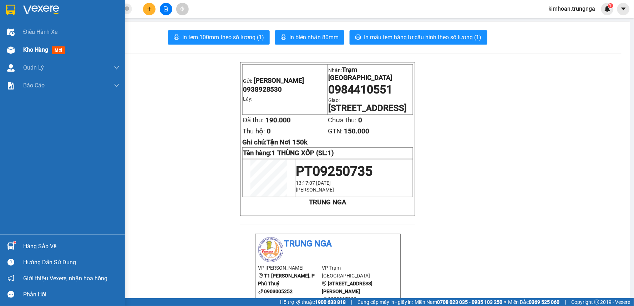
click at [26, 50] on span "Kho hàng" at bounding box center [35, 49] width 25 height 7
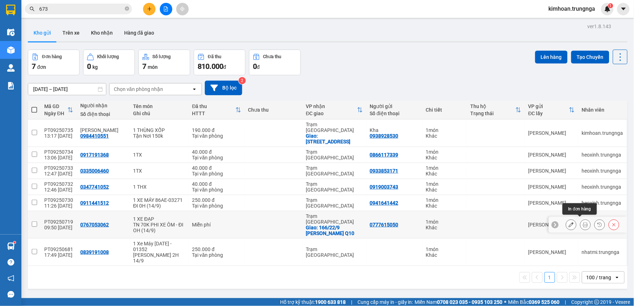
click at [580, 225] on button at bounding box center [585, 225] width 10 height 12
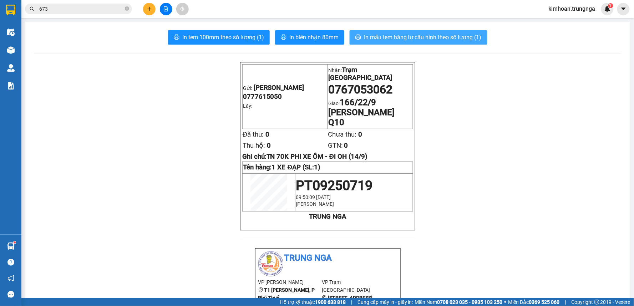
click at [400, 40] on span "In mẫu tem hàng tự cấu hình theo số lượng (1)" at bounding box center [423, 37] width 118 height 9
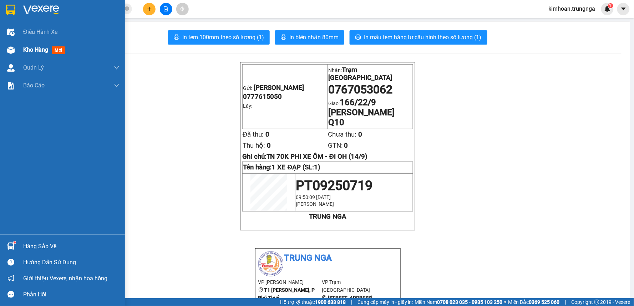
click at [13, 56] on div "Kho hàng mới" at bounding box center [62, 50] width 125 height 18
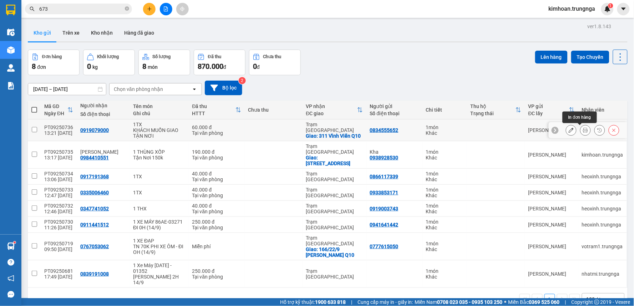
click at [580, 130] on button at bounding box center [585, 130] width 10 height 12
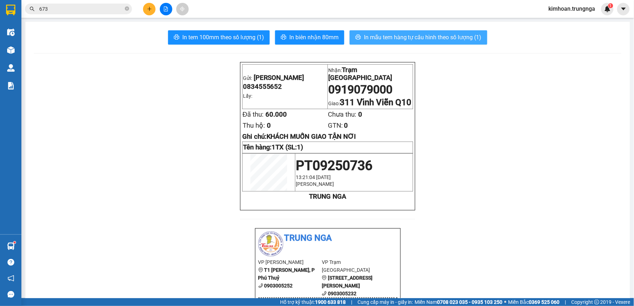
click at [365, 41] on span "In mẫu tem hàng tự cấu hình theo số lượng (1)" at bounding box center [423, 37] width 118 height 9
click at [127, 9] on icon "close-circle" at bounding box center [127, 8] width 4 height 4
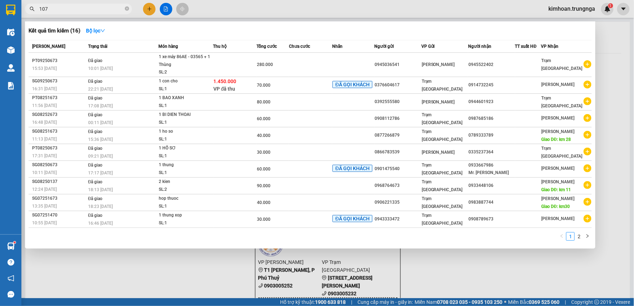
type input "1079"
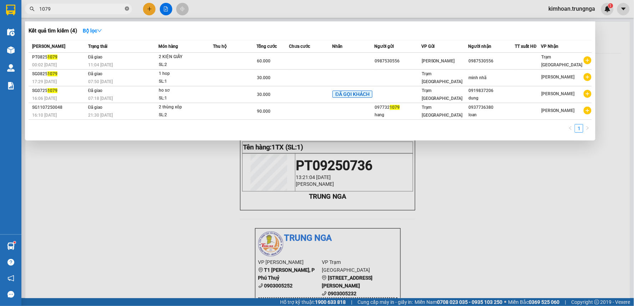
click at [127, 9] on icon "close-circle" at bounding box center [127, 8] width 4 height 4
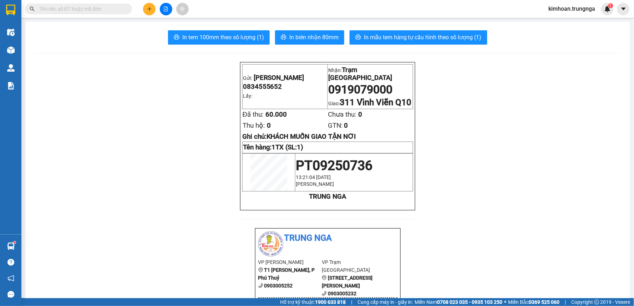
click at [119, 6] on input "text" at bounding box center [81, 9] width 84 height 8
click at [76, 11] on input "text" at bounding box center [81, 9] width 84 height 8
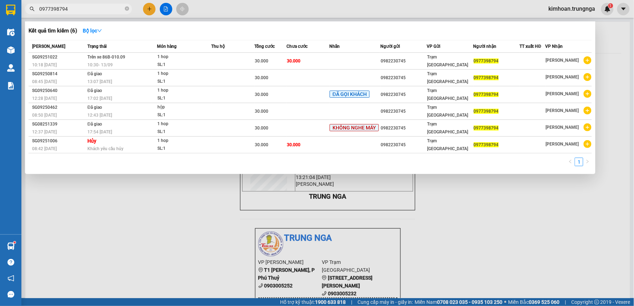
type input "0977398794"
click at [194, 4] on div at bounding box center [317, 153] width 634 height 306
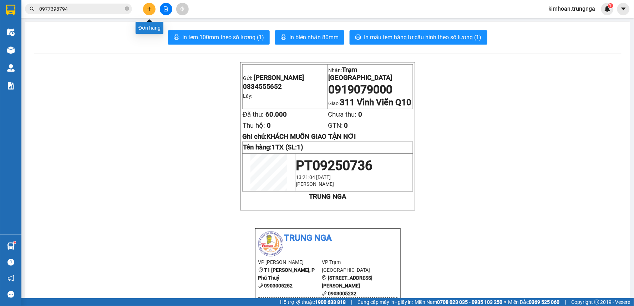
click at [150, 5] on button at bounding box center [149, 9] width 12 height 12
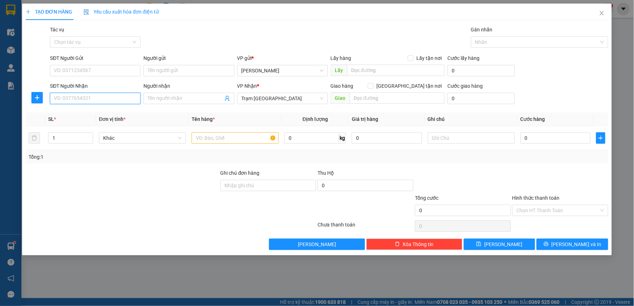
click at [112, 95] on input "SĐT Người Nhận" at bounding box center [95, 98] width 91 height 11
drag, startPoint x: 101, startPoint y: 74, endPoint x: 613, endPoint y: 1, distance: 516.8
click at [101, 75] on input "SĐT Người Gửi" at bounding box center [95, 70] width 91 height 11
type input "0365811560"
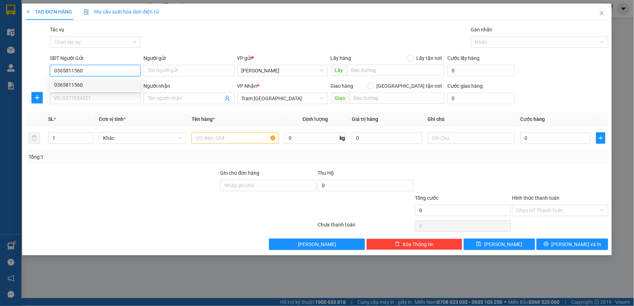
click at [88, 82] on div "0365811560" at bounding box center [95, 85] width 82 height 8
type input "50.000"
type input "0365811560"
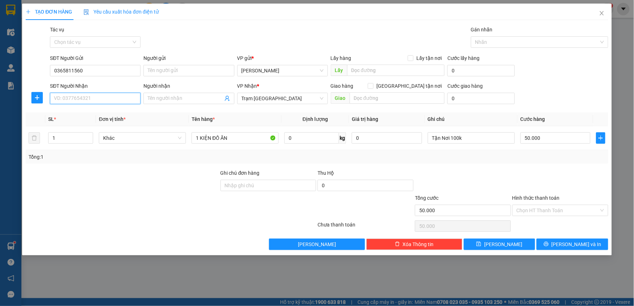
drag, startPoint x: 86, startPoint y: 101, endPoint x: 87, endPoint y: 95, distance: 6.1
click at [86, 100] on input "SĐT Người Nhận" at bounding box center [95, 98] width 91 height 11
click at [76, 113] on div "0376278511" at bounding box center [95, 113] width 82 height 8
type input "0376278511"
checkbox input "true"
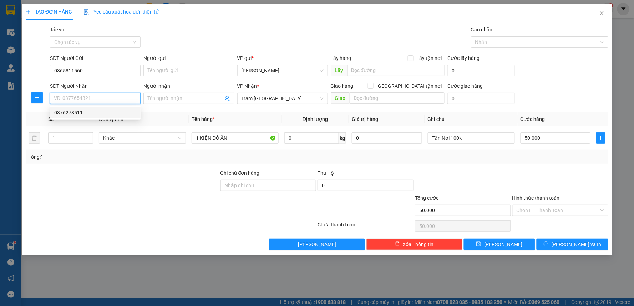
type input "17 Hồ Văn Huê, Phú Nhuận"
type input "150.000"
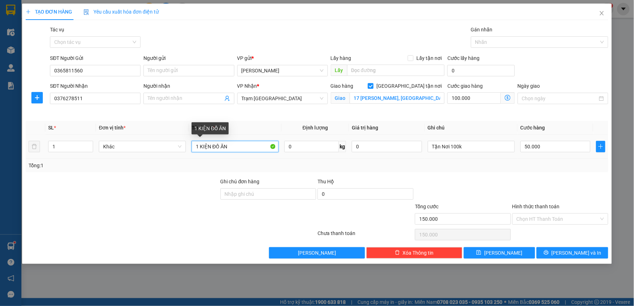
drag, startPoint x: 243, startPoint y: 149, endPoint x: 201, endPoint y: 148, distance: 41.8
click at [201, 148] on input "1 KIỆN ĐỒ ĂN" at bounding box center [235, 146] width 87 height 11
type input "1 THÙNG XỐP"
click at [373, 86] on input "[GEOGRAPHIC_DATA] tận nơi" at bounding box center [370, 85] width 5 height 5
checkbox input "false"
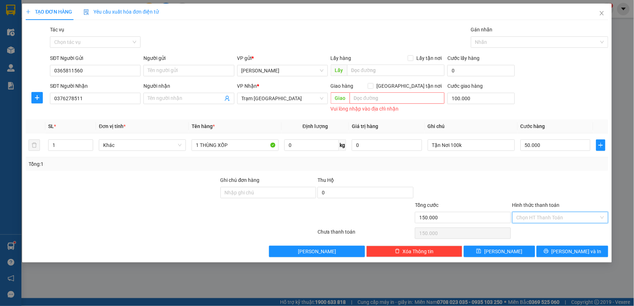
click at [579, 213] on input "Hình thức thanh toán" at bounding box center [558, 217] width 82 height 11
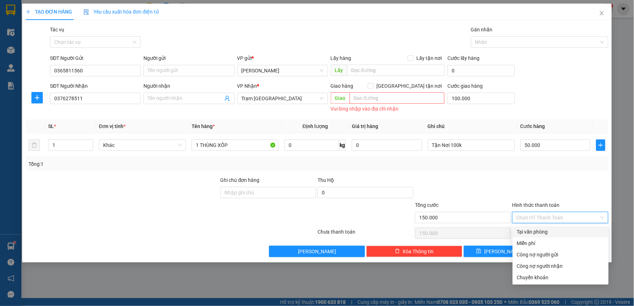
click at [565, 234] on div "Tại văn phòng" at bounding box center [560, 232] width 87 height 8
type input "0"
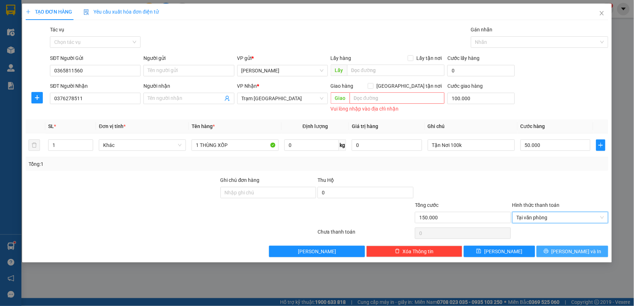
click at [571, 253] on span "[PERSON_NAME] và In" at bounding box center [577, 252] width 50 height 8
click at [578, 249] on span "[PERSON_NAME] và In" at bounding box center [577, 252] width 50 height 8
click at [374, 84] on span at bounding box center [371, 86] width 6 height 6
click at [373, 84] on input "[GEOGRAPHIC_DATA] tận nơi" at bounding box center [370, 85] width 5 height 5
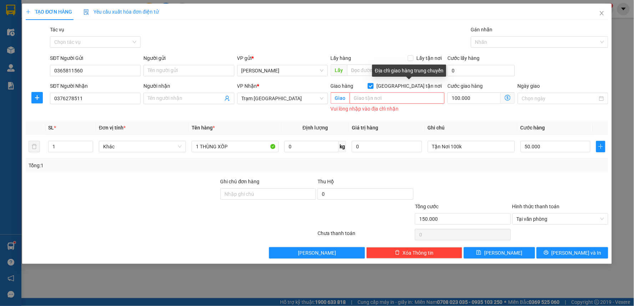
click at [373, 85] on input "[GEOGRAPHIC_DATA] tận nơi" at bounding box center [370, 85] width 5 height 5
checkbox input "false"
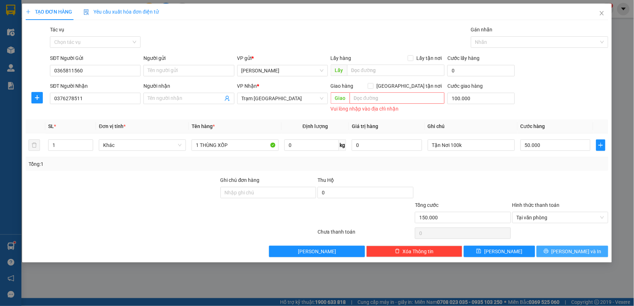
click at [548, 248] on button "[PERSON_NAME] và In" at bounding box center [573, 251] width 72 height 11
click at [481, 252] on icon "save" at bounding box center [478, 251] width 5 height 5
click at [550, 256] on button "[PERSON_NAME] và In" at bounding box center [573, 251] width 72 height 11
click at [550, 255] on button "[PERSON_NAME] và In" at bounding box center [573, 251] width 72 height 11
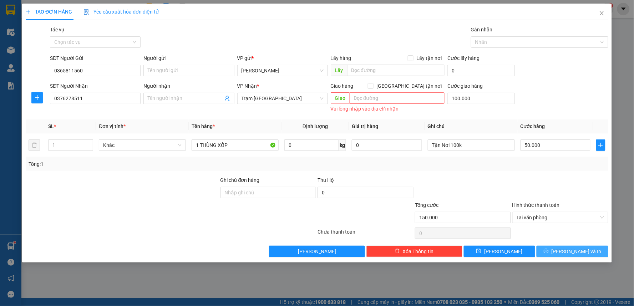
click at [550, 255] on button "[PERSON_NAME] và In" at bounding box center [573, 251] width 72 height 11
click at [105, 76] on input "0365811560" at bounding box center [95, 70] width 91 height 11
click at [600, 16] on span "Close" at bounding box center [602, 14] width 20 height 20
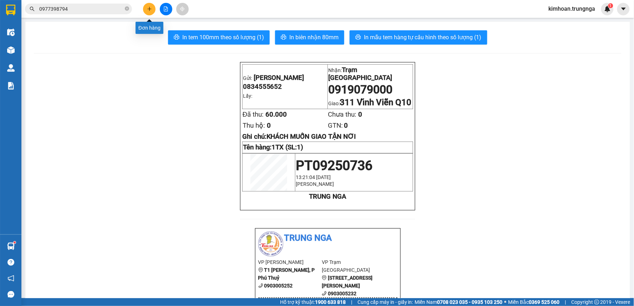
click at [146, 12] on button at bounding box center [149, 9] width 12 height 12
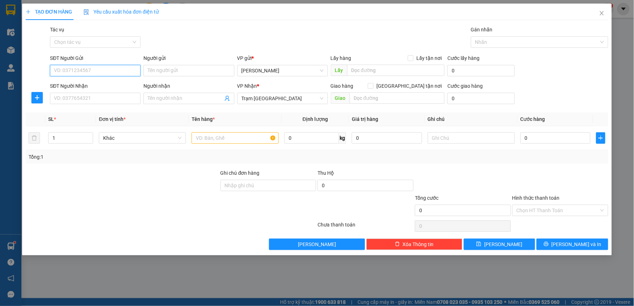
click at [115, 70] on input "SĐT Người Gửi" at bounding box center [95, 70] width 91 height 11
paste input "0365811560"
type input "0365811560"
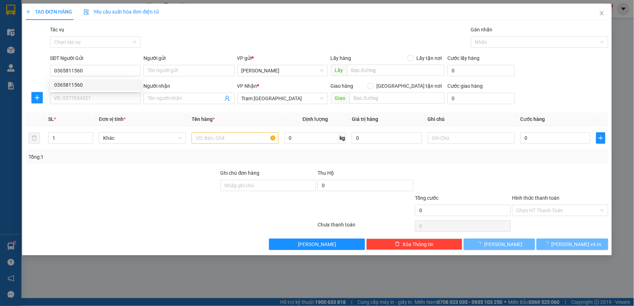
click at [98, 78] on div "0365811560 0365811560" at bounding box center [95, 85] width 91 height 14
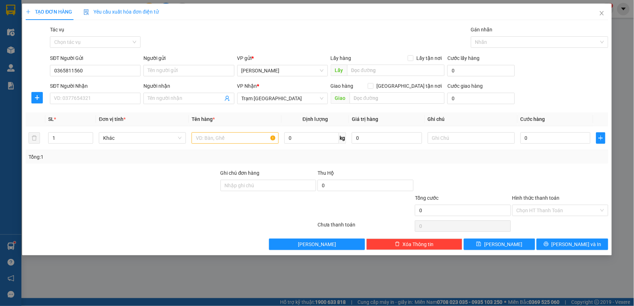
click at [95, 85] on div "SĐT Người Nhận" at bounding box center [95, 86] width 91 height 8
click at [95, 93] on input "SĐT Người Nhận" at bounding box center [95, 98] width 91 height 11
click at [93, 92] on div "SĐT Người Nhận" at bounding box center [95, 87] width 91 height 11
click at [92, 96] on input "SĐT Người Nhận" at bounding box center [95, 98] width 91 height 11
click at [86, 113] on div "0376278511" at bounding box center [95, 113] width 82 height 8
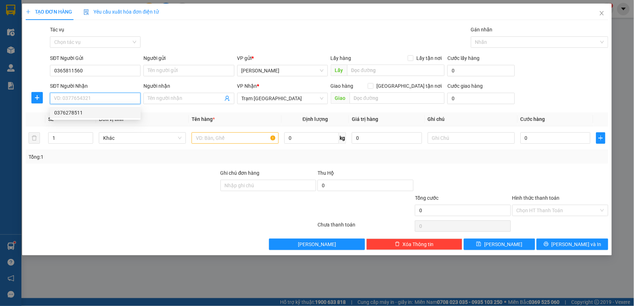
type input "0376278511"
checkbox input "true"
type input "17 Hồ Văn Huê, Phú Nhuận"
type input "100.000"
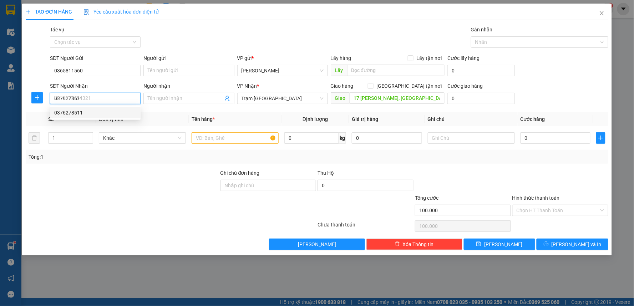
type input "150.000"
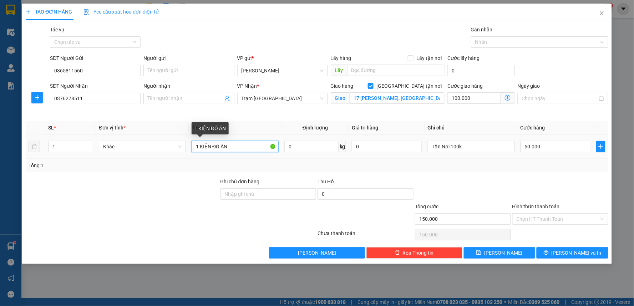
drag, startPoint x: 211, startPoint y: 147, endPoint x: 199, endPoint y: 147, distance: 12.1
click at [199, 147] on input "1 KIỆN ĐỒ ĂN" at bounding box center [235, 146] width 87 height 11
type input "1 THÙNG XỐP ĐỒ ĂN"
click at [374, 88] on span at bounding box center [371, 86] width 6 height 6
click at [373, 88] on input "[GEOGRAPHIC_DATA] tận nơi" at bounding box center [370, 85] width 5 height 5
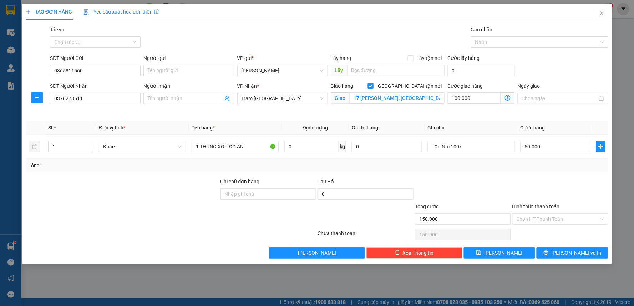
checkbox input "false"
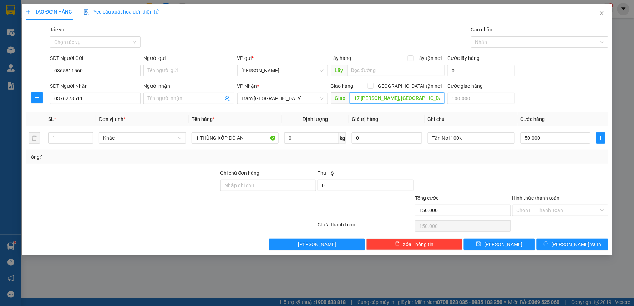
click at [408, 95] on input "17 Hồ Văn Huê, Phú Nhuận" at bounding box center [397, 97] width 95 height 11
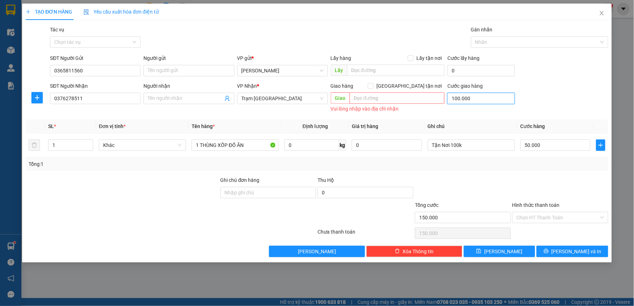
click at [459, 93] on input "100.000" at bounding box center [480, 98] width 67 height 11
type input "50.000"
type input "0"
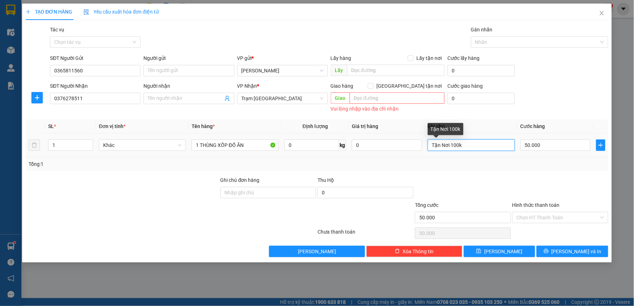
click at [478, 145] on input "Tận Nơi 100k" at bounding box center [471, 144] width 87 height 11
type input "Tận Nơi"
click at [489, 145] on input "Tận Nơi" at bounding box center [471, 144] width 87 height 11
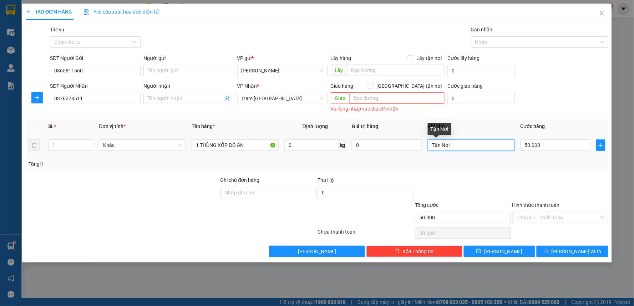
click at [489, 145] on input "Tận Nơi" at bounding box center [471, 144] width 87 height 11
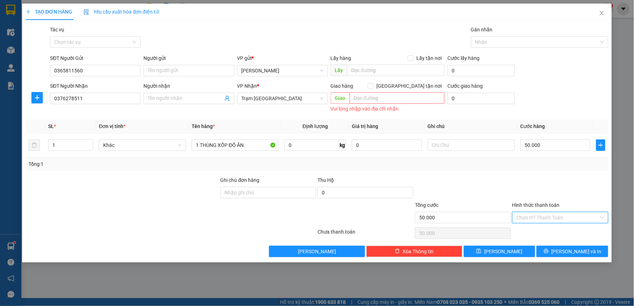
click at [544, 220] on input "Hình thức thanh toán" at bounding box center [558, 217] width 82 height 11
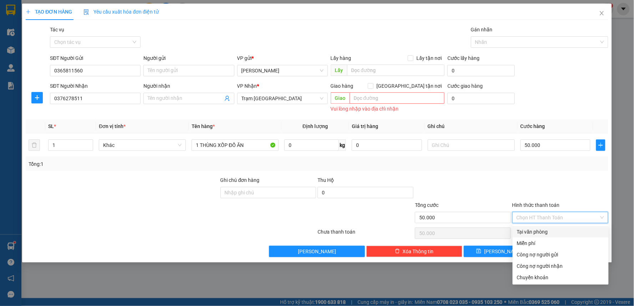
click at [544, 227] on div "Tại văn phòng" at bounding box center [561, 231] width 96 height 11
type input "0"
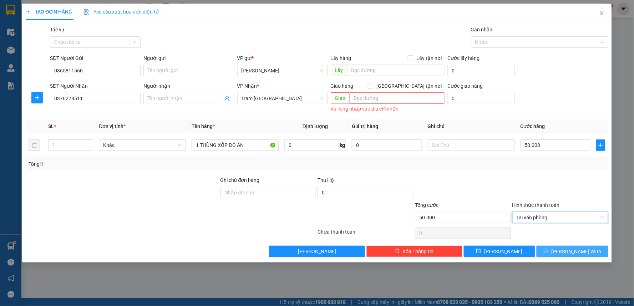
click at [565, 250] on button "[PERSON_NAME] và In" at bounding box center [573, 251] width 72 height 11
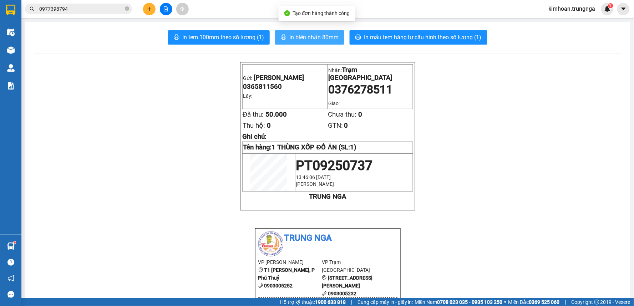
click at [293, 33] on span "In biên nhận 80mm" at bounding box center [313, 37] width 49 height 9
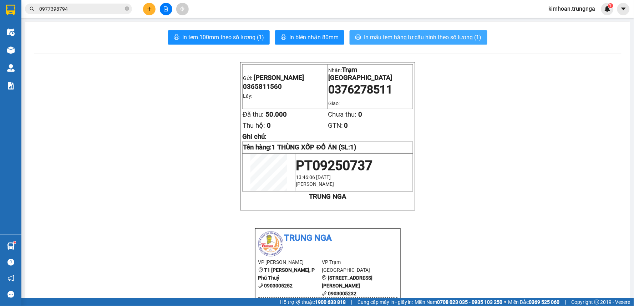
click at [479, 36] on button "In mẫu tem hàng tự cấu hình theo số lượng (1)" at bounding box center [419, 37] width 138 height 14
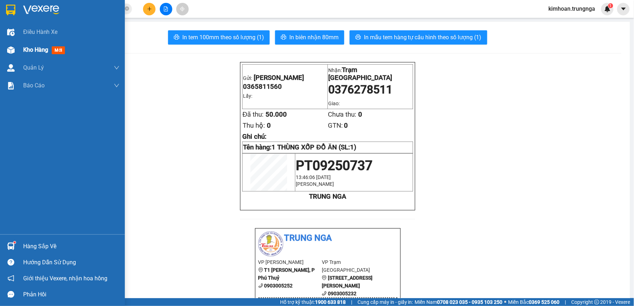
click at [17, 51] on div "Kho hàng mới" at bounding box center [62, 50] width 125 height 18
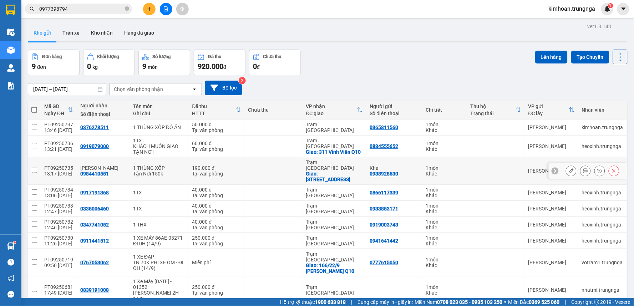
scroll to position [33, 0]
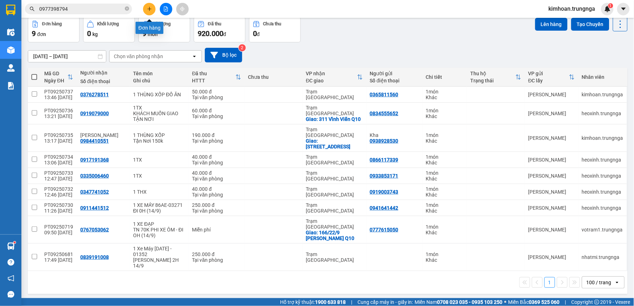
click at [147, 9] on icon "plus" at bounding box center [149, 8] width 5 height 5
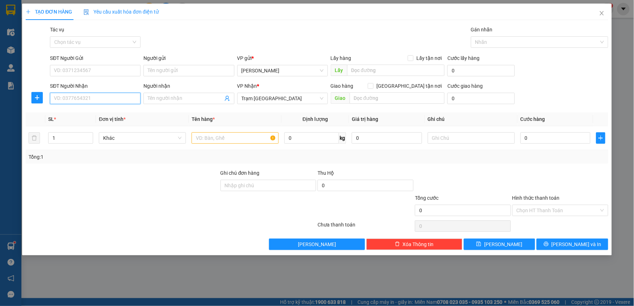
click at [111, 100] on input "SĐT Người Nhận" at bounding box center [95, 98] width 91 height 11
type input "0866690306"
click at [211, 134] on input "text" at bounding box center [235, 137] width 87 height 11
click at [114, 73] on input "SĐT Người Gửi" at bounding box center [95, 70] width 91 height 11
type input "0962278827"
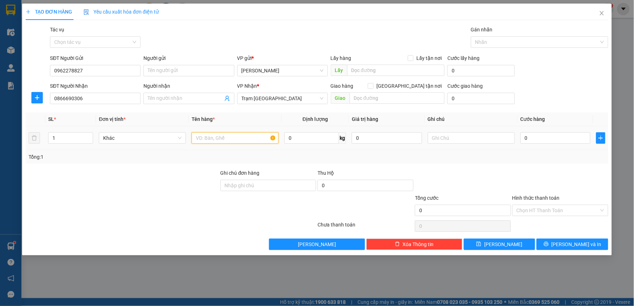
click at [218, 139] on input "text" at bounding box center [235, 137] width 87 height 11
type input "1 BỊCH ĐEN"
click at [540, 146] on td "0" at bounding box center [556, 138] width 76 height 24
click at [540, 138] on input "0" at bounding box center [555, 137] width 70 height 11
type input "5"
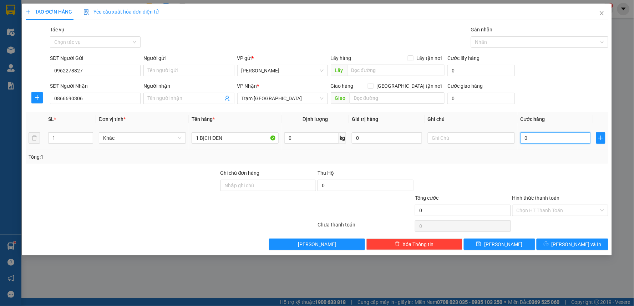
type input "5"
type input "50"
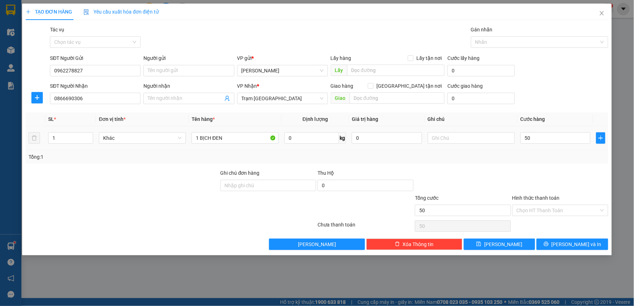
type input "50.000"
click at [528, 167] on div "Transit Pickup Surcharge Ids Transit Deliver Surcharge Ids Transit Deliver Surc…" at bounding box center [317, 138] width 583 height 224
click at [541, 212] on input "Hình thức thanh toán" at bounding box center [558, 210] width 82 height 11
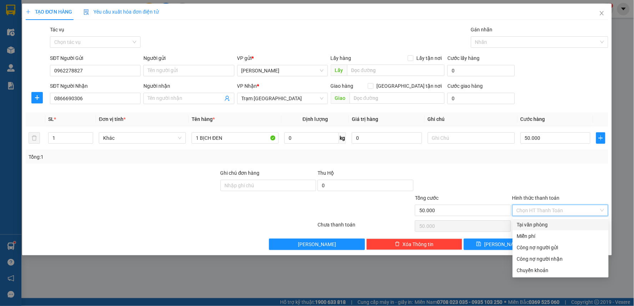
click at [540, 225] on div "Tại văn phòng" at bounding box center [560, 225] width 87 height 8
type input "0"
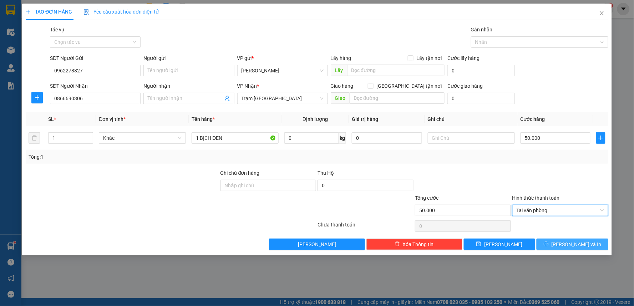
click at [556, 245] on button "[PERSON_NAME] và In" at bounding box center [573, 244] width 72 height 11
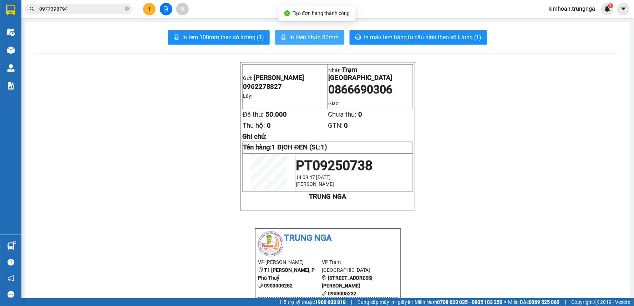
click at [312, 36] on span "In biên nhận 80mm" at bounding box center [313, 37] width 49 height 9
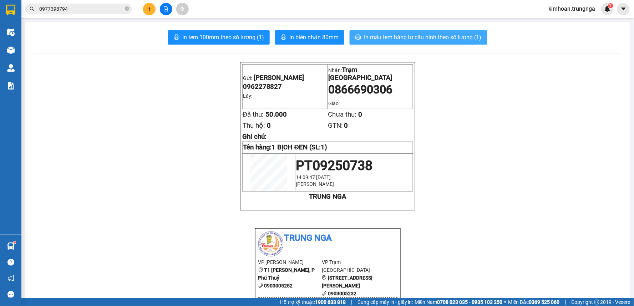
click at [430, 35] on span "In mẫu tem hàng tự cấu hình theo số lượng (1)" at bounding box center [423, 37] width 118 height 9
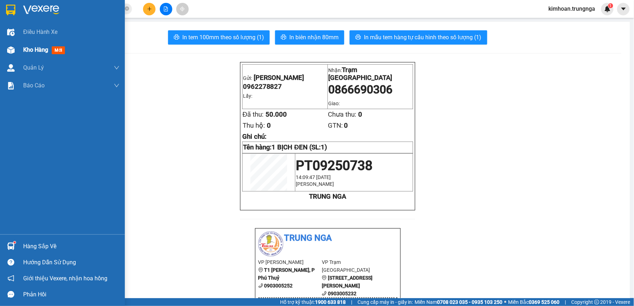
click at [10, 55] on div at bounding box center [11, 50] width 12 height 12
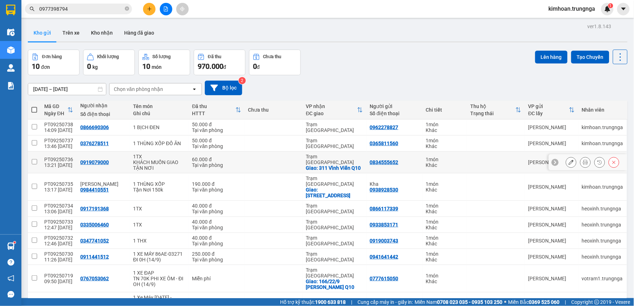
scroll to position [40, 0]
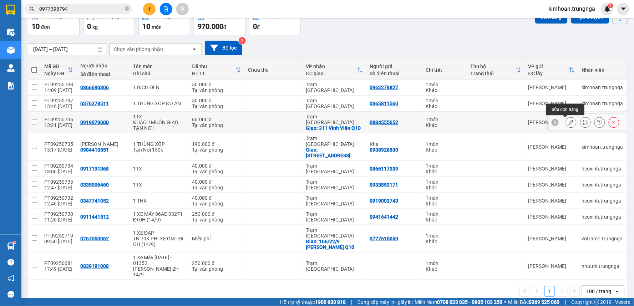
click at [569, 123] on icon at bounding box center [571, 122] width 5 height 5
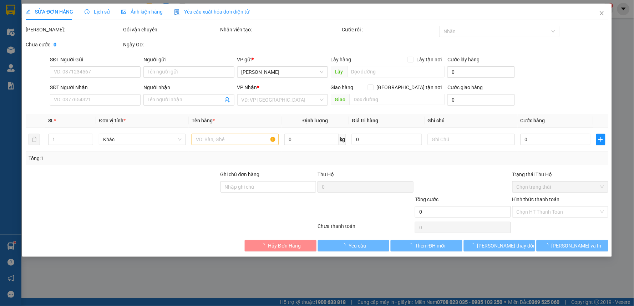
type input "0834555652"
type input "0919079000"
checkbox input "true"
type input "311 Vĩnh Viễn Q10"
type input "60.000"
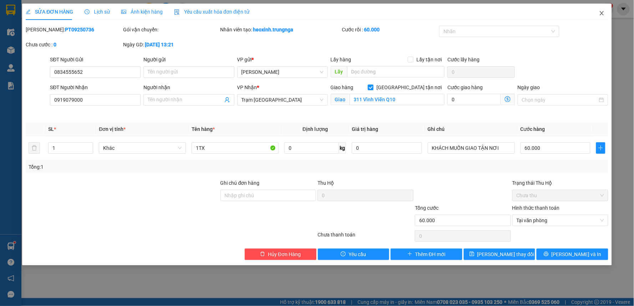
click at [602, 12] on icon "close" at bounding box center [602, 13] width 6 height 6
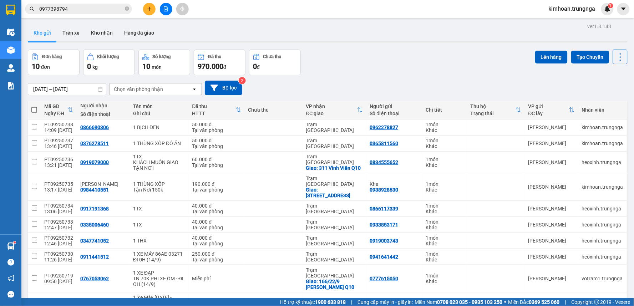
click at [98, 6] on input "0977398794" at bounding box center [81, 9] width 84 height 8
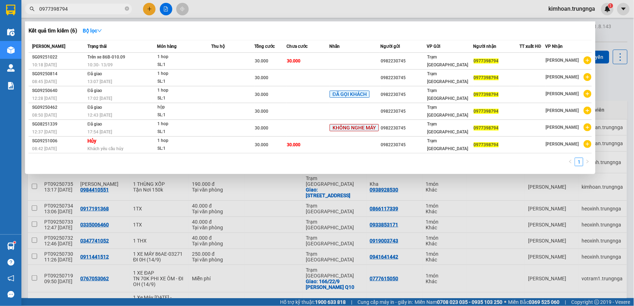
click at [98, 6] on input "0977398794" at bounding box center [81, 9] width 84 height 8
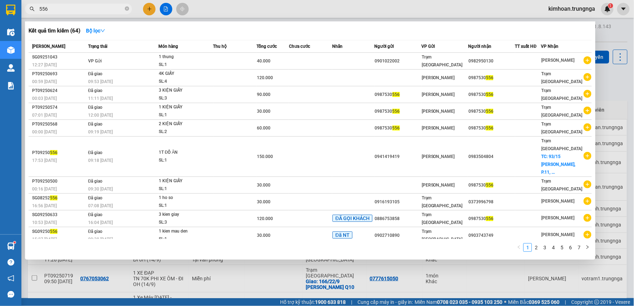
type input "556"
click at [172, 278] on div at bounding box center [317, 153] width 634 height 306
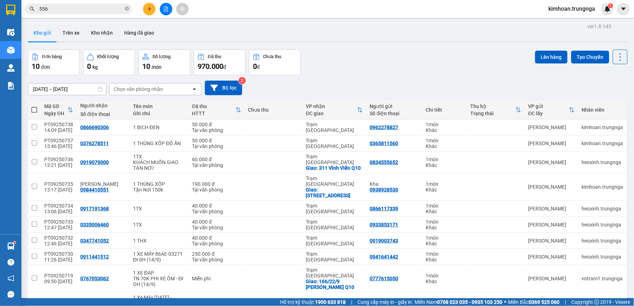
click at [105, 12] on input "556" at bounding box center [81, 9] width 84 height 8
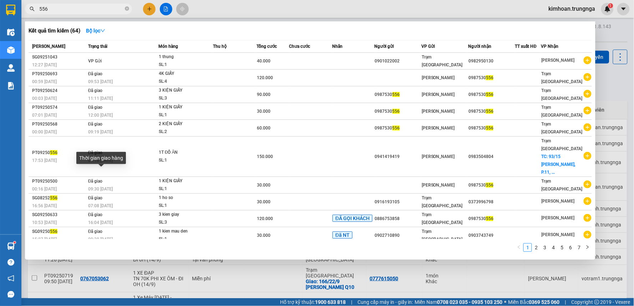
click at [108, 166] on div "Thời gian giao hàng" at bounding box center [101, 160] width 50 height 17
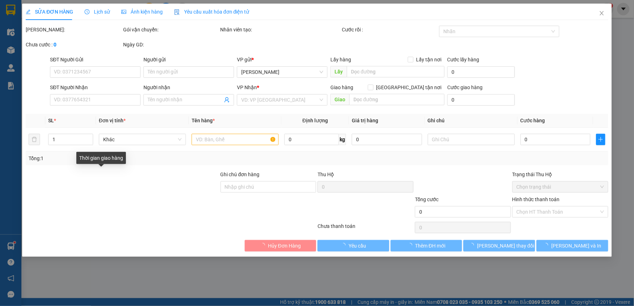
type input "0987530556"
type input "30.000"
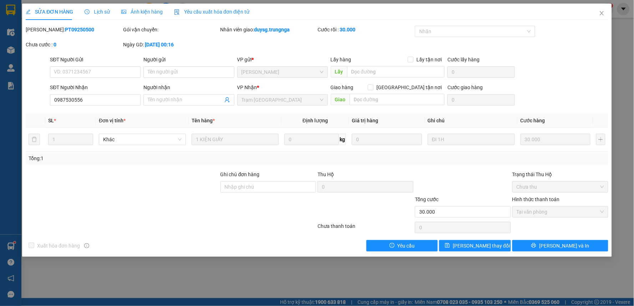
click at [101, 11] on span "Lịch sử" at bounding box center [97, 12] width 25 height 6
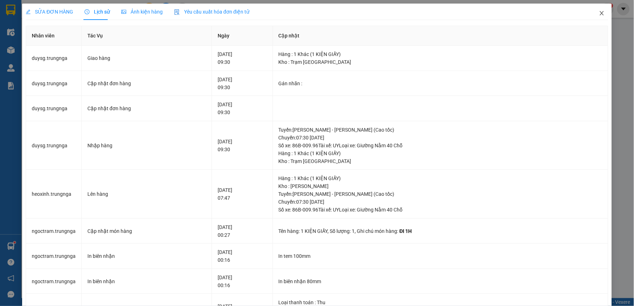
click at [599, 13] on icon "close" at bounding box center [602, 13] width 6 height 6
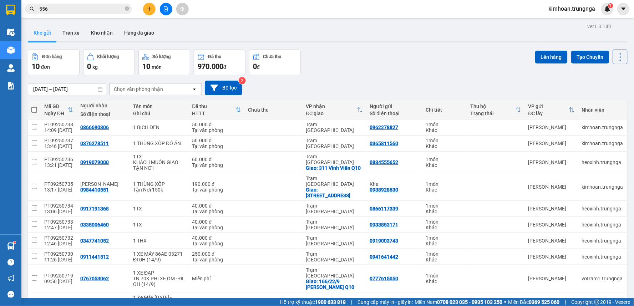
click at [32, 109] on span at bounding box center [34, 110] width 6 height 6
click at [34, 106] on input "checkbox" at bounding box center [34, 106] width 0 height 0
checkbox input "true"
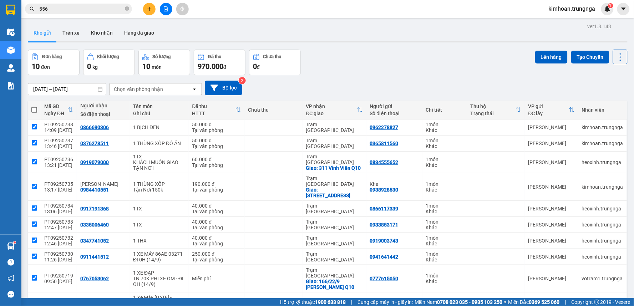
checkbox input "true"
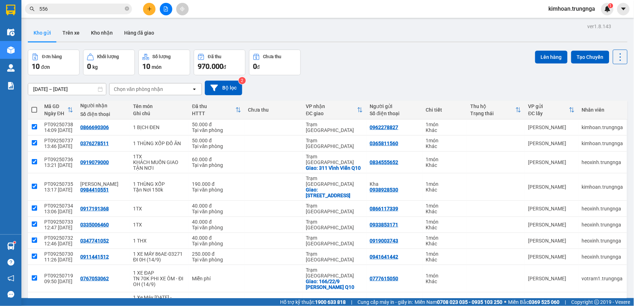
checkbox input "true"
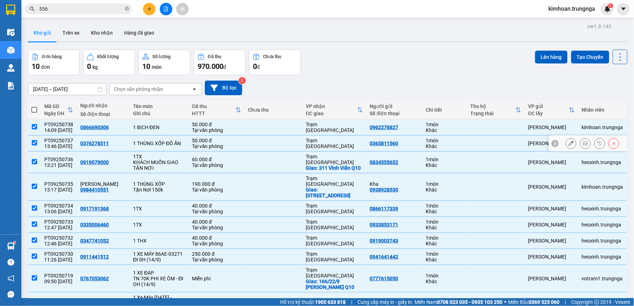
scroll to position [40, 0]
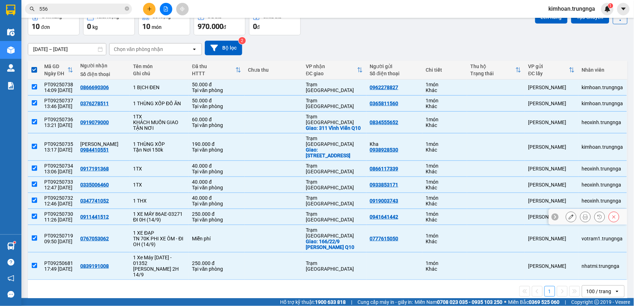
click at [34, 215] on input "checkbox" at bounding box center [34, 216] width 5 height 5
checkbox input "false"
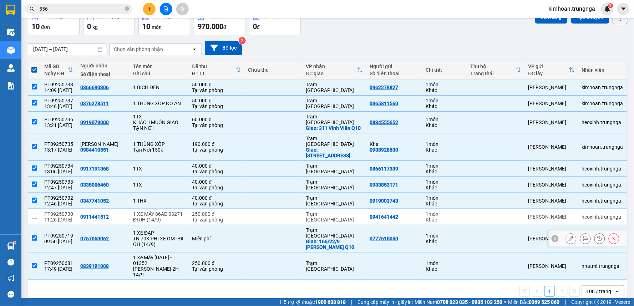
click at [35, 235] on input "checkbox" at bounding box center [34, 237] width 5 height 5
checkbox input "false"
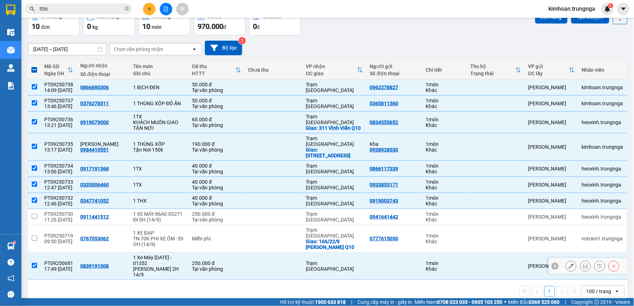
click at [36, 263] on input "checkbox" at bounding box center [34, 265] width 5 height 5
checkbox input "false"
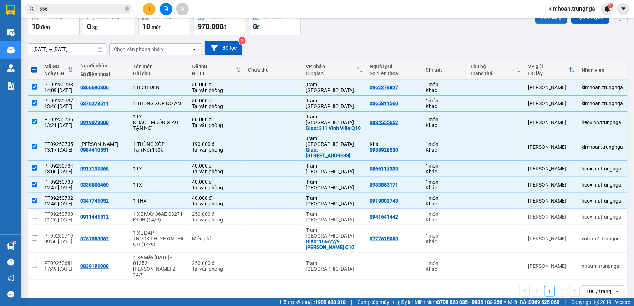
click at [543, 20] on button "Lên hàng" at bounding box center [551, 17] width 32 height 13
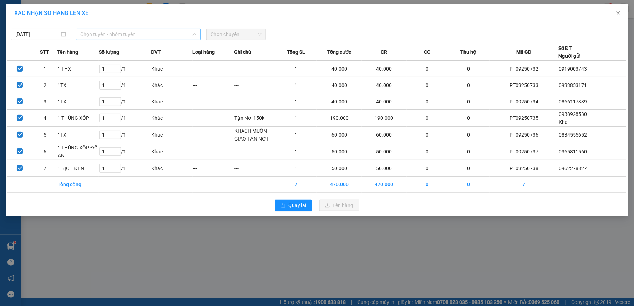
click at [141, 31] on span "Chọn tuyến - nhóm tuyến" at bounding box center [138, 34] width 116 height 11
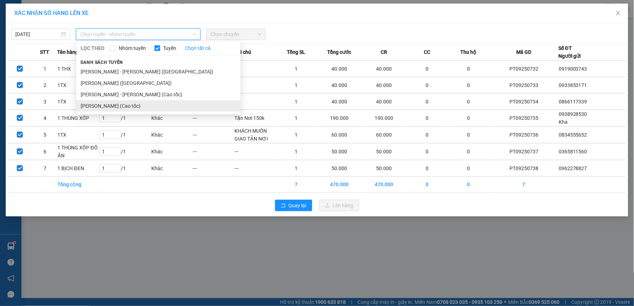
click at [132, 100] on li "[PERSON_NAME] (Cao tốc)" at bounding box center [158, 105] width 164 height 11
click at [140, 31] on span "[PERSON_NAME] (Cao tốc)" at bounding box center [138, 34] width 116 height 11
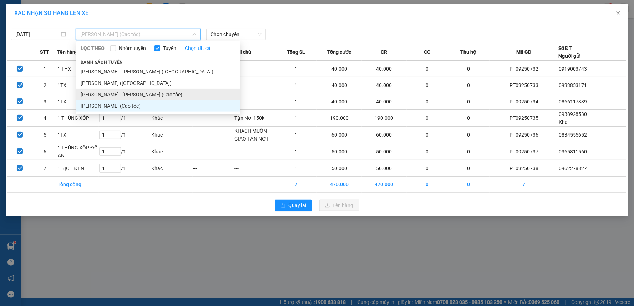
click at [133, 92] on li "[PERSON_NAME] - [PERSON_NAME] (Cao tốc)" at bounding box center [158, 94] width 164 height 11
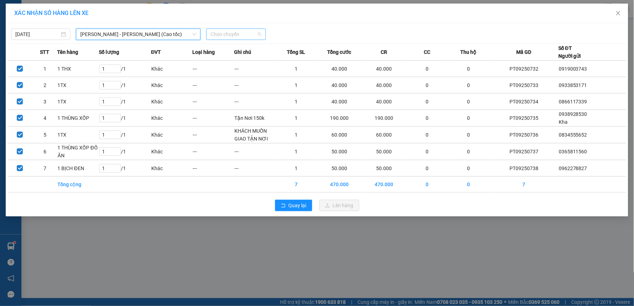
click at [237, 37] on span "Chọn chuyến" at bounding box center [235, 34] width 51 height 11
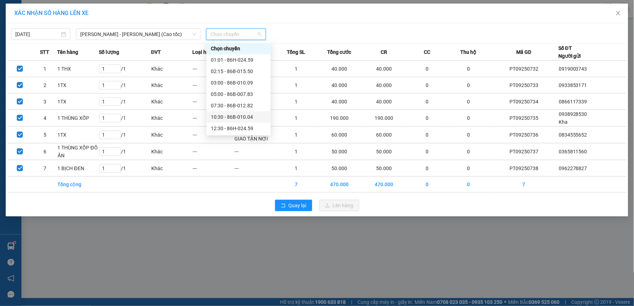
scroll to position [23, 0]
click at [234, 114] on div "14:30 - 86B-010.63" at bounding box center [239, 117] width 56 height 8
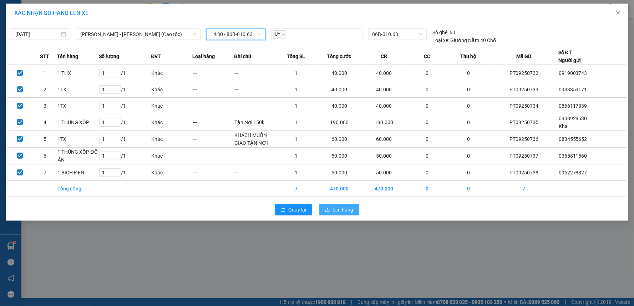
click at [336, 210] on span "Lên hàng" at bounding box center [343, 210] width 21 height 8
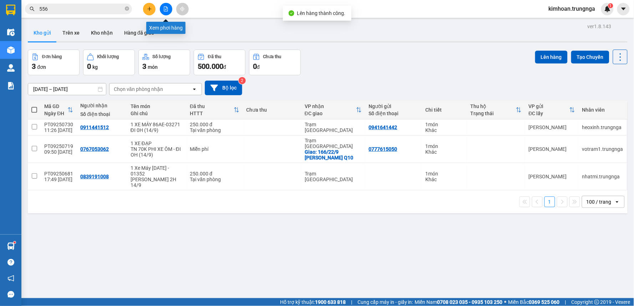
click at [163, 9] on button at bounding box center [166, 9] width 12 height 12
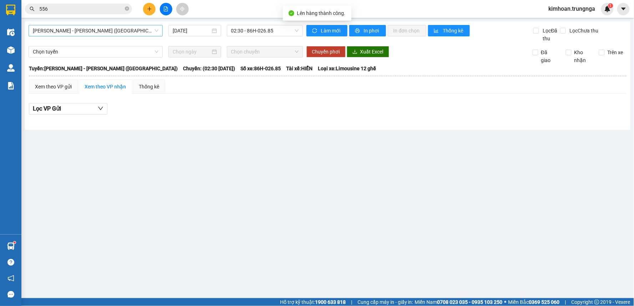
click at [119, 30] on span "[PERSON_NAME] - [PERSON_NAME] ([GEOGRAPHIC_DATA])" at bounding box center [96, 30] width 126 height 11
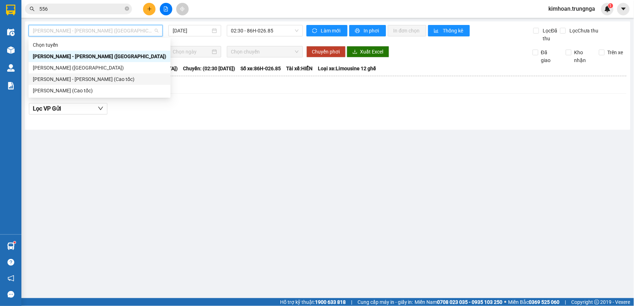
click at [117, 77] on div "[PERSON_NAME] - [PERSON_NAME] (Cao tốc)" at bounding box center [99, 79] width 133 height 8
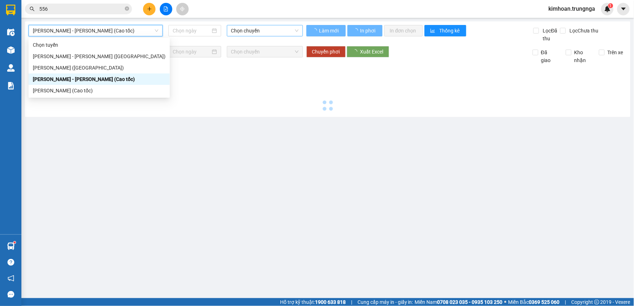
type input "[DATE]"
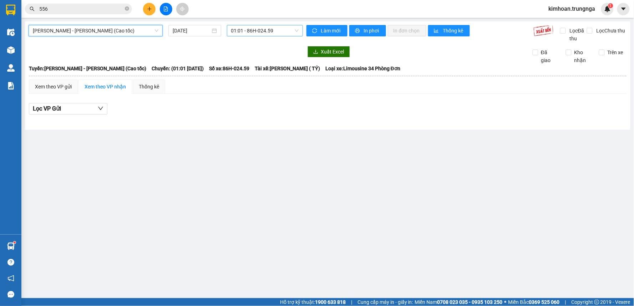
click at [280, 32] on span "01:01 - 86H-024.59" at bounding box center [264, 30] width 67 height 11
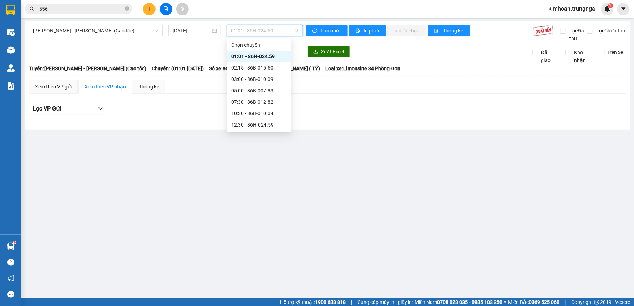
scroll to position [23, 0]
click at [251, 111] on div "14:30 - 86B-010.63" at bounding box center [259, 114] width 56 height 8
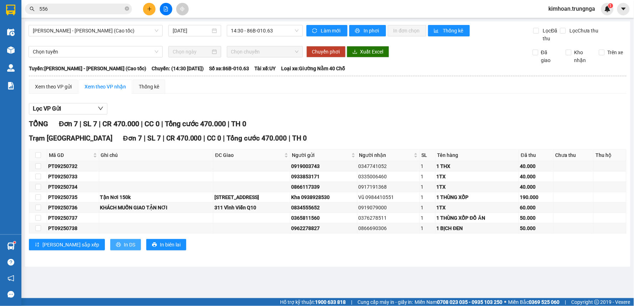
click at [116, 243] on icon "printer" at bounding box center [118, 244] width 5 height 5
click at [110, 241] on button "In DS" at bounding box center [125, 244] width 31 height 11
click at [113, 53] on span "Chọn tuyến" at bounding box center [96, 51] width 126 height 11
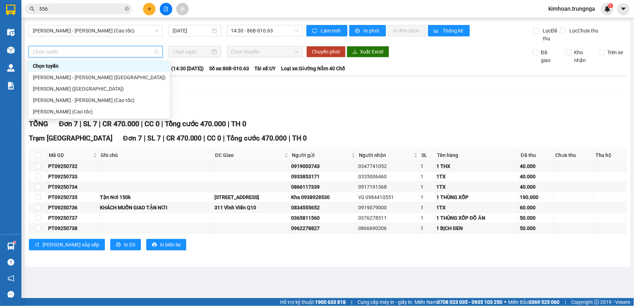
drag, startPoint x: 279, startPoint y: 100, endPoint x: 265, endPoint y: 95, distance: 14.8
click at [273, 98] on div "Xem theo VP gửi Xem theo VP nhận Thống kê Lọc VP Gửi TỔNG Đơn 7 | SL 7 | CR 47…" at bounding box center [328, 170] width 598 height 180
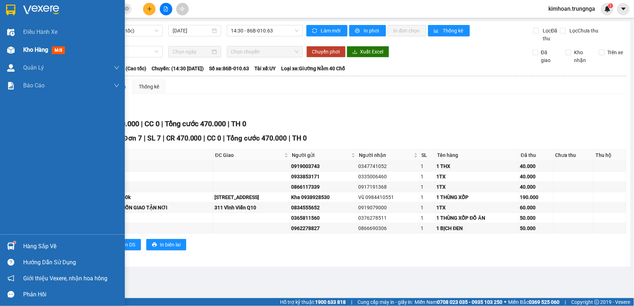
click at [26, 45] on div "Kho hàng mới" at bounding box center [45, 49] width 45 height 9
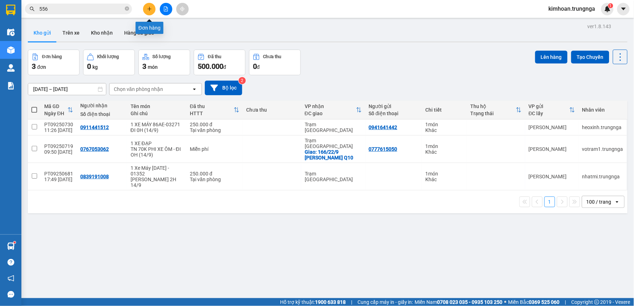
click at [152, 9] on icon "plus" at bounding box center [149, 8] width 5 height 5
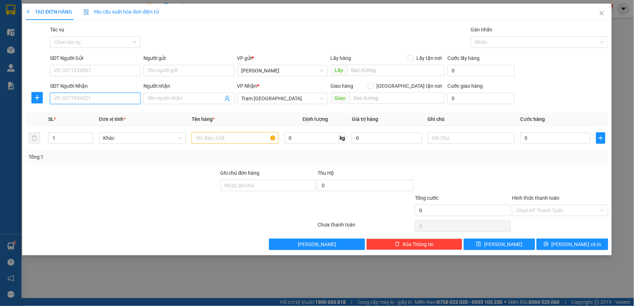
click at [87, 99] on input "SĐT Người Nhận" at bounding box center [95, 98] width 91 height 11
type input "0987530556"
click at [240, 138] on input "text" at bounding box center [235, 137] width 87 height 11
type input "1"
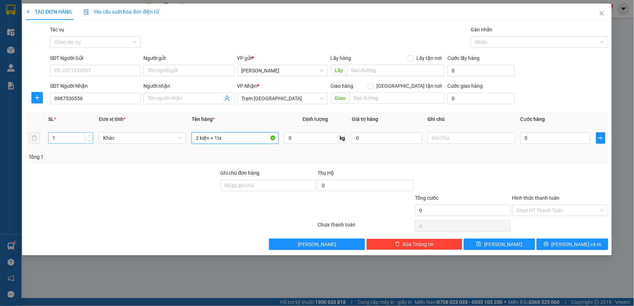
type input "2 kiện + 1tx"
drag, startPoint x: 58, startPoint y: 137, endPoint x: 26, endPoint y: 132, distance: 32.8
click at [27, 137] on tr "1 Khác 2 kiện + 1tx 0 kg 0 0" at bounding box center [317, 138] width 583 height 24
type input "3"
click at [555, 133] on input "0" at bounding box center [555, 137] width 70 height 11
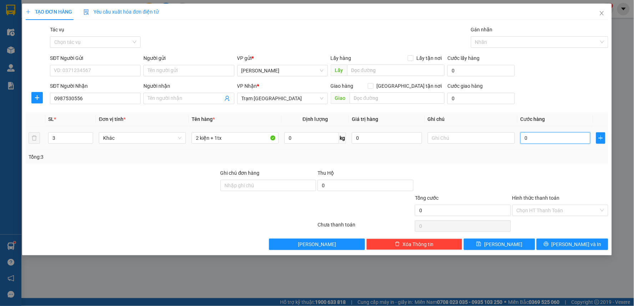
type input "1"
type input "10"
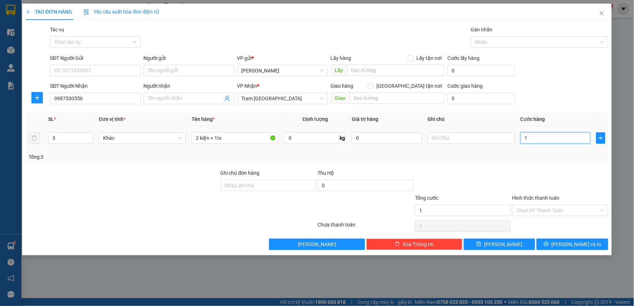
type input "10"
type input "100"
type input "100.000"
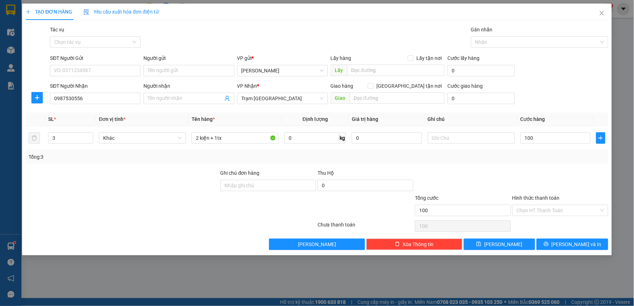
type input "100.000"
click at [454, 162] on div "Tổng: 3" at bounding box center [317, 157] width 583 height 14
click at [527, 212] on input "Hình thức thanh toán" at bounding box center [558, 210] width 82 height 11
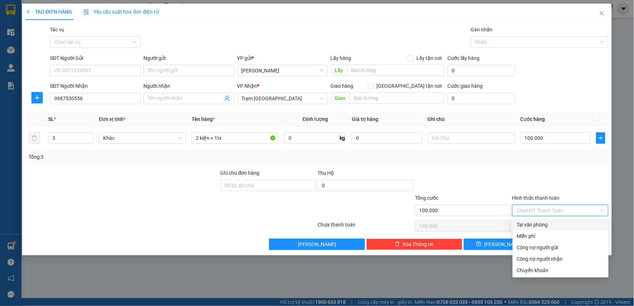
click at [529, 225] on div "Tại văn phòng" at bounding box center [560, 225] width 87 height 8
type input "0"
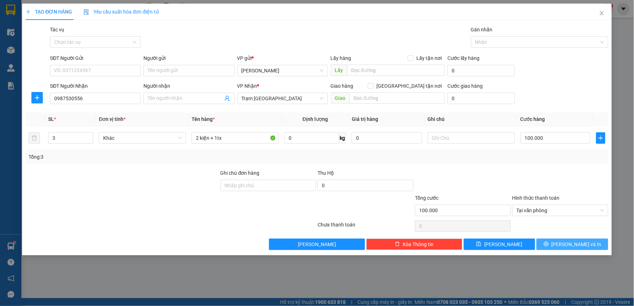
click at [548, 247] on icon "printer" at bounding box center [546, 244] width 5 height 5
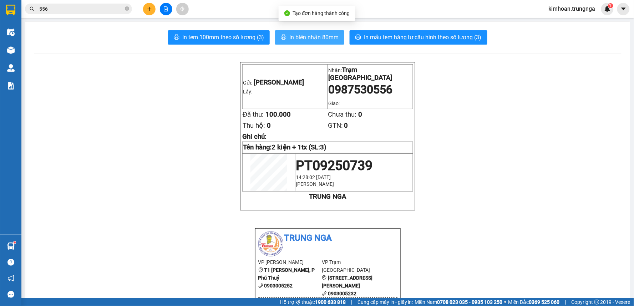
click at [290, 42] on button "In biên nhận 80mm" at bounding box center [309, 37] width 69 height 14
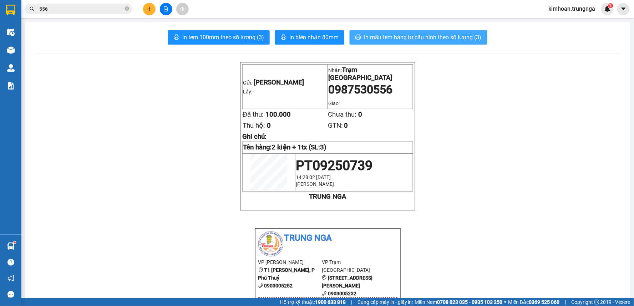
click at [408, 40] on span "In mẫu tem hàng tự cấu hình theo số lượng (3)" at bounding box center [423, 37] width 118 height 9
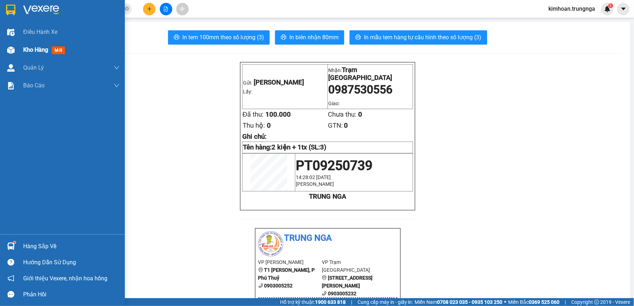
click at [19, 54] on div "Kho hàng mới" at bounding box center [62, 50] width 125 height 18
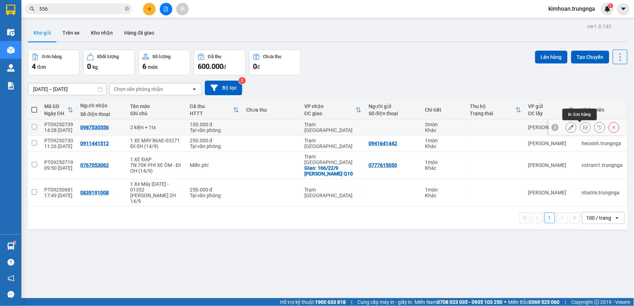
click at [583, 126] on icon at bounding box center [585, 127] width 5 height 5
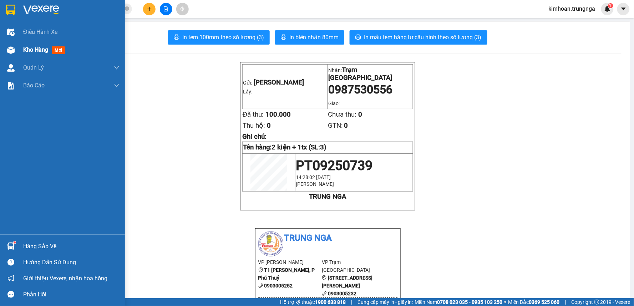
click at [13, 54] on img at bounding box center [10, 49] width 7 height 7
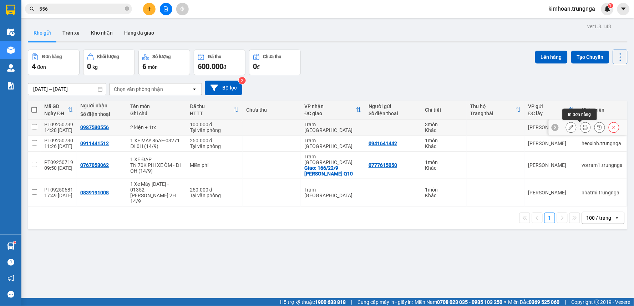
click at [583, 127] on icon at bounding box center [585, 127] width 5 height 5
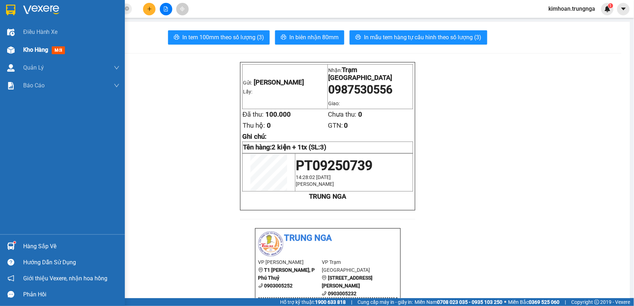
click at [17, 47] on div "Kho hàng mới" at bounding box center [62, 50] width 125 height 18
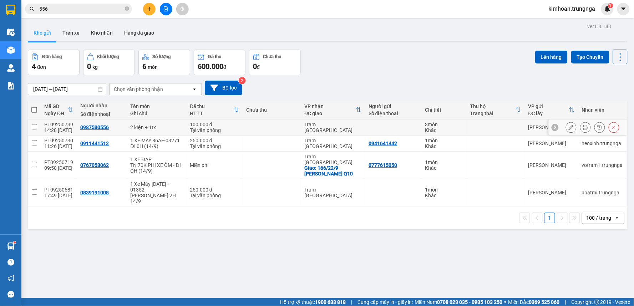
click at [569, 127] on icon at bounding box center [571, 127] width 5 height 5
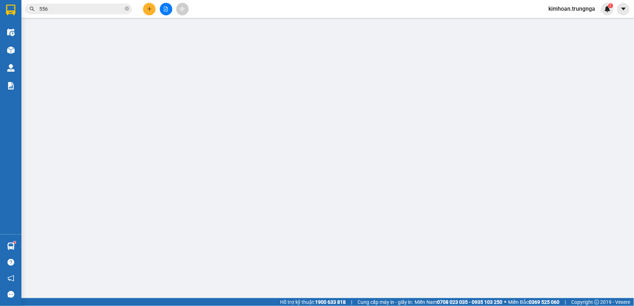
type input "0987530556"
type input "100.000"
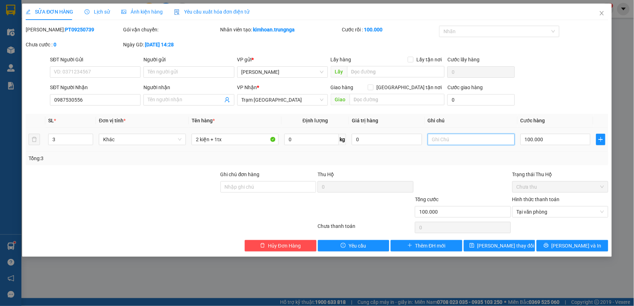
click at [490, 134] on input "text" at bounding box center [471, 139] width 87 height 11
type input "ck"
click at [564, 241] on button "[PERSON_NAME] và In" at bounding box center [573, 245] width 72 height 11
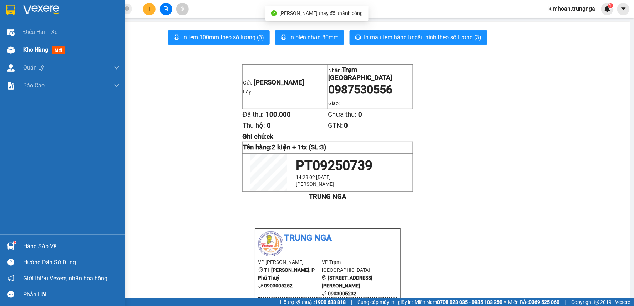
click at [23, 50] on span "Kho hàng" at bounding box center [35, 49] width 25 height 7
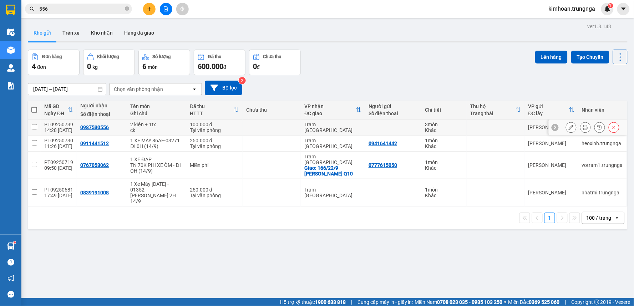
click at [36, 128] on input "checkbox" at bounding box center [34, 126] width 5 height 5
checkbox input "true"
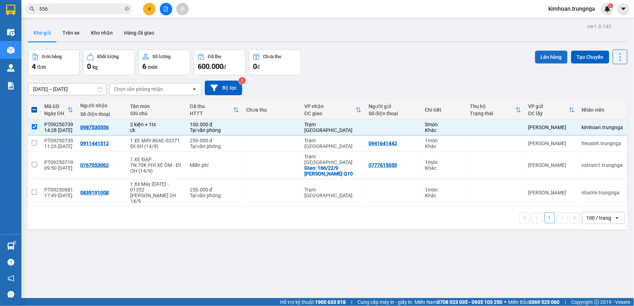
click at [550, 55] on button "Lên hàng" at bounding box center [551, 57] width 32 height 13
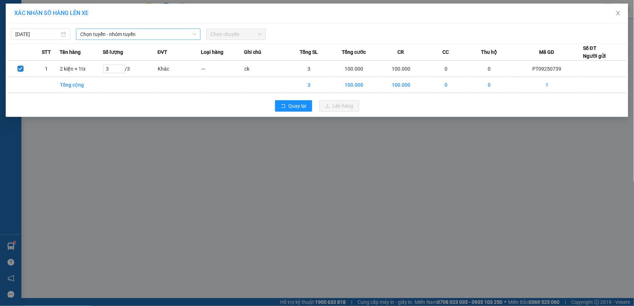
click at [110, 30] on span "Chọn tuyến - nhóm tuyến" at bounding box center [138, 34] width 116 height 11
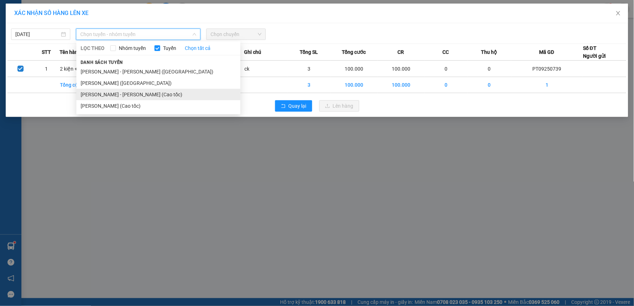
click at [133, 95] on li "[PERSON_NAME] - [PERSON_NAME] (Cao tốc)" at bounding box center [158, 94] width 164 height 11
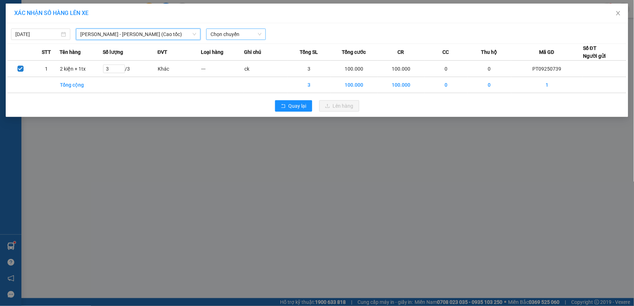
click at [235, 36] on span "Chọn chuyến" at bounding box center [235, 34] width 51 height 11
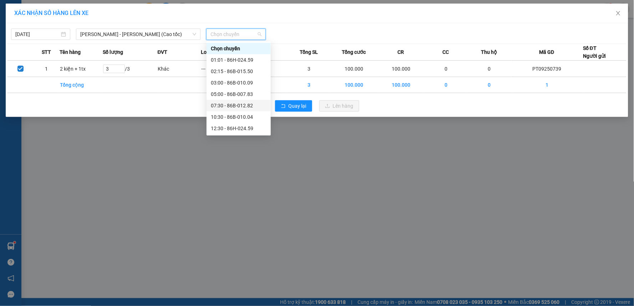
drag, startPoint x: 264, startPoint y: 99, endPoint x: 266, endPoint y: 112, distance: 13.4
click at [266, 112] on div "Chọn chuyến 01:01 - 86H-024.59 02:15 - 86B-015.50 03:00 - 86B-010.09 05:00 - 86…" at bounding box center [239, 88] width 64 height 91
click at [238, 116] on div "14:30 - 86B-010.63" at bounding box center [239, 117] width 56 height 8
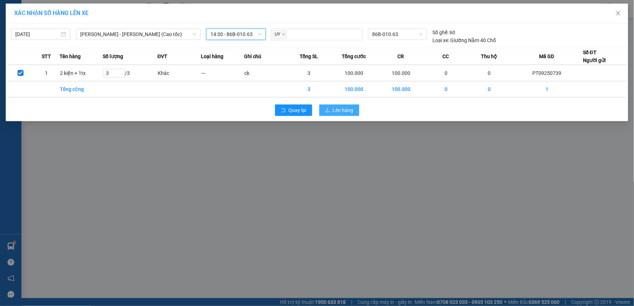
click at [338, 112] on span "Lên hàng" at bounding box center [343, 110] width 21 height 8
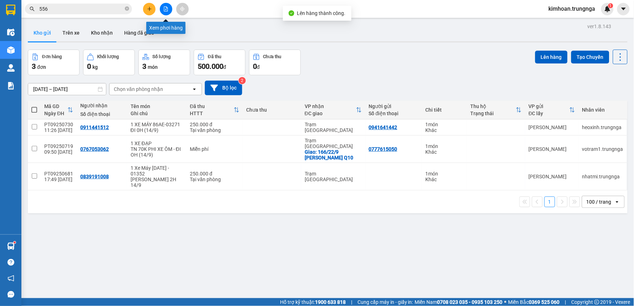
click at [161, 10] on button at bounding box center [166, 9] width 12 height 12
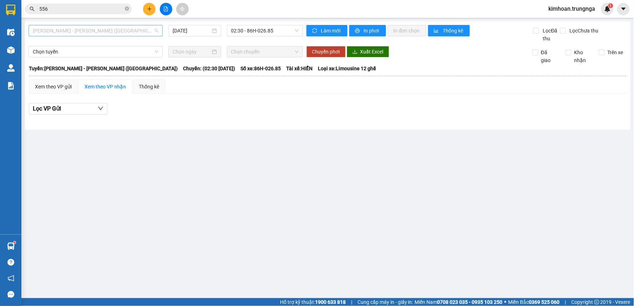
click at [145, 29] on span "[PERSON_NAME] - [PERSON_NAME] ([GEOGRAPHIC_DATA])" at bounding box center [96, 30] width 126 height 11
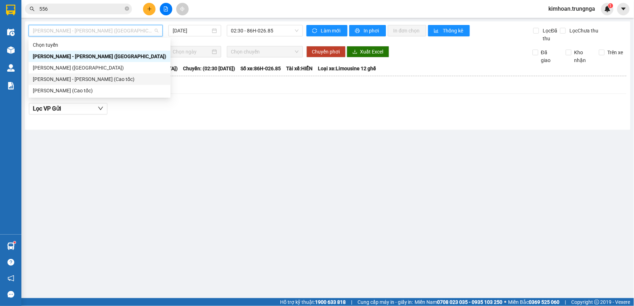
click at [131, 81] on div "[PERSON_NAME] - [PERSON_NAME] (Cao tốc)" at bounding box center [99, 79] width 133 height 8
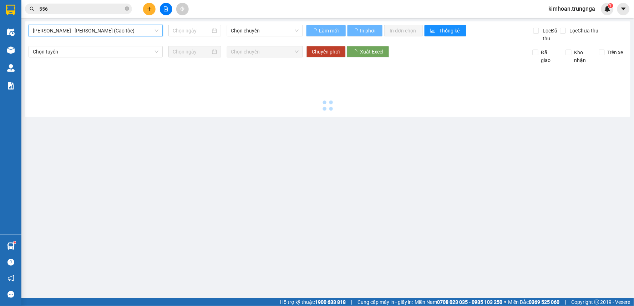
type input "[DATE]"
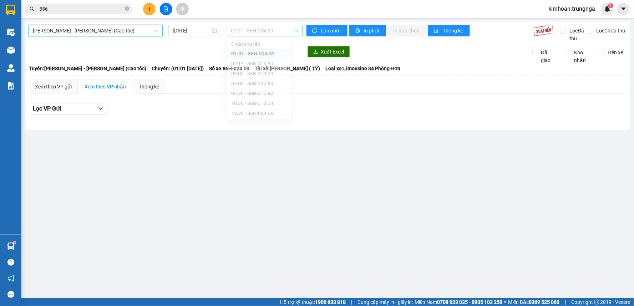
click at [252, 30] on span "01:01 - 86H-024.59" at bounding box center [264, 30] width 67 height 11
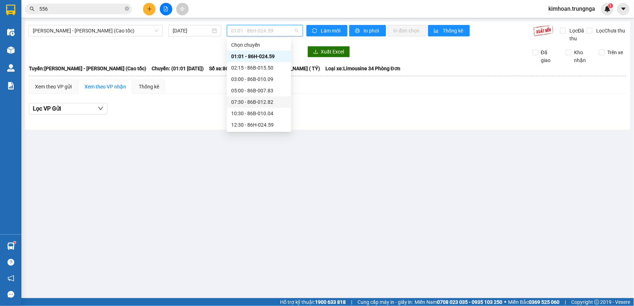
drag, startPoint x: 284, startPoint y: 104, endPoint x: 287, endPoint y: 124, distance: 20.2
click at [287, 124] on div "Chọn chuyến 01:01 - 86H-024.59 02:15 - 86B-015.50 03:00 - 86B-010.09 05:00 - 86…" at bounding box center [259, 84] width 64 height 91
click at [263, 113] on div "14:30 - 86B-010.63" at bounding box center [259, 114] width 56 height 8
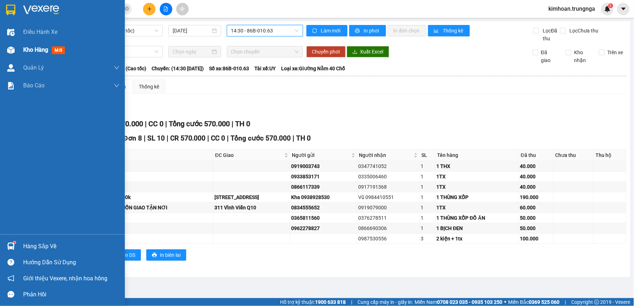
click at [21, 51] on div "Kho hàng mới" at bounding box center [62, 50] width 125 height 18
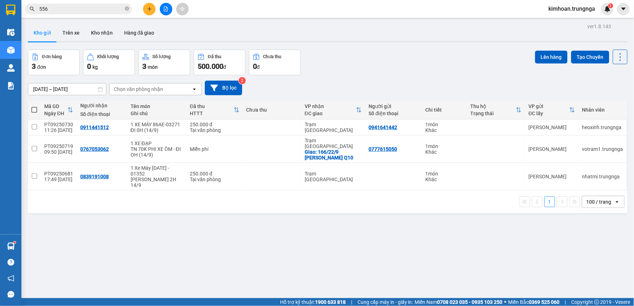
click at [172, 8] on div at bounding box center [166, 9] width 54 height 12
click at [162, 8] on button at bounding box center [166, 9] width 12 height 12
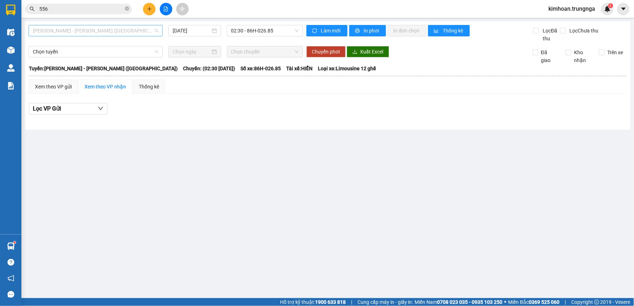
click at [135, 32] on span "[PERSON_NAME] - [PERSON_NAME] ([GEOGRAPHIC_DATA])" at bounding box center [96, 30] width 126 height 11
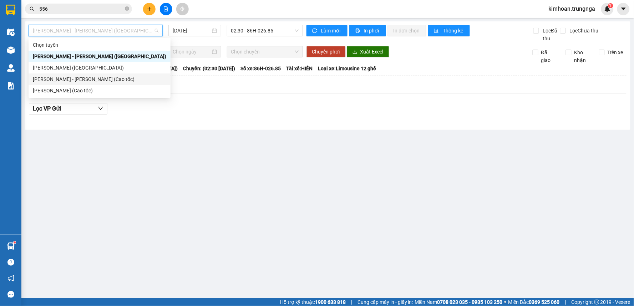
click at [105, 78] on div "[PERSON_NAME] - [PERSON_NAME] (Cao tốc)" at bounding box center [99, 79] width 133 height 8
type input "[DATE]"
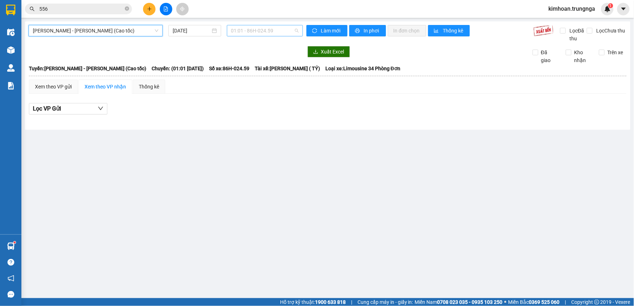
click at [254, 32] on span "01:01 - 86H-024.59" at bounding box center [264, 30] width 67 height 11
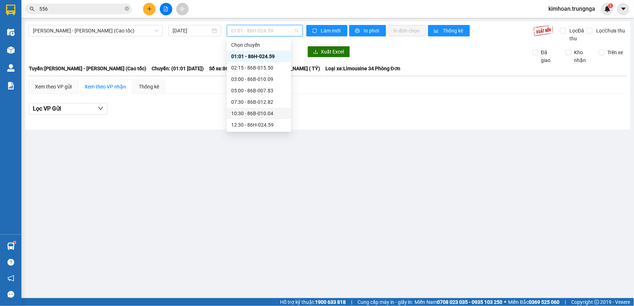
scroll to position [23, 0]
click at [245, 113] on div "14:30 - 86B-010.63" at bounding box center [259, 114] width 56 height 8
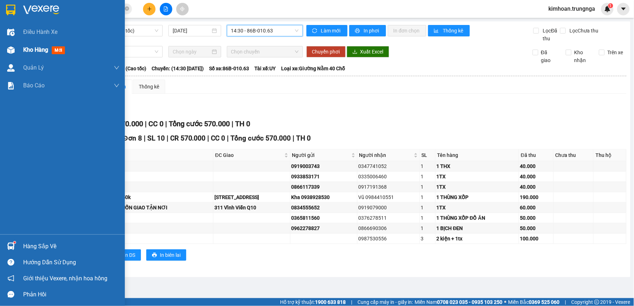
click at [21, 44] on div "Kho hàng mới" at bounding box center [62, 50] width 125 height 18
